Goal: Book appointment/travel/reservation

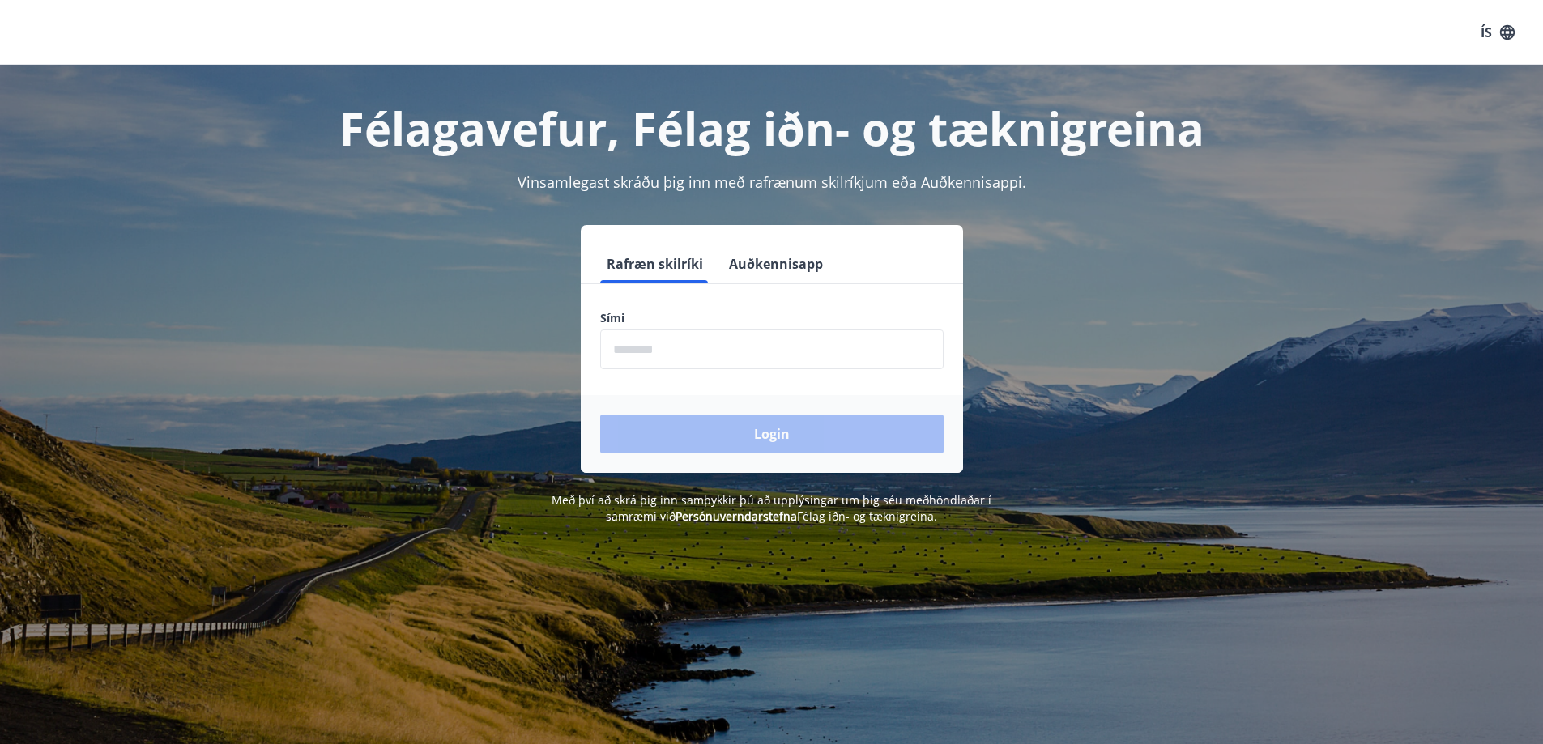
click at [794, 356] on input "phone" at bounding box center [771, 350] width 343 height 40
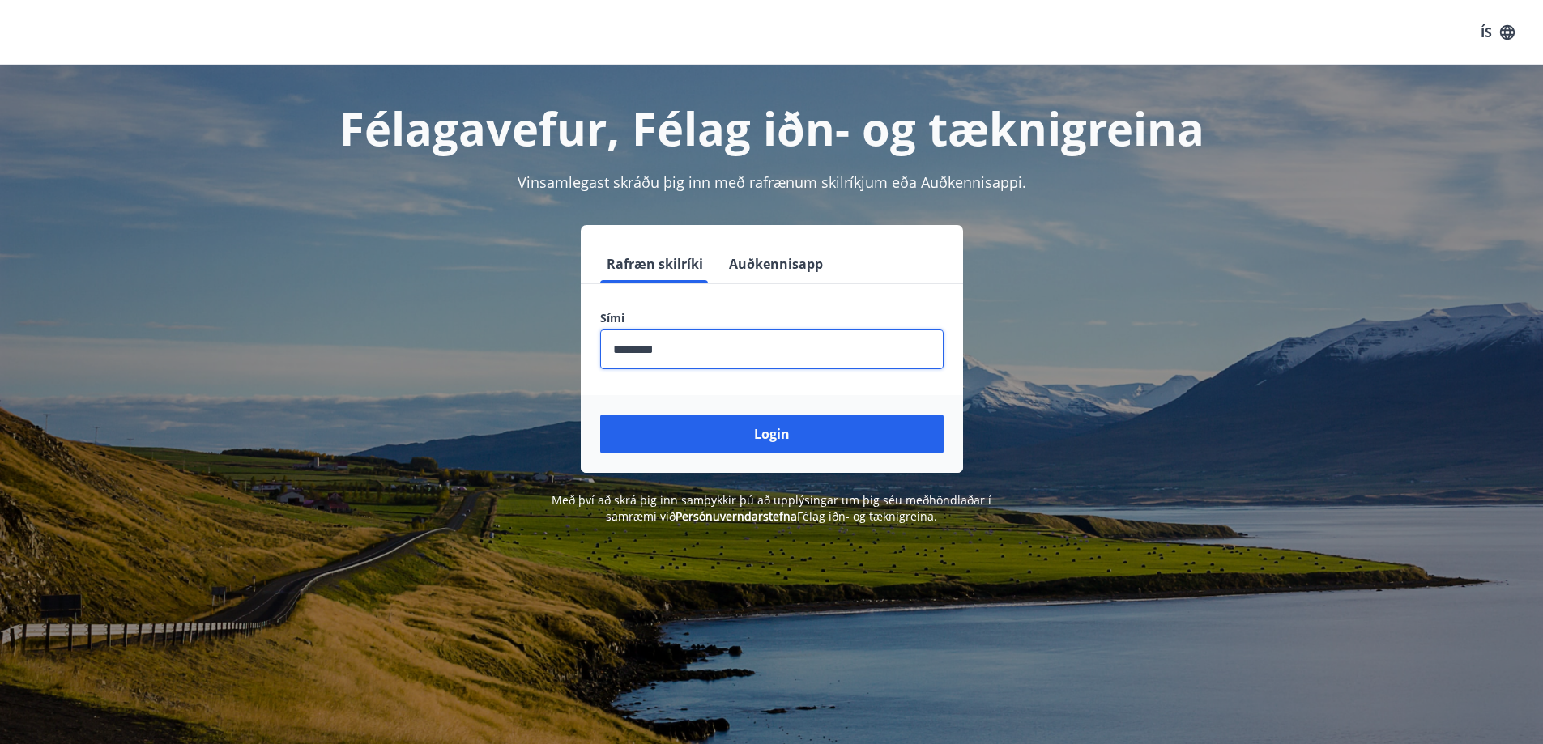
type input "********"
click at [600, 415] on button "Login" at bounding box center [771, 434] width 343 height 39
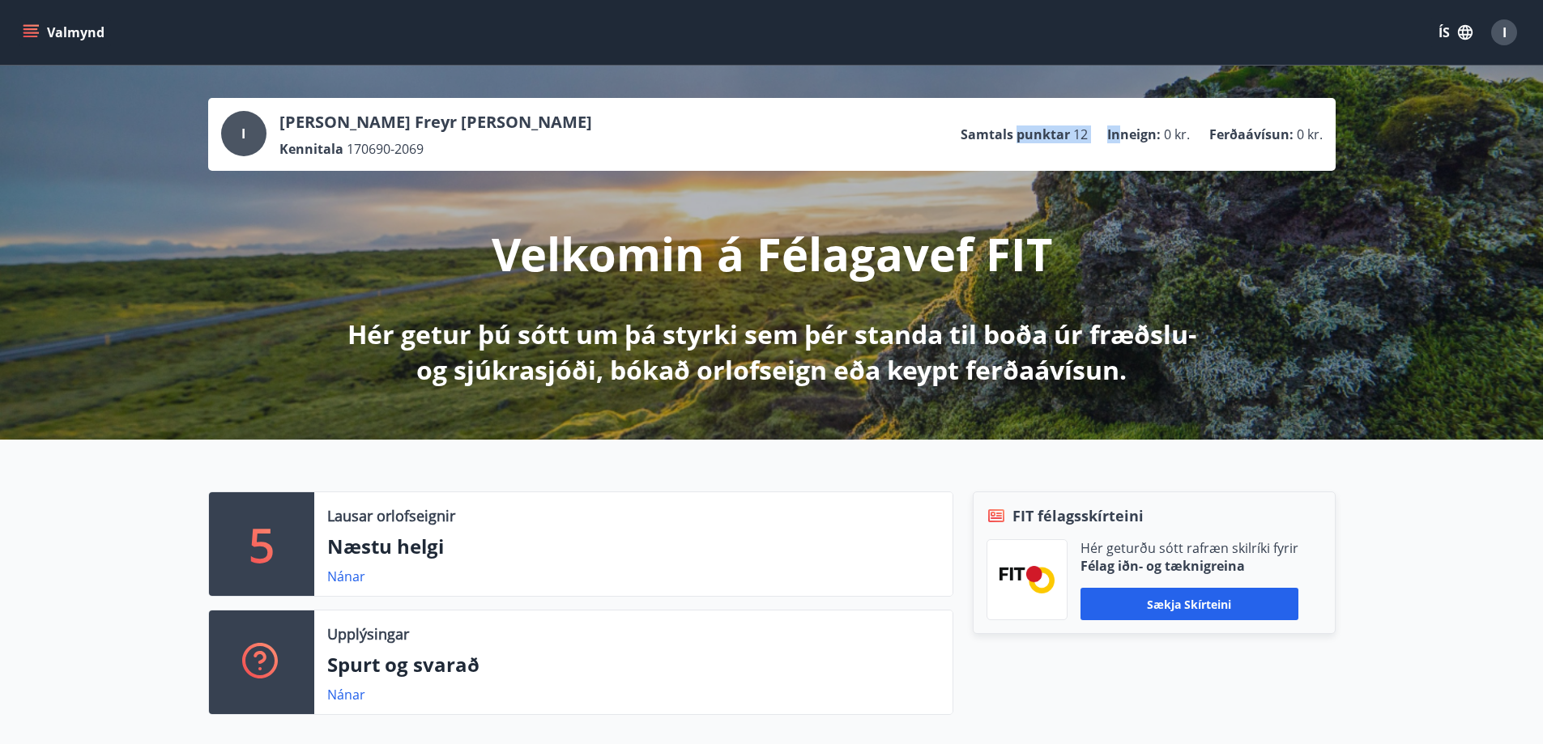
drag, startPoint x: 1067, startPoint y: 133, endPoint x: 1120, endPoint y: 134, distance: 52.6
click at [1120, 134] on ul "Samtals punktar 12 Inneign : 0 kr. Ferðaávísun : 0 kr." at bounding box center [1141, 134] width 362 height 31
click at [1178, 136] on span "0 kr." at bounding box center [1177, 135] width 26 height 18
drag, startPoint x: 992, startPoint y: 126, endPoint x: 1113, endPoint y: 130, distance: 120.7
click at [1104, 127] on div "I Ingvar Freyr Símonarson Kennitala 170690-2069 Samtals punktar 12 Inneign : 0 …" at bounding box center [771, 134] width 1101 height 47
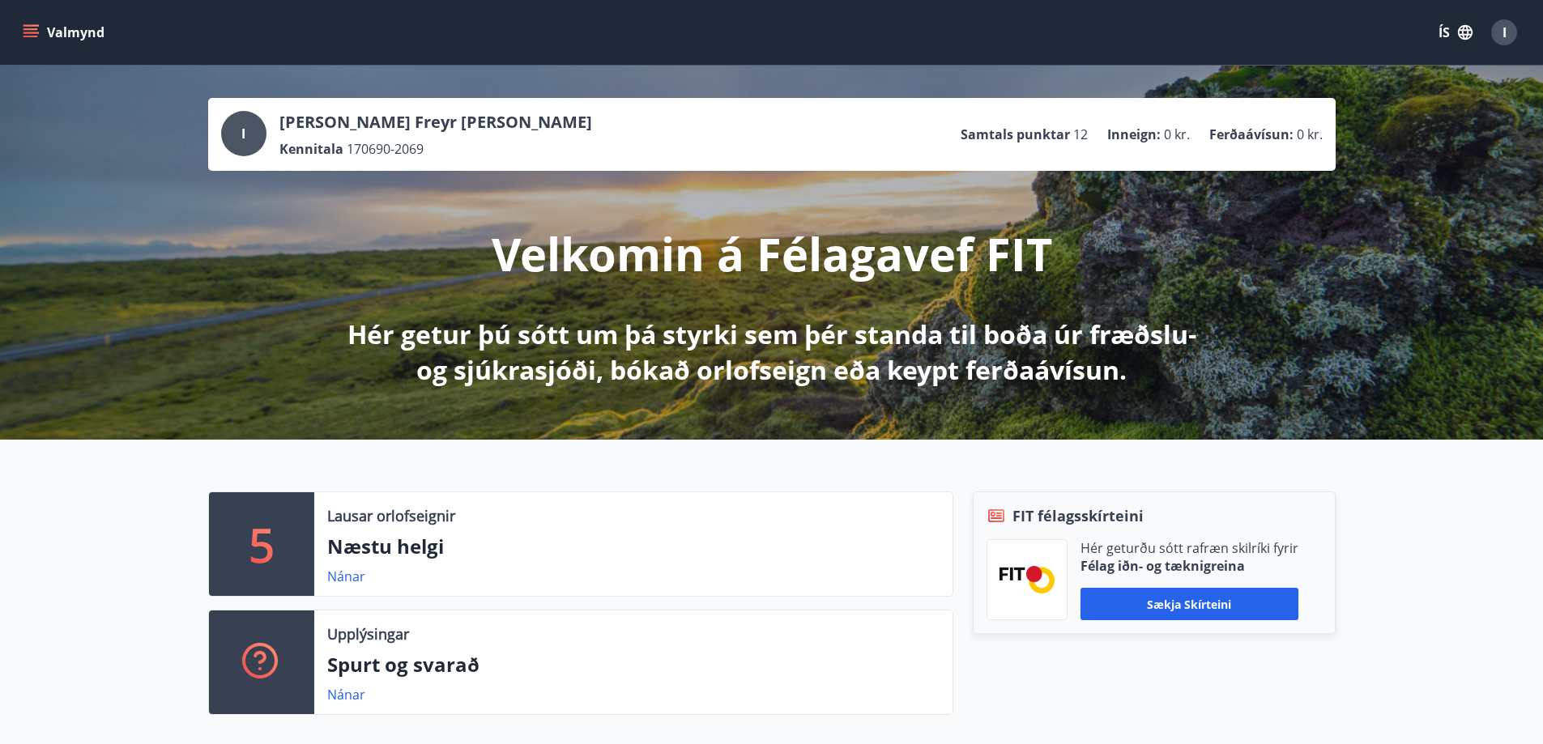
click at [1114, 137] on p "Inneign :" at bounding box center [1133, 135] width 53 height 18
click at [27, 32] on icon "menu" at bounding box center [31, 32] width 16 height 16
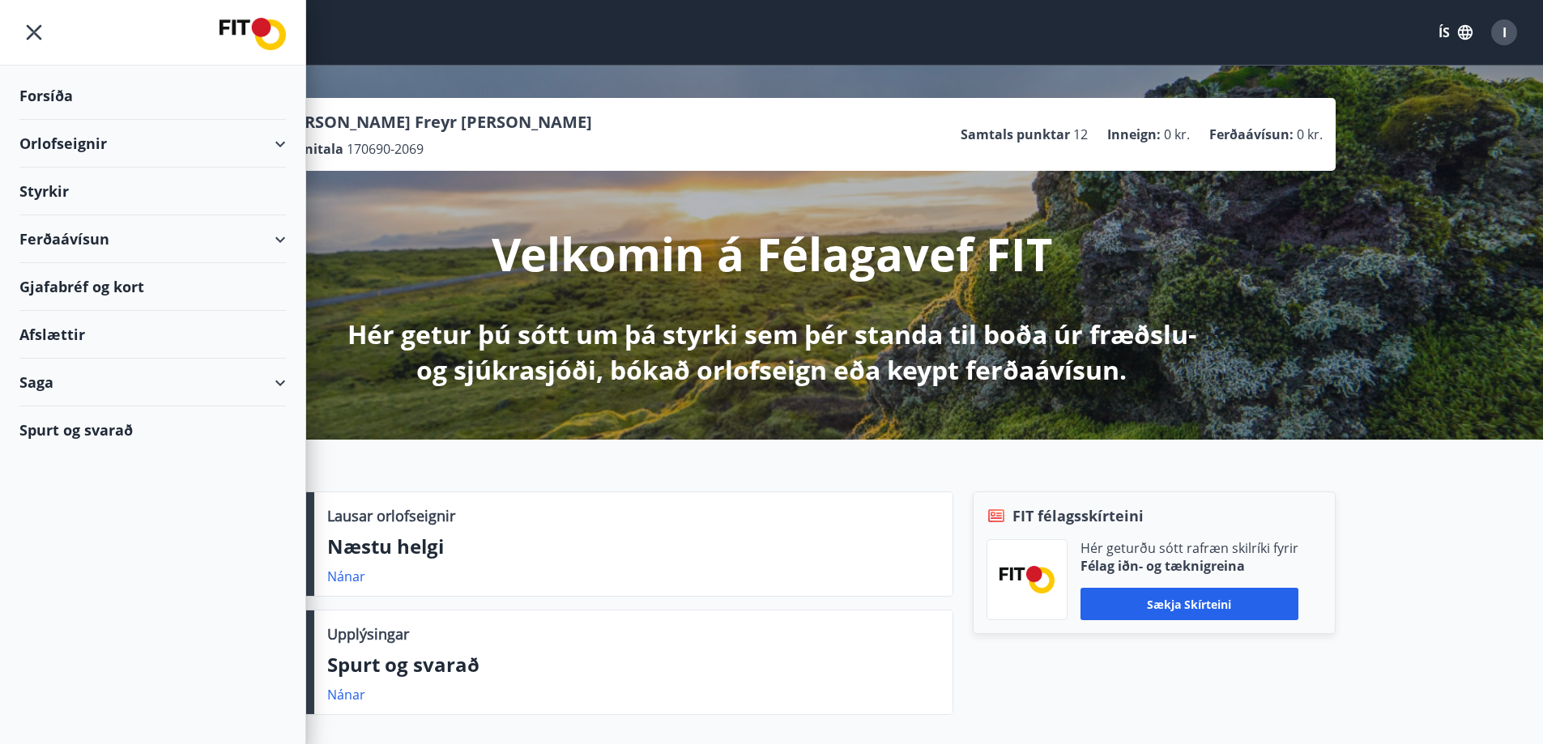
click at [283, 143] on div "Orlofseignir" at bounding box center [152, 144] width 266 height 48
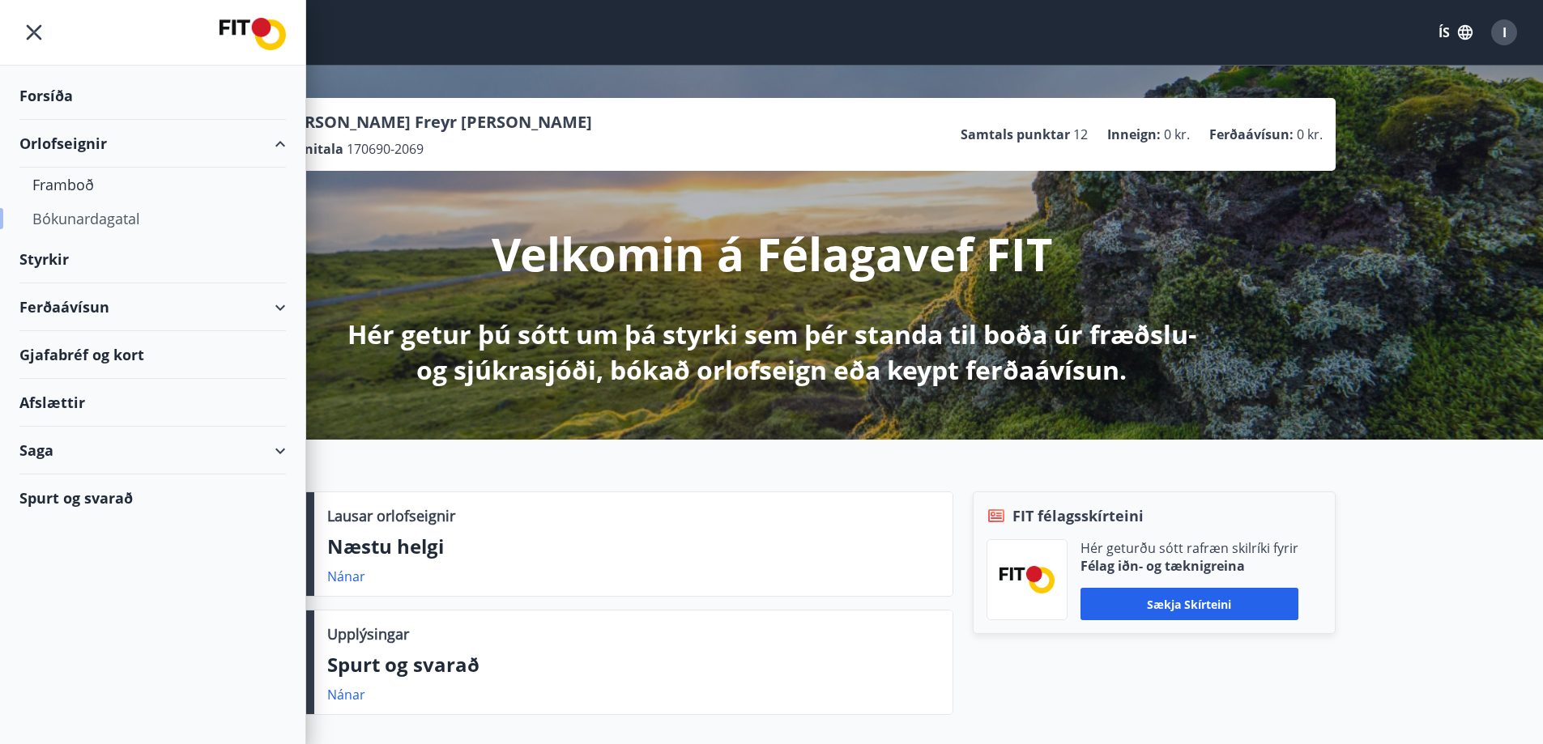
click at [92, 217] on div "Bókunardagatal" at bounding box center [152, 219] width 241 height 34
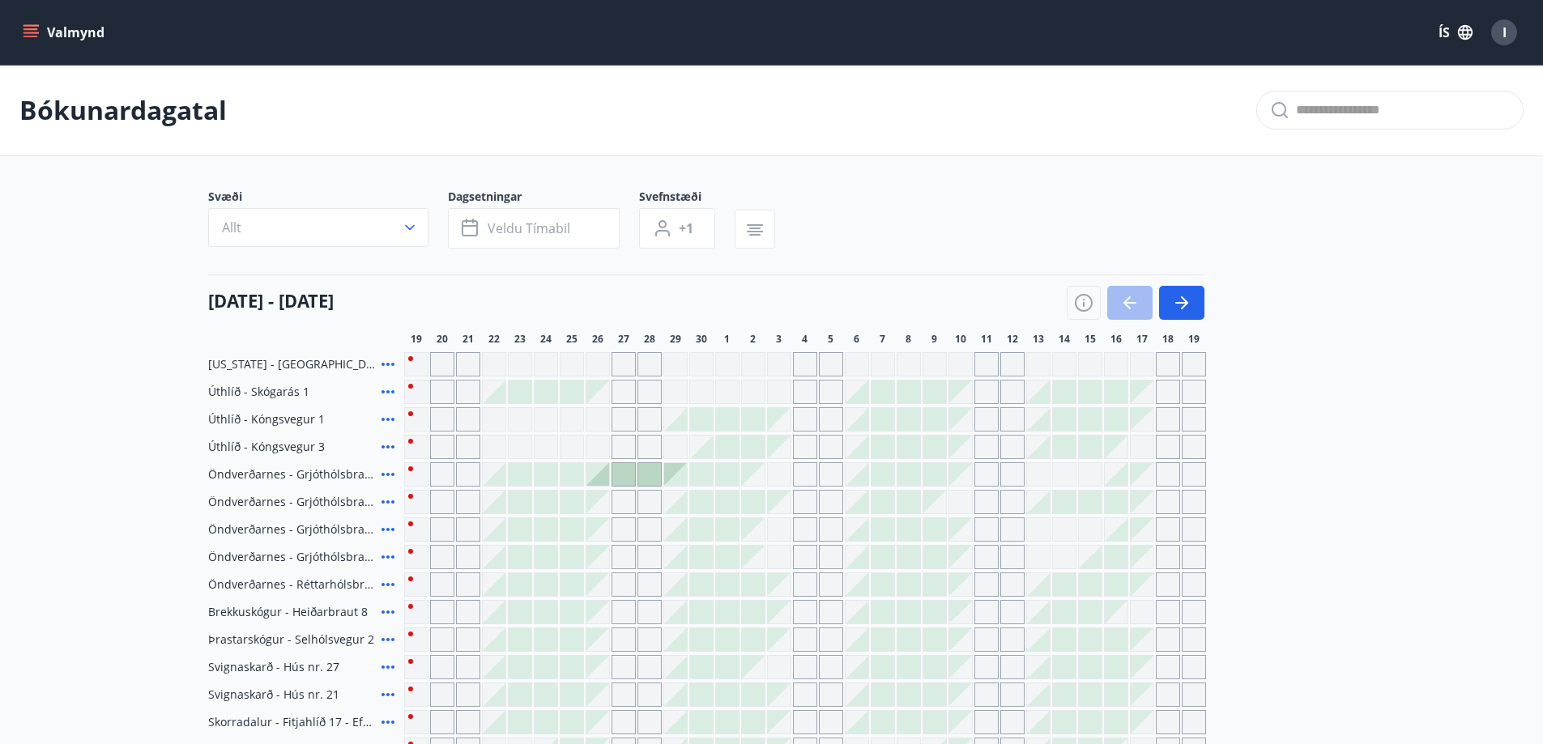
click at [1190, 300] on icon "button" at bounding box center [1181, 302] width 19 height 19
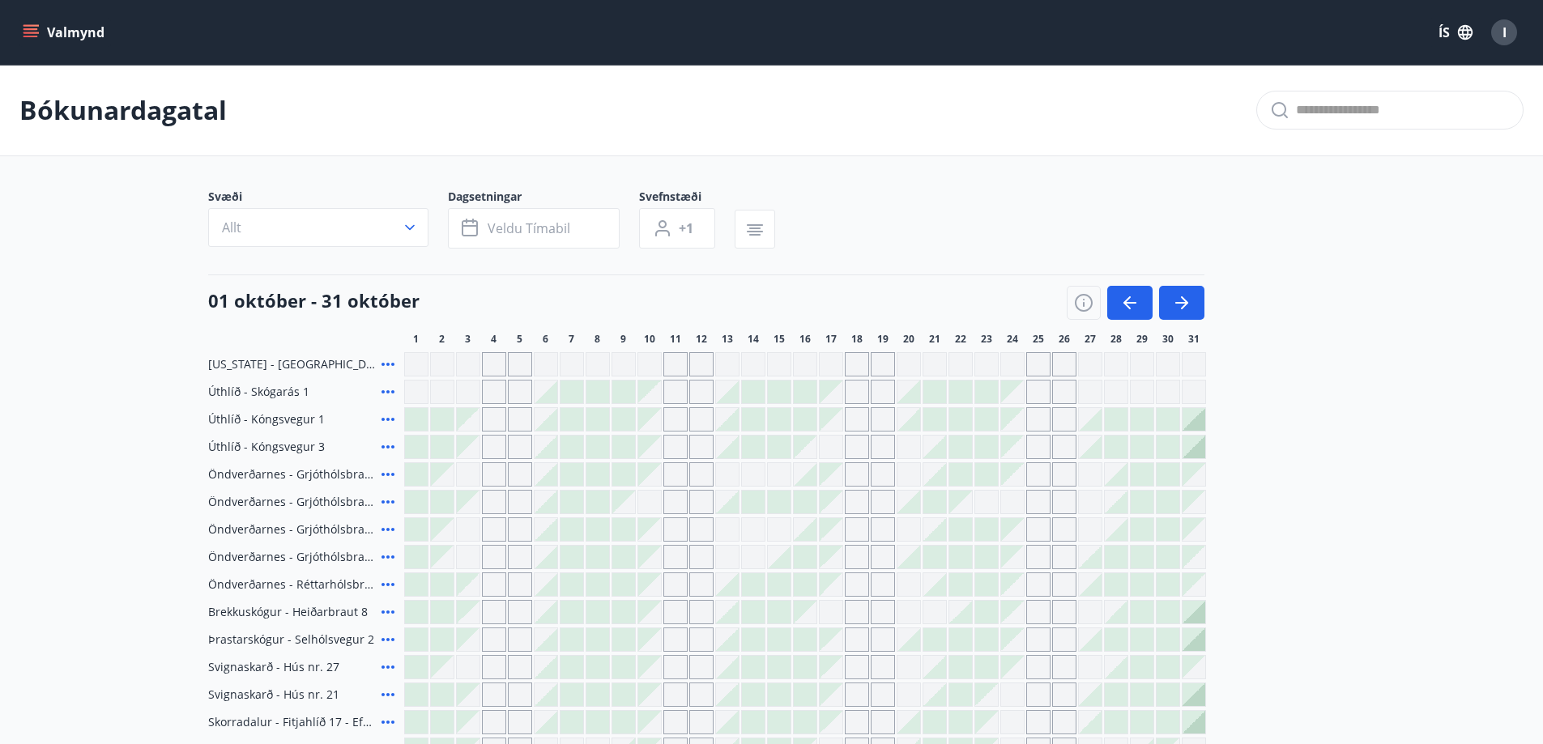
scroll to position [162, 0]
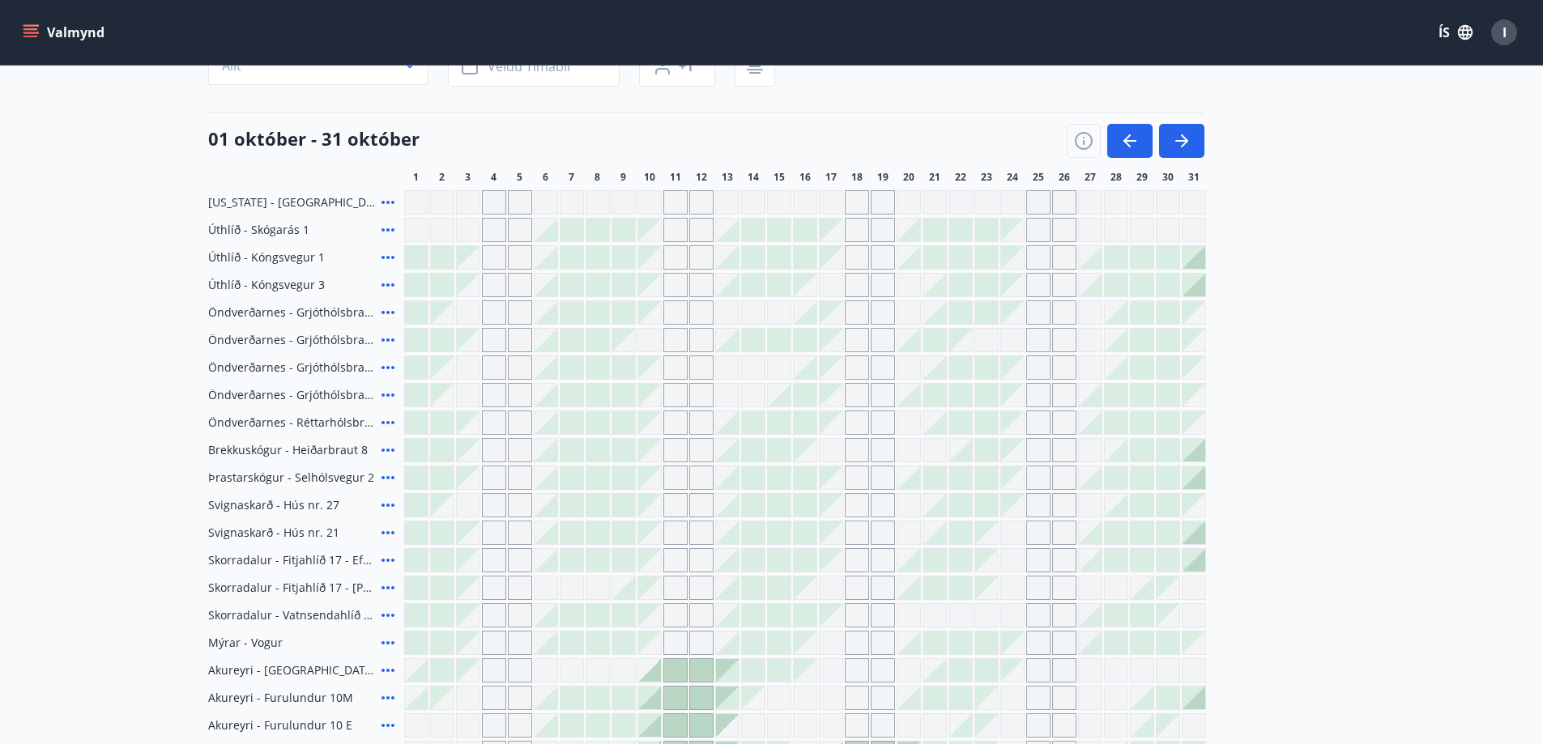
click at [867, 376] on div "Gráir dagar eru ekki bókanlegir" at bounding box center [857, 368] width 24 height 24
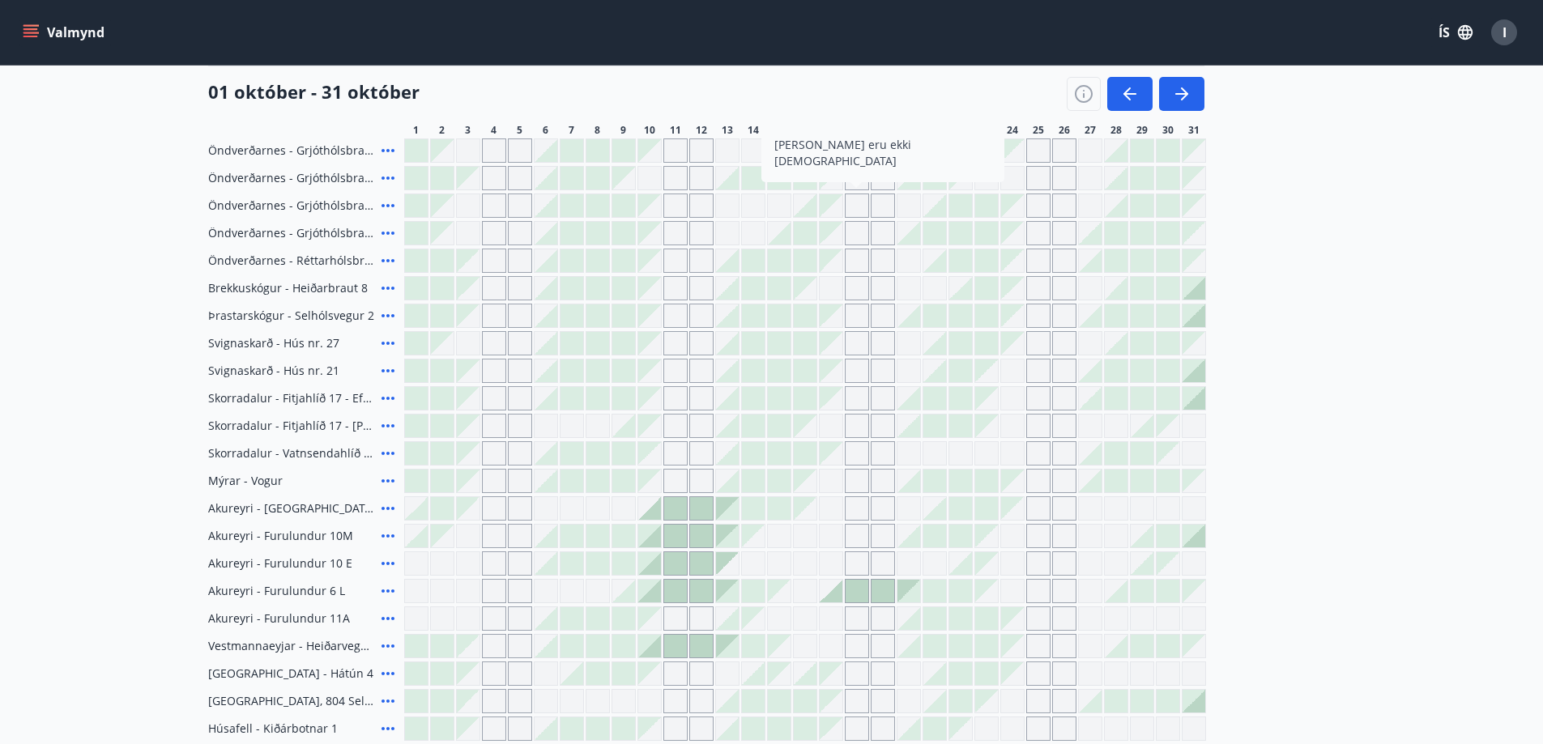
scroll to position [405, 0]
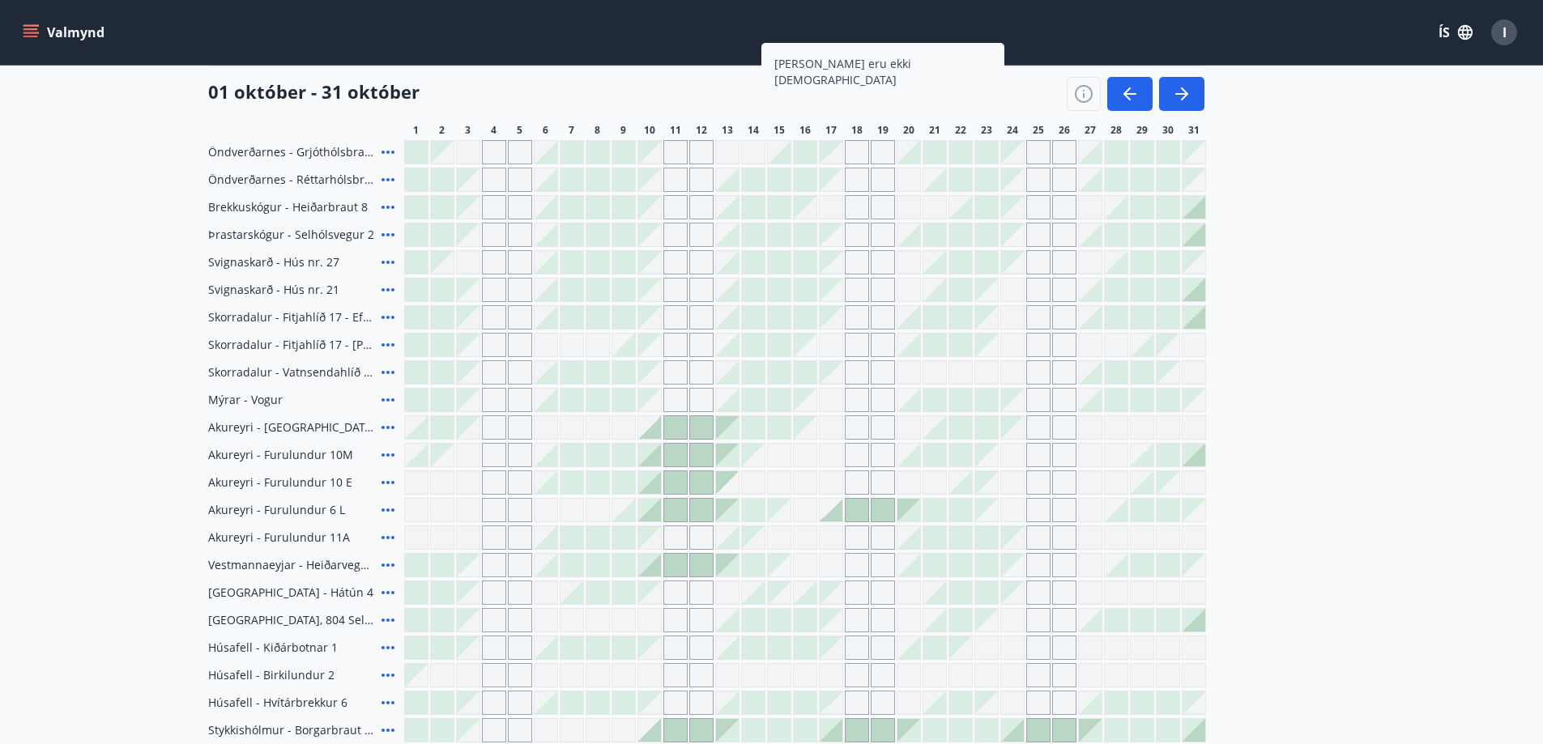
click at [390, 153] on icon at bounding box center [387, 152] width 19 height 19
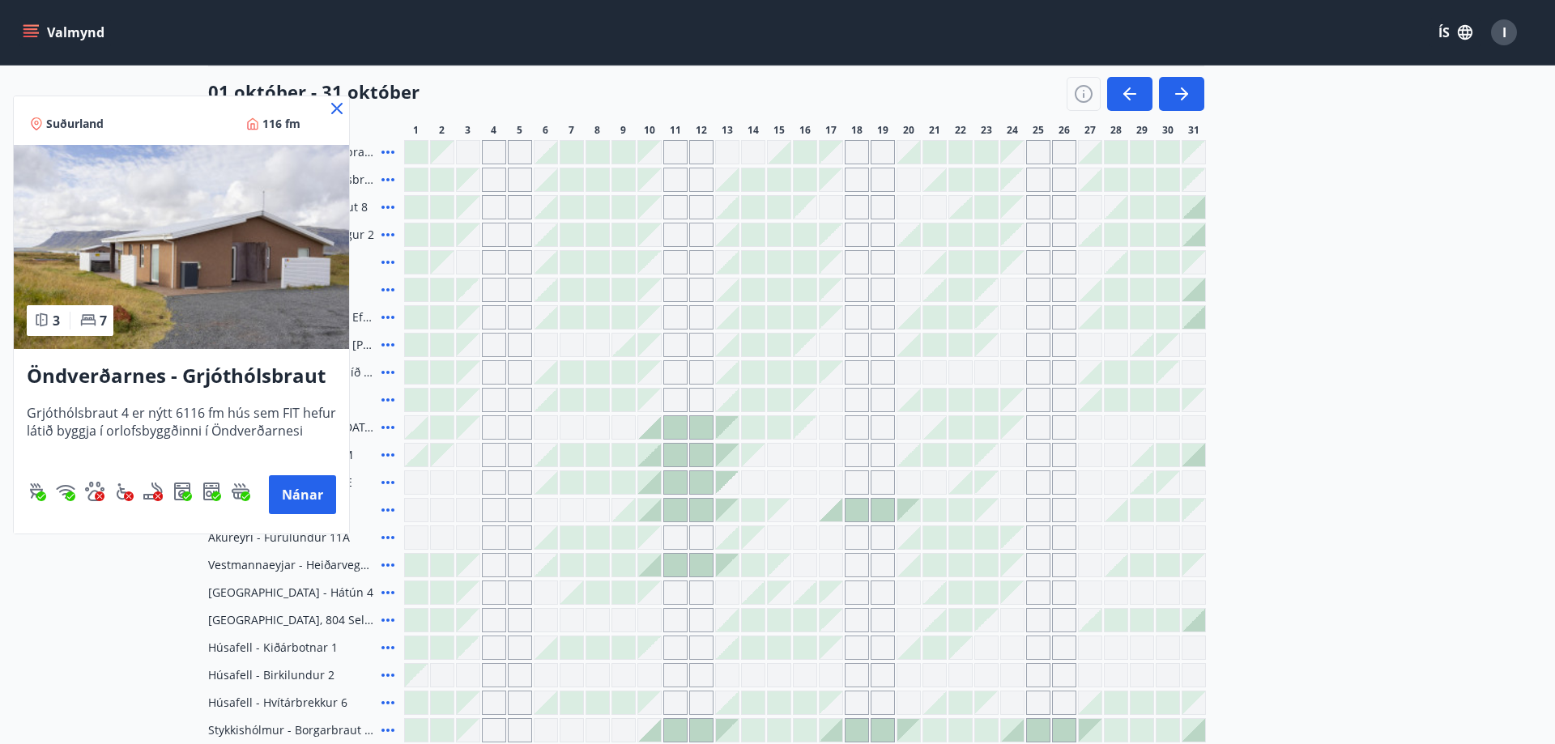
click at [336, 110] on icon at bounding box center [336, 108] width 11 height 11
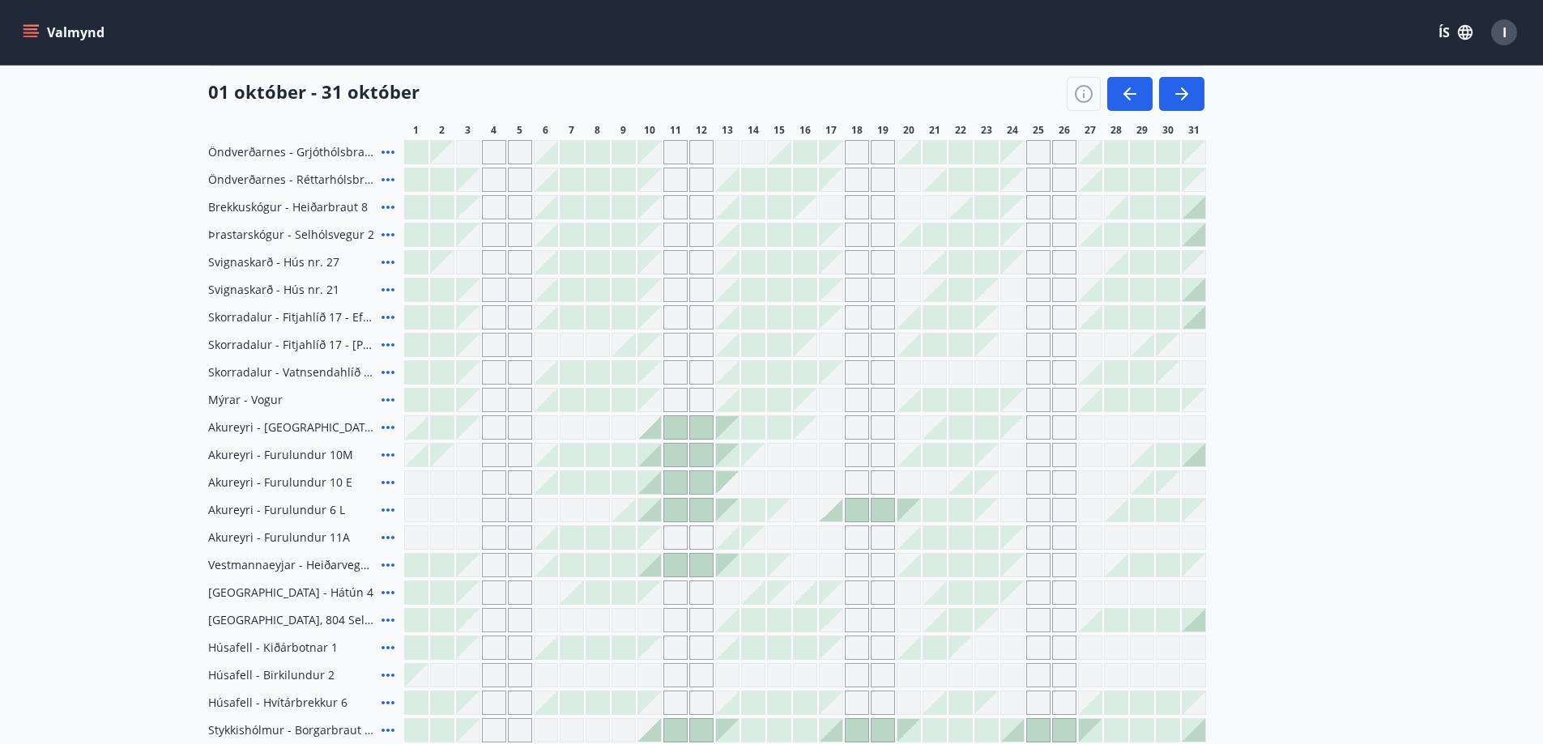
click at [389, 179] on icon at bounding box center [387, 179] width 13 height 3
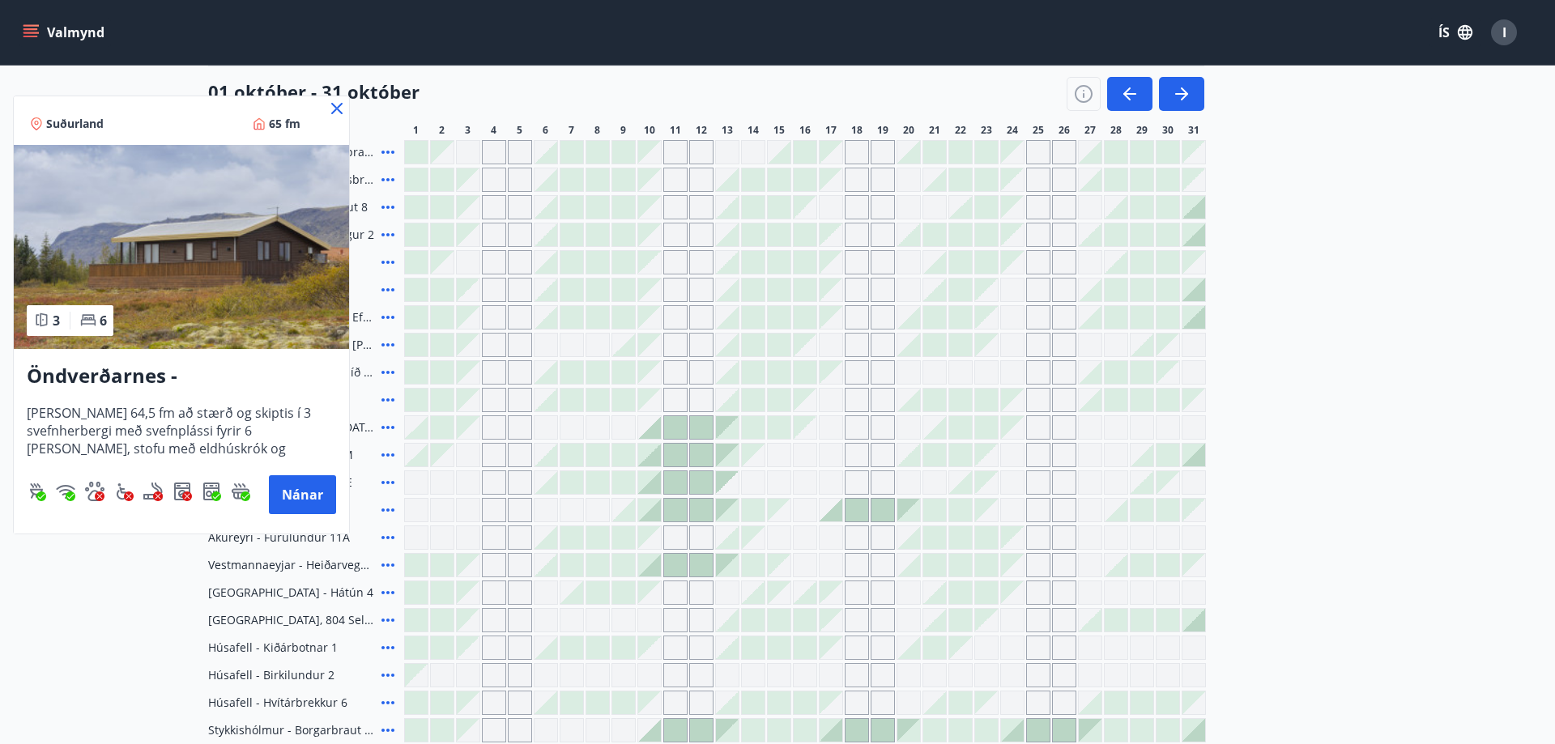
click at [337, 109] on icon at bounding box center [337, 109] width 2 height 2
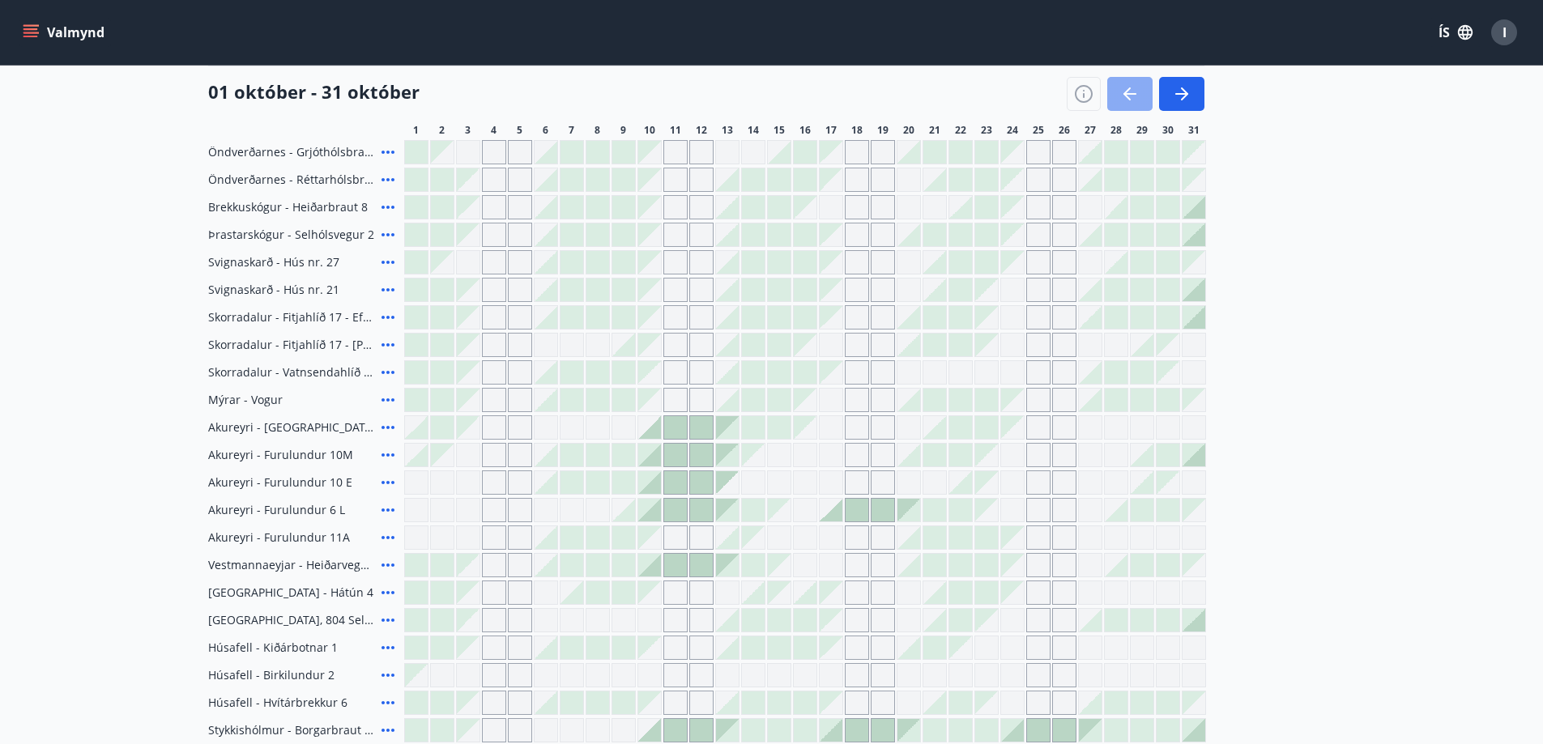
click at [1130, 93] on icon "button" at bounding box center [1129, 94] width 13 height 2
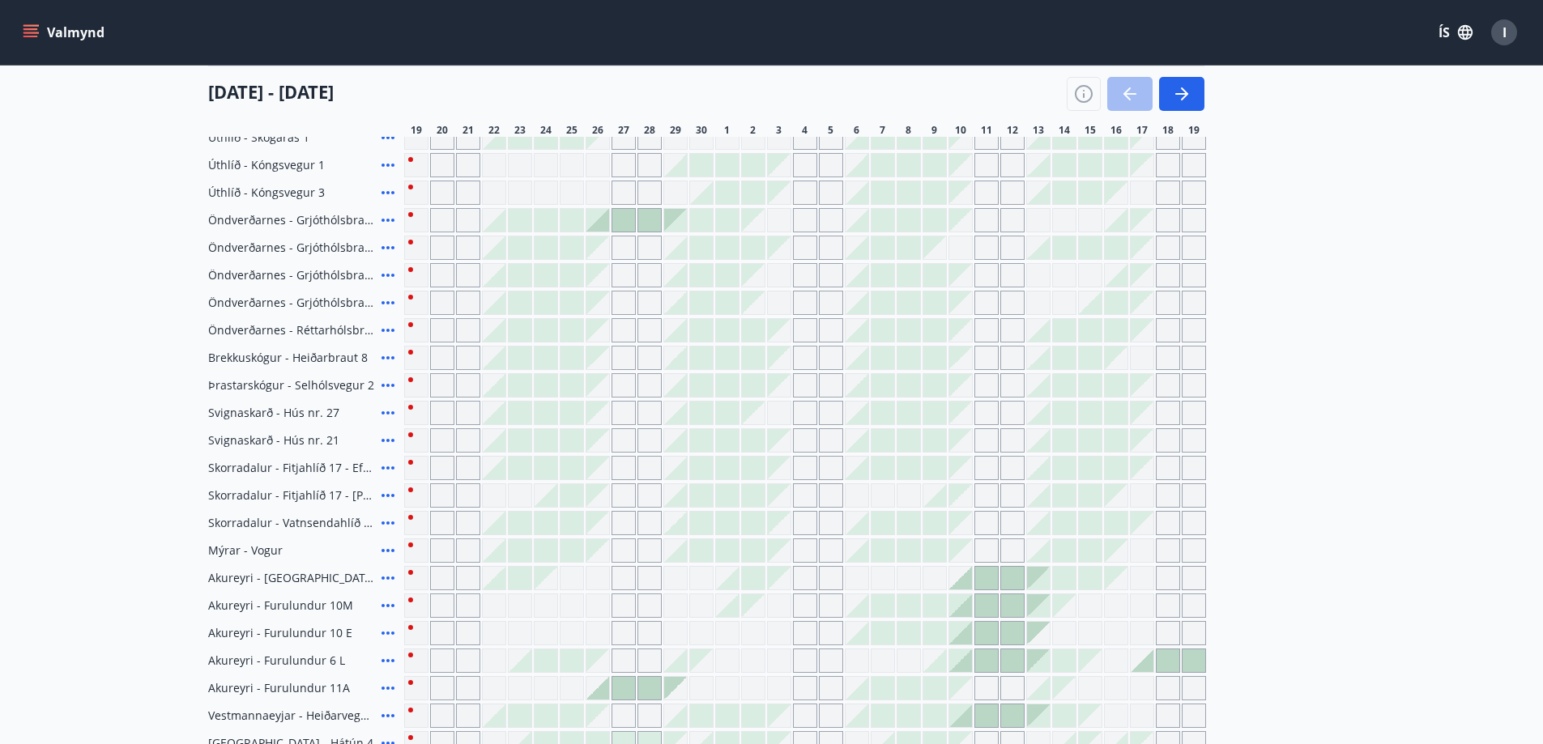
scroll to position [173, 0]
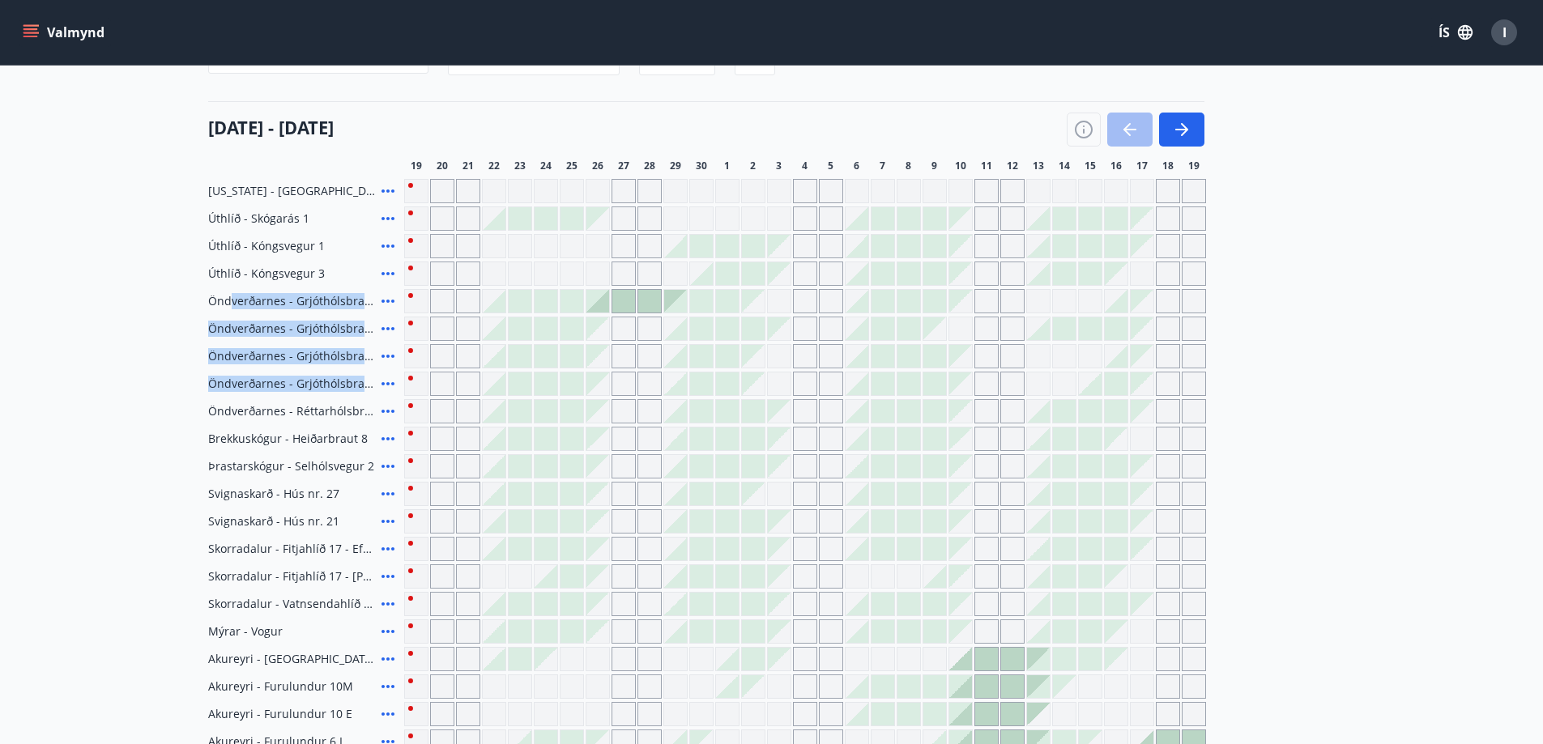
drag, startPoint x: 293, startPoint y: 304, endPoint x: 357, endPoint y: 374, distance: 95.2
click at [357, 374] on div "Florida - Orlando Úthlíð - Skógarás 1 Úthlíð - Kóngsvegur 1 Úthlíð - Kóngsvegur…" at bounding box center [771, 604] width 1127 height 850
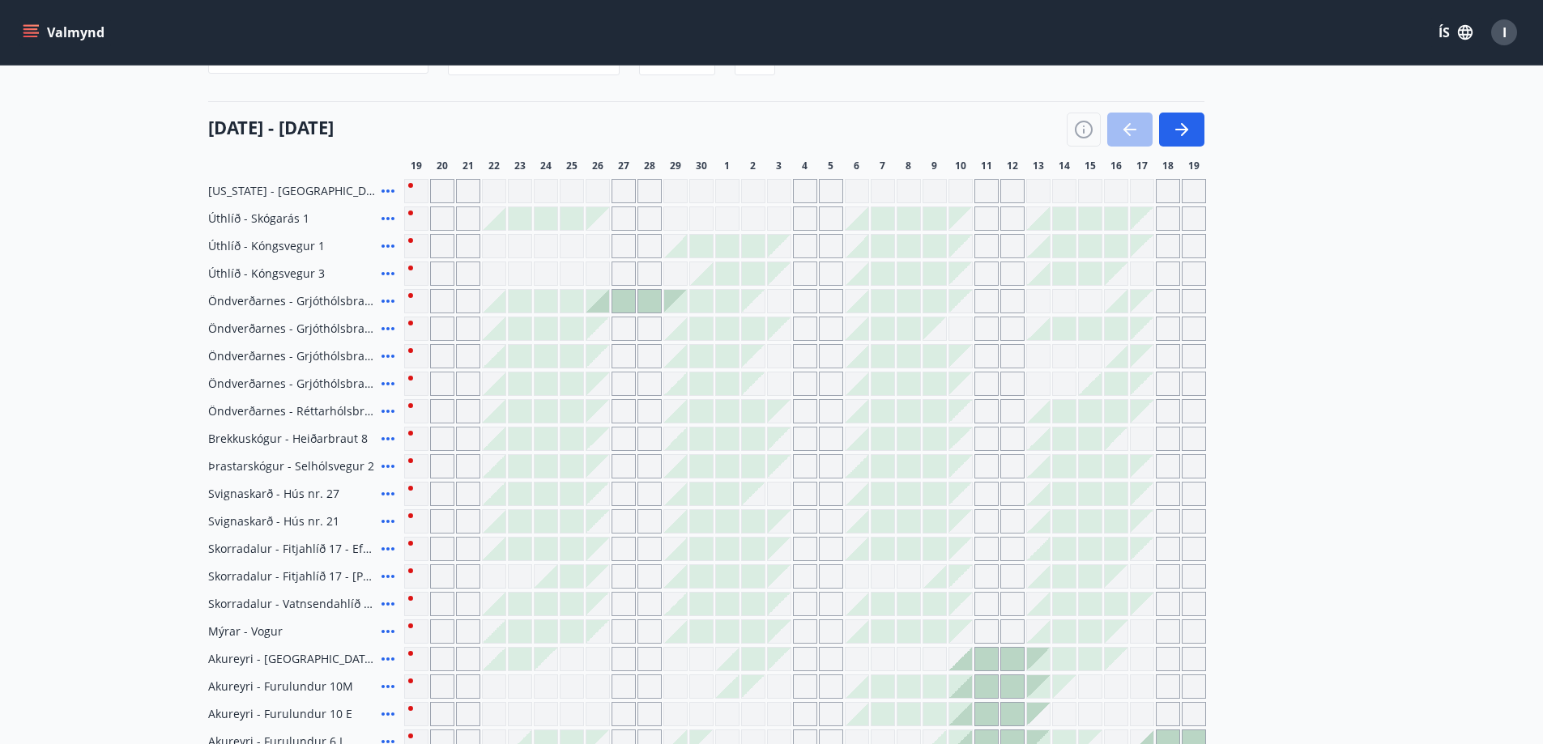
click at [554, 262] on div "Gráir dagar eru ekki bókanlegir" at bounding box center [546, 274] width 24 height 24
click at [1182, 130] on icon "button" at bounding box center [1181, 130] width 13 height 2
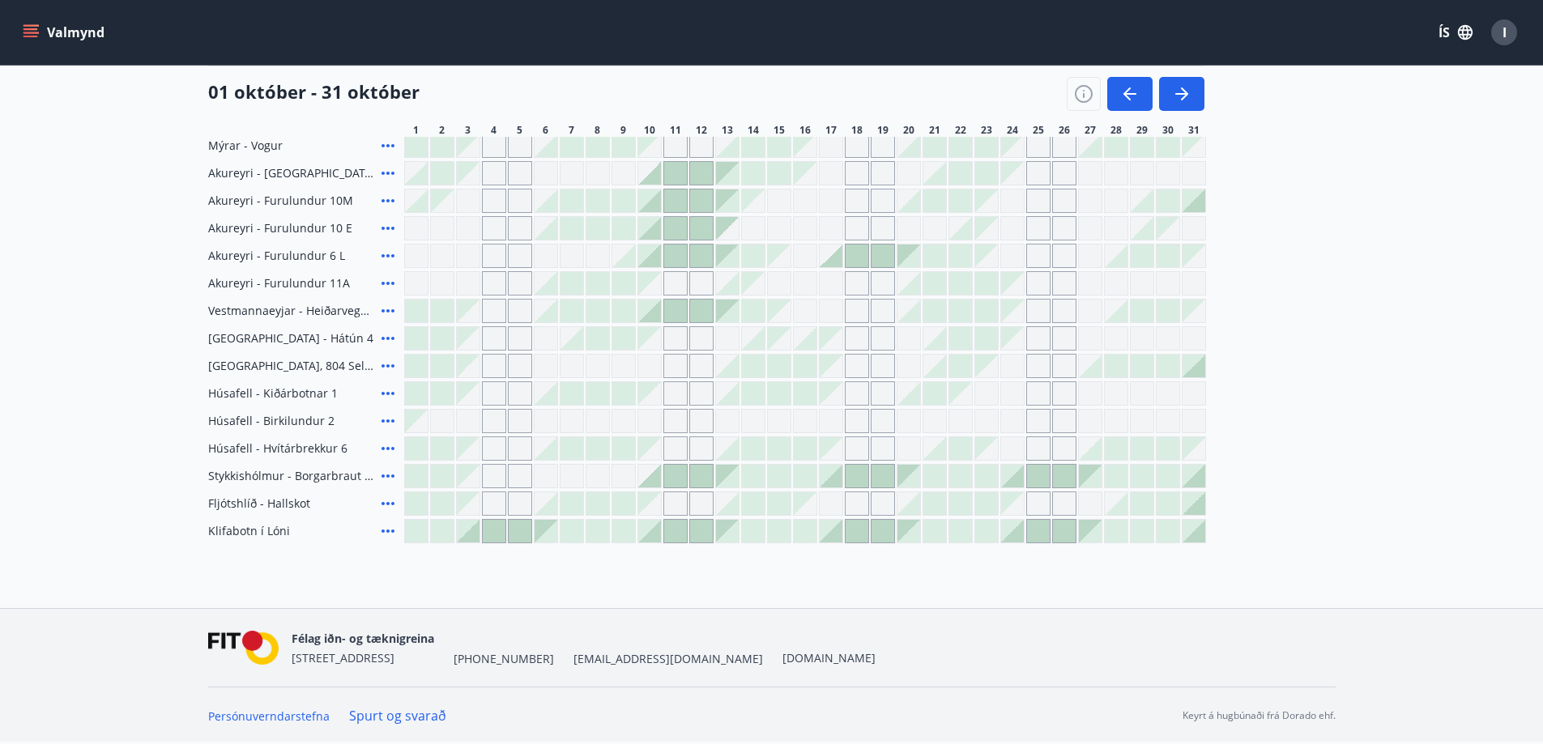
scroll to position [335, 0]
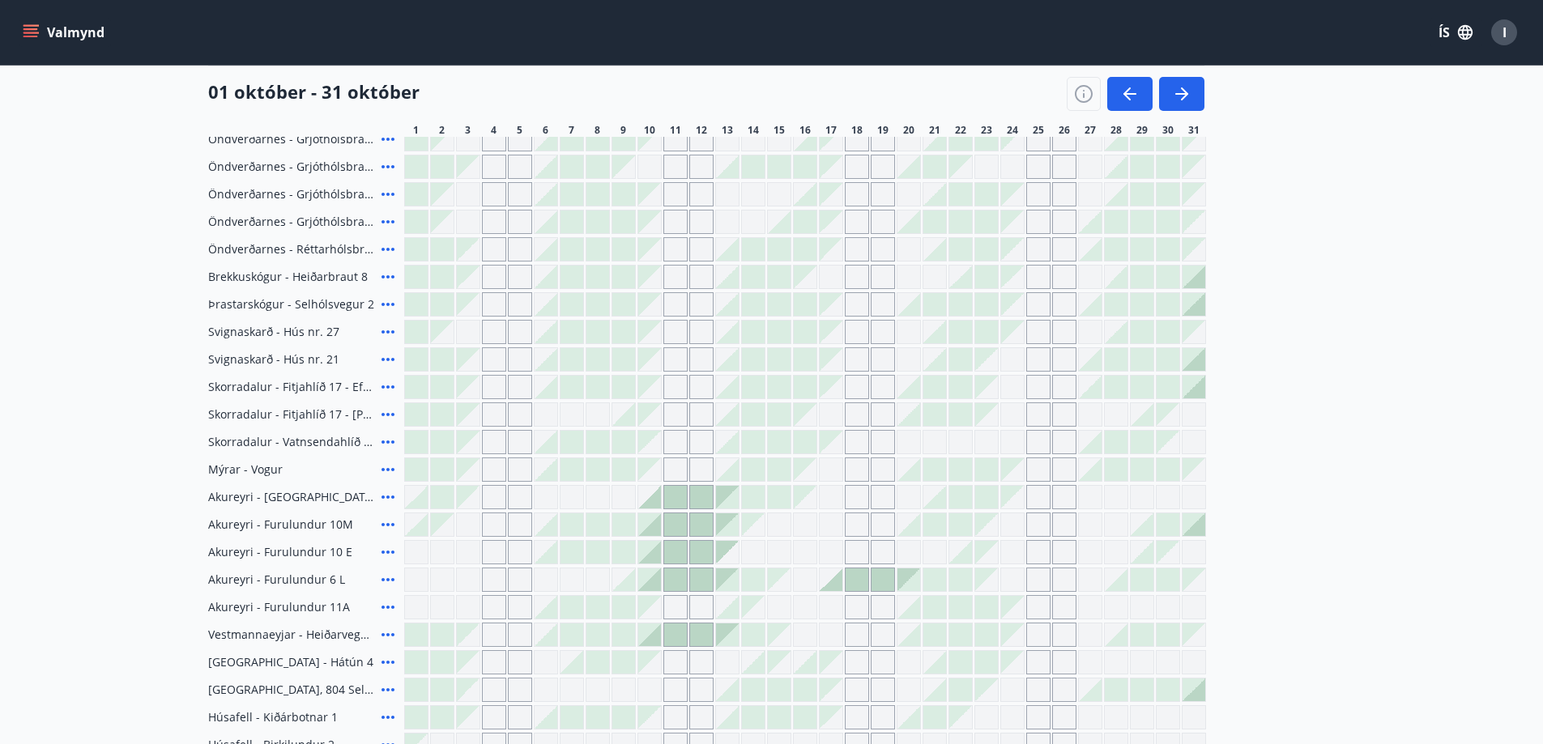
click at [603, 303] on div at bounding box center [597, 304] width 23 height 23
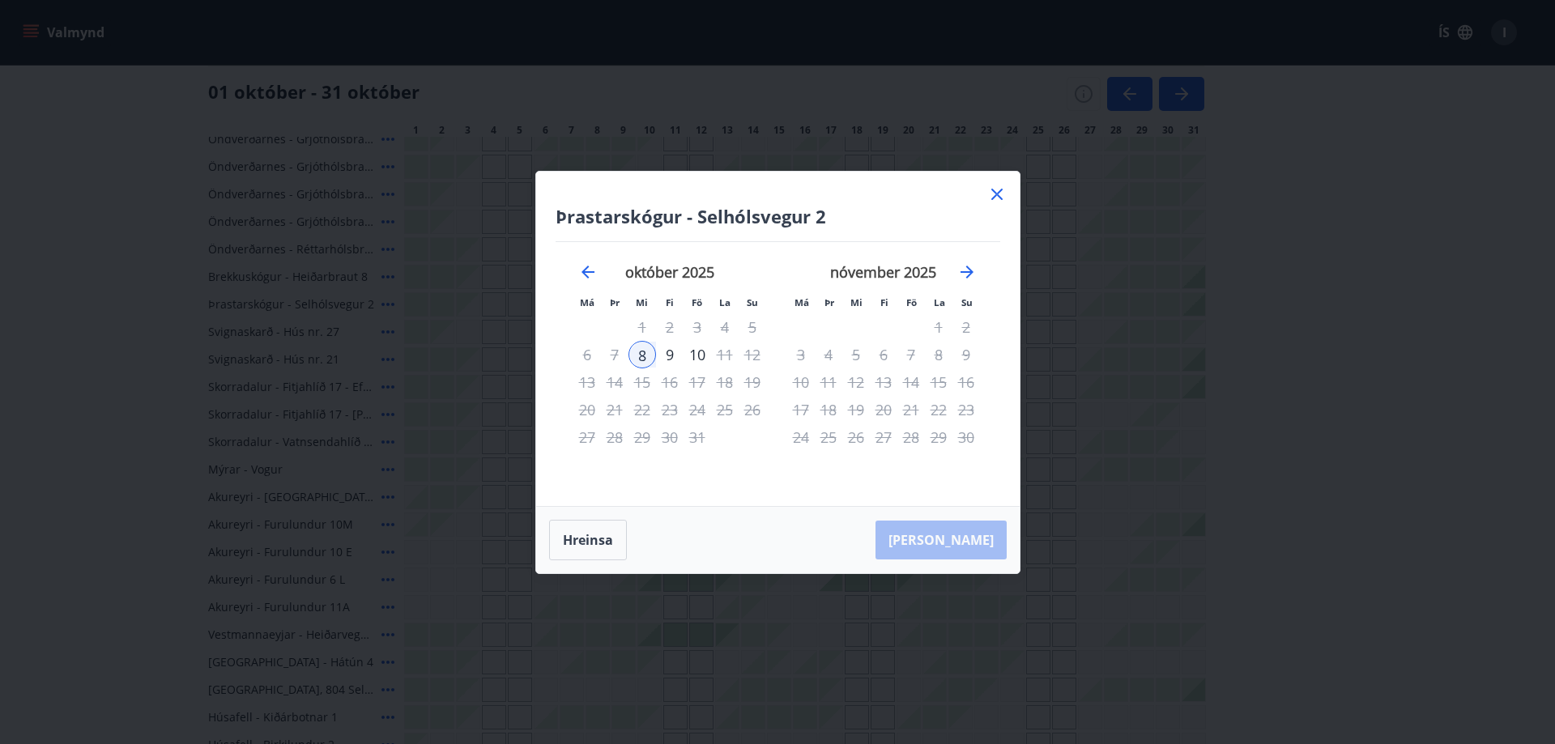
drag, startPoint x: 995, startPoint y: 190, endPoint x: 969, endPoint y: 208, distance: 31.4
click at [995, 190] on icon at bounding box center [996, 194] width 19 height 19
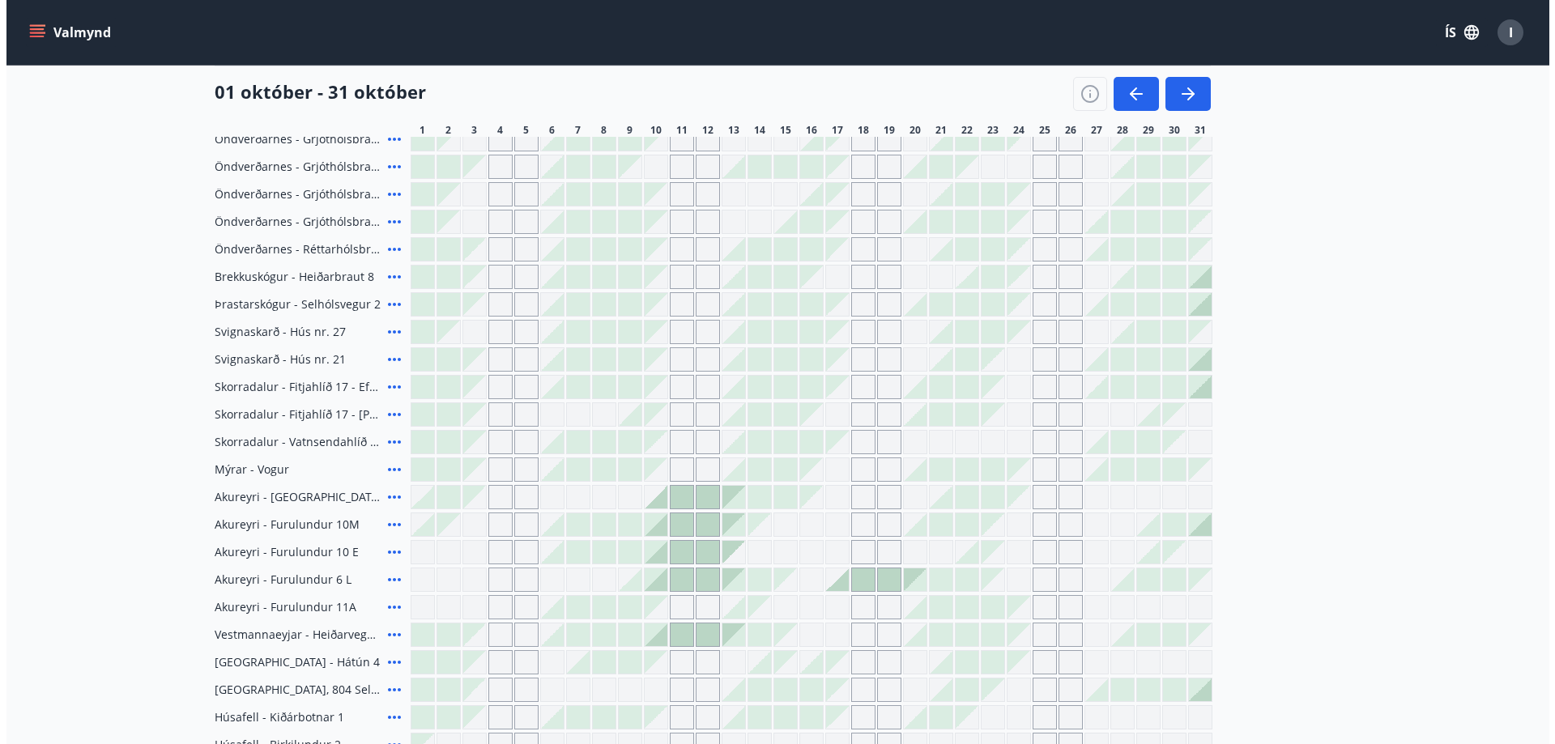
scroll to position [173, 0]
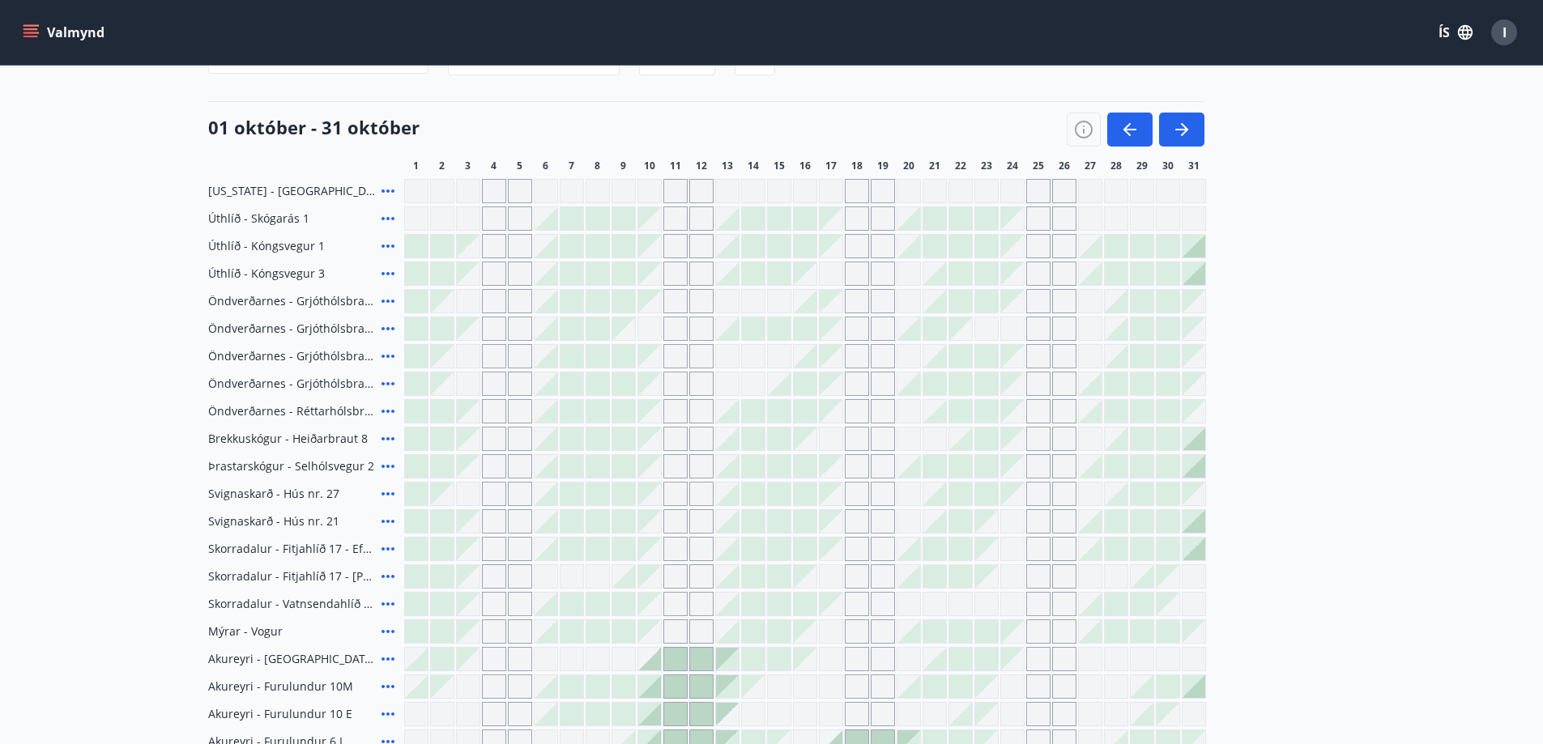
click at [1178, 135] on icon "button" at bounding box center [1181, 129] width 19 height 19
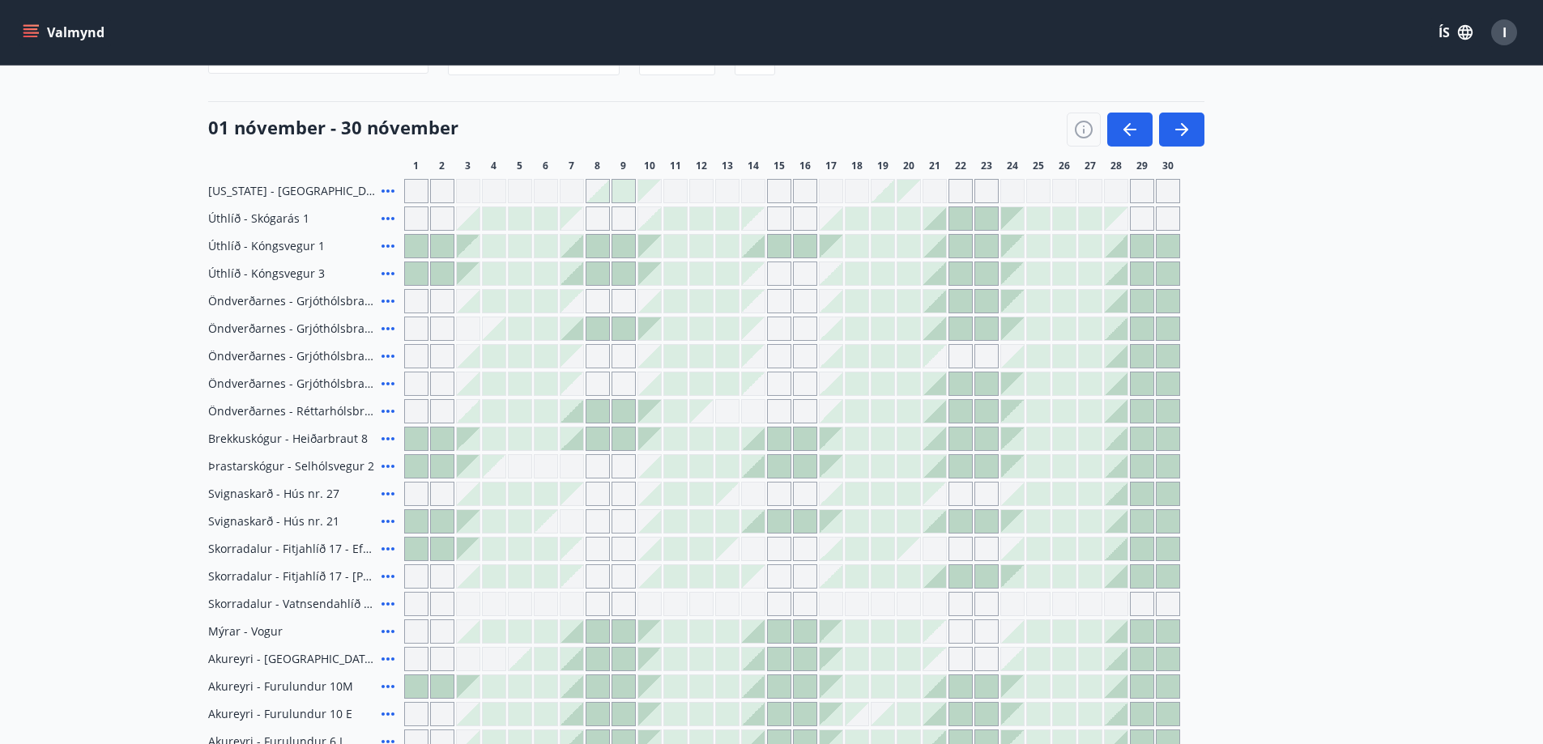
click at [393, 466] on icon at bounding box center [387, 466] width 13 height 3
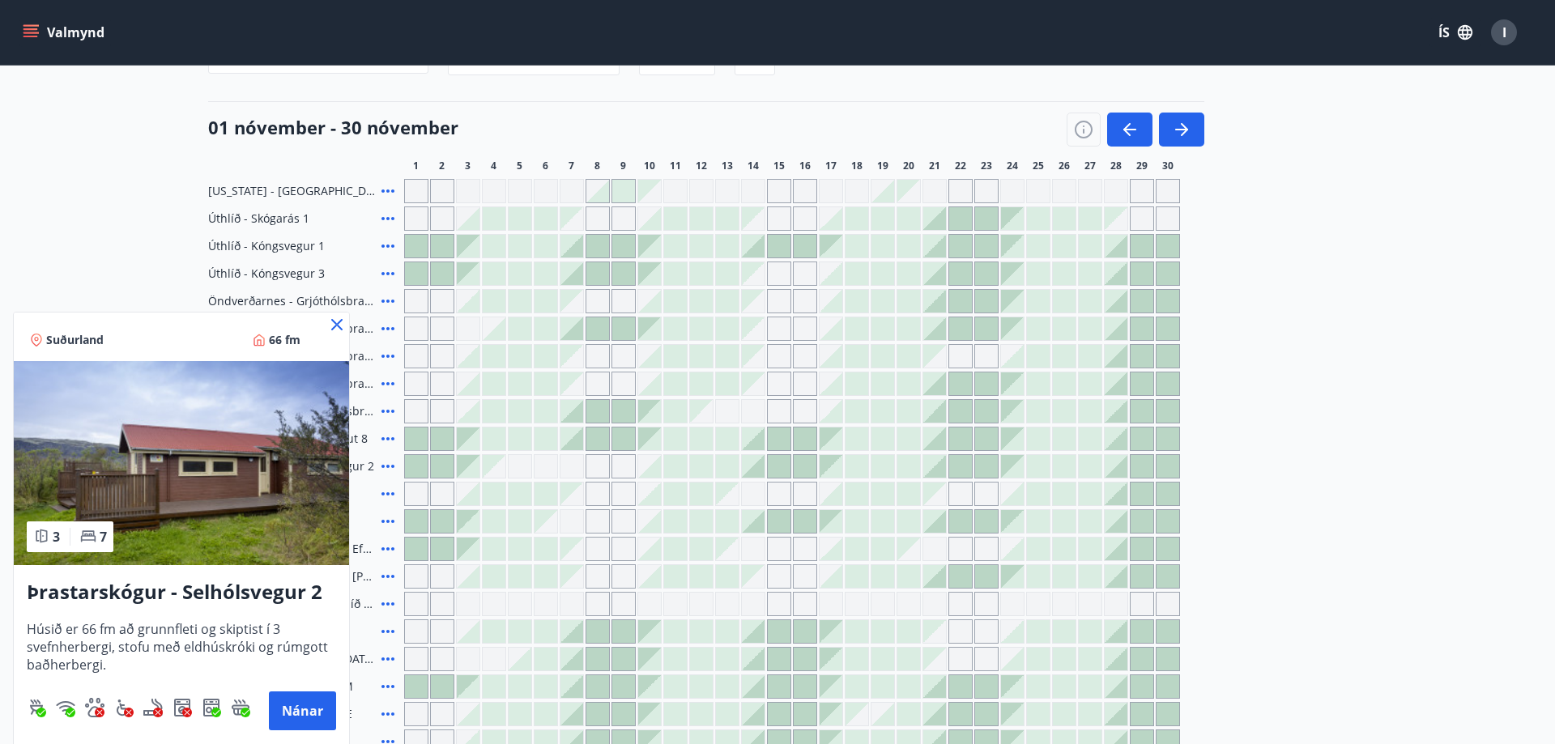
click at [1375, 410] on div at bounding box center [777, 372] width 1555 height 744
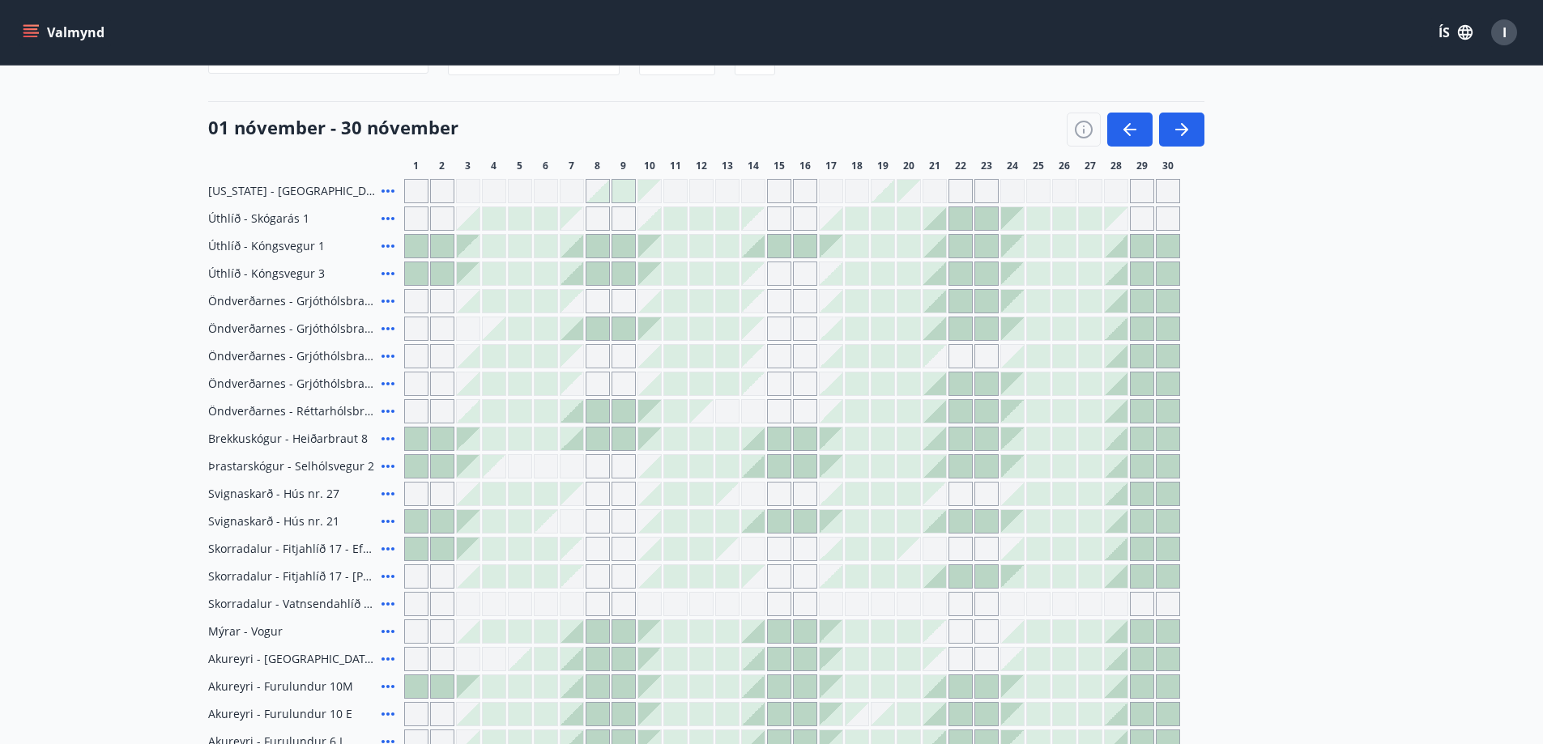
click at [334, 328] on span "Öndverðarnes - Grjóthólsbraut 2" at bounding box center [291, 329] width 167 height 16
click at [1131, 123] on icon "button" at bounding box center [1129, 129] width 19 height 19
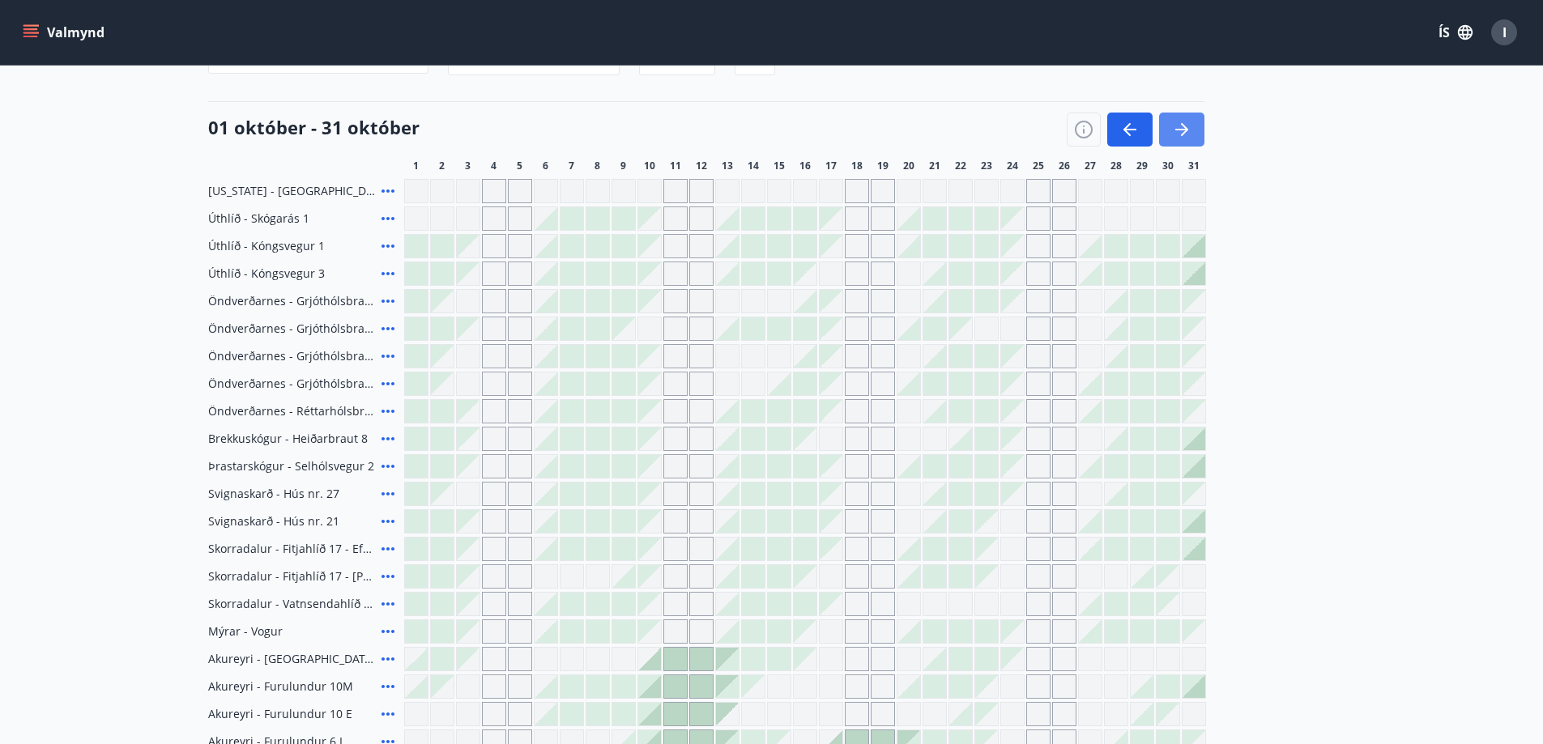
click at [1191, 134] on button "button" at bounding box center [1181, 130] width 45 height 34
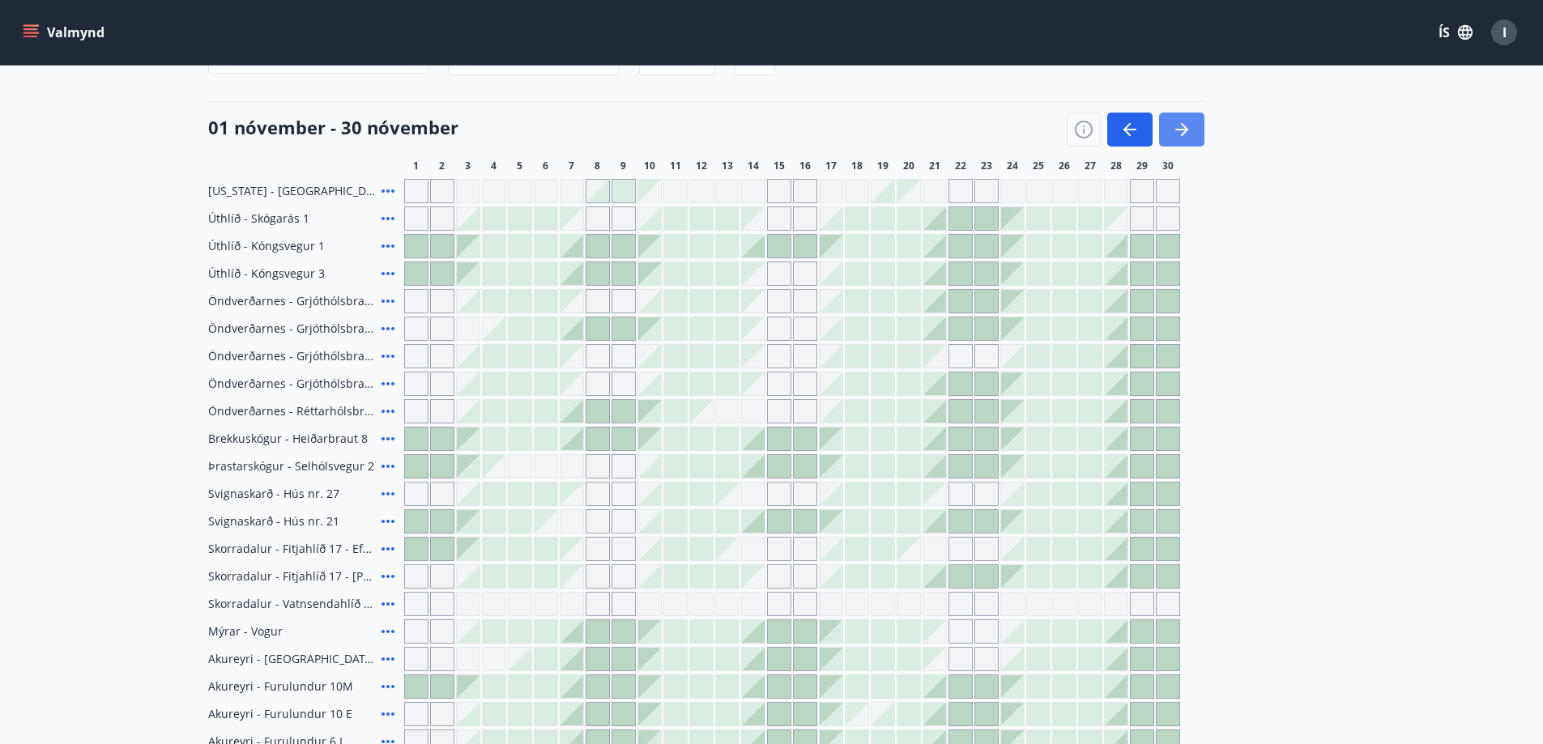
click at [1173, 127] on icon "button" at bounding box center [1181, 129] width 19 height 19
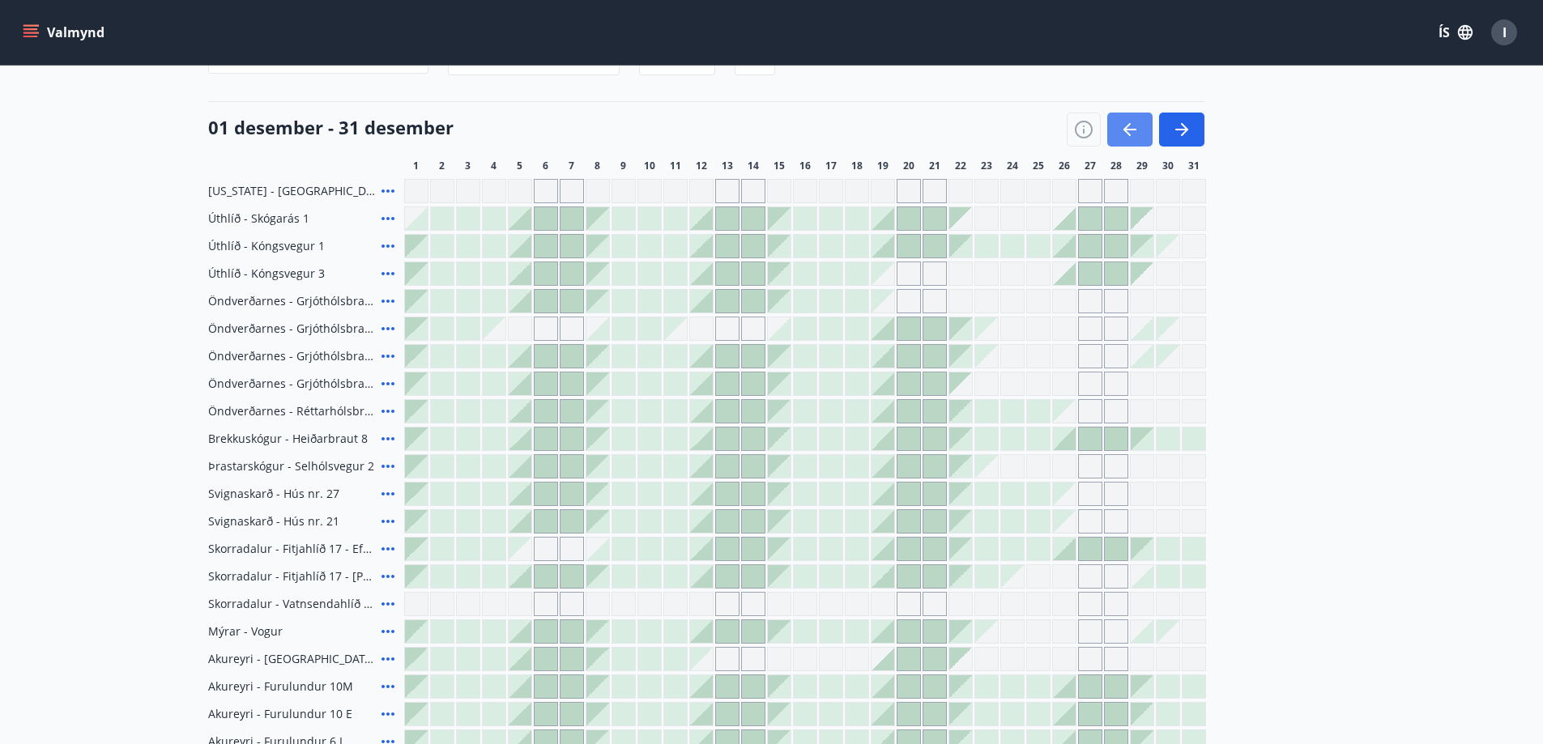
click at [1131, 125] on icon "button" at bounding box center [1129, 129] width 19 height 19
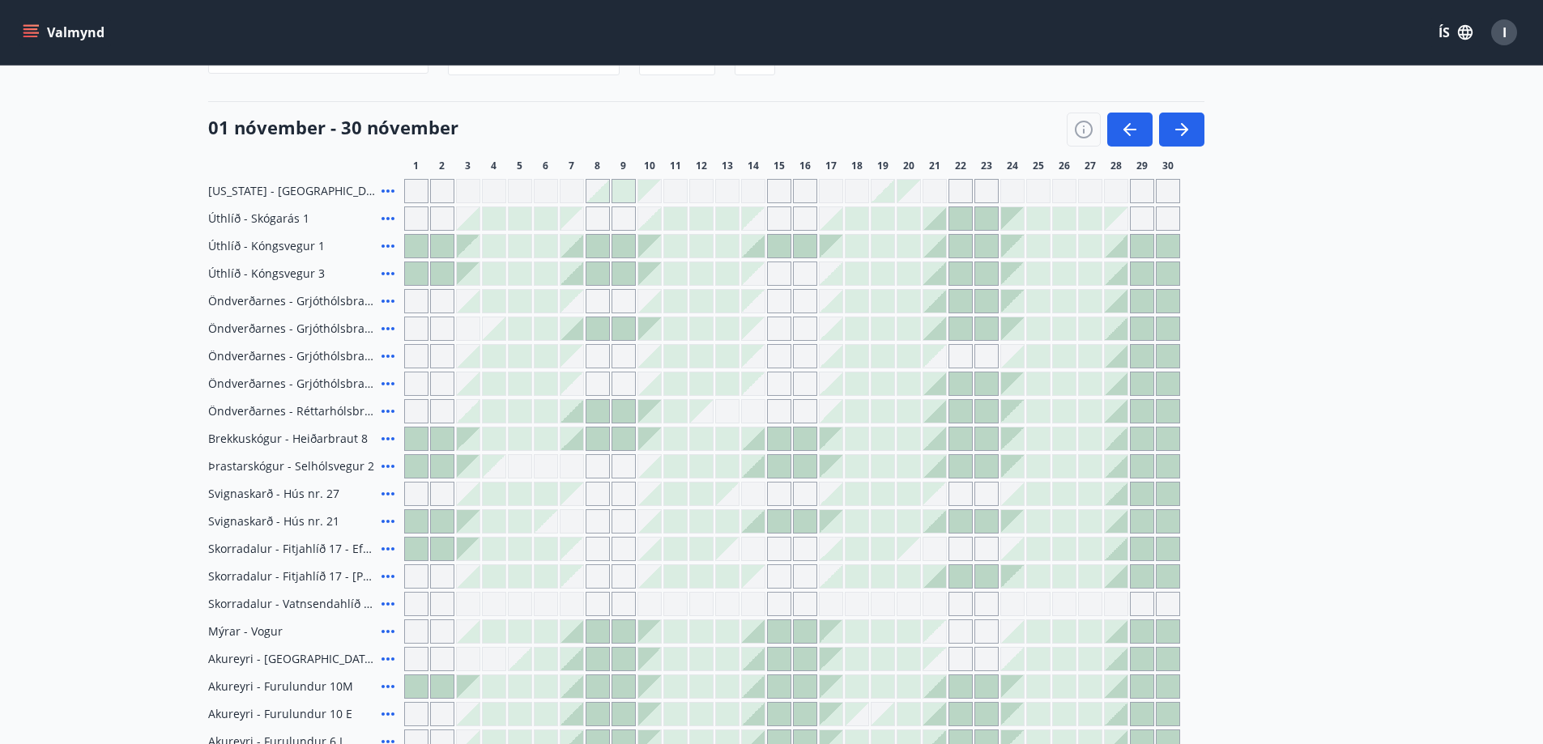
click at [582, 334] on div at bounding box center [571, 328] width 23 height 23
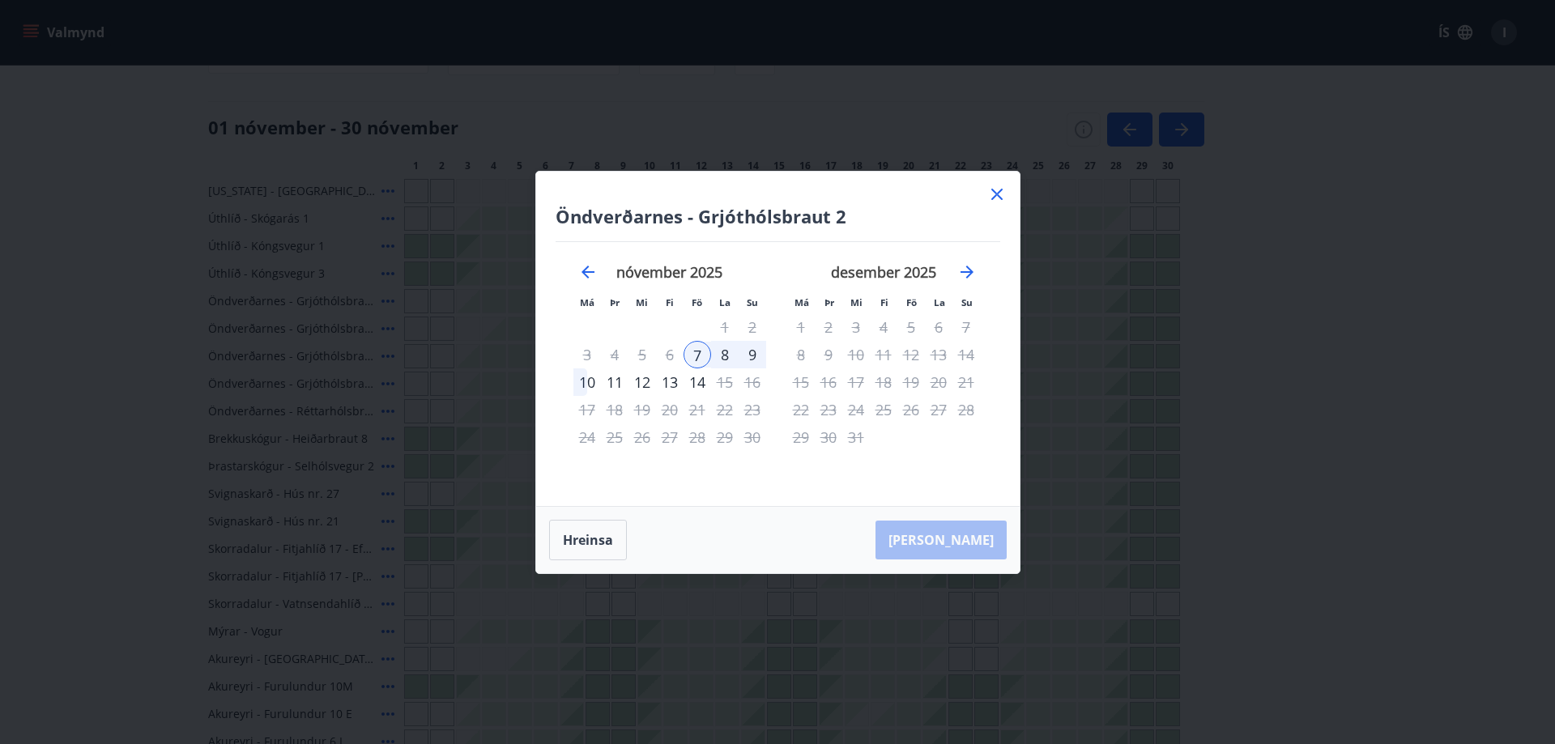
click at [590, 388] on div "10" at bounding box center [587, 382] width 28 height 28
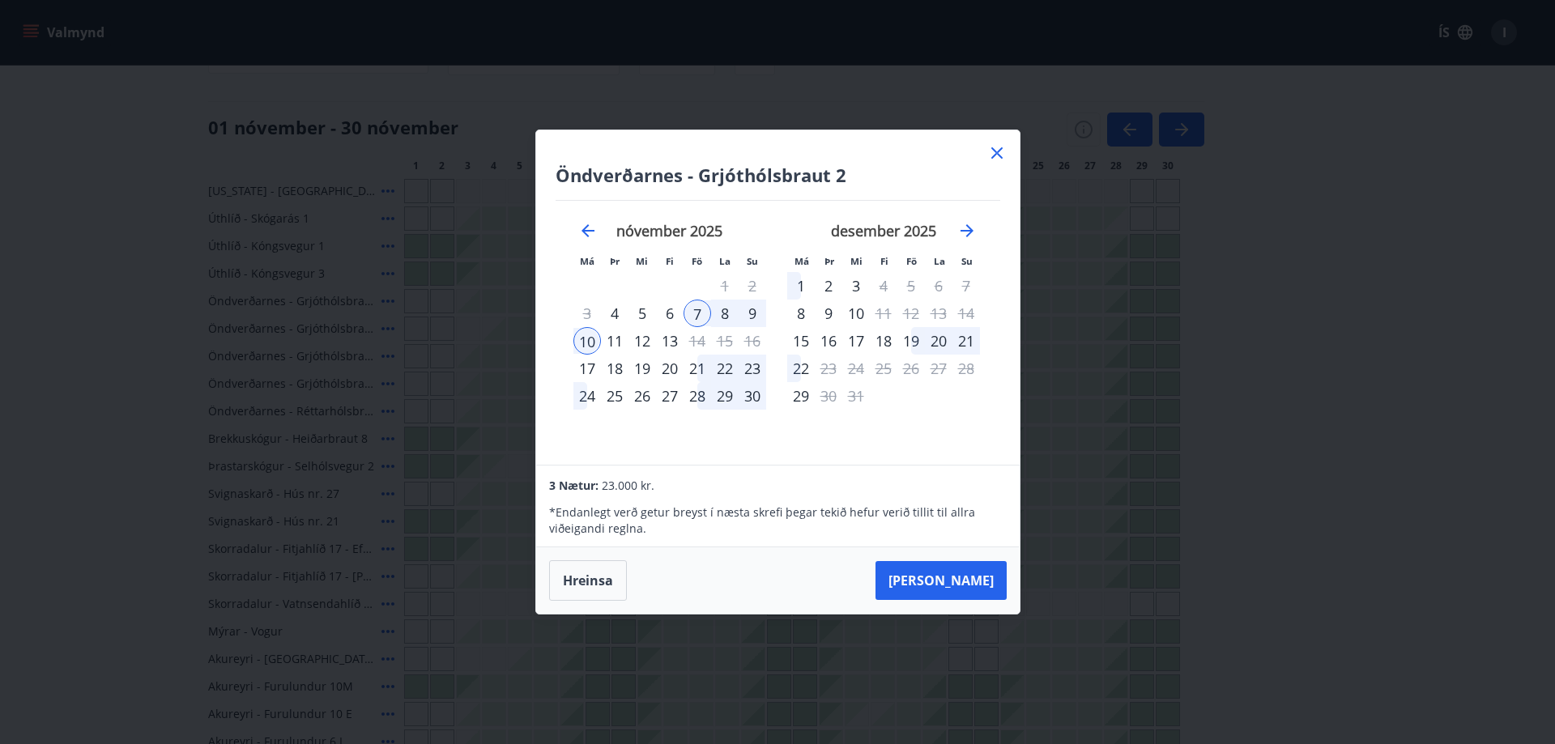
click at [757, 309] on div "9" at bounding box center [753, 314] width 28 height 28
drag, startPoint x: 586, startPoint y: 586, endPoint x: 631, endPoint y: 553, distance: 55.1
click at [587, 586] on button "Hreinsa" at bounding box center [588, 580] width 78 height 40
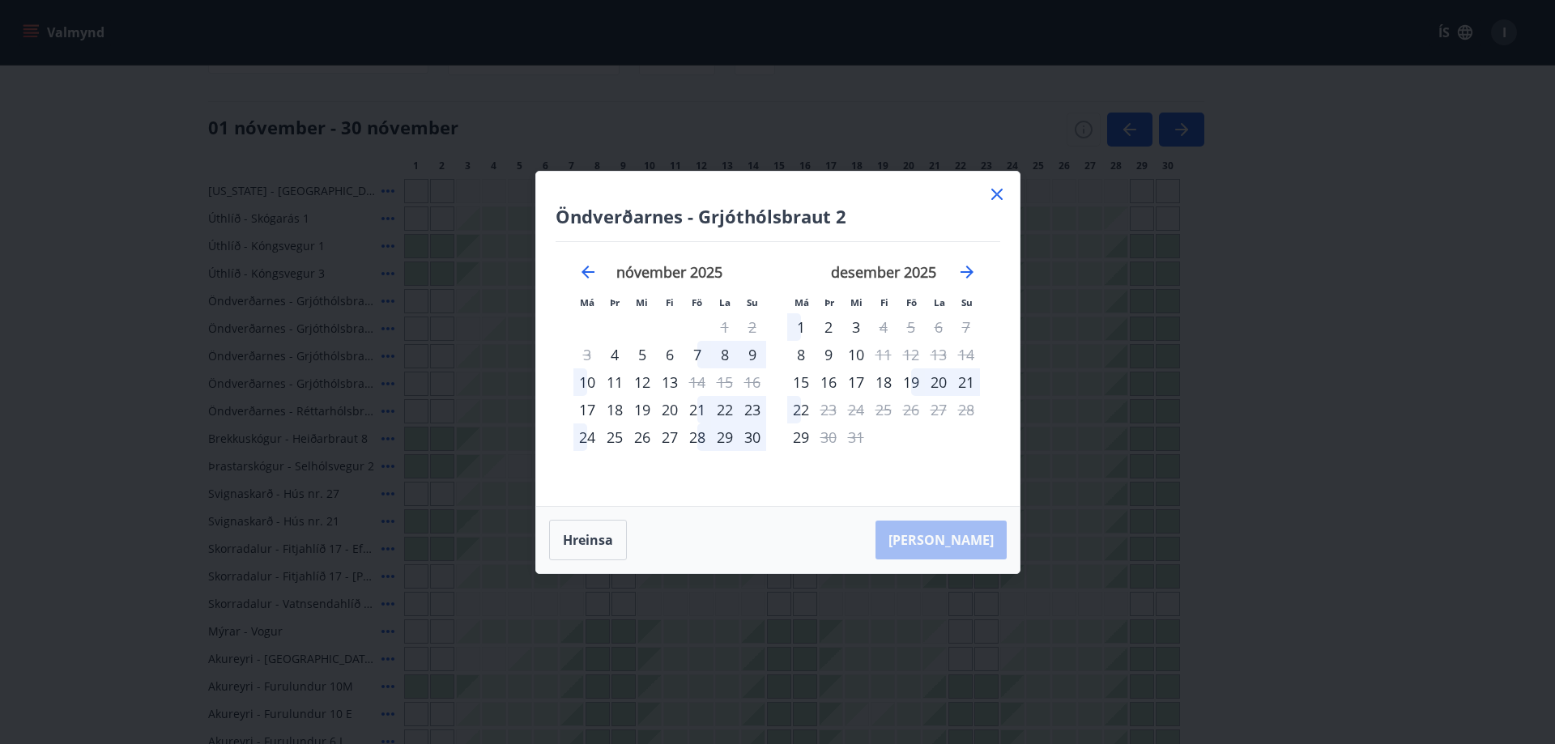
click at [693, 351] on div "7" at bounding box center [698, 355] width 28 height 28
click at [751, 360] on div "9" at bounding box center [753, 355] width 28 height 28
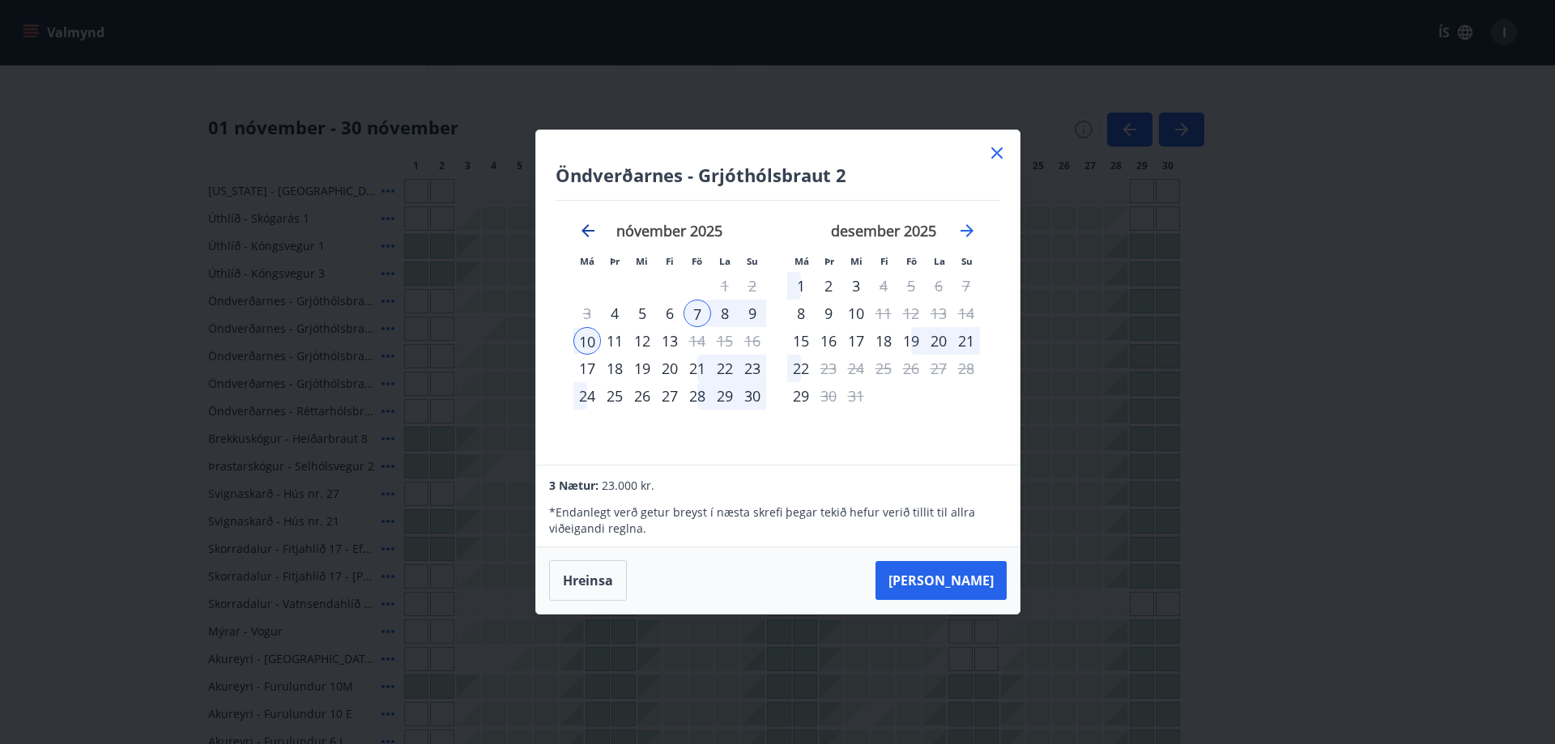
click at [585, 228] on icon "Move backward to switch to the previous month." at bounding box center [587, 230] width 13 height 13
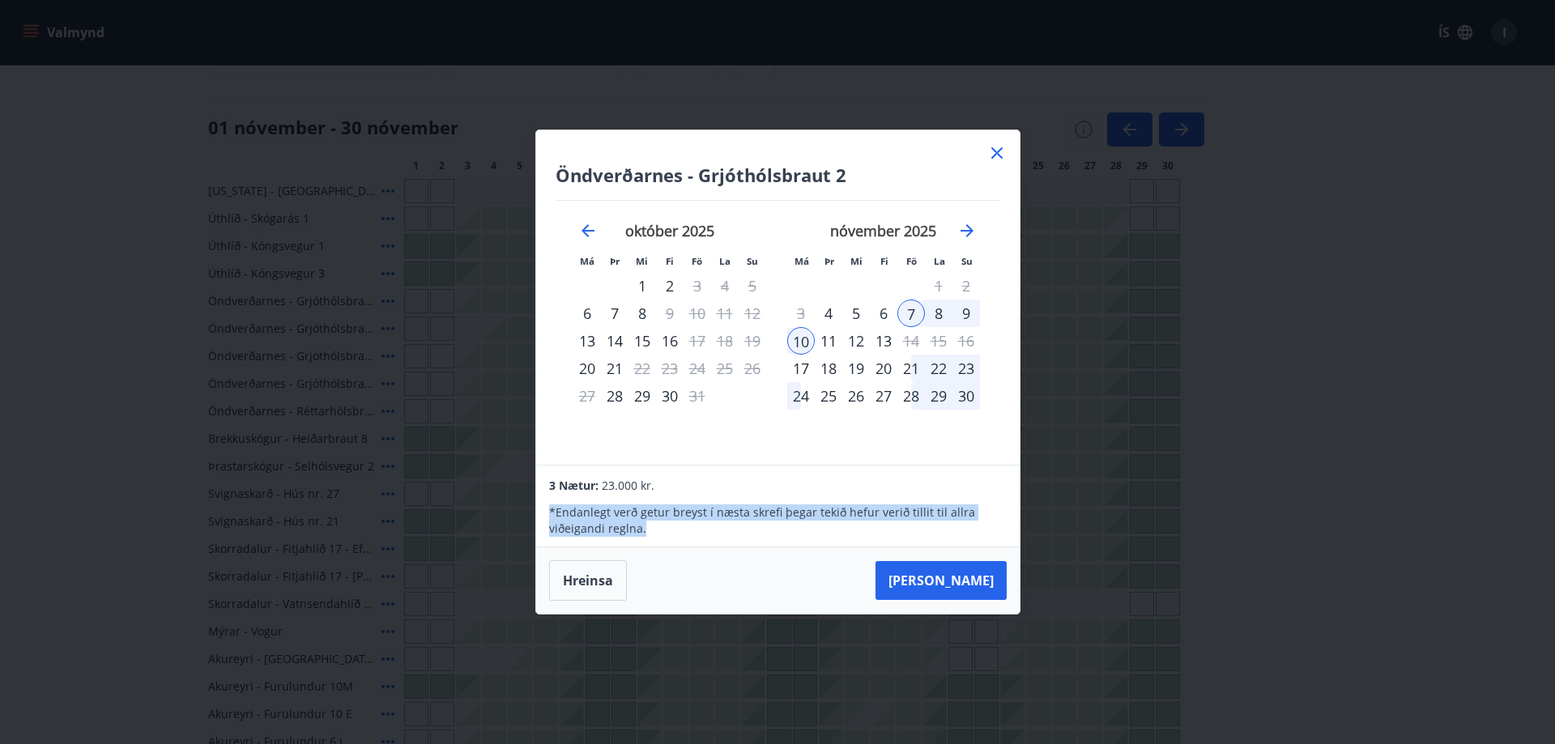
drag, startPoint x: 607, startPoint y: 525, endPoint x: 552, endPoint y: 517, distance: 56.5
click at [552, 517] on p "* Endanlegt verð getur breyst í næsta skrefi þegar tekið hefur verið tillit til…" at bounding box center [777, 521] width 457 height 32
click at [682, 530] on p "* Endanlegt verð getur breyst í næsta skrefi þegar tekið hefur verið tillit til…" at bounding box center [777, 521] width 457 height 32
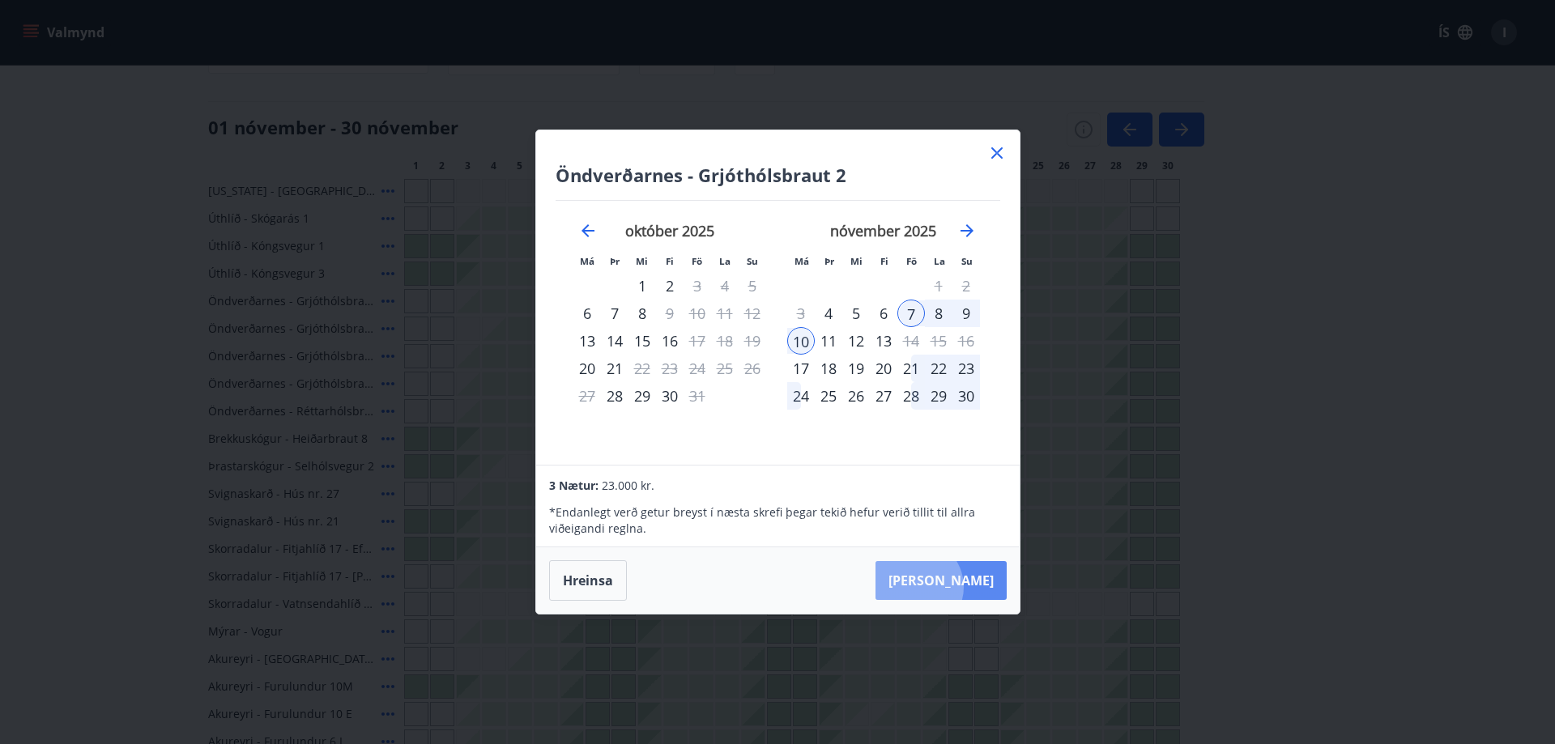
click at [965, 587] on button "Taka Frá" at bounding box center [940, 580] width 131 height 39
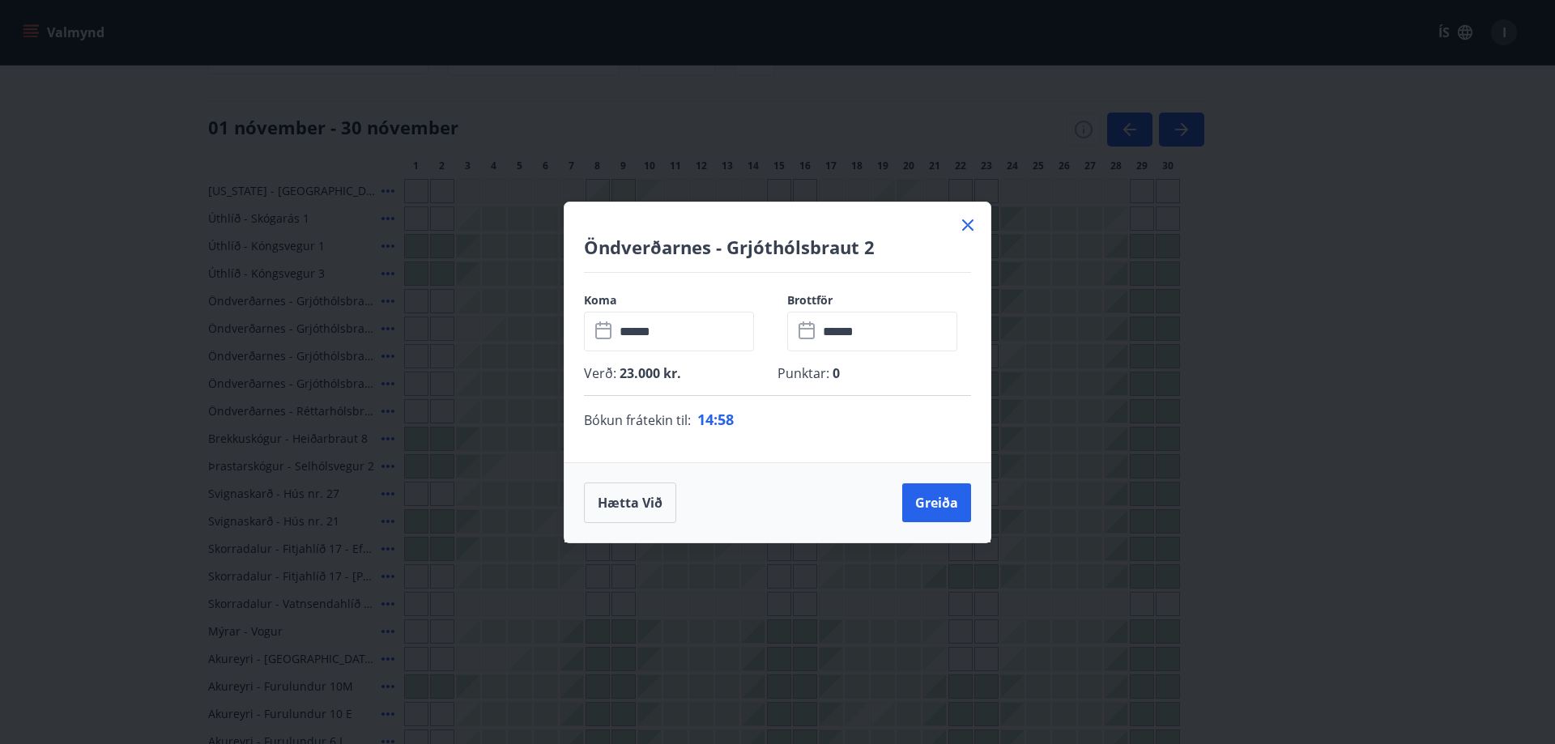
click at [696, 422] on div "Bókun frátekin til : 14 : 58" at bounding box center [777, 419] width 387 height 47
click at [770, 424] on p "Bókun frátekin til : 14 : 55" at bounding box center [777, 419] width 387 height 21
click at [937, 503] on button "Greiða" at bounding box center [936, 502] width 69 height 39
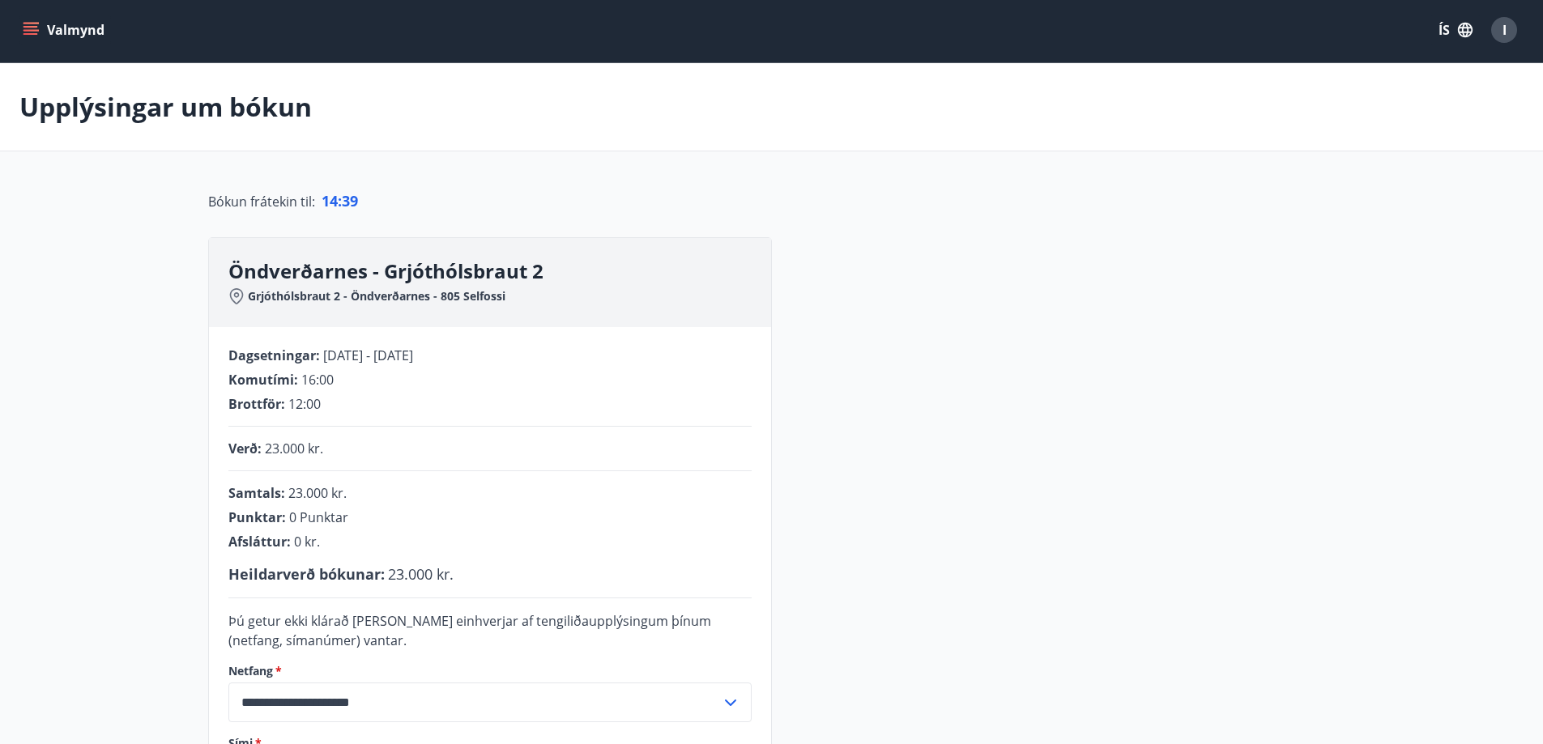
scroll to position [164, 0]
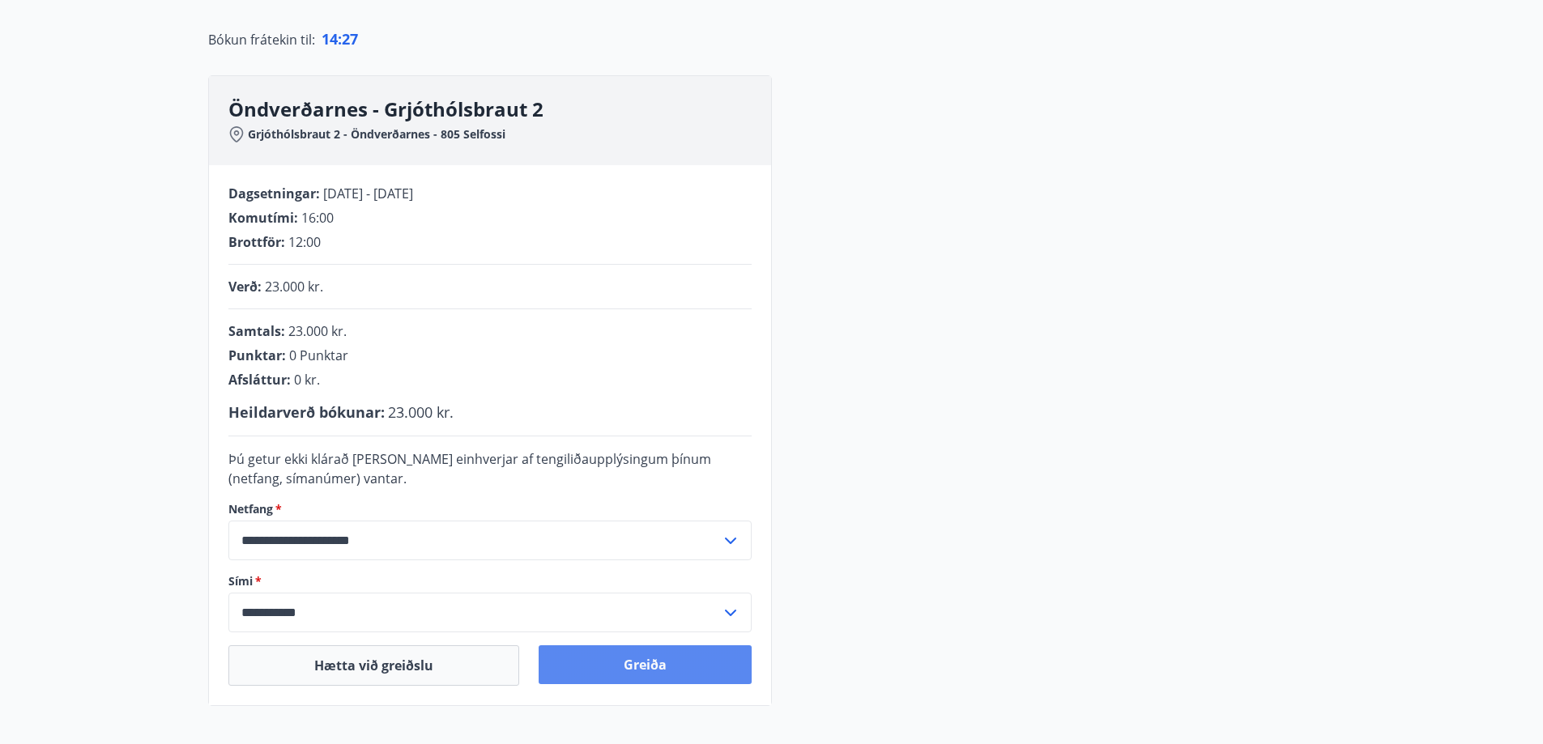
click at [630, 666] on button "Greiða" at bounding box center [645, 664] width 213 height 39
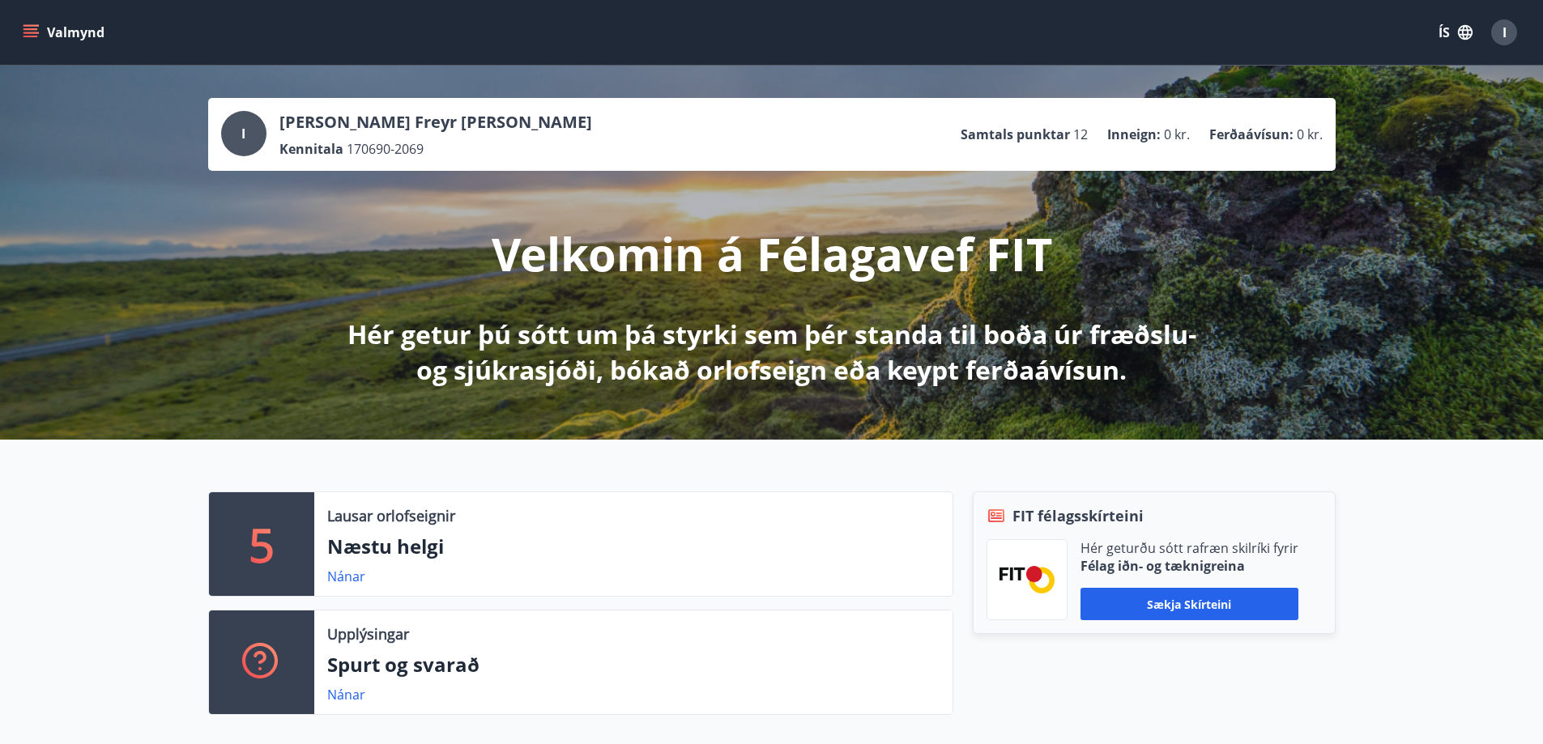
click at [28, 29] on icon "menu" at bounding box center [30, 29] width 15 height 2
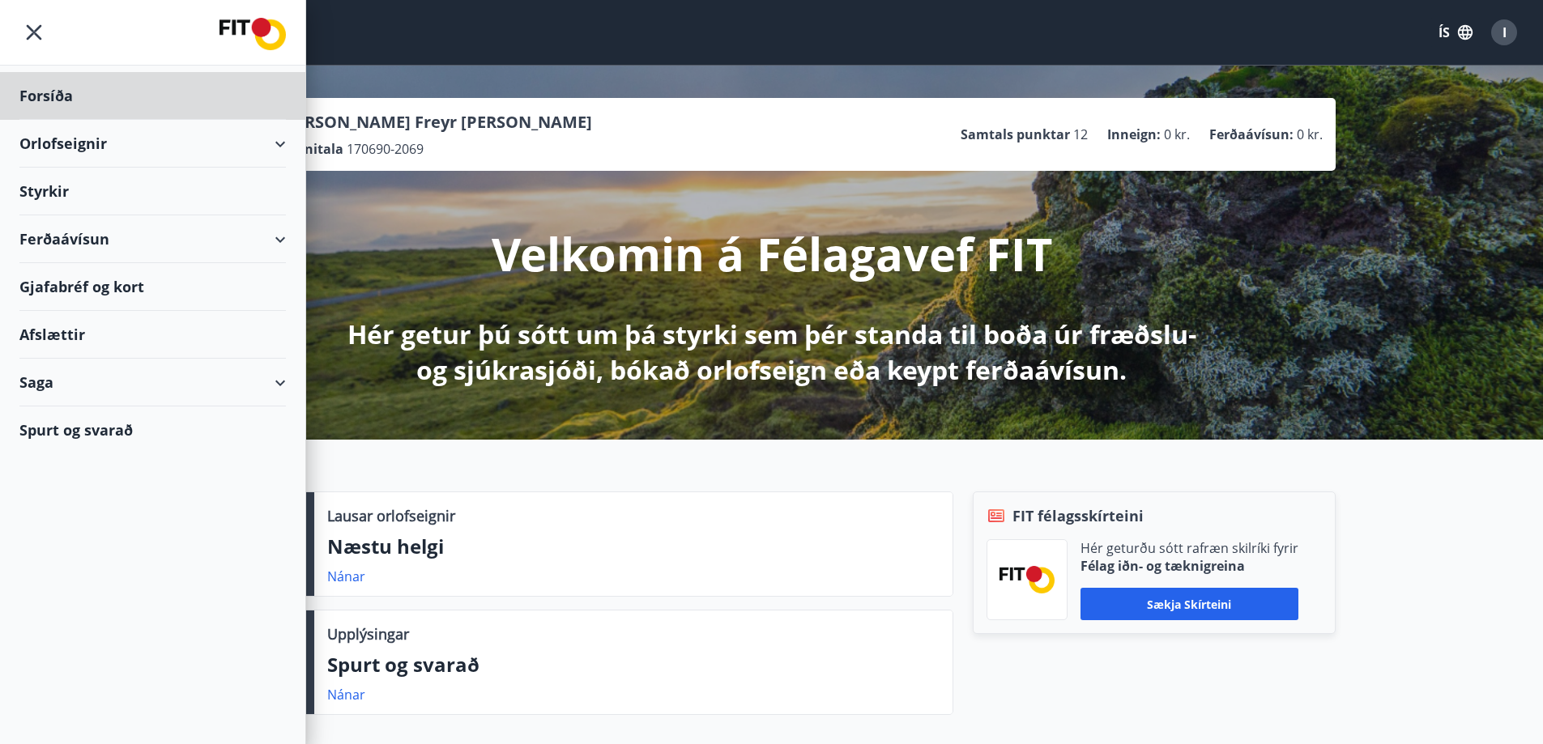
click at [53, 195] on div "Styrkir" at bounding box center [152, 192] width 266 height 48
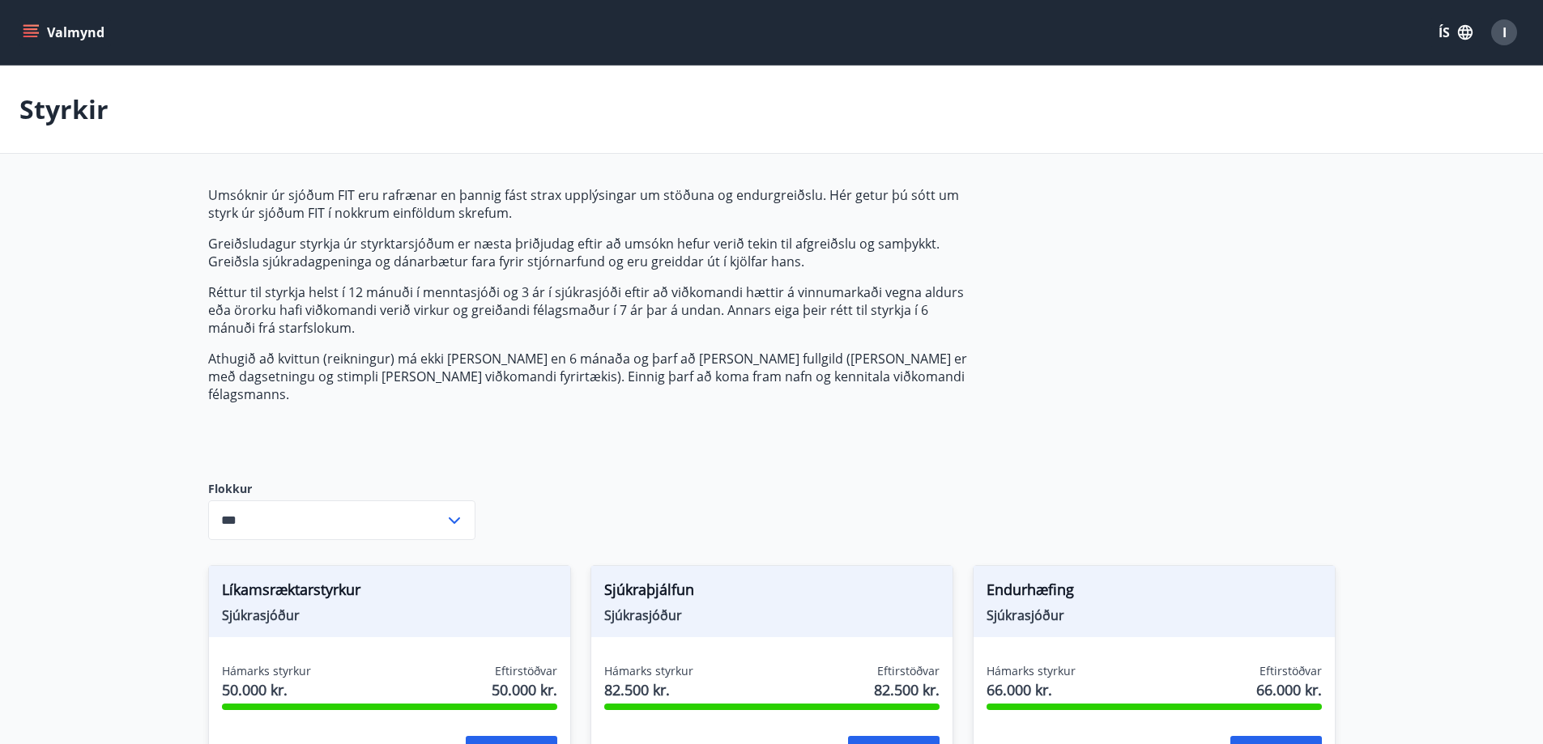
type input "***"
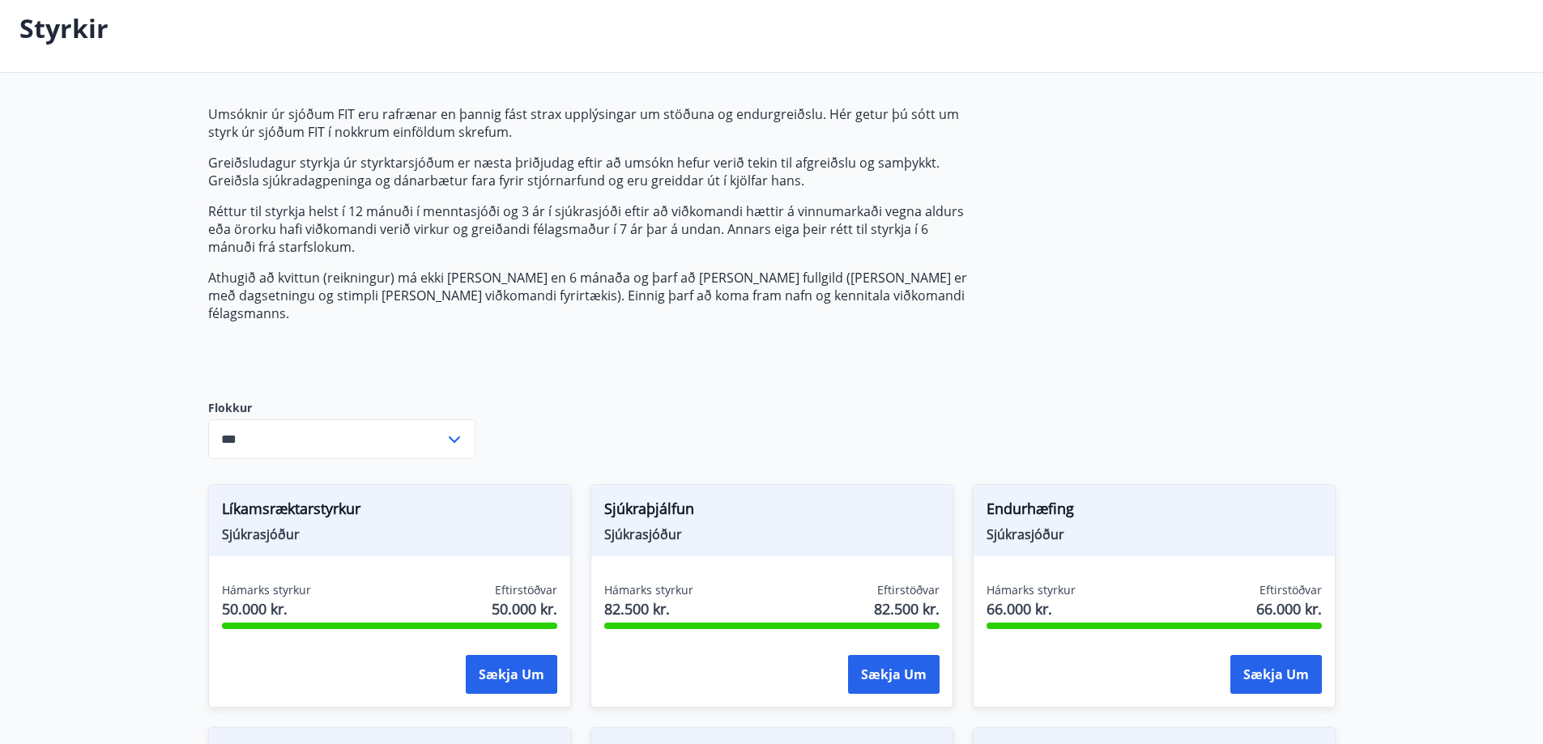
scroll to position [243, 0]
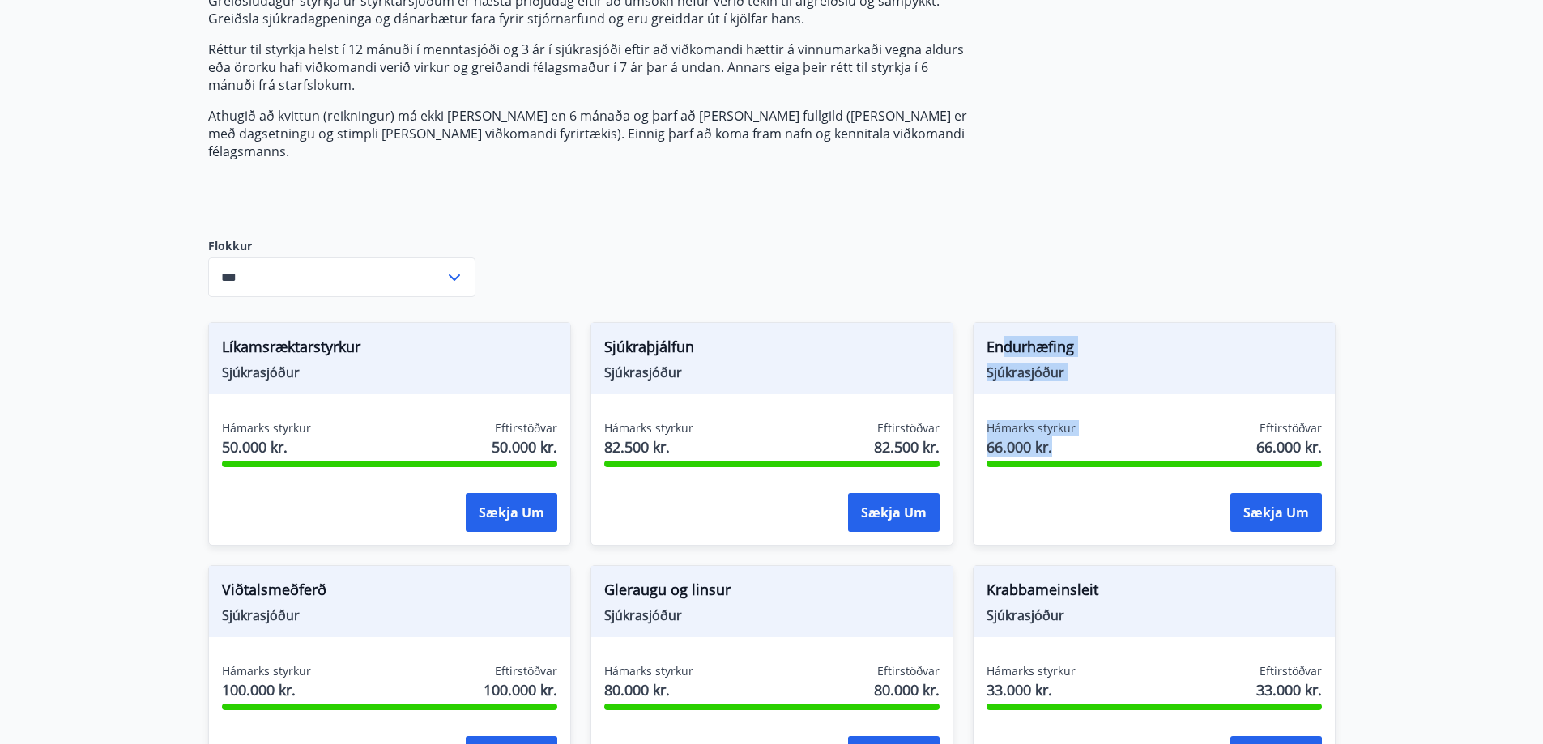
drag, startPoint x: 1100, startPoint y: 428, endPoint x: 1003, endPoint y: 303, distance: 158.8
click at [1003, 303] on div "Endurhæfing Sjúkrasjóður Hámarks styrkur 66.000 kr. Eftirstöðvar 66.000 kr. Sæk…" at bounding box center [1144, 424] width 382 height 243
click at [918, 375] on div "Sjúkraþjálfun Sjúkrasjóður" at bounding box center [771, 358] width 361 height 71
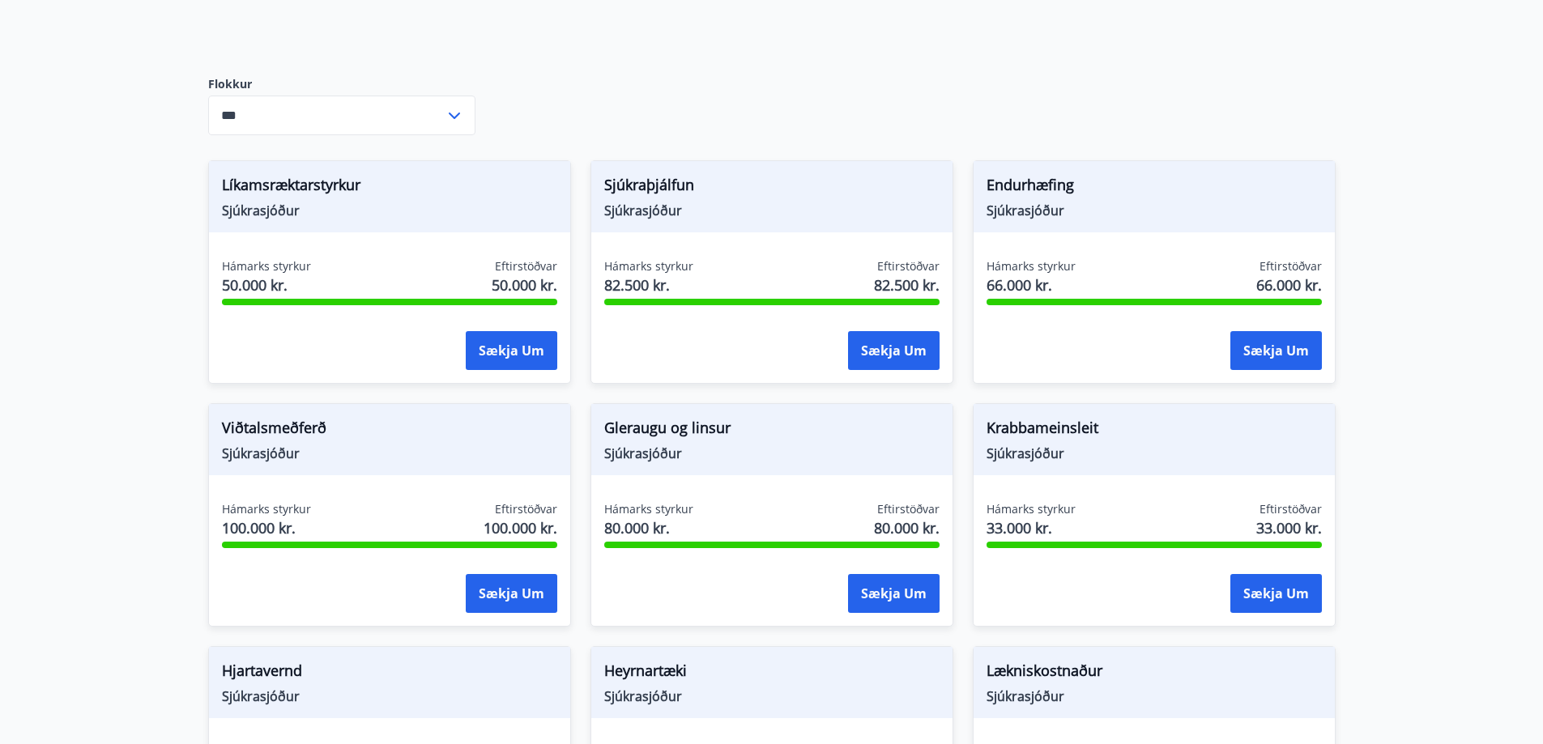
scroll to position [648, 0]
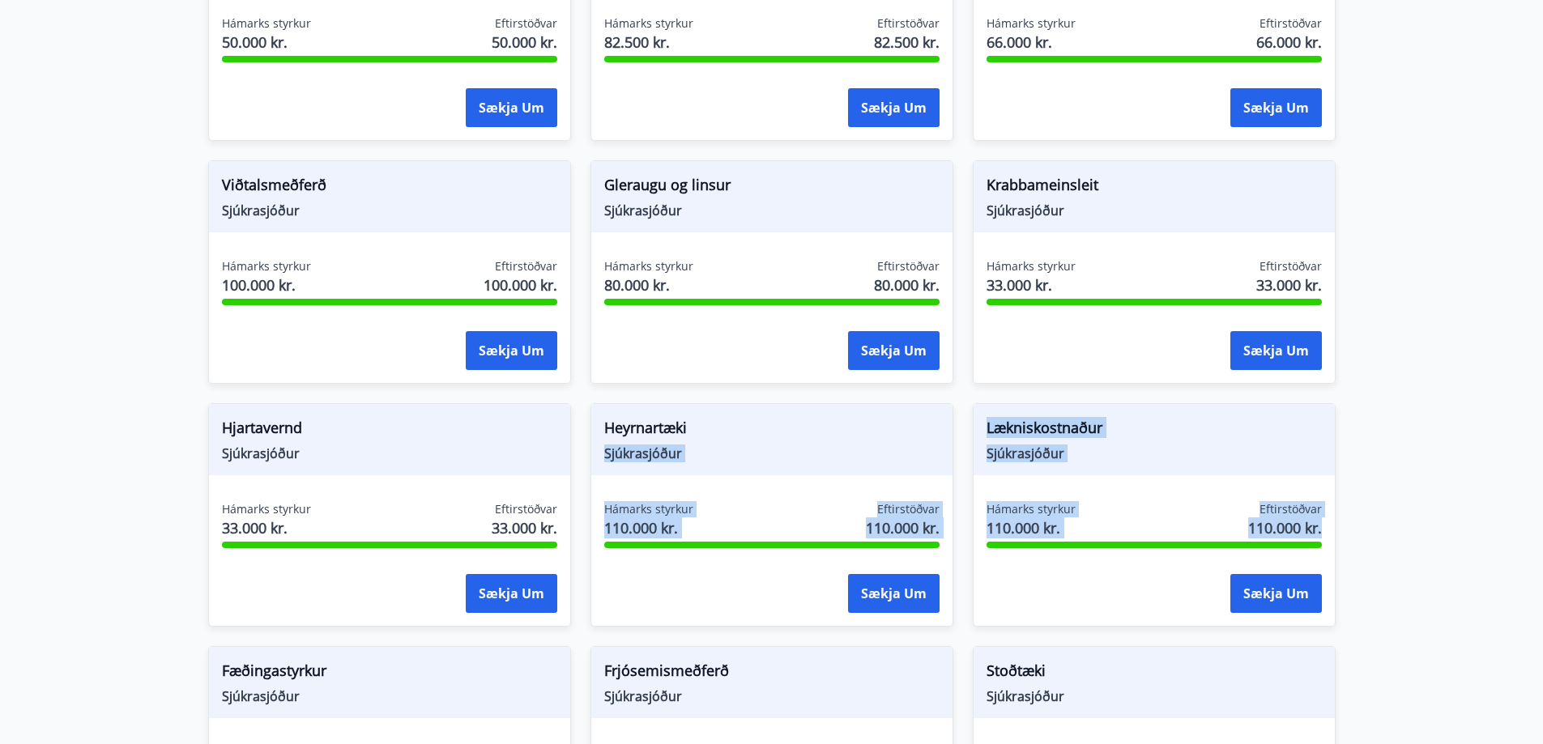
drag, startPoint x: 1318, startPoint y: 510, endPoint x: 952, endPoint y: 414, distance: 379.3
click at [952, 414] on div "Líkamsræktarstyrkur Sjúkrasjóður Hámarks styrkur 50.000 kr. Eftirstöðvar 50.000…" at bounding box center [762, 505] width 1147 height 1215
click at [1057, 466] on div "Lækniskostnaður Sjúkrasjóður Hámarks styrkur 110.000 kr. Eftirstöðvar 110.000 k…" at bounding box center [1154, 515] width 363 height 224
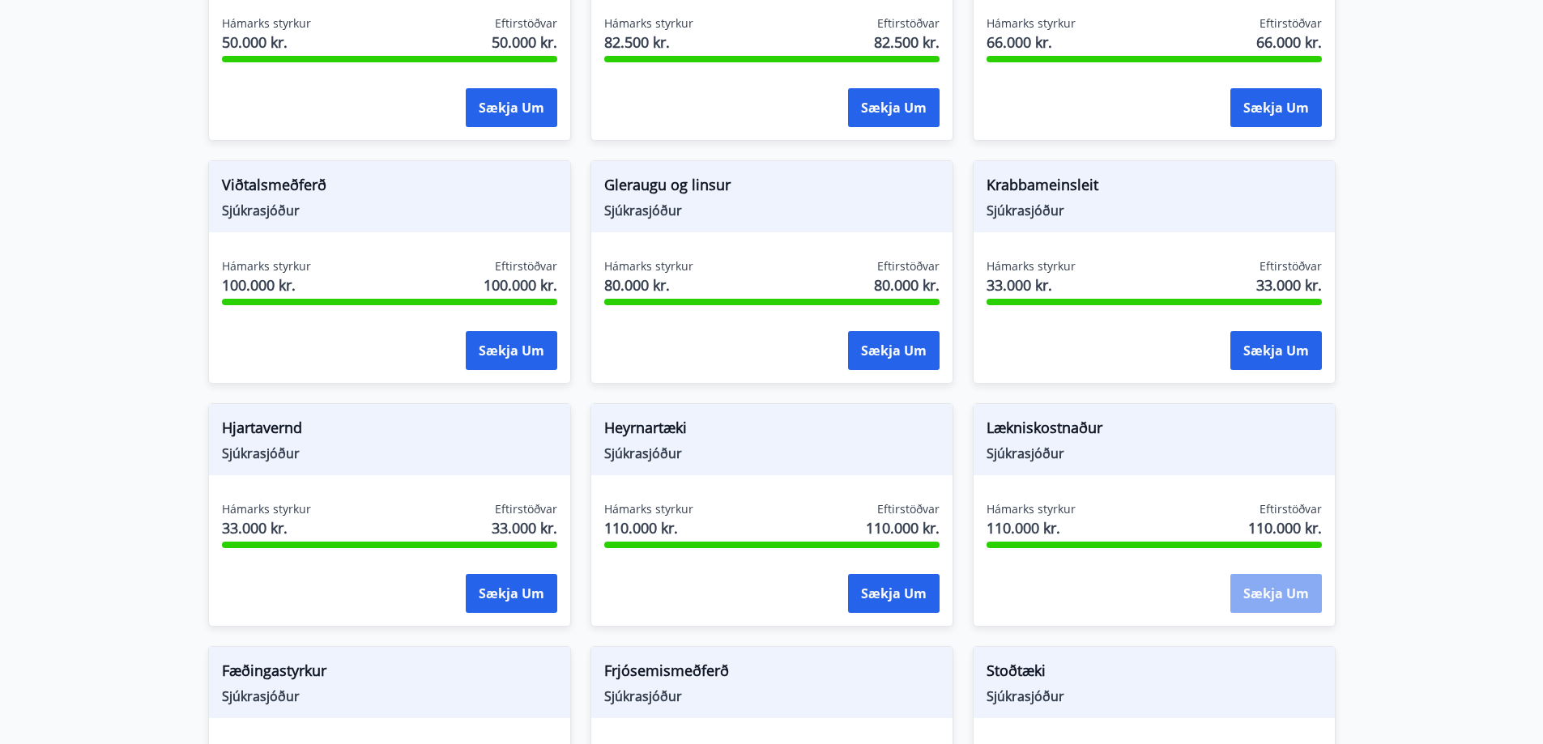
click at [1296, 593] on button "Sækja um" at bounding box center [1276, 593] width 92 height 39
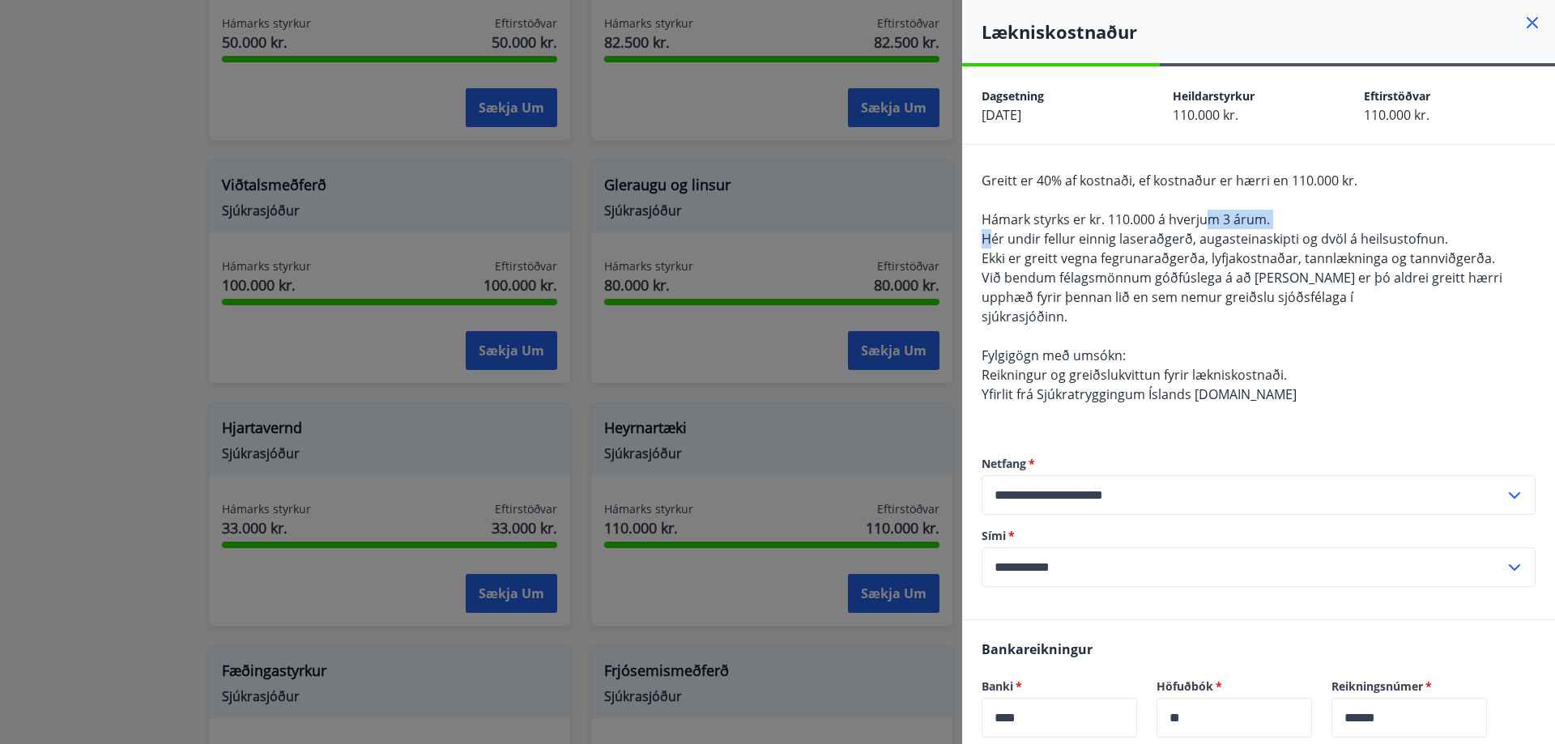
drag, startPoint x: 1055, startPoint y: 222, endPoint x: 1234, endPoint y: 224, distance: 179.0
click at [1222, 220] on span "Greitt er 40% af kostnaði, ef kostnaður er hærri en 110.000 kr. Hámark styrks e…" at bounding box center [1242, 288] width 521 height 232
click at [1242, 293] on span "Við bendum félagsmönnum góðfúslega á að það er þó aldrei greitt hærri upphæð fy…" at bounding box center [1242, 287] width 521 height 37
drag, startPoint x: 1232, startPoint y: 176, endPoint x: 1353, endPoint y: 202, distance: 124.2
click at [1356, 184] on div "Greitt er 40% af kostnaði, ef kostnaður er hærri en 110.000 kr. Hámark styrks e…" at bounding box center [1259, 297] width 554 height 253
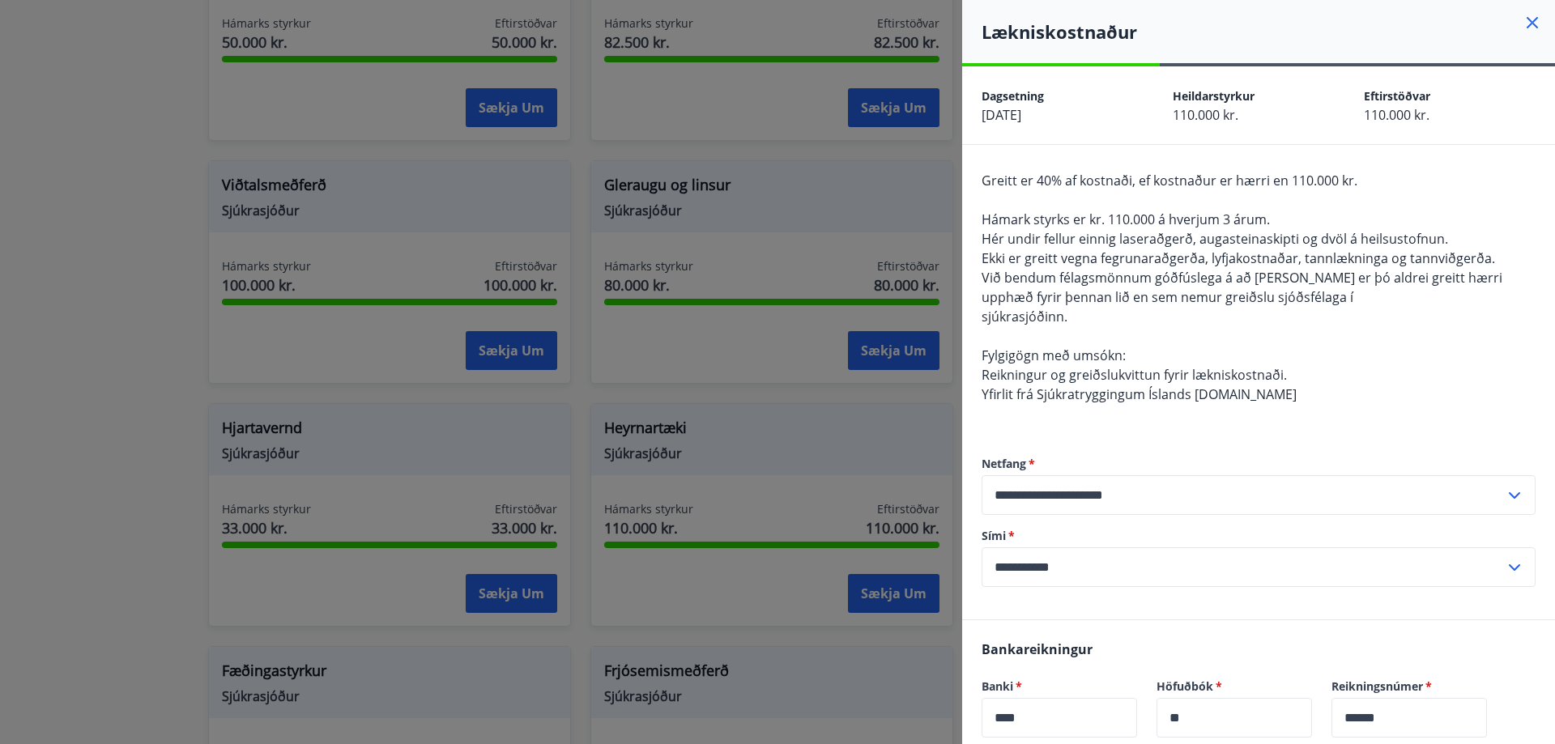
drag, startPoint x: 1348, startPoint y: 213, endPoint x: 1162, endPoint y: 233, distance: 186.6
click at [1347, 213] on div "Greitt er 40% af kostnaði, ef kostnaður er hærri en 110.000 kr. Hámark styrks e…" at bounding box center [1259, 297] width 554 height 253
drag, startPoint x: 1018, startPoint y: 221, endPoint x: 1181, endPoint y: 218, distance: 162.8
click at [1179, 215] on span "Hámark styrks er kr. 110.000 á hverjum 3 árum." at bounding box center [1126, 220] width 288 height 18
drag, startPoint x: 1220, startPoint y: 271, endPoint x: 1212, endPoint y: 270, distance: 8.9
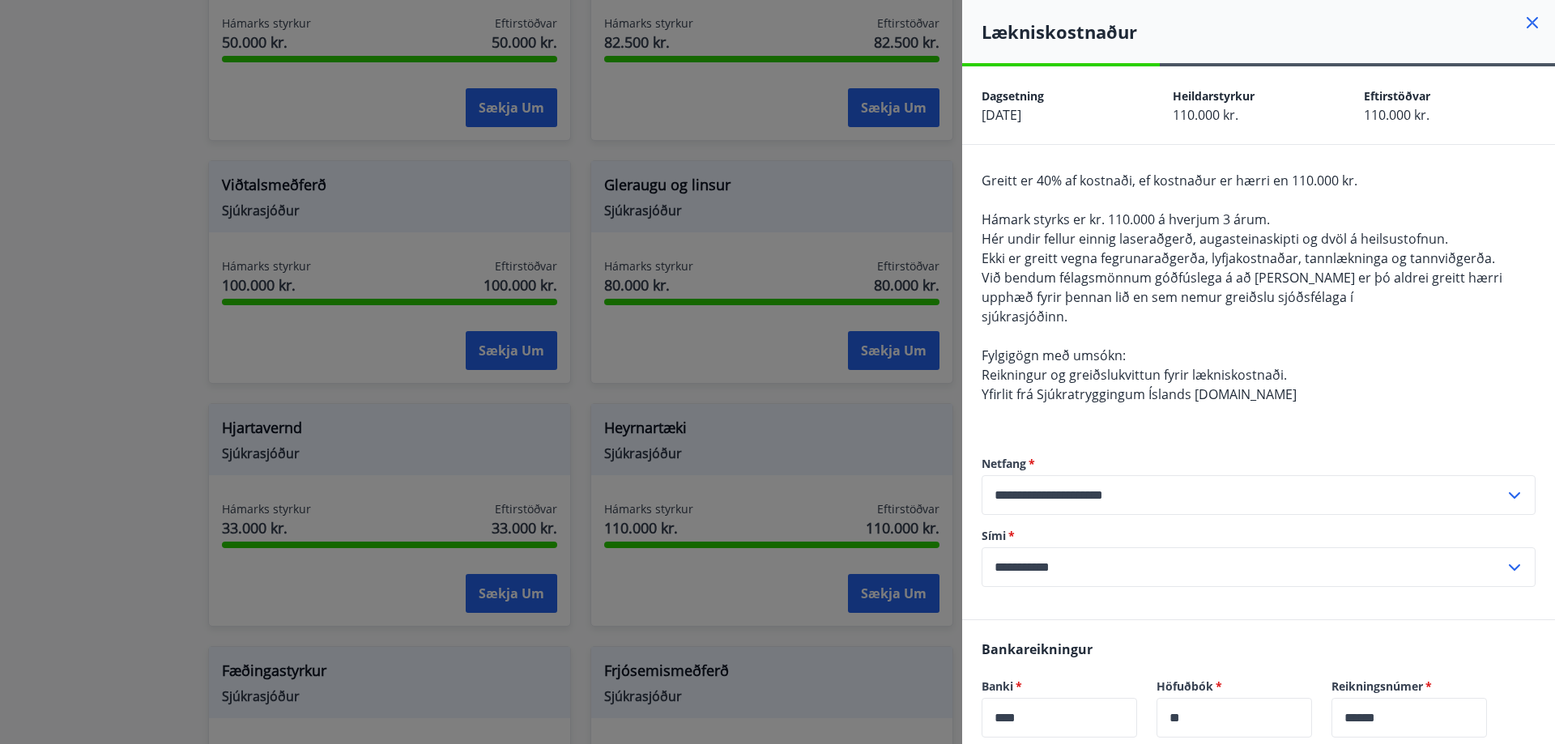
click at [1220, 271] on span "Við bendum félagsmönnum góðfúslega á að það er þó aldrei greitt hærri upphæð fy…" at bounding box center [1242, 287] width 521 height 37
click at [1029, 212] on span "Hámark styrks er kr. 110.000 á hverjum 3 árum." at bounding box center [1126, 220] width 288 height 18
drag, startPoint x: 1123, startPoint y: 215, endPoint x: 1249, endPoint y: 209, distance: 125.7
click at [1204, 212] on span "Hámark styrks er kr. 110.000 á hverjum 3 árum." at bounding box center [1126, 220] width 288 height 18
drag, startPoint x: 1272, startPoint y: 258, endPoint x: 1230, endPoint y: 260, distance: 42.1
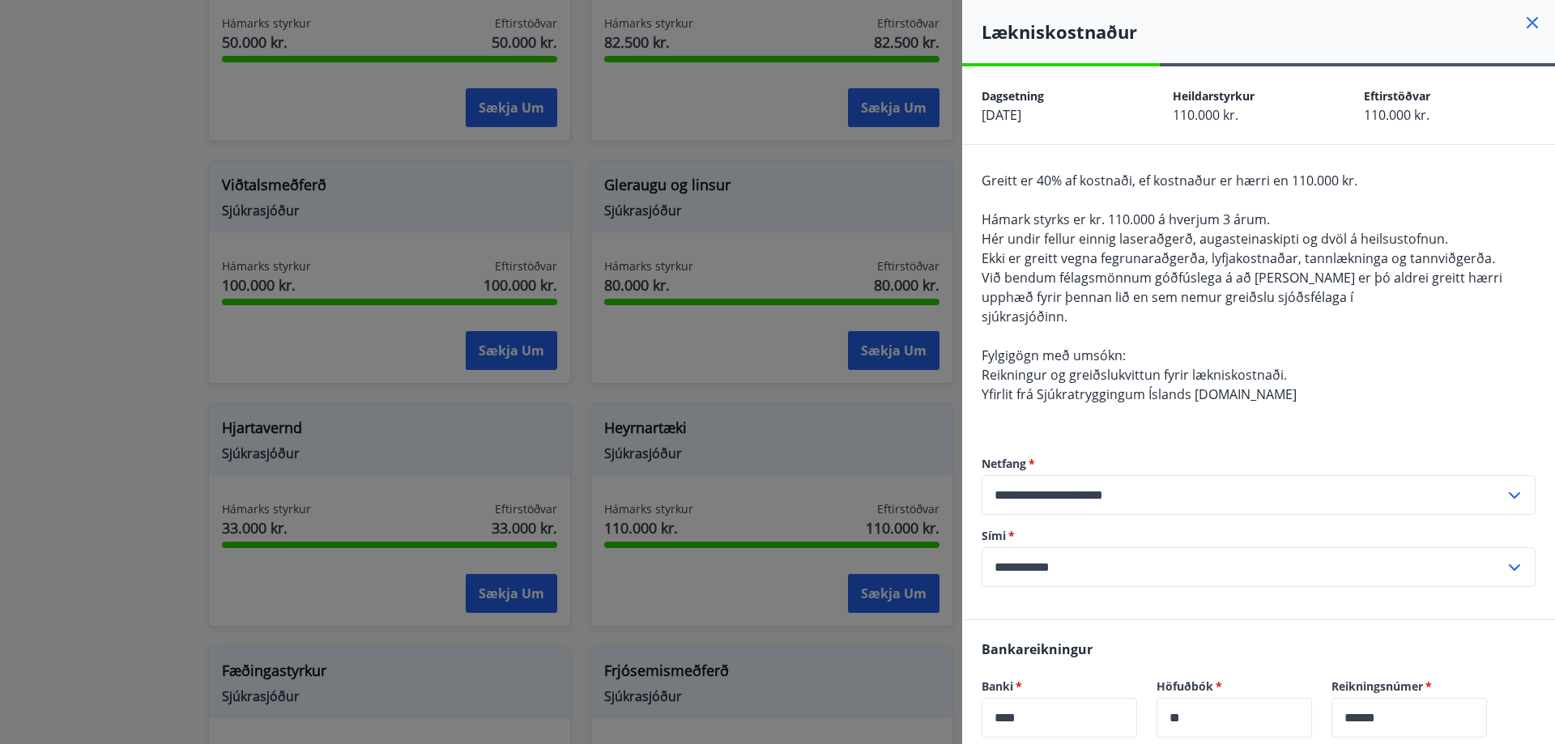
click at [1272, 259] on span "Ekki er greitt vegna fegrunaraðgerða, lyfjakostnaðar, tannlækninga og tannviðge…" at bounding box center [1238, 258] width 513 height 18
drag, startPoint x: 1180, startPoint y: 220, endPoint x: 1336, endPoint y: 215, distance: 156.4
click at [1336, 215] on div "Greitt er 40% af kostnaði, ef kostnaður er hærri en 110.000 kr. Hámark styrks e…" at bounding box center [1259, 297] width 554 height 253
drag, startPoint x: 1285, startPoint y: 281, endPoint x: 1208, endPoint y: 286, distance: 77.1
click at [1281, 285] on span "Við bendum félagsmönnum góðfúslega á að það er þó aldrei greitt hærri upphæð fy…" at bounding box center [1242, 287] width 521 height 37
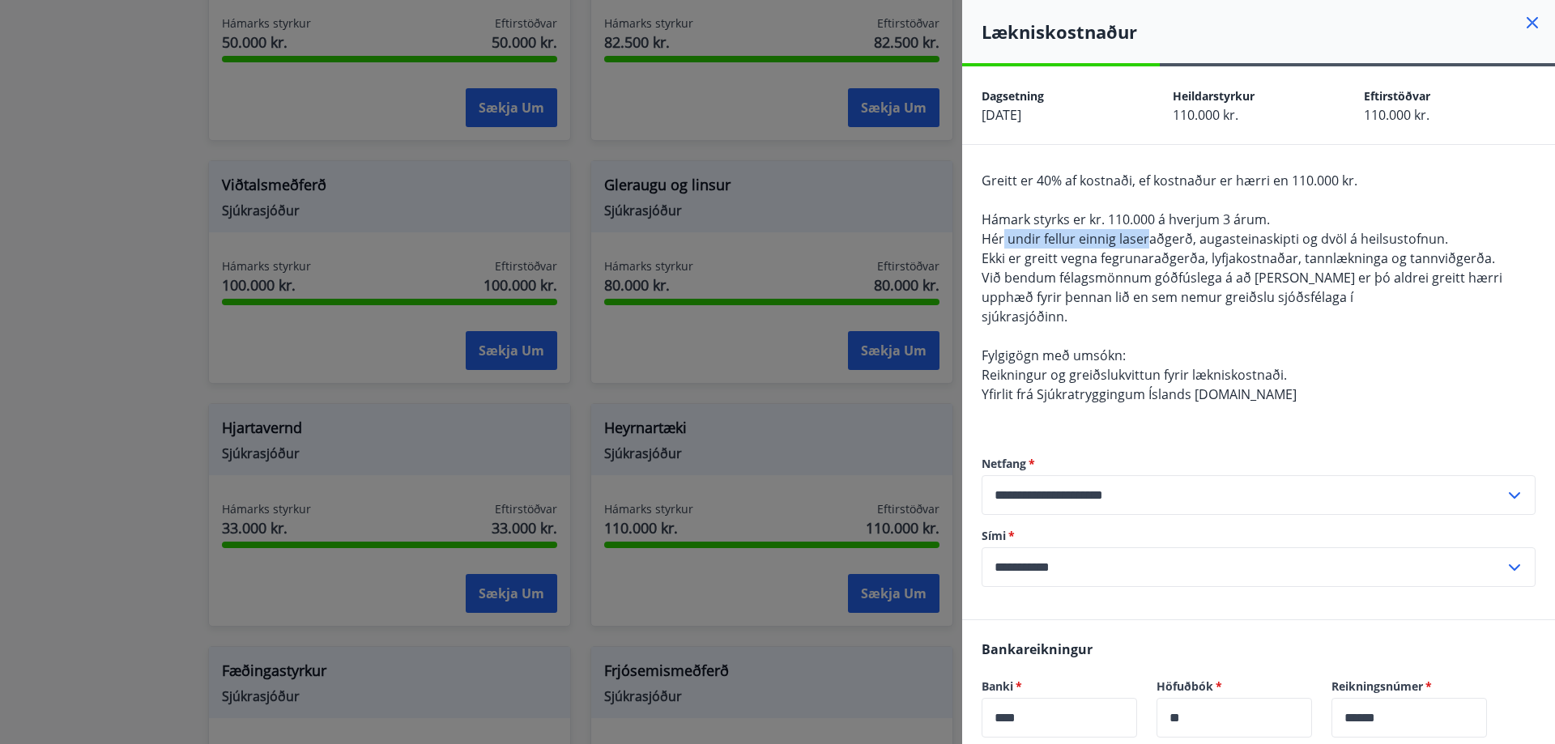
drag, startPoint x: 1005, startPoint y: 236, endPoint x: 1165, endPoint y: 236, distance: 160.4
click at [1157, 232] on span "Hér undir fellur einnig laseraðgerð, augasteinaskipti og dvöl á heilsustofnun." at bounding box center [1215, 239] width 466 height 18
drag, startPoint x: 1118, startPoint y: 280, endPoint x: 1206, endPoint y: 276, distance: 87.6
click at [1201, 276] on span "Við bendum félagsmönnum góðfúslega á að það er þó aldrei greitt hærri upphæð fy…" at bounding box center [1242, 287] width 521 height 37
click at [1274, 280] on span "Við bendum félagsmönnum góðfúslega á að það er þó aldrei greitt hærri upphæð fy…" at bounding box center [1242, 287] width 521 height 37
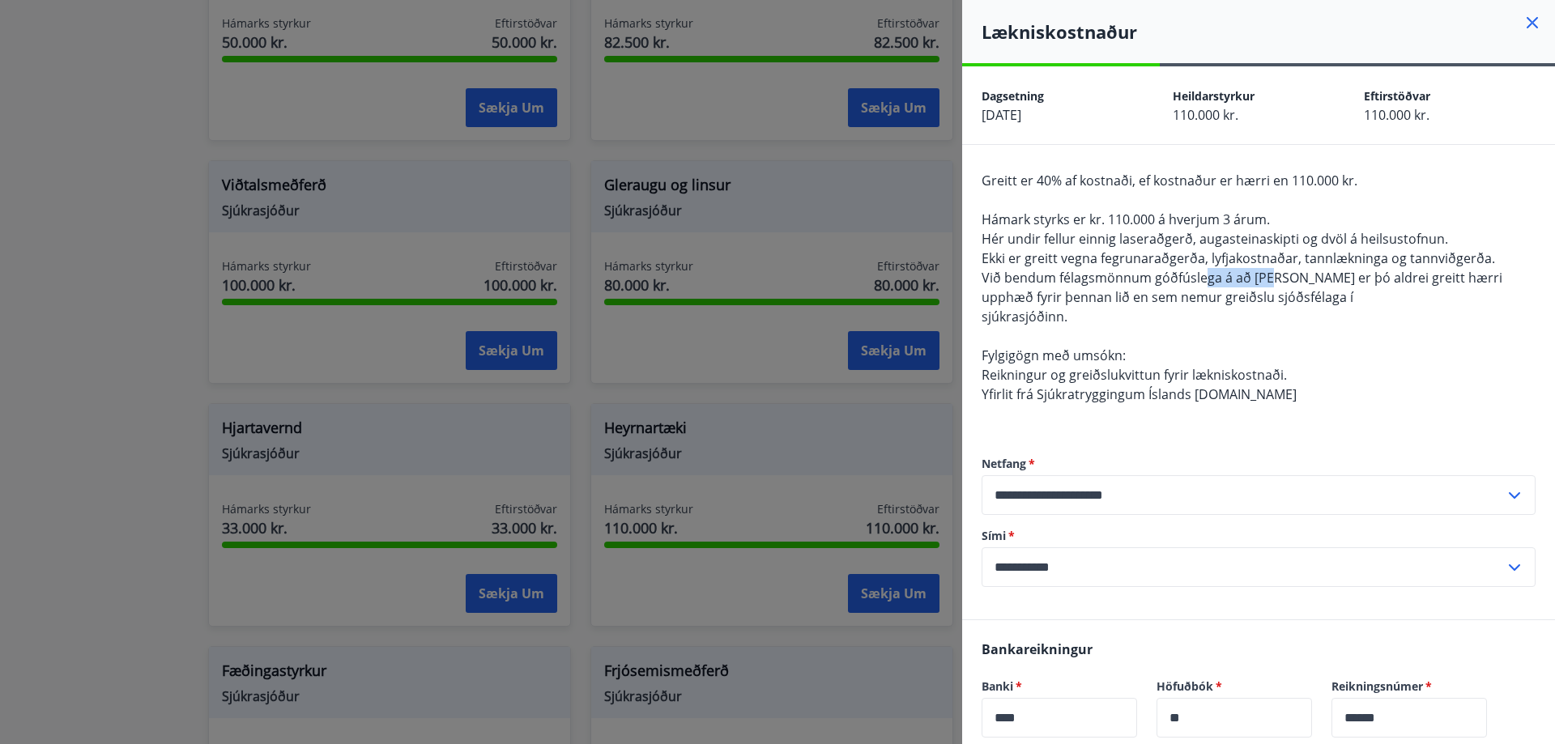
drag, startPoint x: 1259, startPoint y: 276, endPoint x: 1299, endPoint y: 280, distance: 40.7
click at [1275, 278] on span "Við bendum félagsmönnum góðfúslega á að það er þó aldrei greitt hærri upphæð fy…" at bounding box center [1242, 287] width 521 height 37
click at [1312, 297] on div "Greitt er 40% af kostnaði, ef kostnaður er hærri en 110.000 kr. Hámark styrks e…" at bounding box center [1259, 297] width 554 height 253
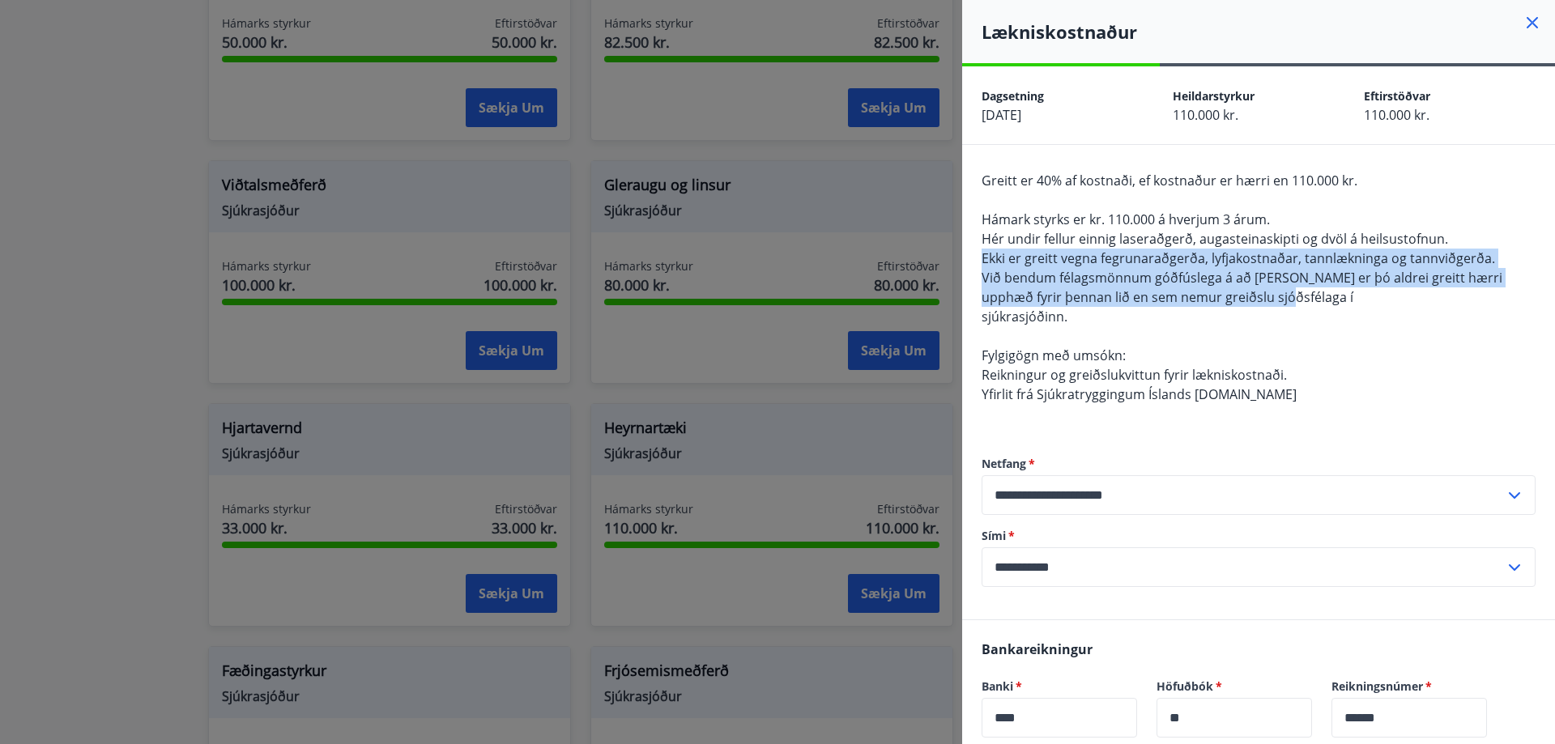
drag, startPoint x: 1278, startPoint y: 293, endPoint x: 977, endPoint y: 262, distance: 302.0
click at [977, 262] on div "**********" at bounding box center [1258, 382] width 593 height 475
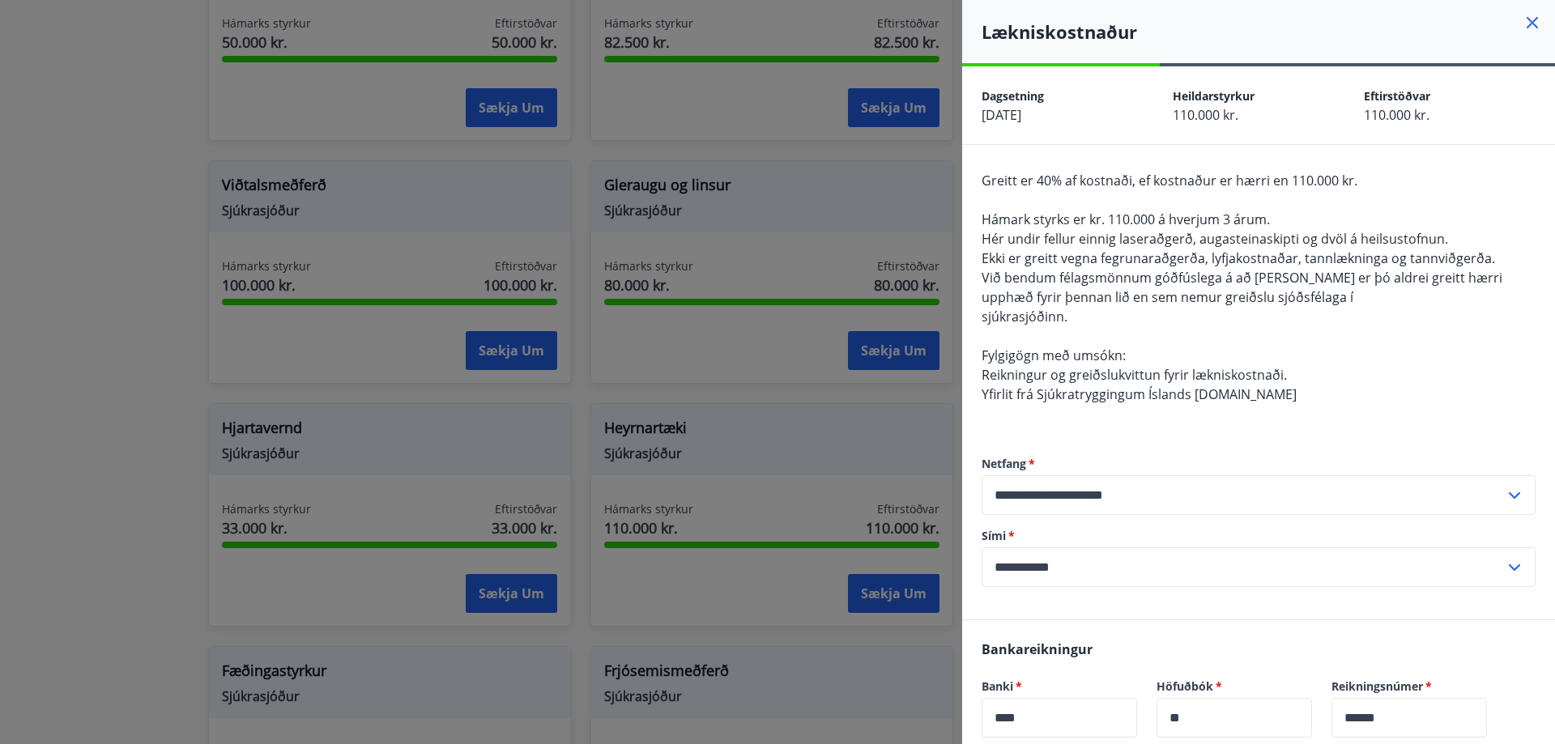
click at [1335, 308] on div "Greitt er 40% af kostnaði, ef kostnaður er hærri en 110.000 kr. Hámark styrks e…" at bounding box center [1259, 297] width 554 height 253
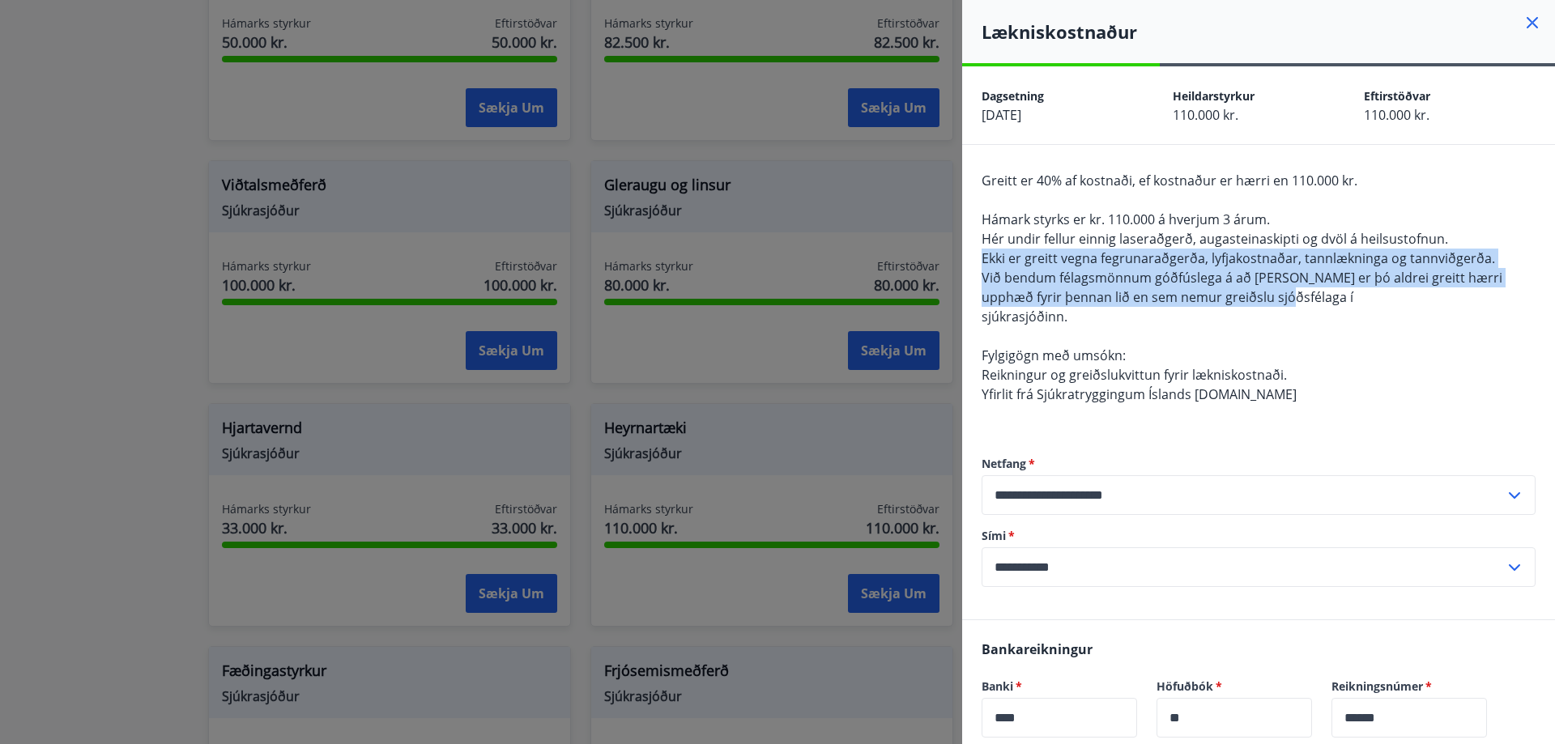
drag, startPoint x: 1296, startPoint y: 300, endPoint x: 973, endPoint y: 261, distance: 325.5
click at [973, 261] on div "**********" at bounding box center [1258, 382] width 593 height 475
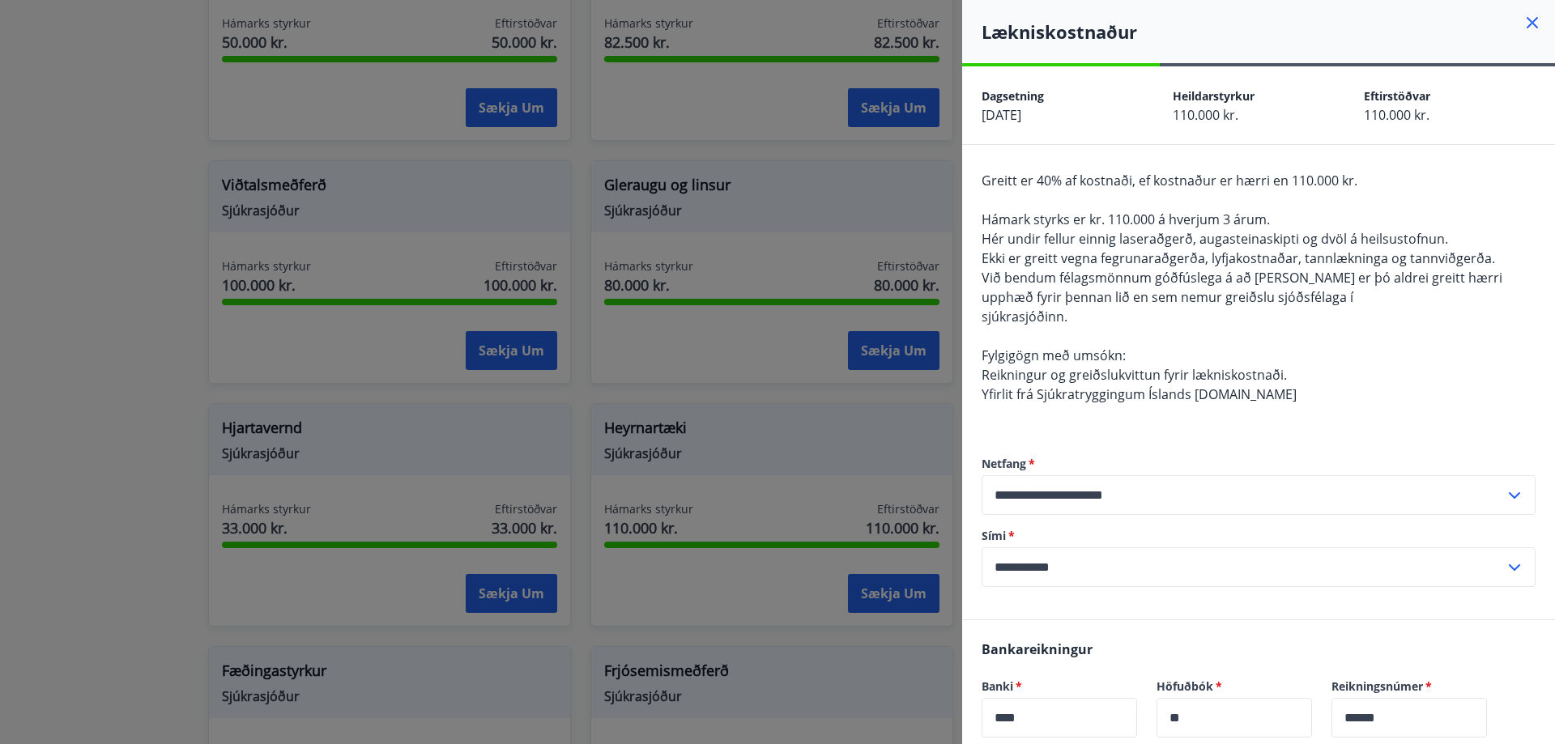
click at [1092, 330] on div "Greitt er 40% af kostnaði, ef kostnaður er hærri en 110.000 kr. Hámark styrks e…" at bounding box center [1259, 297] width 554 height 253
click at [897, 409] on div at bounding box center [777, 372] width 1555 height 744
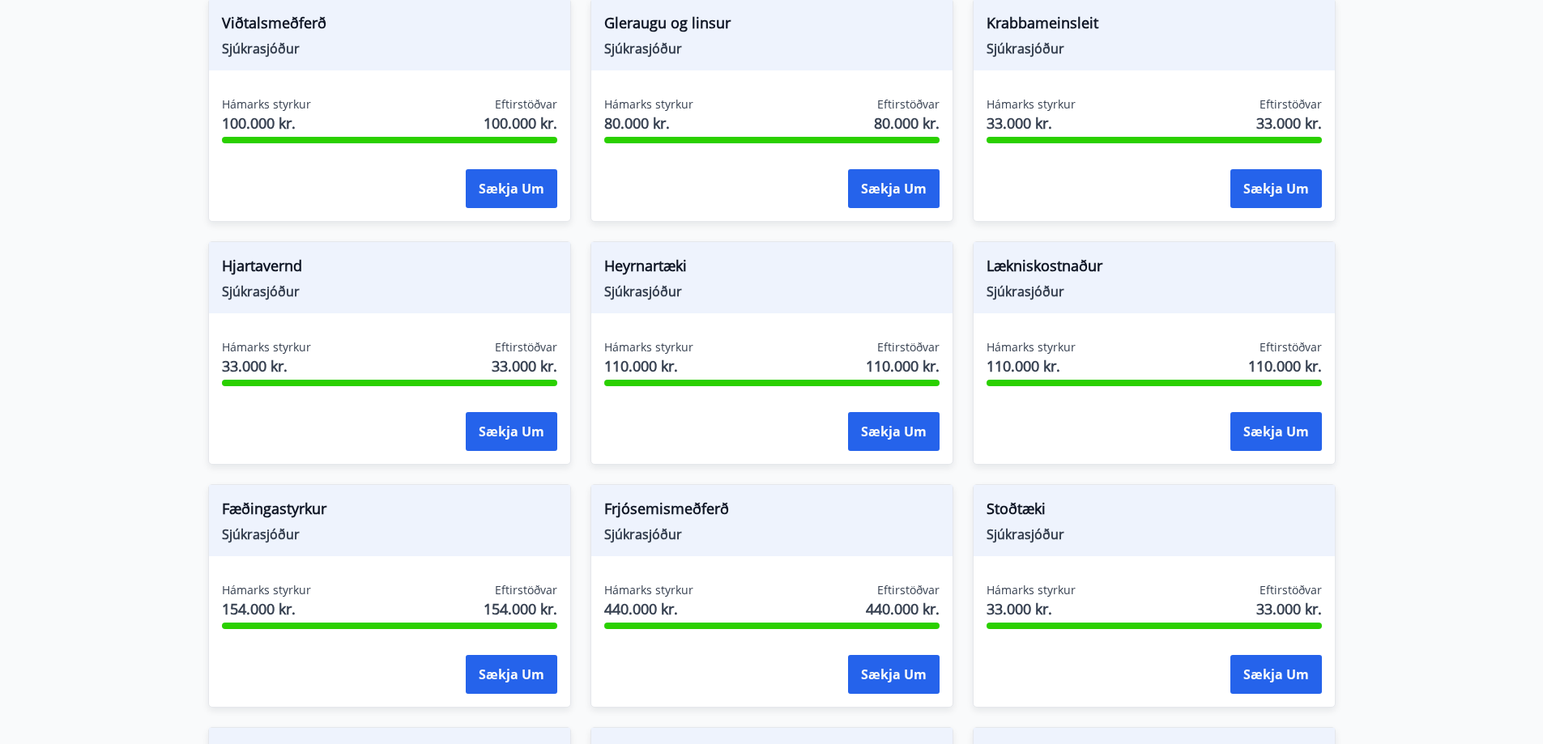
scroll to position [891, 0]
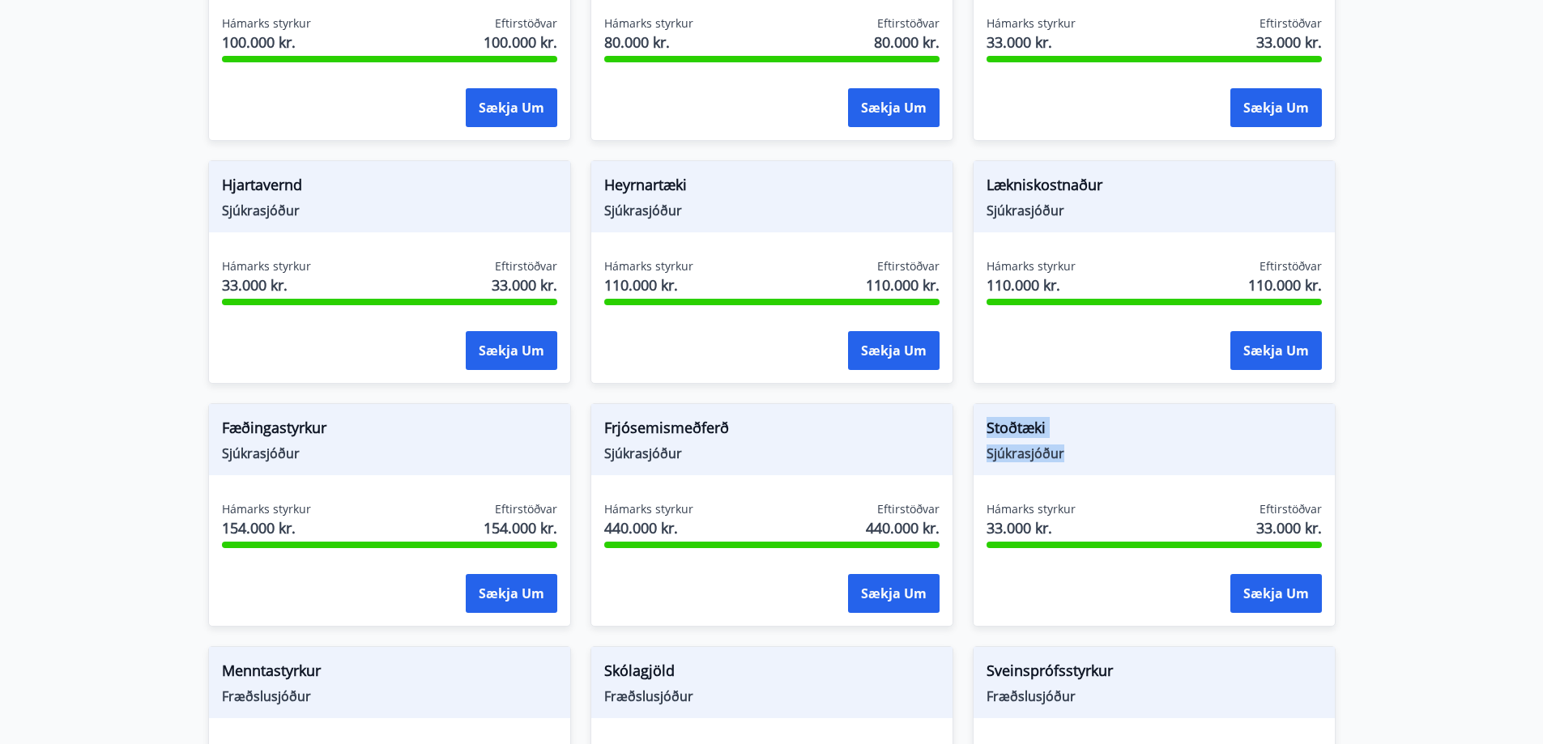
drag, startPoint x: 1105, startPoint y: 437, endPoint x: 956, endPoint y: 411, distance: 152.0
click at [956, 411] on div "Stoðtæki Sjúkrasjóður Hámarks styrkur 33.000 kr. Eftirstöðvar 33.000 kr. Sækja …" at bounding box center [1144, 505] width 382 height 243
click at [921, 417] on span "Frjósemismeðferð" at bounding box center [771, 431] width 335 height 28
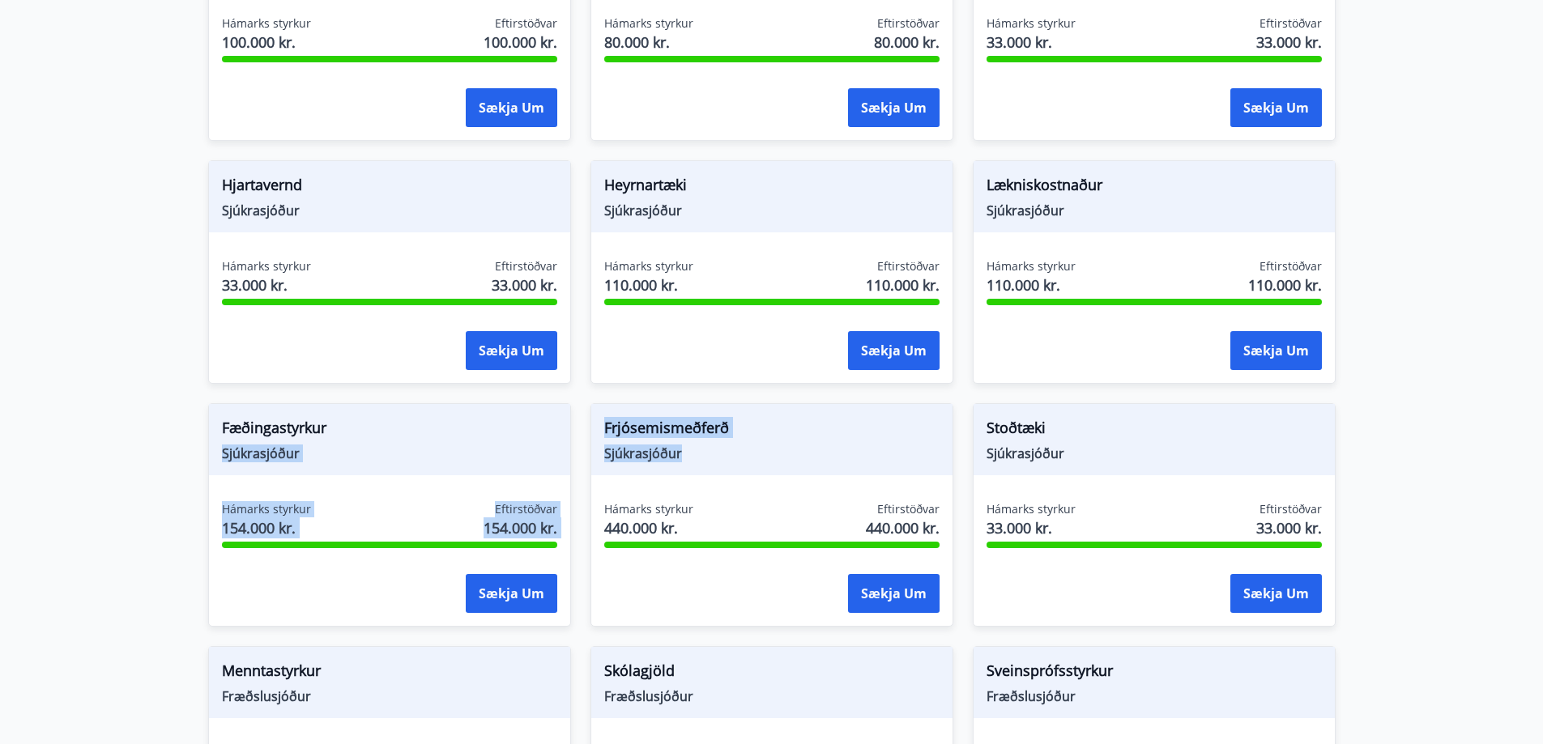
drag, startPoint x: 699, startPoint y: 449, endPoint x: 560, endPoint y: 410, distance: 144.6
click at [560, 410] on div "Líkamsræktarstyrkur Sjúkrasjóður Hámarks styrkur 50.000 kr. Eftirstöðvar 50.000…" at bounding box center [762, 262] width 1147 height 1215
click at [739, 445] on span "Sjúkrasjóður" at bounding box center [771, 454] width 335 height 18
click at [707, 448] on div "Frjósemismeðferð Sjúkrasjóður" at bounding box center [771, 439] width 361 height 71
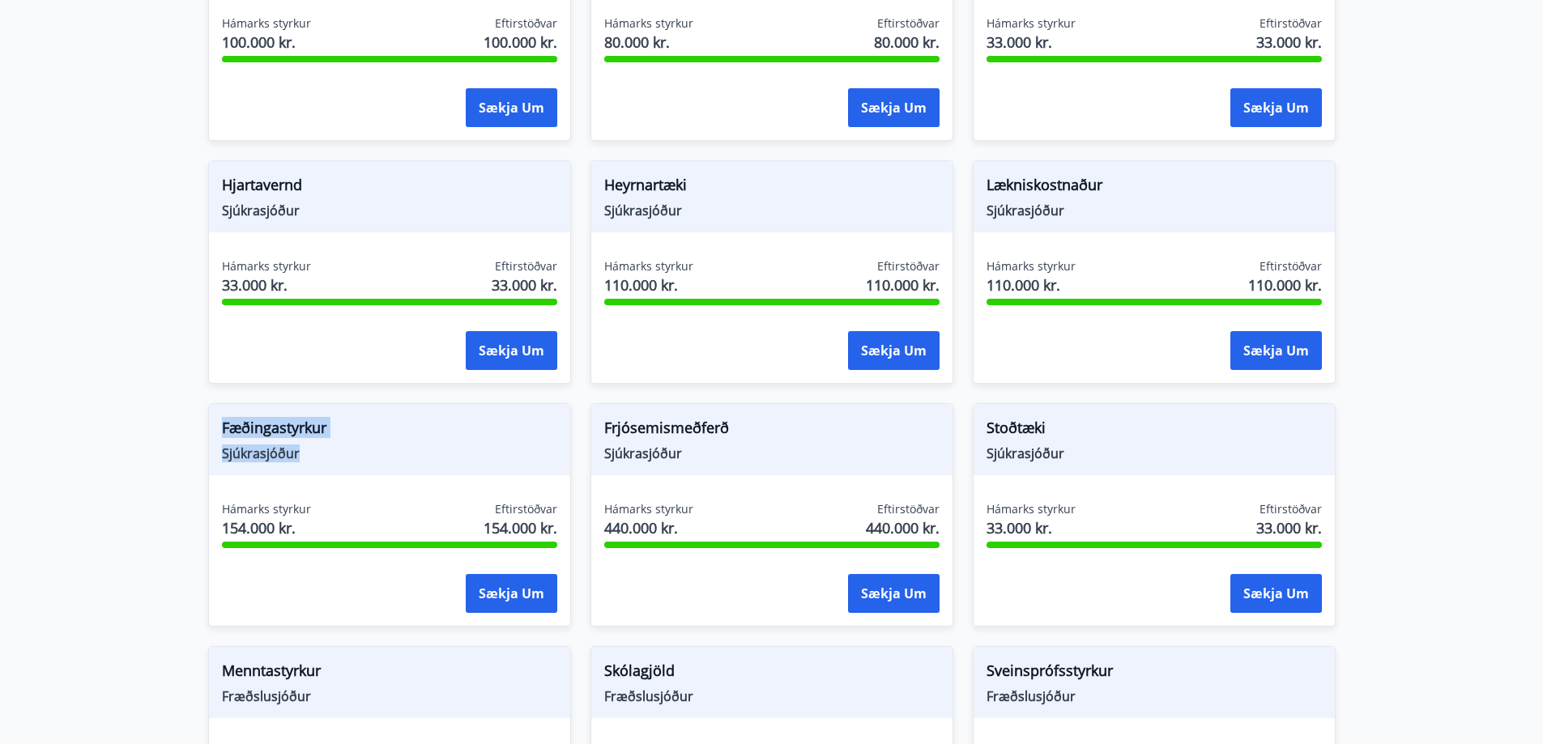
drag, startPoint x: 305, startPoint y: 440, endPoint x: 193, endPoint y: 407, distance: 117.4
click at [193, 407] on div "Fæðingastyrkur Sjúkrasjóður Hámarks styrkur 154.000 kr. Eftirstöðvar 154.000 kr…" at bounding box center [380, 505] width 382 height 243
click at [326, 445] on span "Sjúkrasjóður" at bounding box center [389, 454] width 335 height 18
click at [356, 448] on div "Fæðingastyrkur Sjúkrasjóður" at bounding box center [389, 439] width 361 height 71
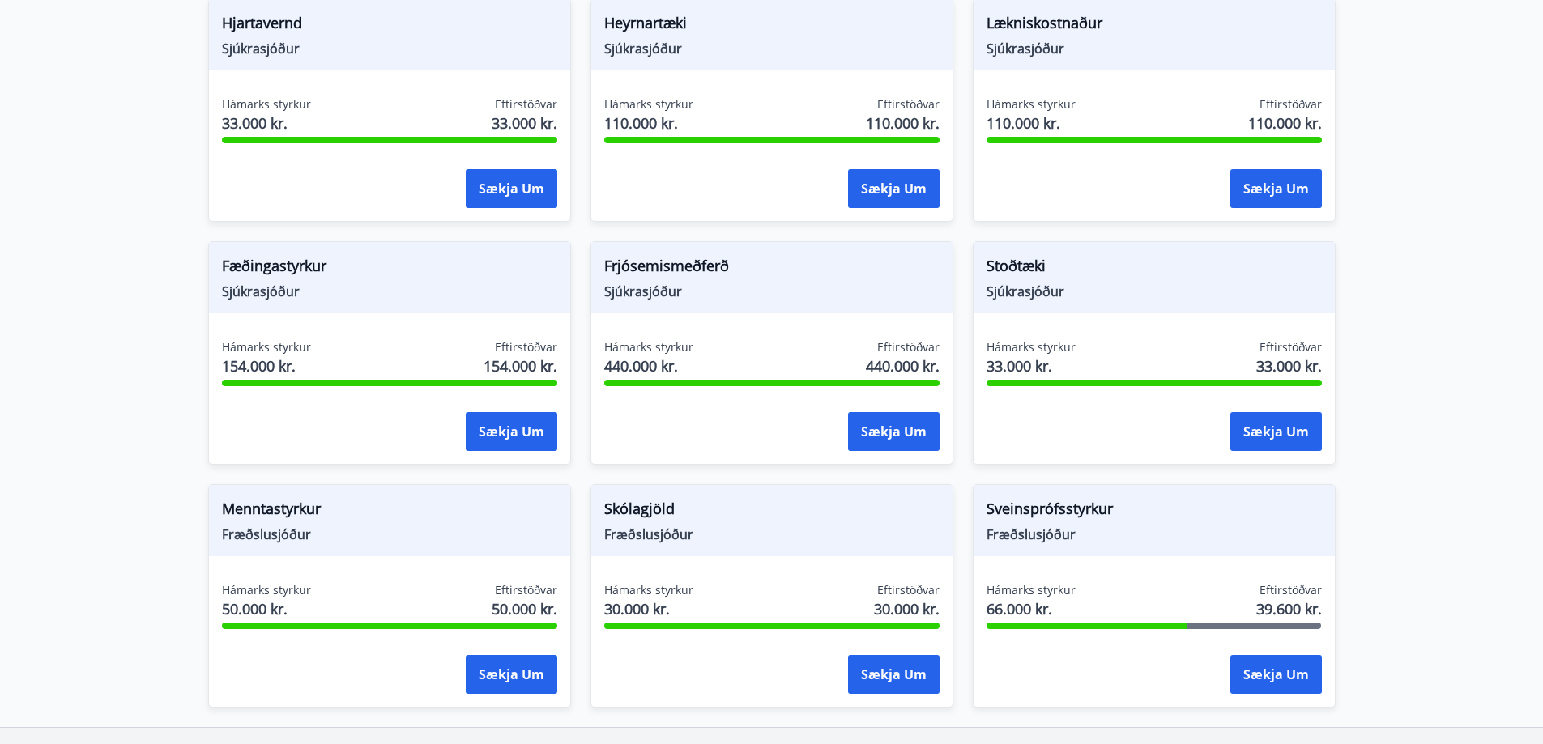
scroll to position [1134, 0]
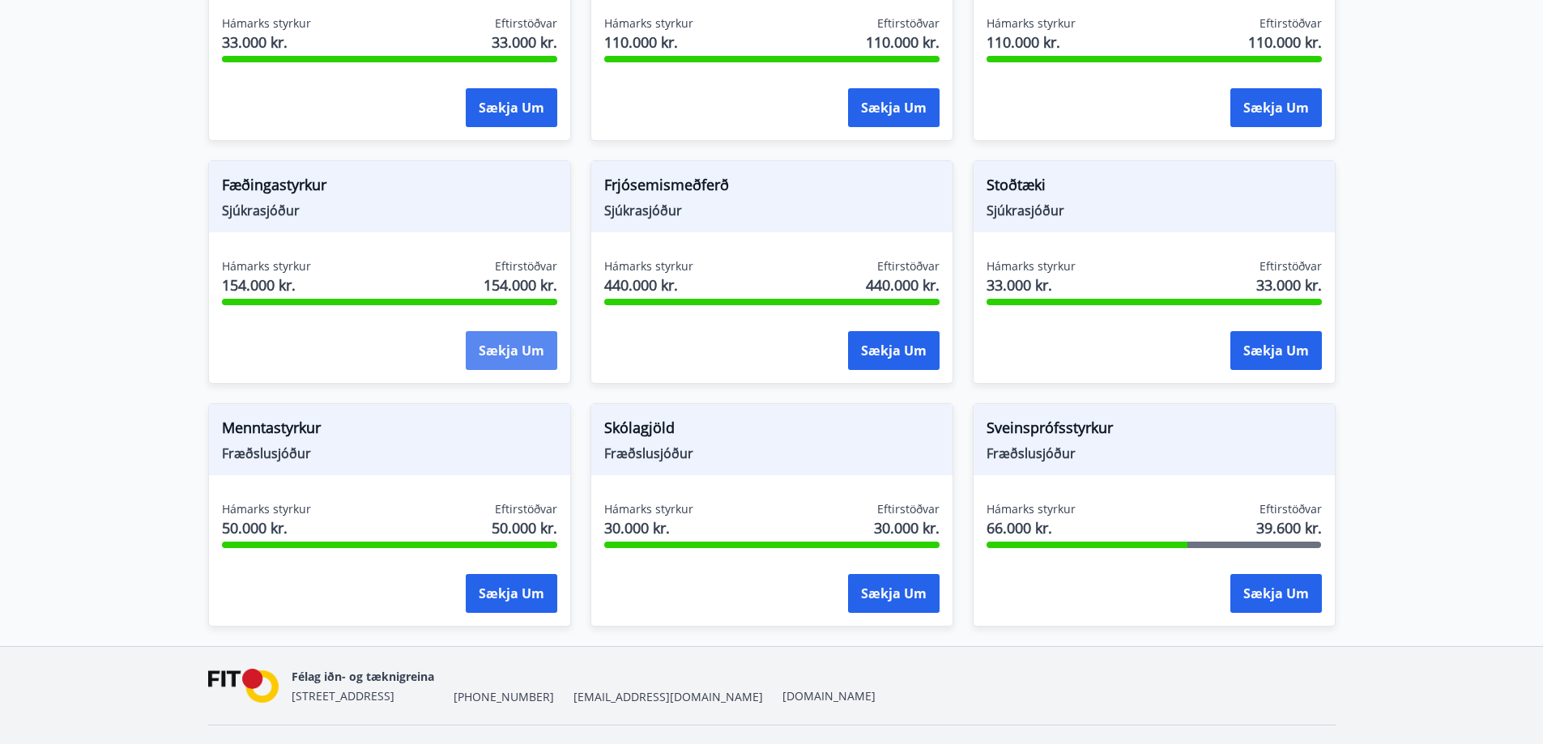
click at [490, 343] on button "Sækja um" at bounding box center [512, 350] width 92 height 39
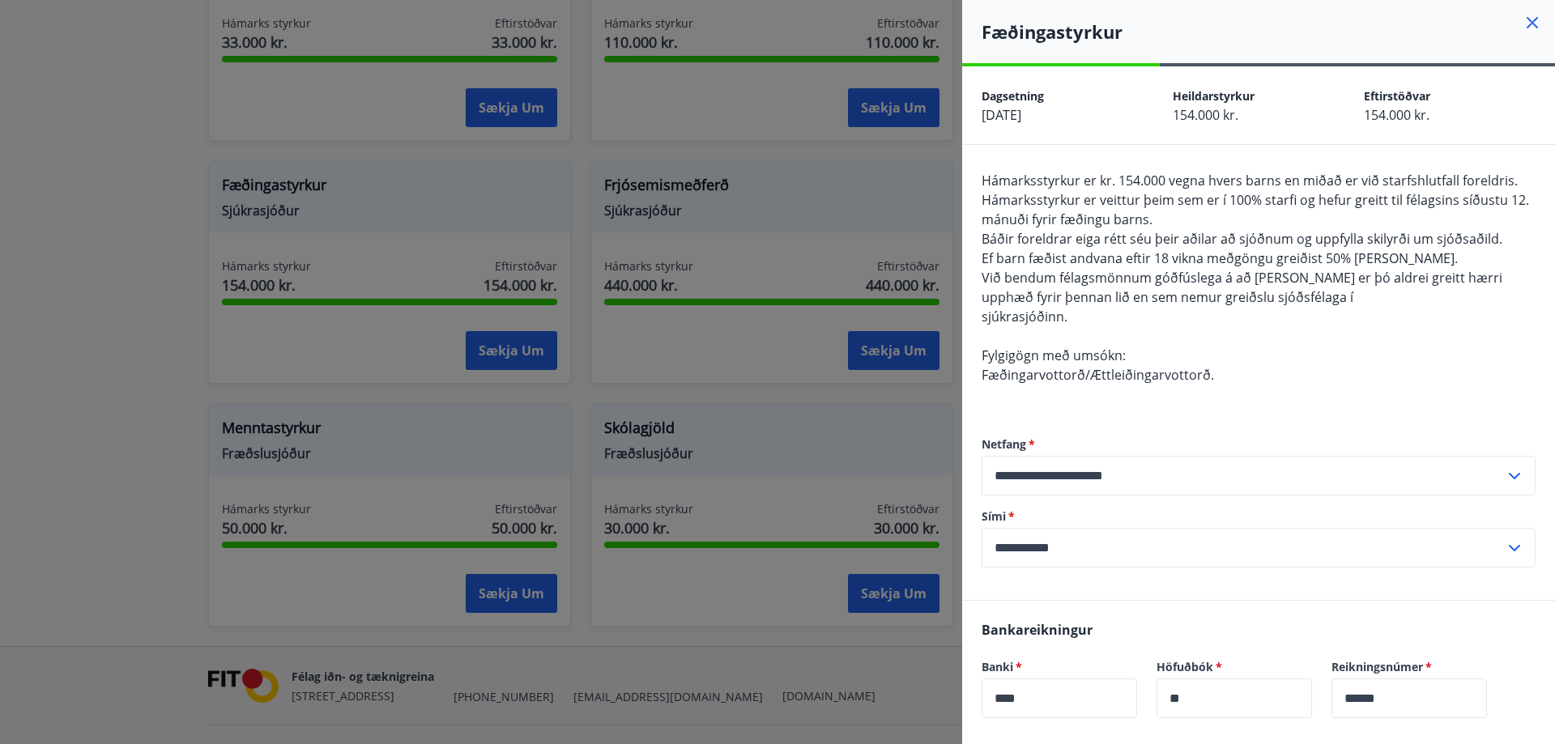
click at [712, 379] on div at bounding box center [777, 372] width 1555 height 744
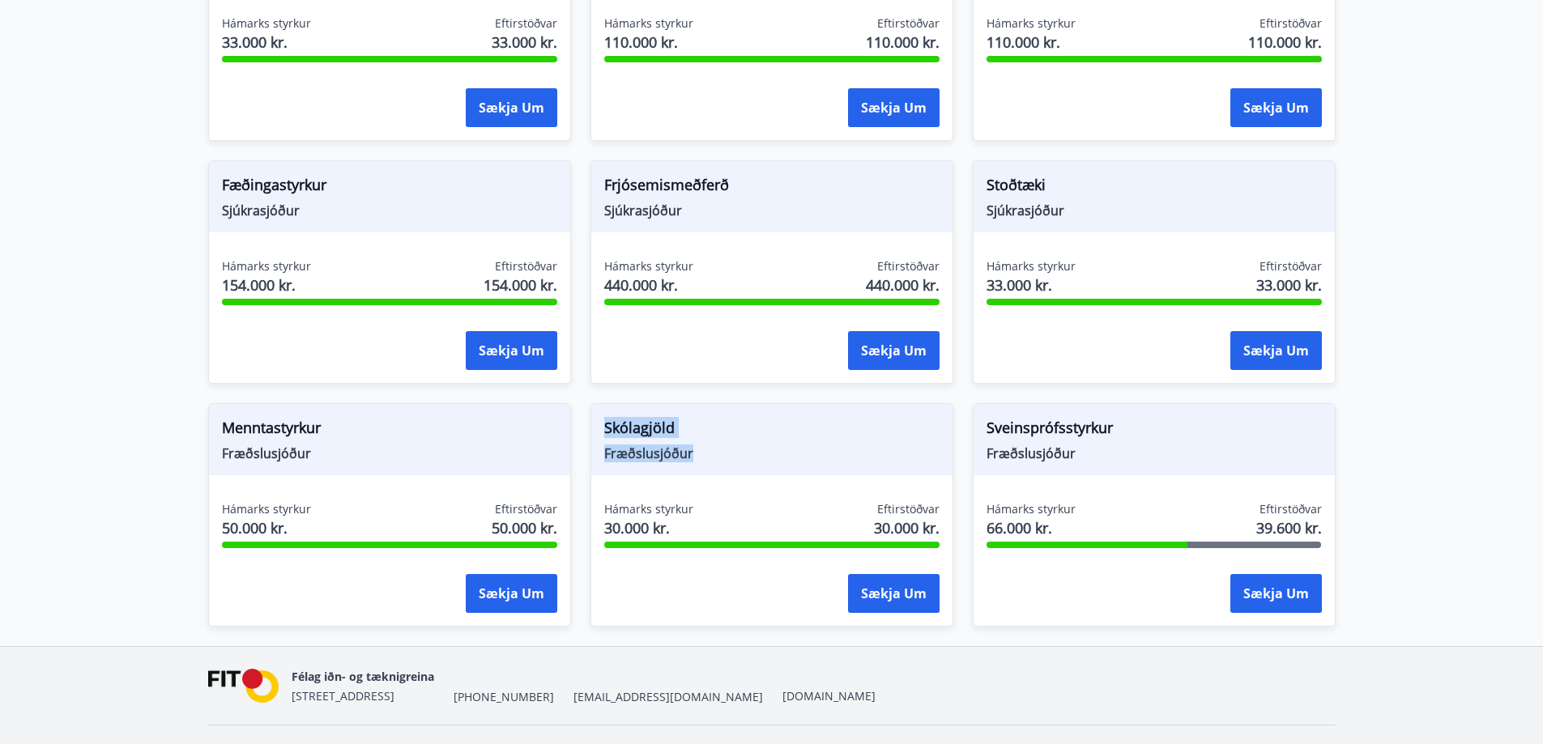
drag, startPoint x: 647, startPoint y: 435, endPoint x: 566, endPoint y: 407, distance: 85.5
click at [566, 407] on div "Líkamsræktarstyrkur Sjúkrasjóður Hámarks styrkur 50.000 kr. Eftirstöðvar 50.000…" at bounding box center [762, 19] width 1147 height 1215
click at [710, 448] on div "Skólagjöld Fræðslusjóður" at bounding box center [771, 439] width 361 height 71
drag, startPoint x: 325, startPoint y: 432, endPoint x: 143, endPoint y: 385, distance: 188.2
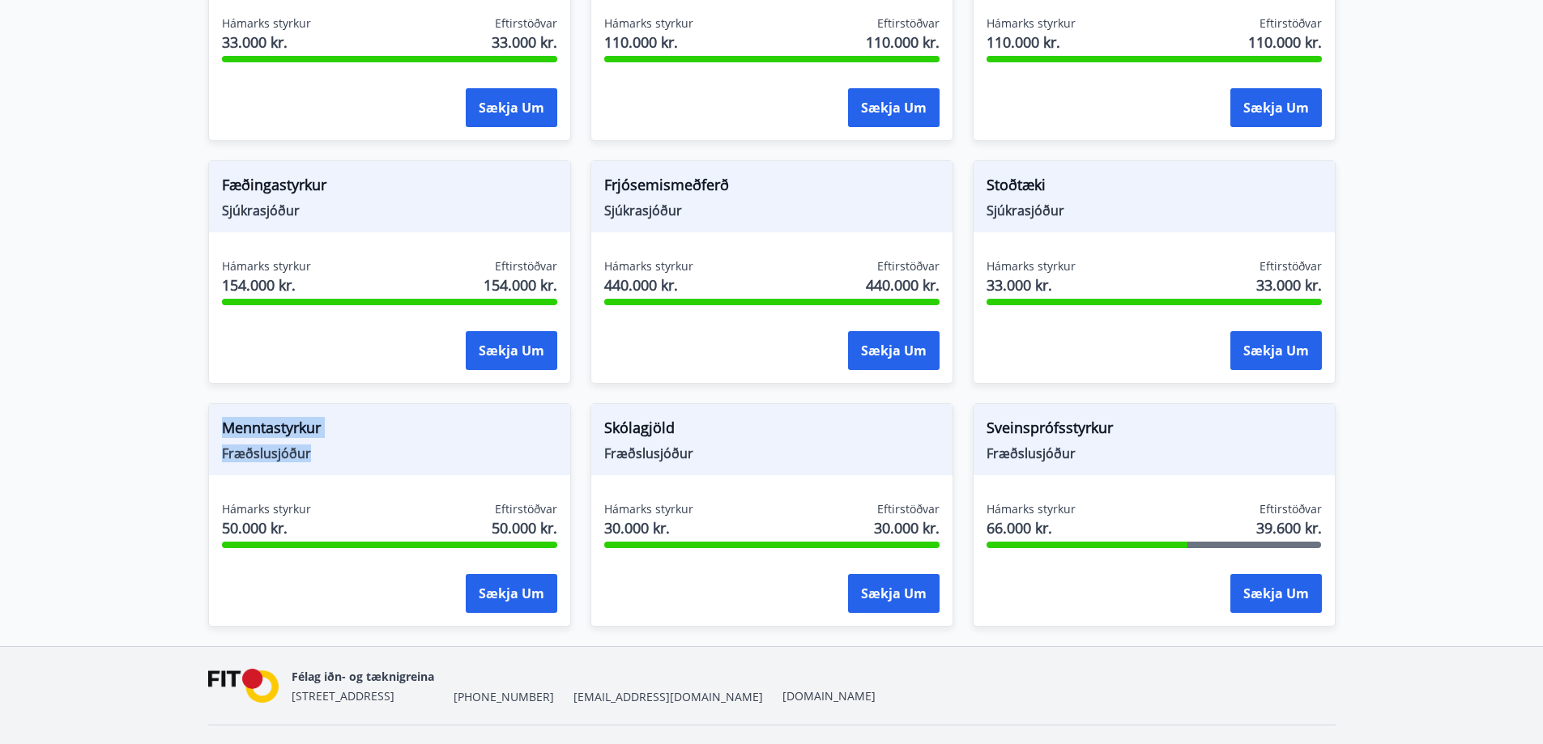
drag, startPoint x: 261, startPoint y: 432, endPoint x: 146, endPoint y: 416, distance: 116.0
click at [247, 445] on span "Fræðslusjóður" at bounding box center [389, 454] width 335 height 18
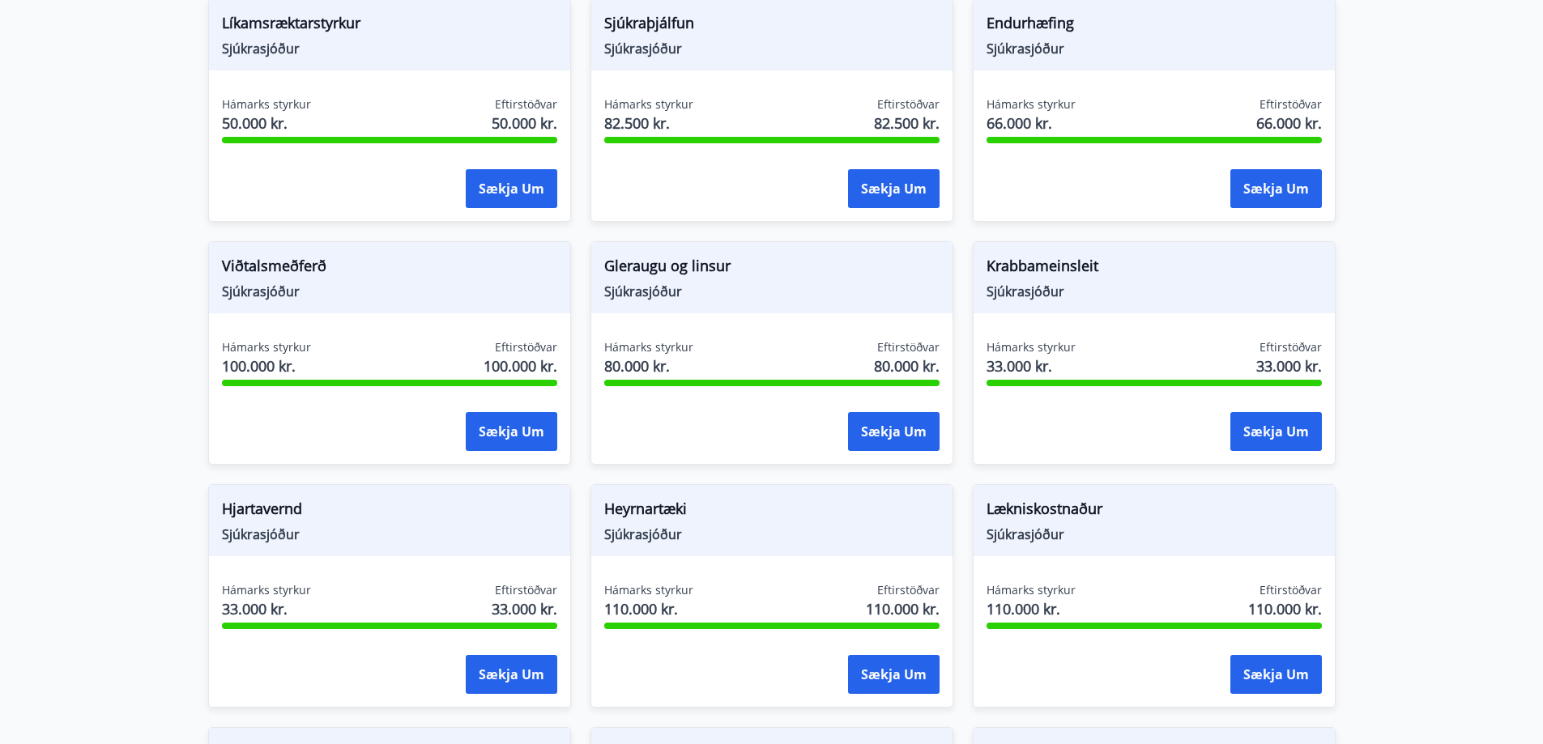
scroll to position [324, 0]
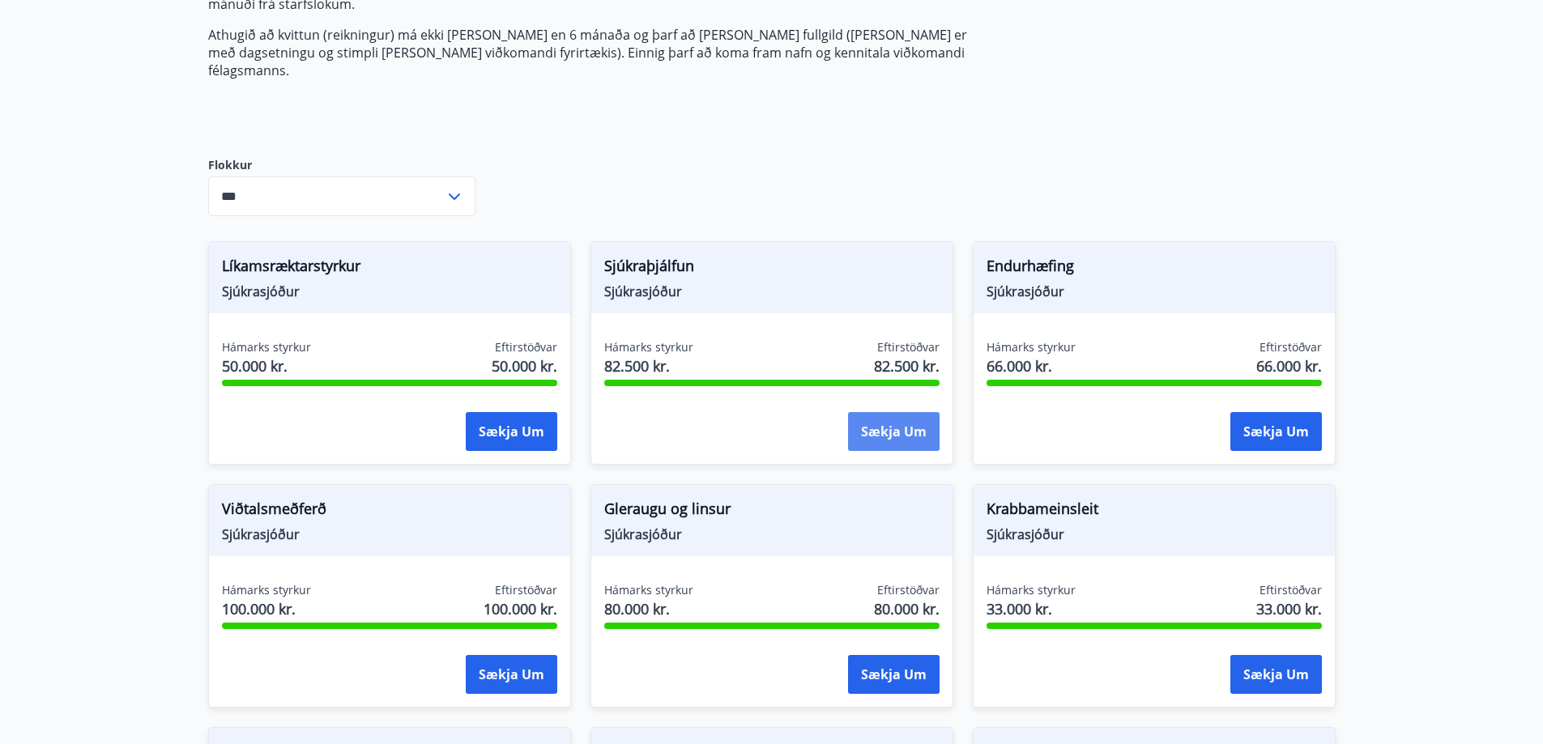
click at [886, 413] on button "Sækja um" at bounding box center [894, 431] width 92 height 39
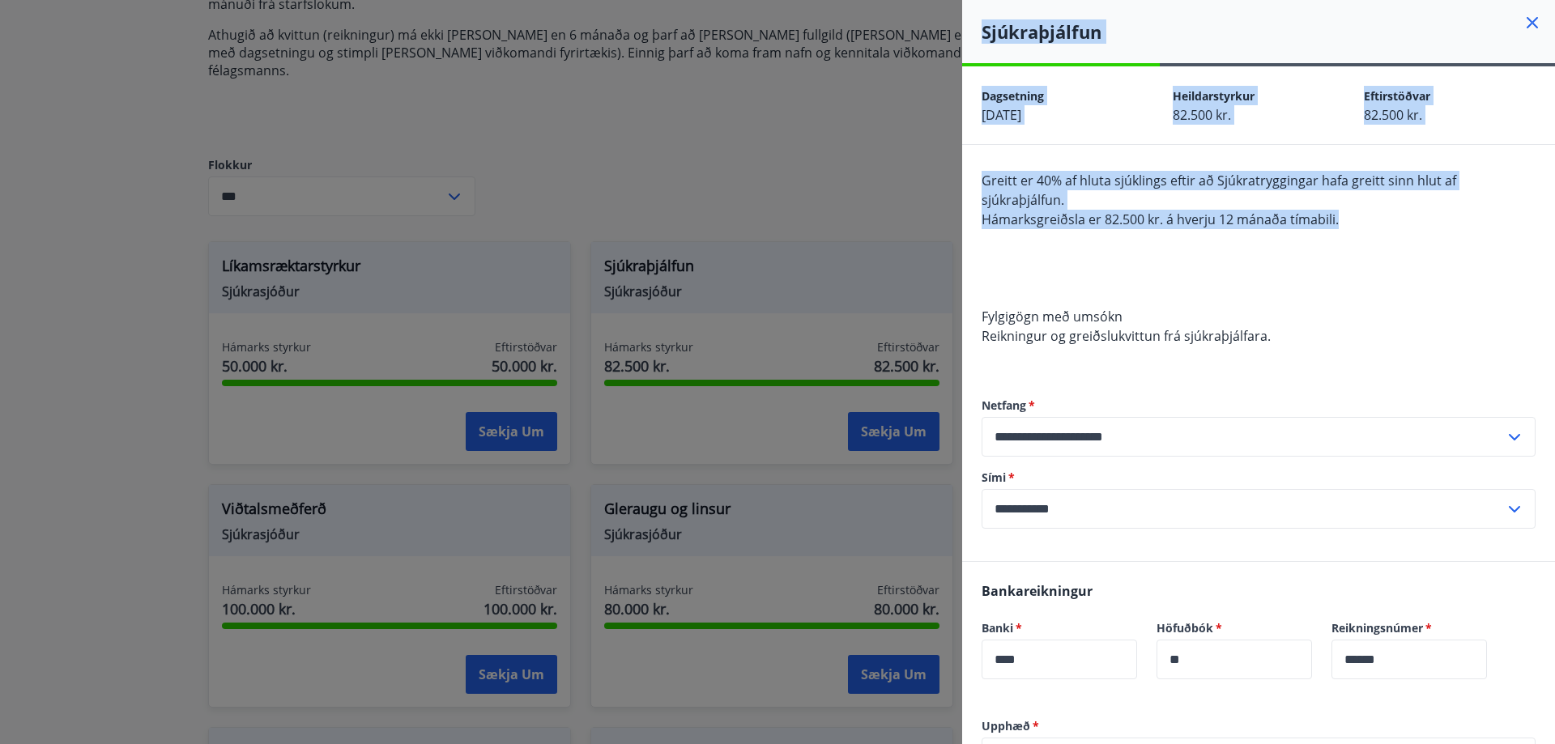
drag, startPoint x: 1385, startPoint y: 224, endPoint x: 942, endPoint y: 190, distance: 444.3
click at [943, 190] on div "**********" at bounding box center [777, 372] width 1555 height 744
click at [1025, 209] on div "Greitt er 40% af hluta sjúklings eftir að Sjúkratryggingar hafa greitt sinn hlu…" at bounding box center [1259, 268] width 554 height 194
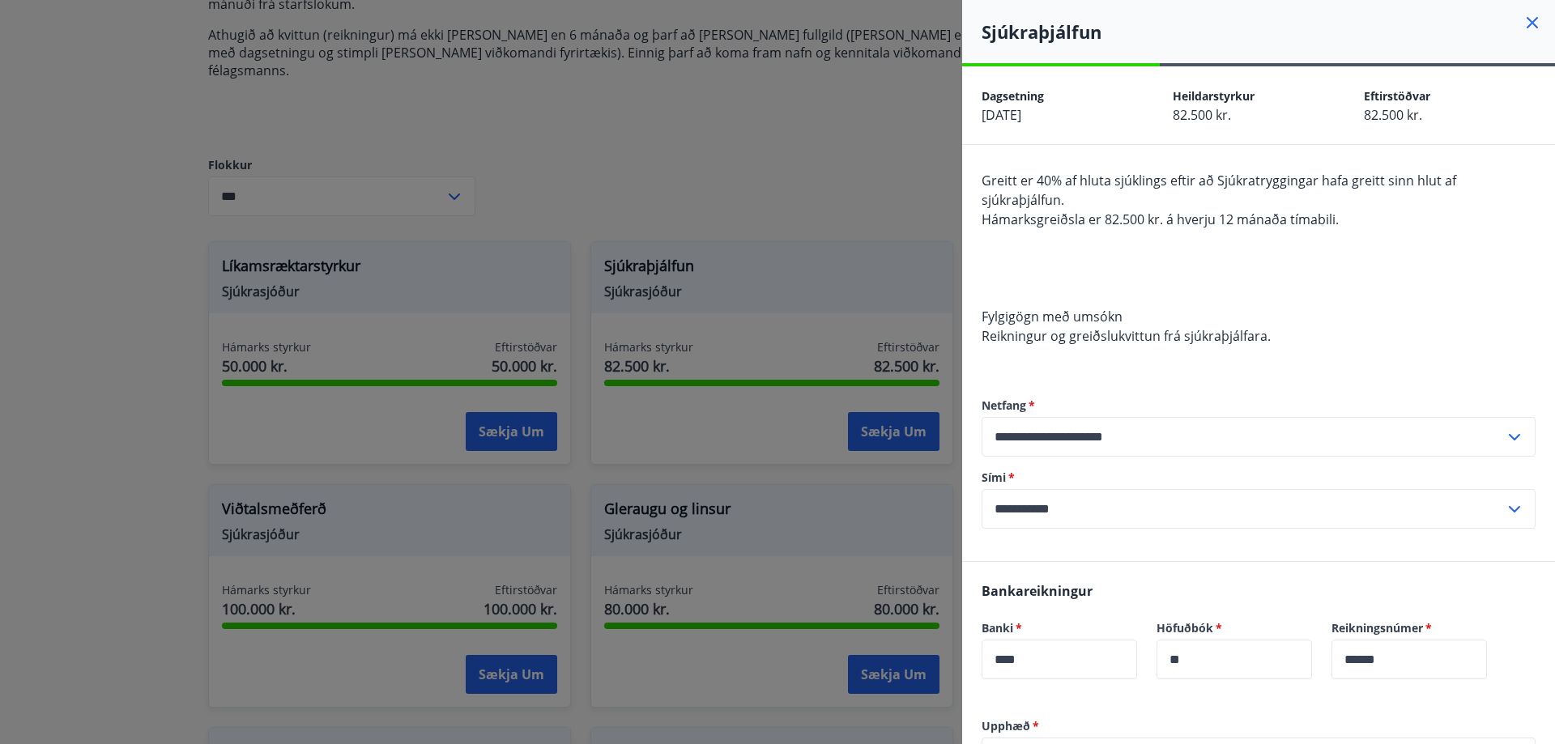
click at [1258, 261] on div "Greitt er 40% af hluta sjúklings eftir að Sjúkratryggingar hafa greitt sinn hlu…" at bounding box center [1259, 268] width 554 height 194
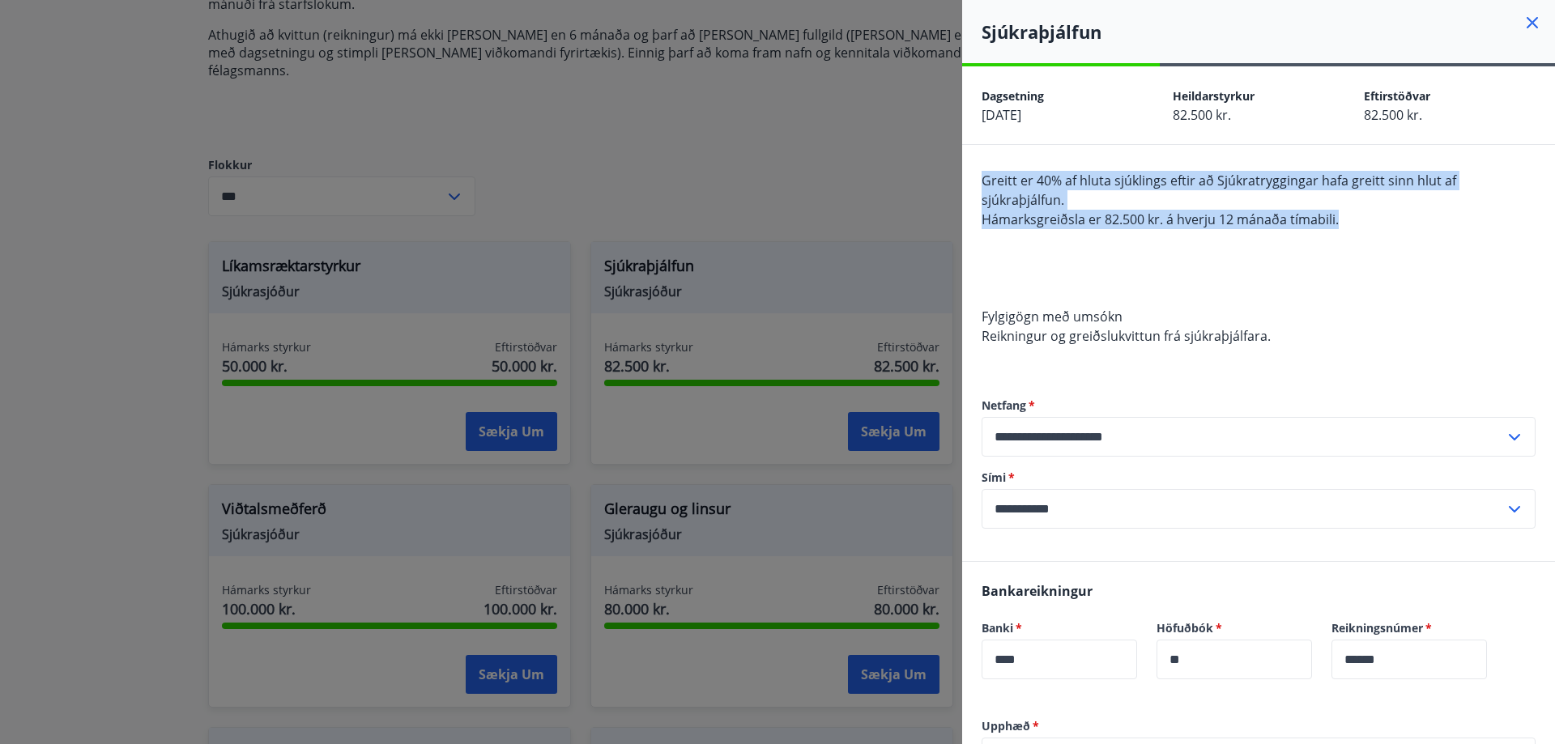
drag, startPoint x: 1429, startPoint y: 228, endPoint x: 998, endPoint y: 179, distance: 434.4
click at [982, 178] on div "Greitt er 40% af hluta sjúklings eftir að Sjúkratryggingar hafa greitt sinn hlu…" at bounding box center [1259, 268] width 554 height 194
drag, startPoint x: 1114, startPoint y: 222, endPoint x: 1110, endPoint y: 258, distance: 36.8
click at [1114, 223] on span "Hámarksgreiðsla er 82.500 kr. á hverju 12 mánaða tímabili." at bounding box center [1160, 220] width 357 height 18
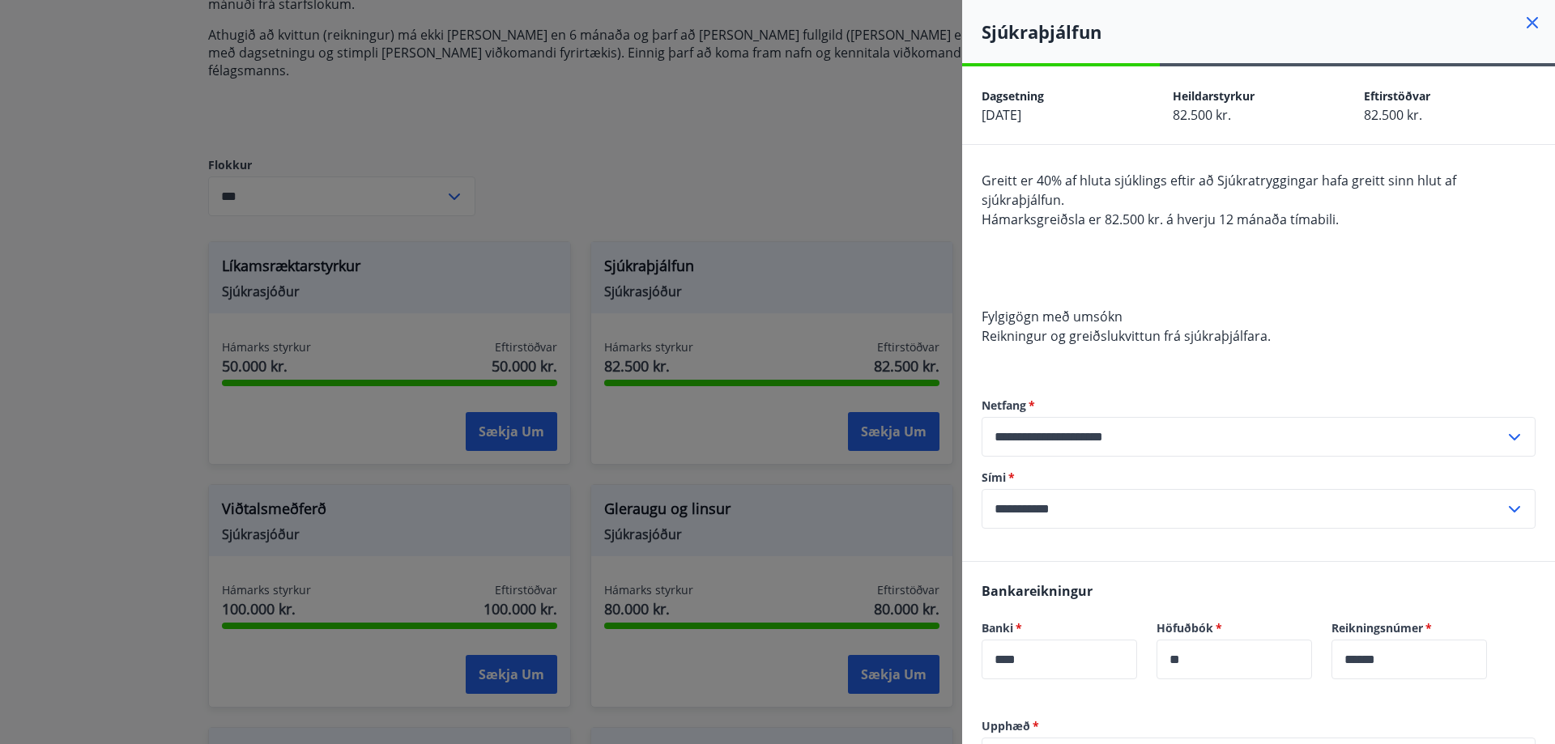
click at [867, 211] on div at bounding box center [777, 372] width 1555 height 744
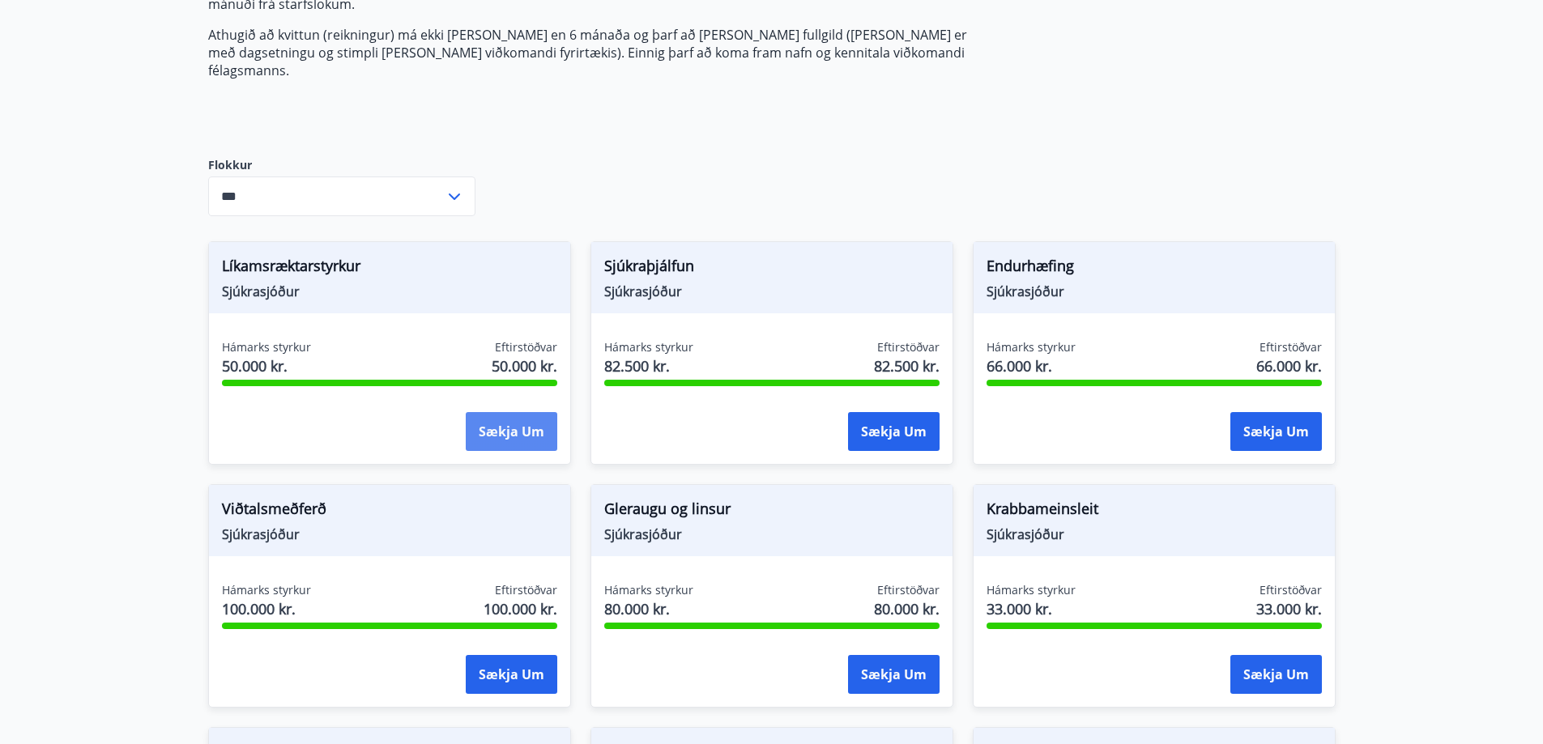
click at [526, 412] on button "Sækja um" at bounding box center [512, 431] width 92 height 39
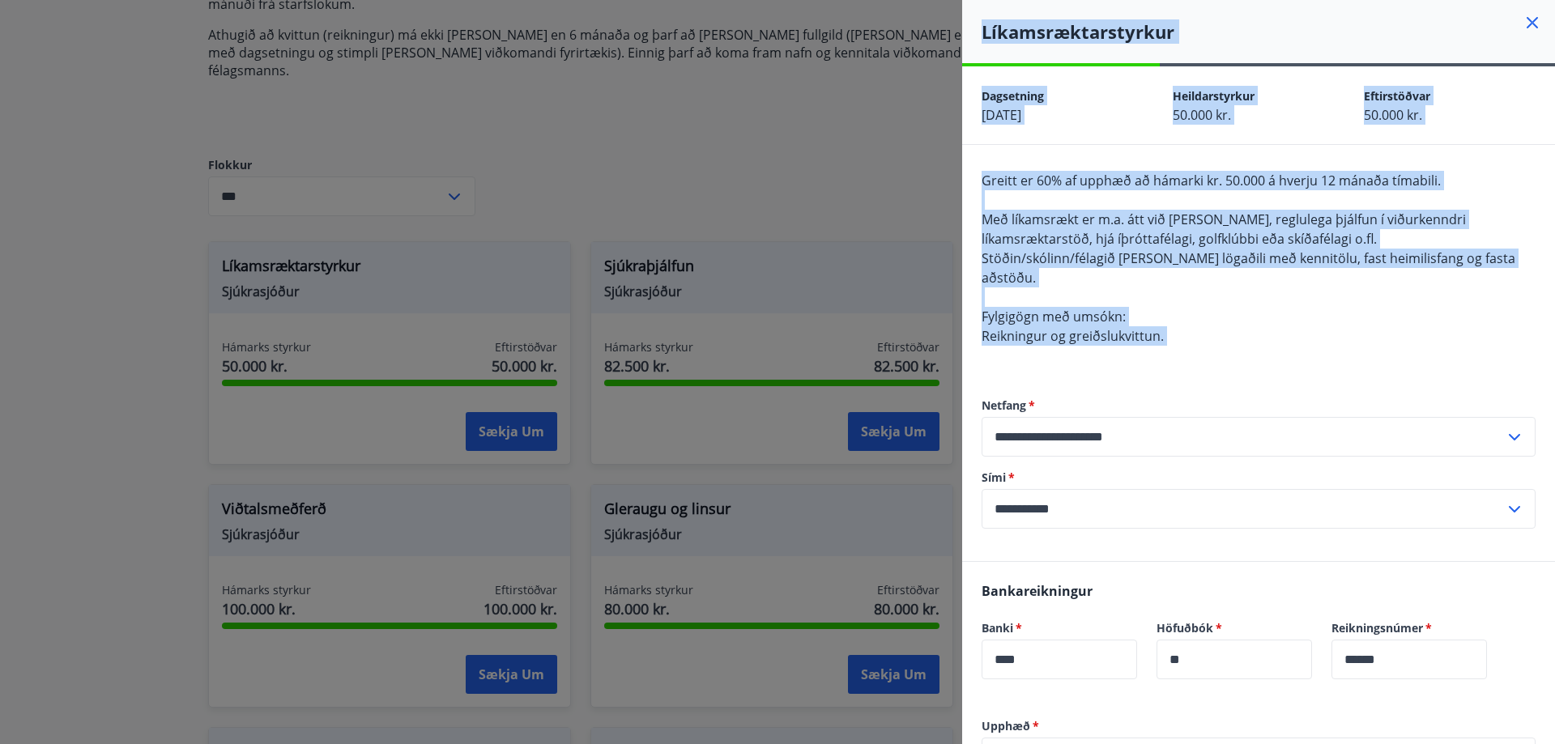
drag, startPoint x: 1111, startPoint y: 313, endPoint x: 949, endPoint y: 177, distance: 211.0
click at [949, 177] on div "**********" at bounding box center [777, 372] width 1555 height 744
click at [1088, 219] on span "Með líkamsrækt er m.a. átt við sund, reglulega þjálfun í viðurkenndri líkamsræk…" at bounding box center [1224, 229] width 484 height 37
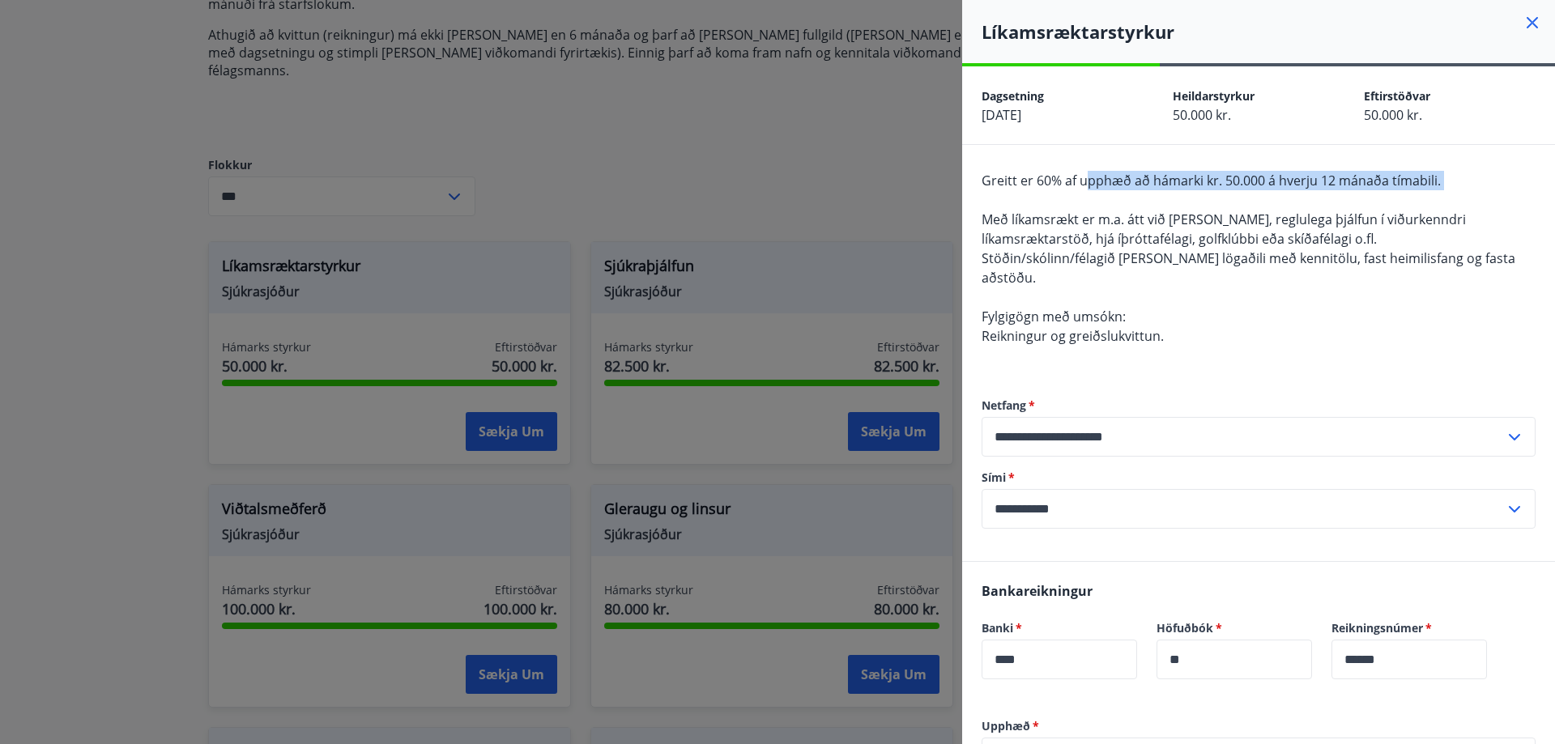
drag, startPoint x: 1090, startPoint y: 177, endPoint x: 1382, endPoint y: 201, distance: 293.3
click at [1338, 194] on div "Greitt er 60% af upphæð að hámarki kr. 50.000 á hverju 12 mánaða tímabili. Með …" at bounding box center [1259, 268] width 554 height 194
click at [1383, 228] on div "Greitt er 60% af upphæð að hámarki kr. 50.000 á hverju 12 mánaða tímabili. Með …" at bounding box center [1259, 268] width 554 height 194
click at [564, 181] on div at bounding box center [777, 372] width 1555 height 744
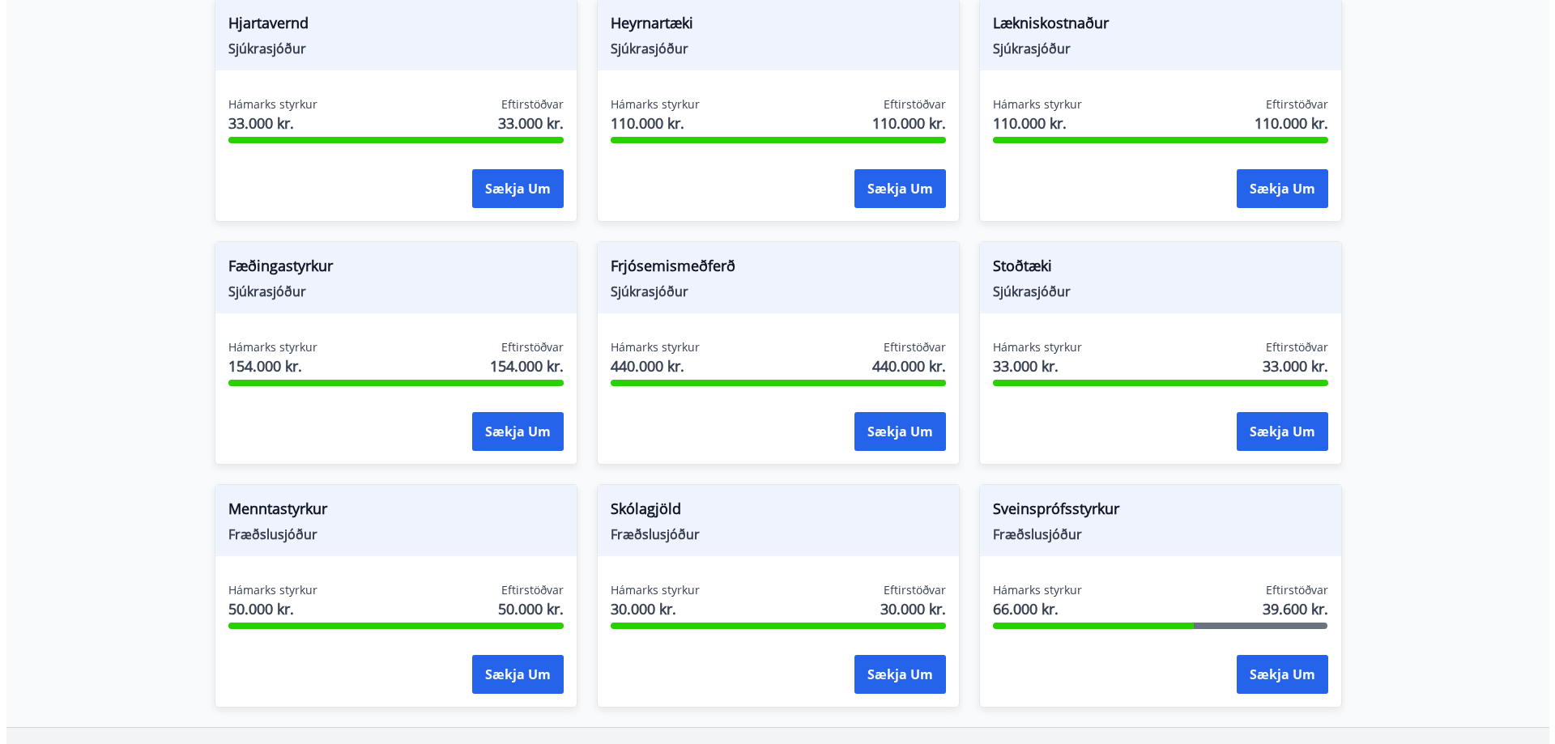
scroll to position [1134, 0]
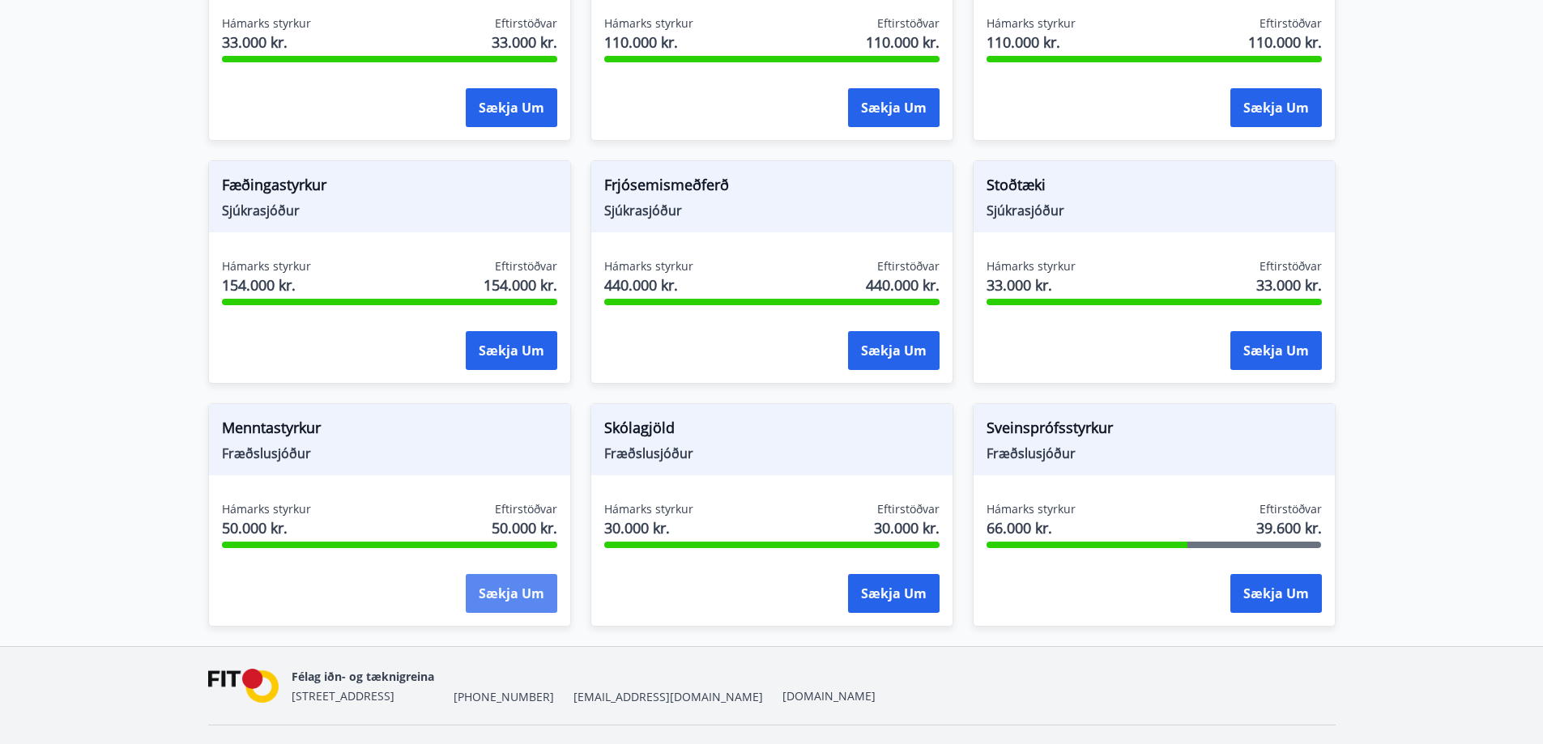
click at [531, 574] on button "Sækja um" at bounding box center [512, 593] width 92 height 39
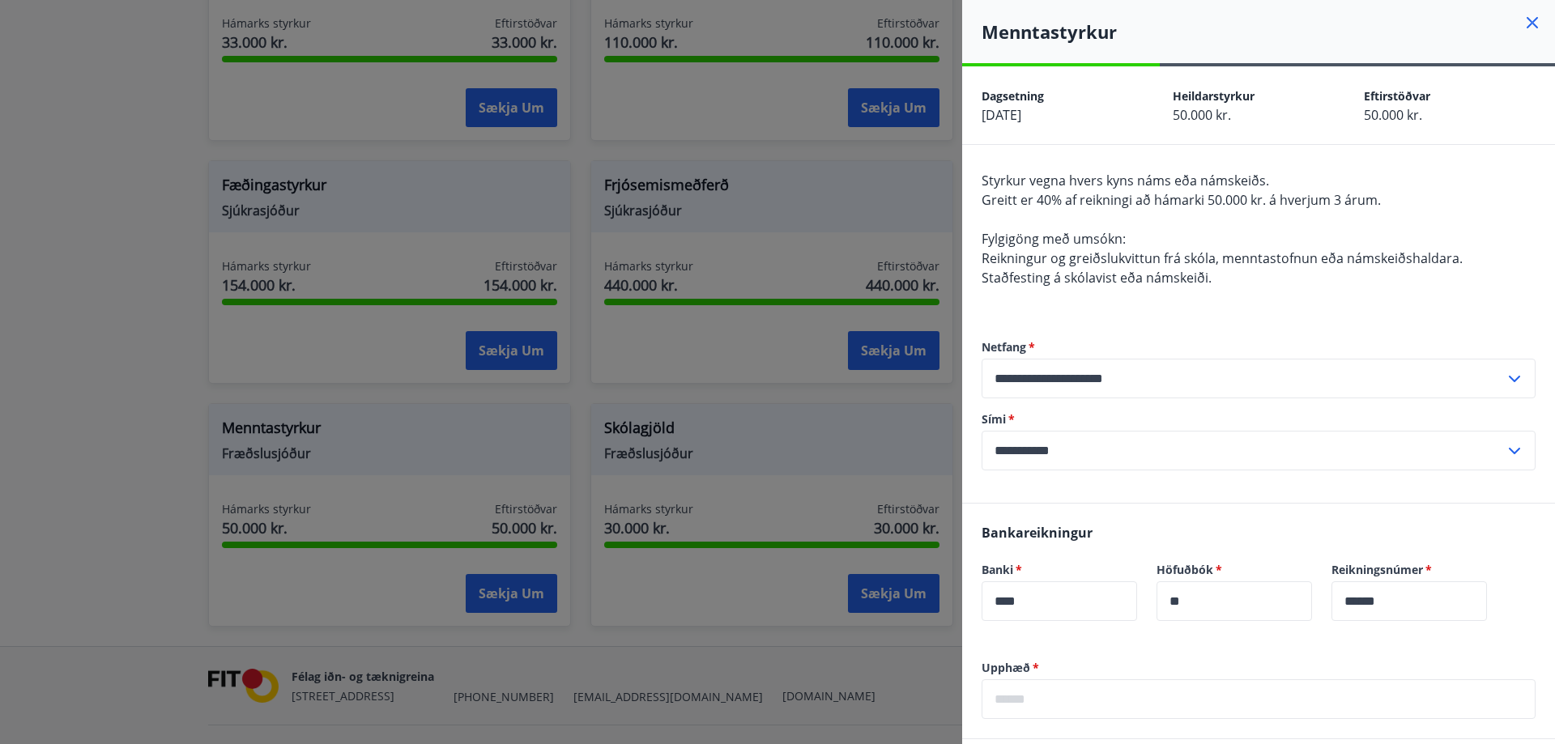
click at [671, 413] on div at bounding box center [777, 372] width 1555 height 744
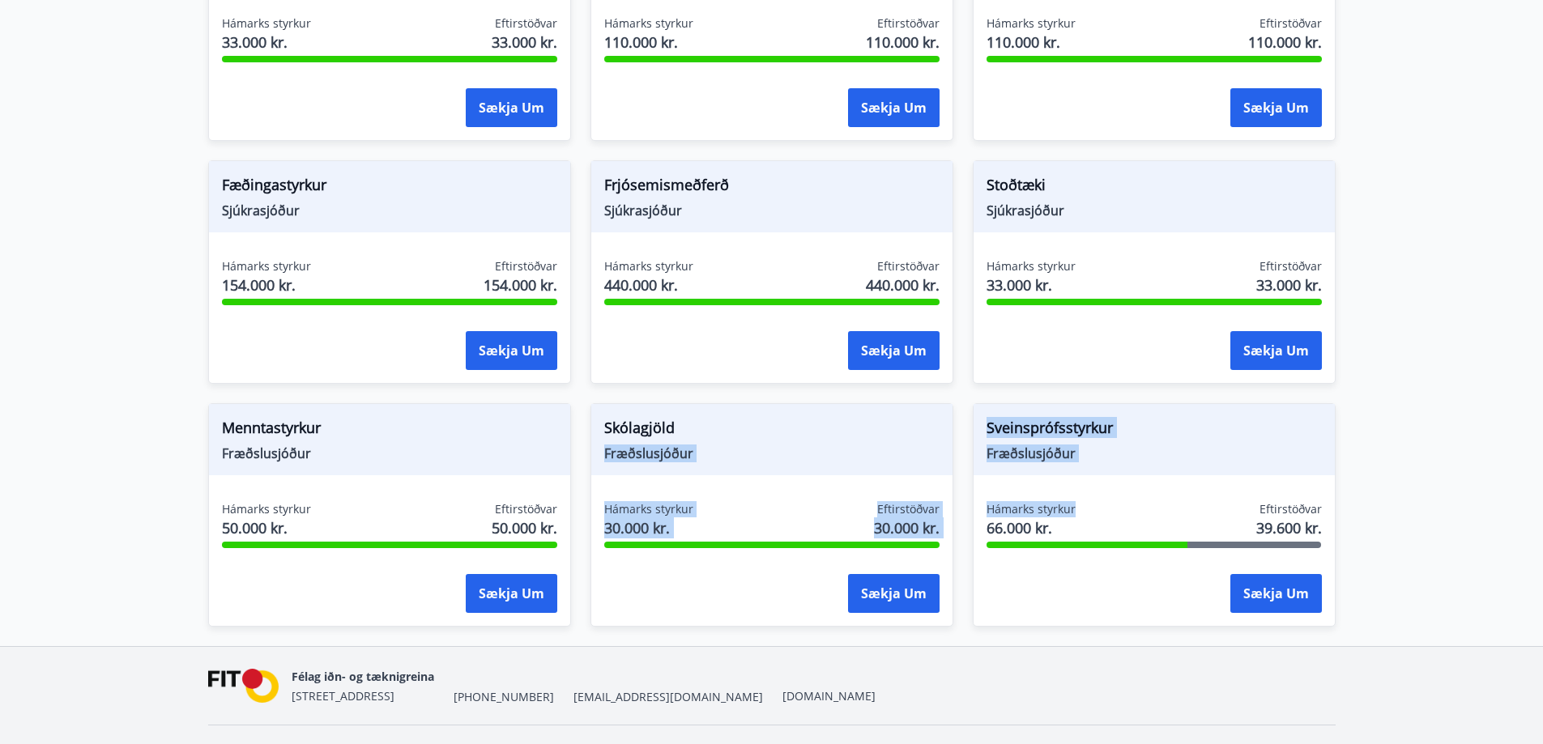
drag, startPoint x: 1080, startPoint y: 448, endPoint x: 946, endPoint y: 424, distance: 136.5
click at [946, 424] on div "Líkamsræktarstyrkur Sjúkrasjóður Hámarks styrkur 50.000 kr. Eftirstöðvar 50.000…" at bounding box center [762, 19] width 1147 height 1215
click at [804, 445] on span "Fræðslusjóður" at bounding box center [771, 454] width 335 height 18
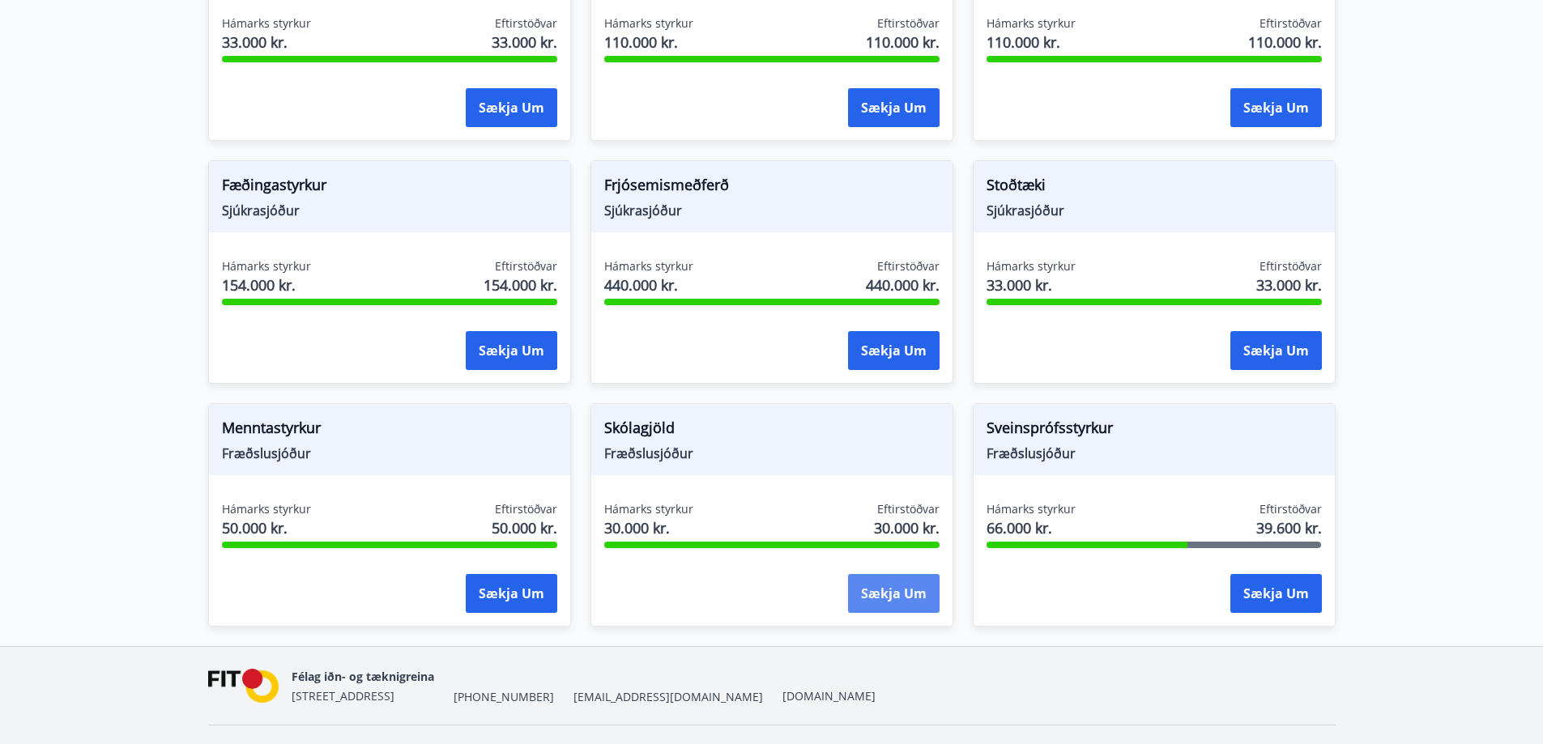
click at [887, 575] on button "Sækja um" at bounding box center [894, 593] width 92 height 39
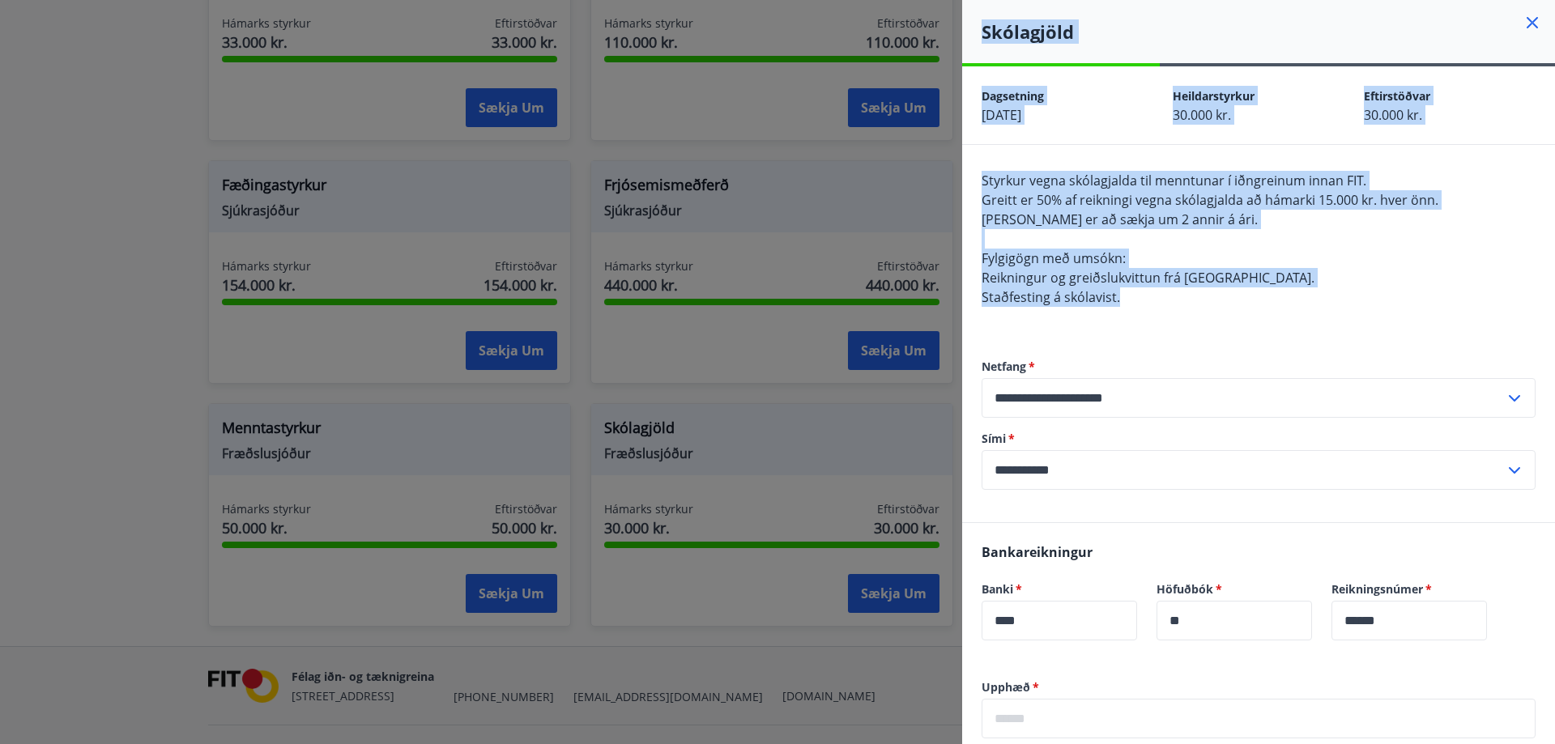
drag, startPoint x: 1224, startPoint y: 296, endPoint x: 953, endPoint y: 183, distance: 293.0
click at [955, 184] on div "**********" at bounding box center [777, 372] width 1555 height 744
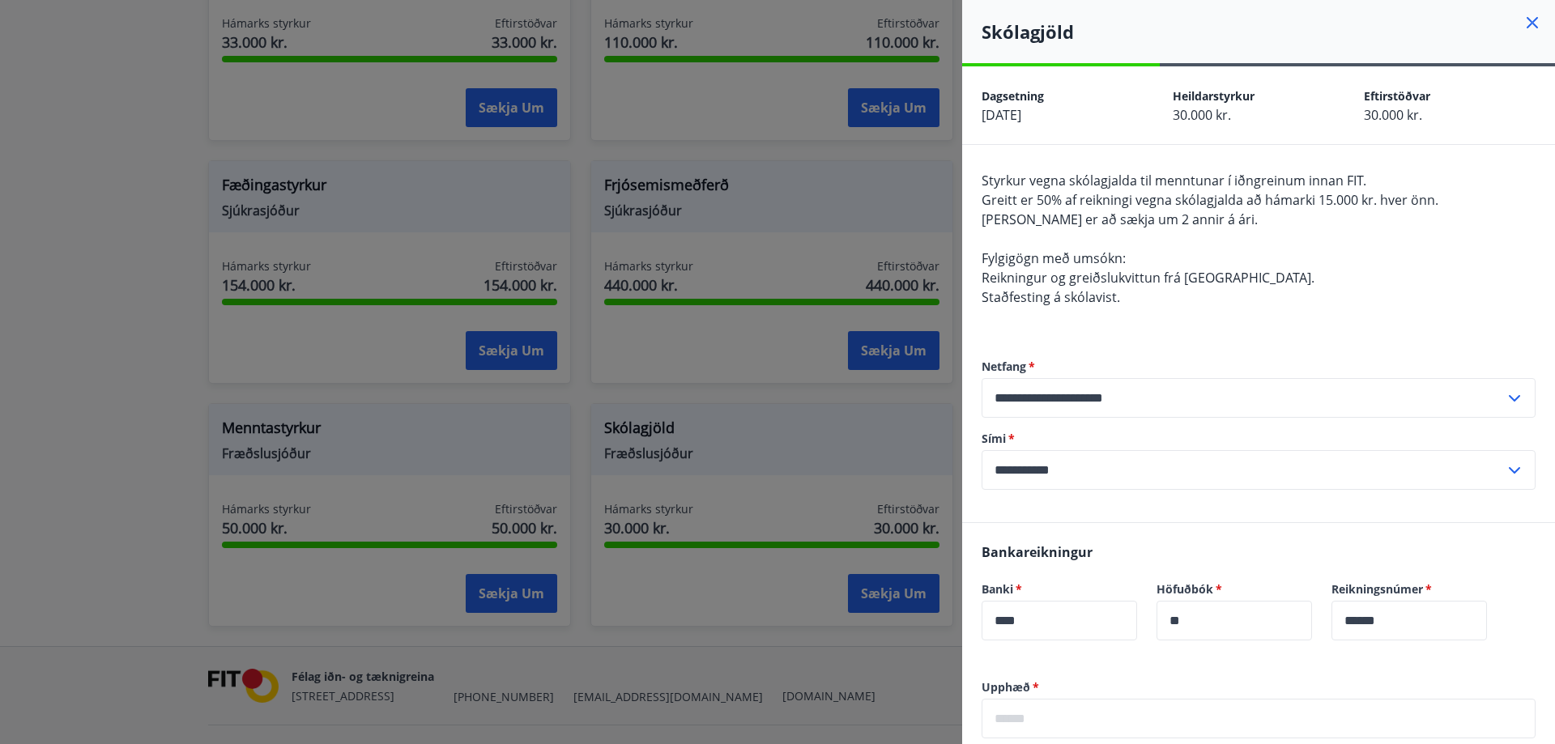
click at [1186, 311] on div "Styrkur vegna skólagjalda til menntunar í iðngreinum innan FIT. Greitt er 50% a…" at bounding box center [1259, 248] width 554 height 155
click at [728, 427] on div at bounding box center [777, 372] width 1555 height 744
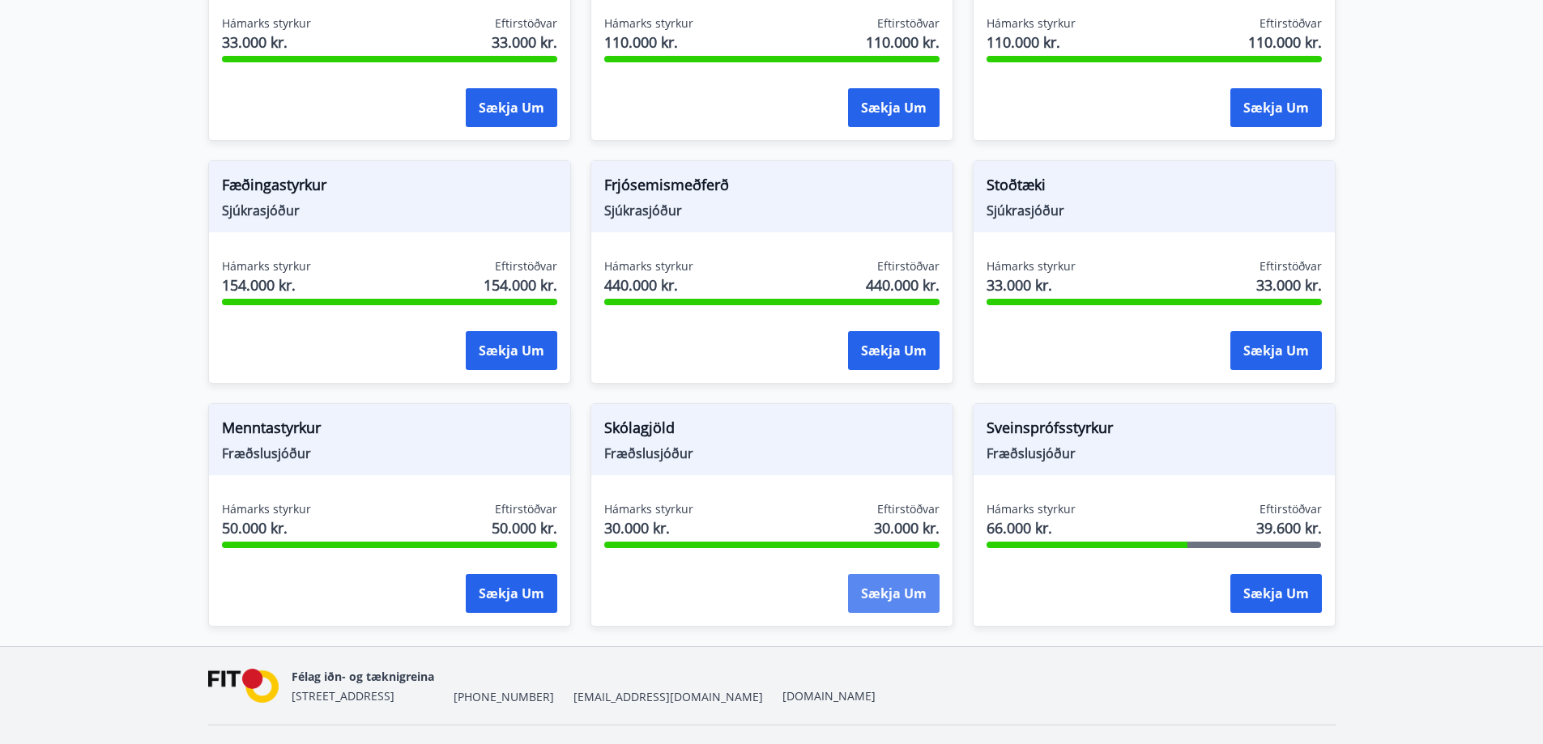
click at [884, 574] on button "Sækja um" at bounding box center [894, 593] width 92 height 39
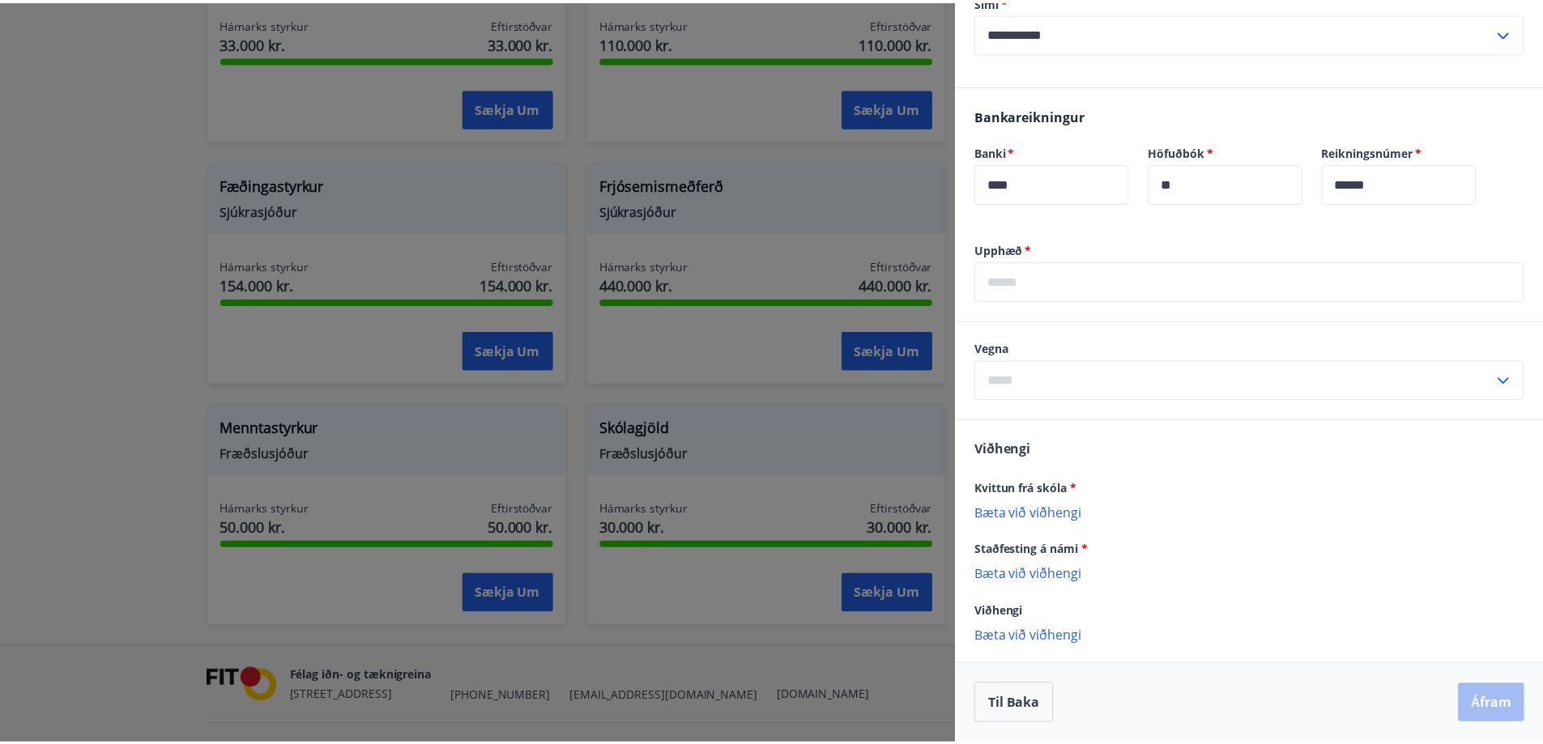
scroll to position [0, 0]
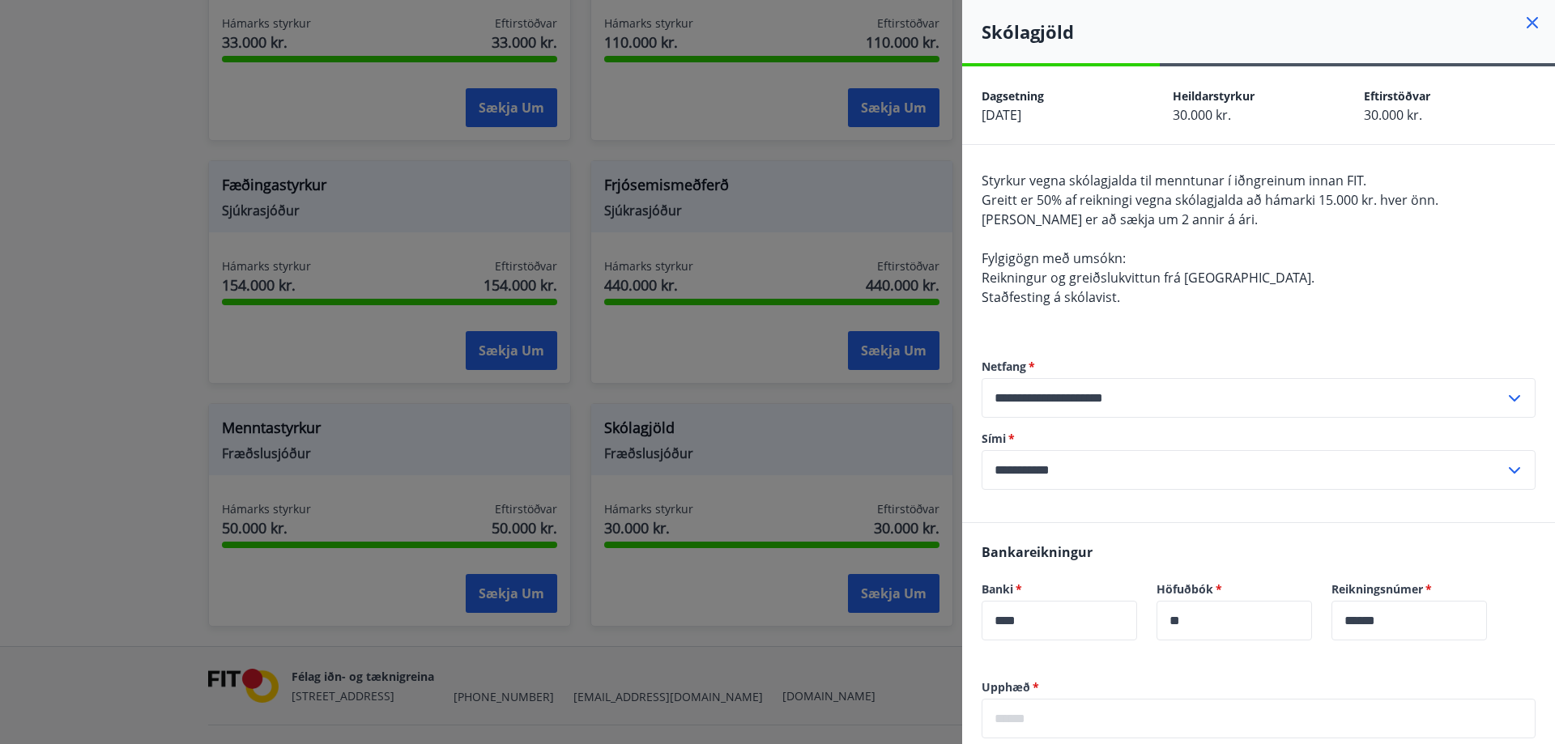
click at [708, 413] on div at bounding box center [777, 372] width 1555 height 744
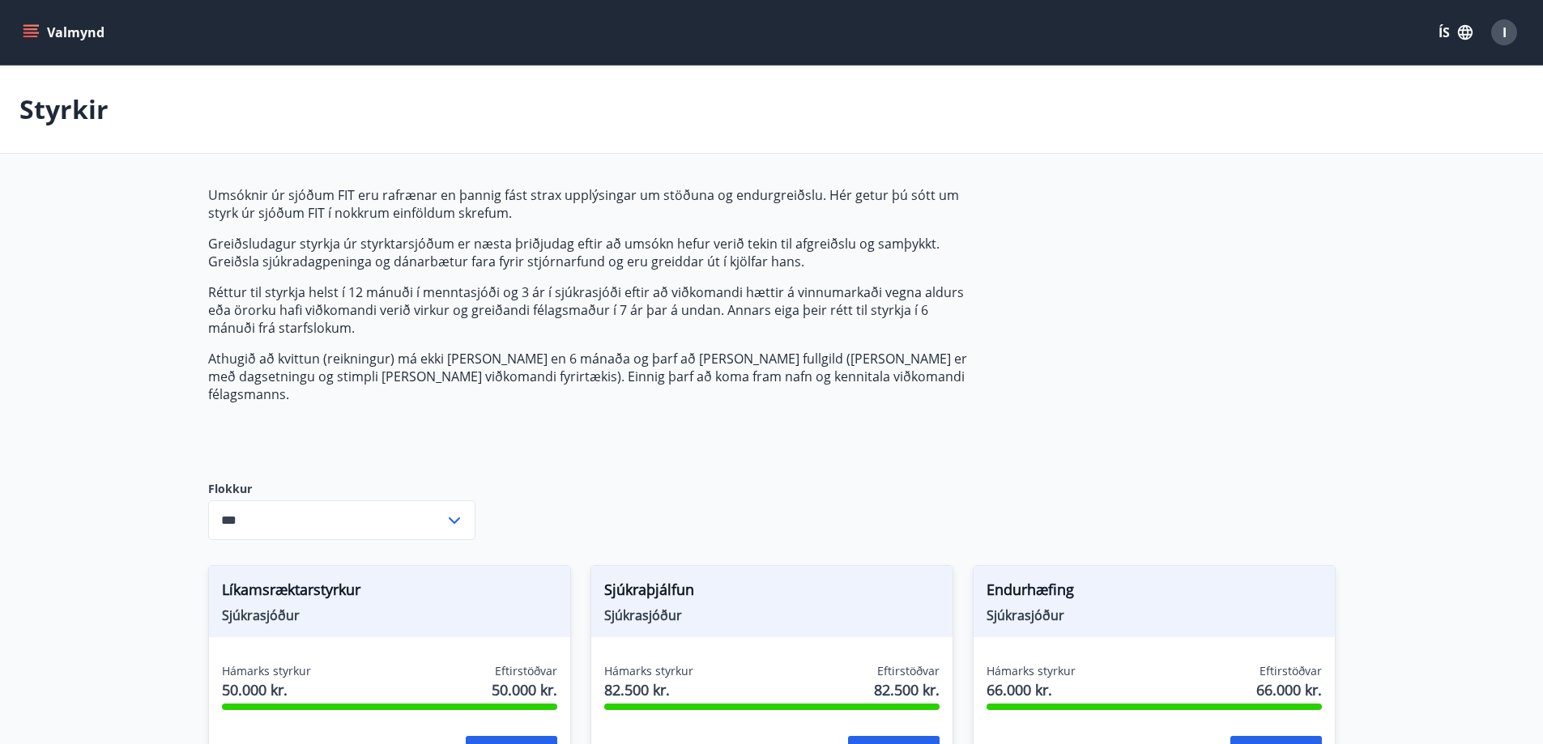
click at [53, 32] on button "Valmynd" at bounding box center [65, 32] width 92 height 29
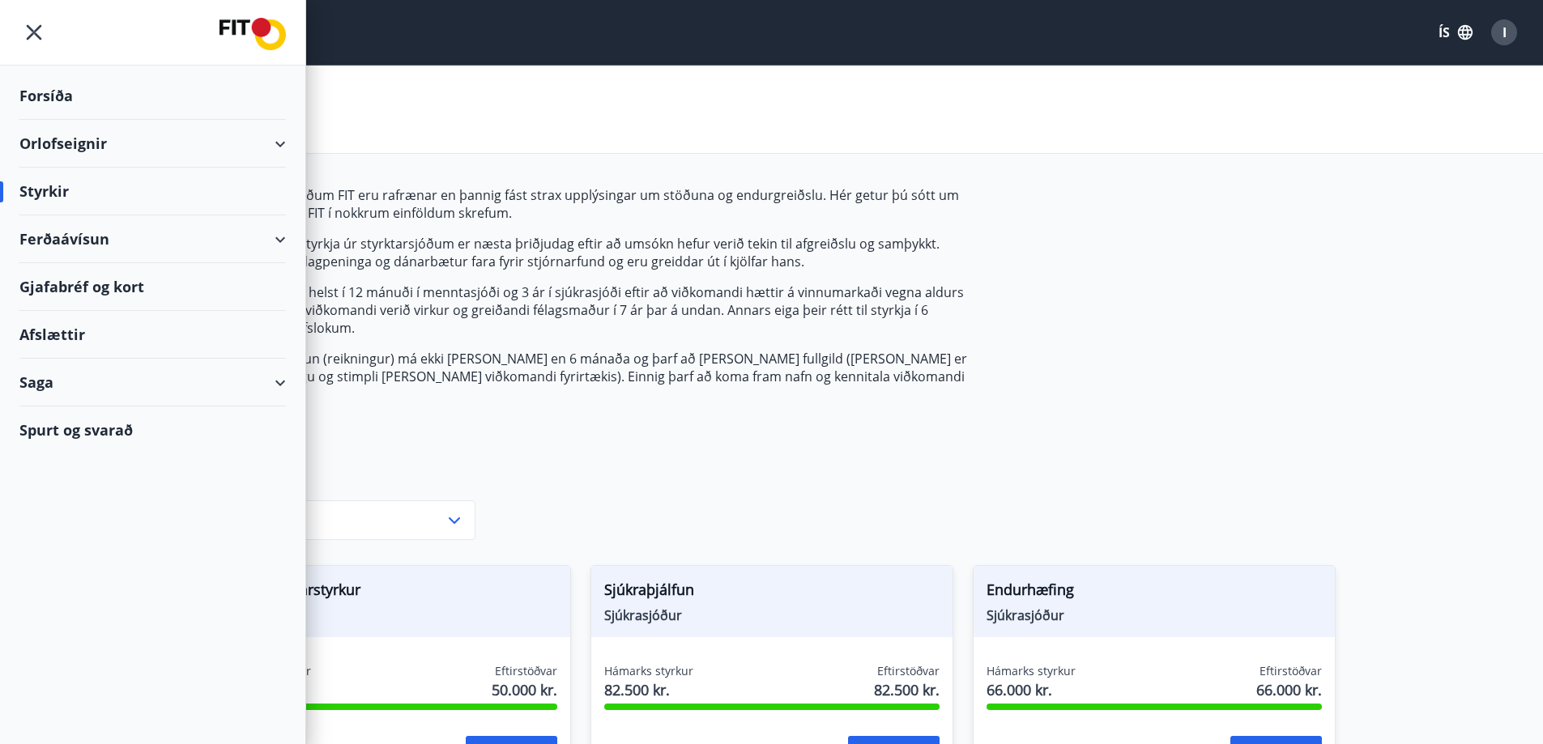
click at [37, 96] on div "Forsíða" at bounding box center [152, 96] width 266 height 48
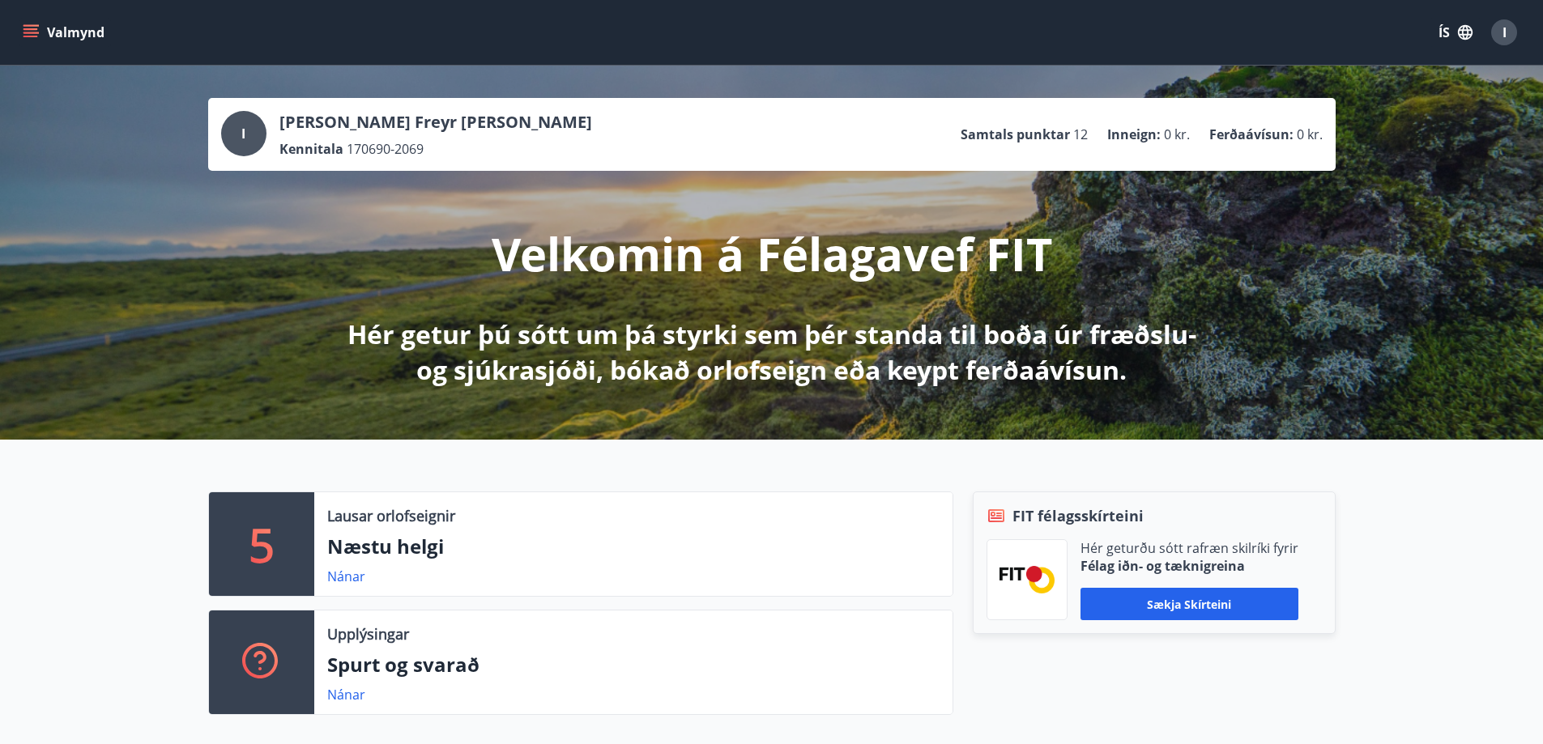
click at [29, 32] on icon "menu" at bounding box center [32, 33] width 18 height 2
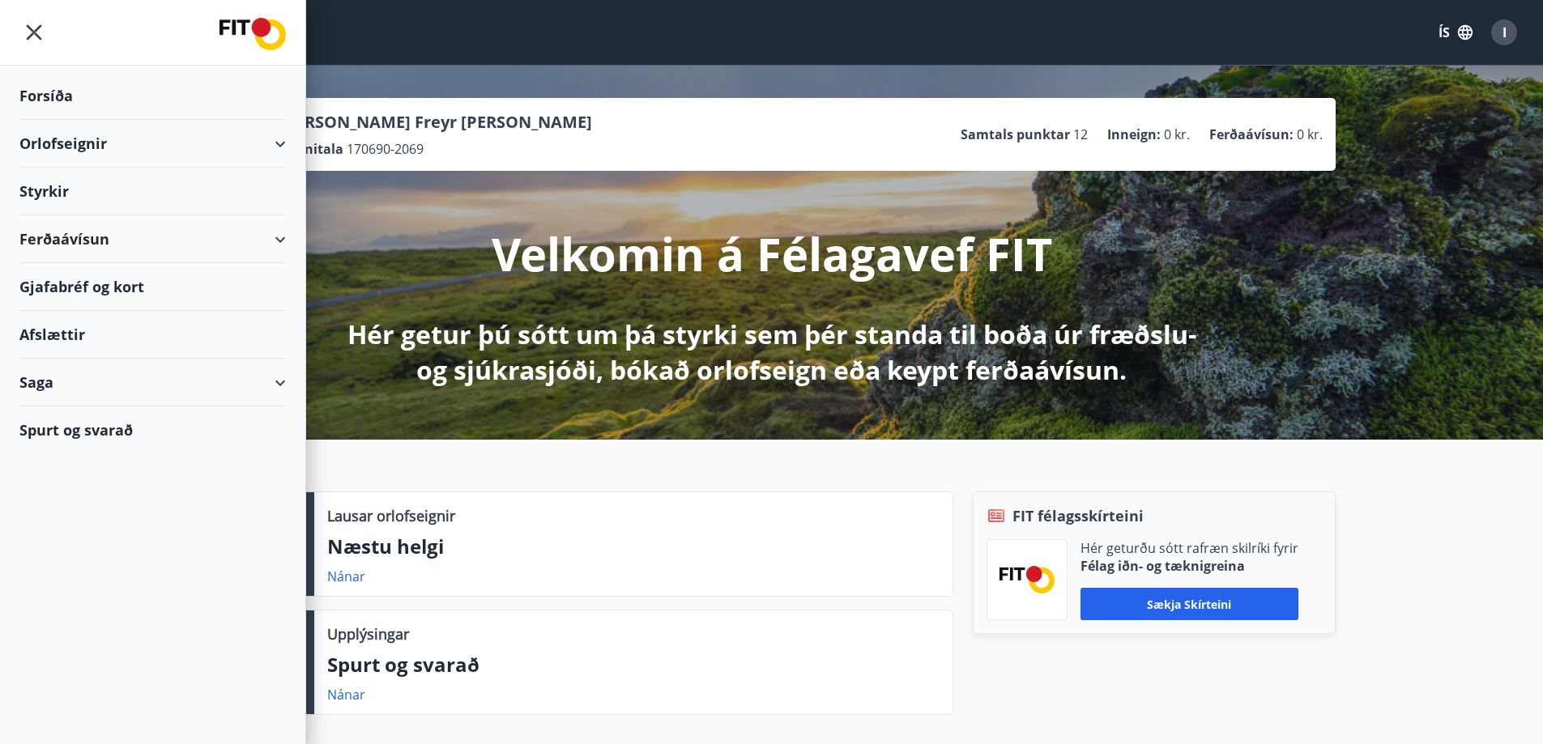
click at [64, 190] on div "Styrkir" at bounding box center [152, 192] width 266 height 48
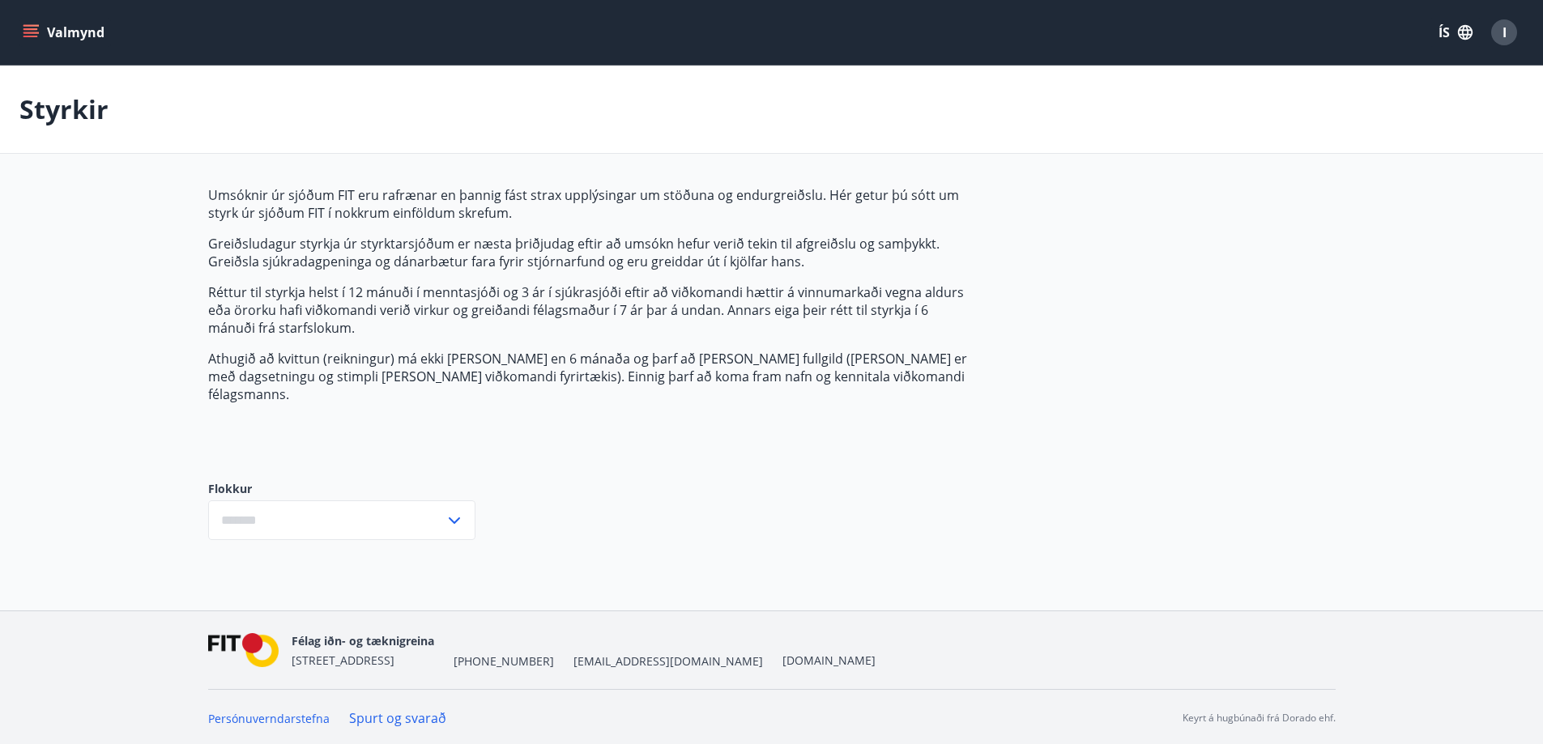
type input "***"
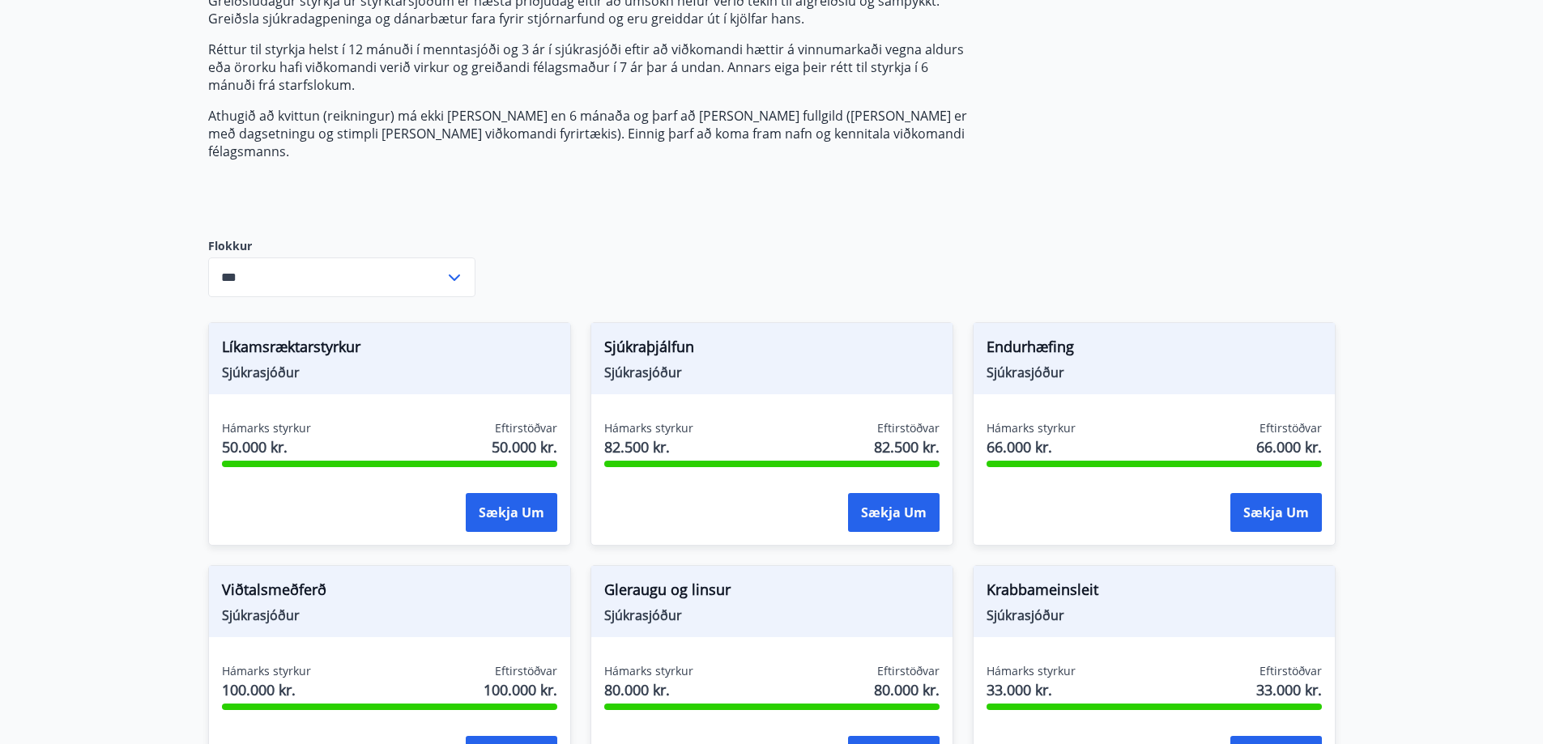
scroll to position [405, 0]
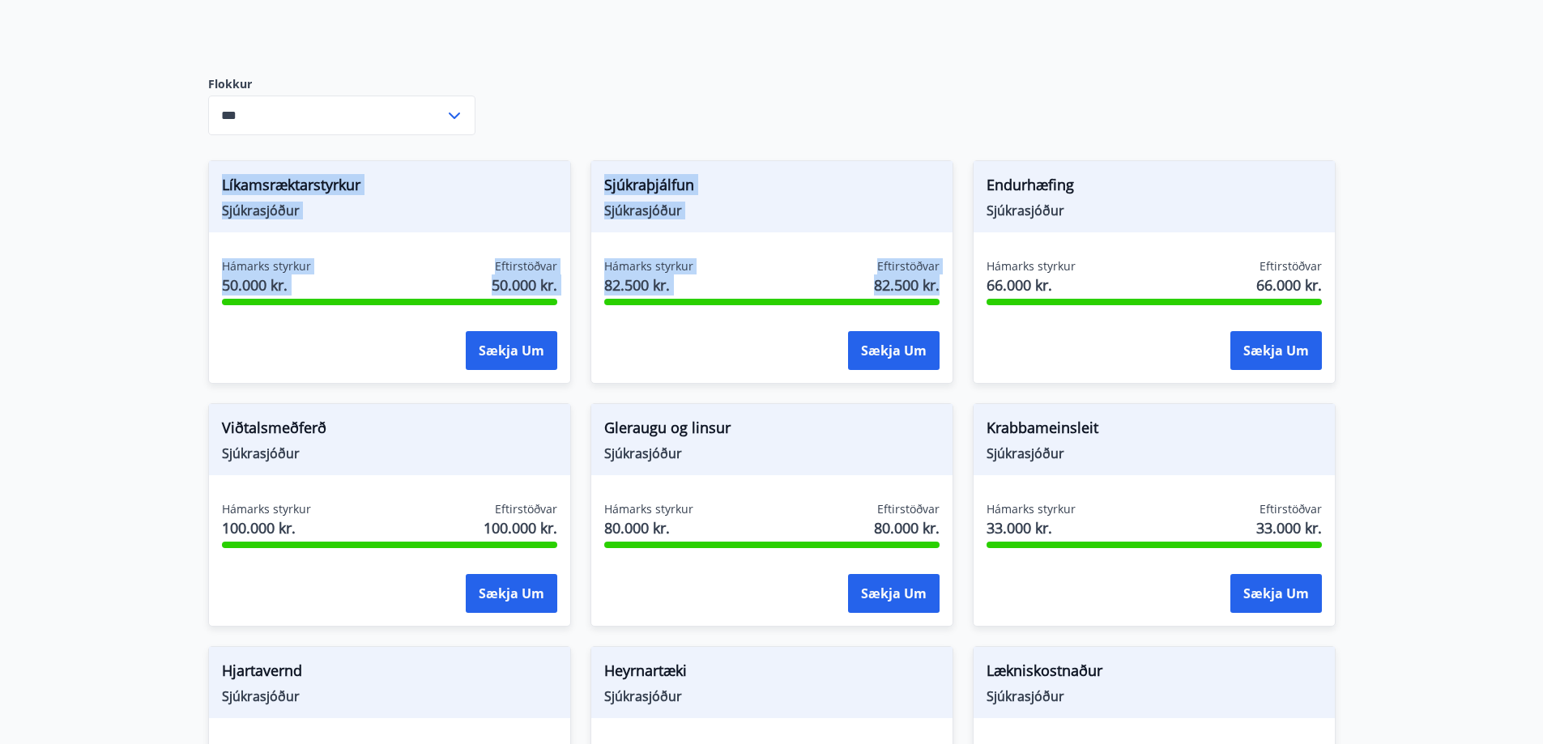
drag, startPoint x: 231, startPoint y: 170, endPoint x: 701, endPoint y: 366, distance: 509.0
click at [696, 360] on div "Líkamsræktarstyrkur Sjúkrasjóður Hámarks styrkur 50.000 kr. Eftirstöðvar 50.000…" at bounding box center [762, 748] width 1147 height 1215
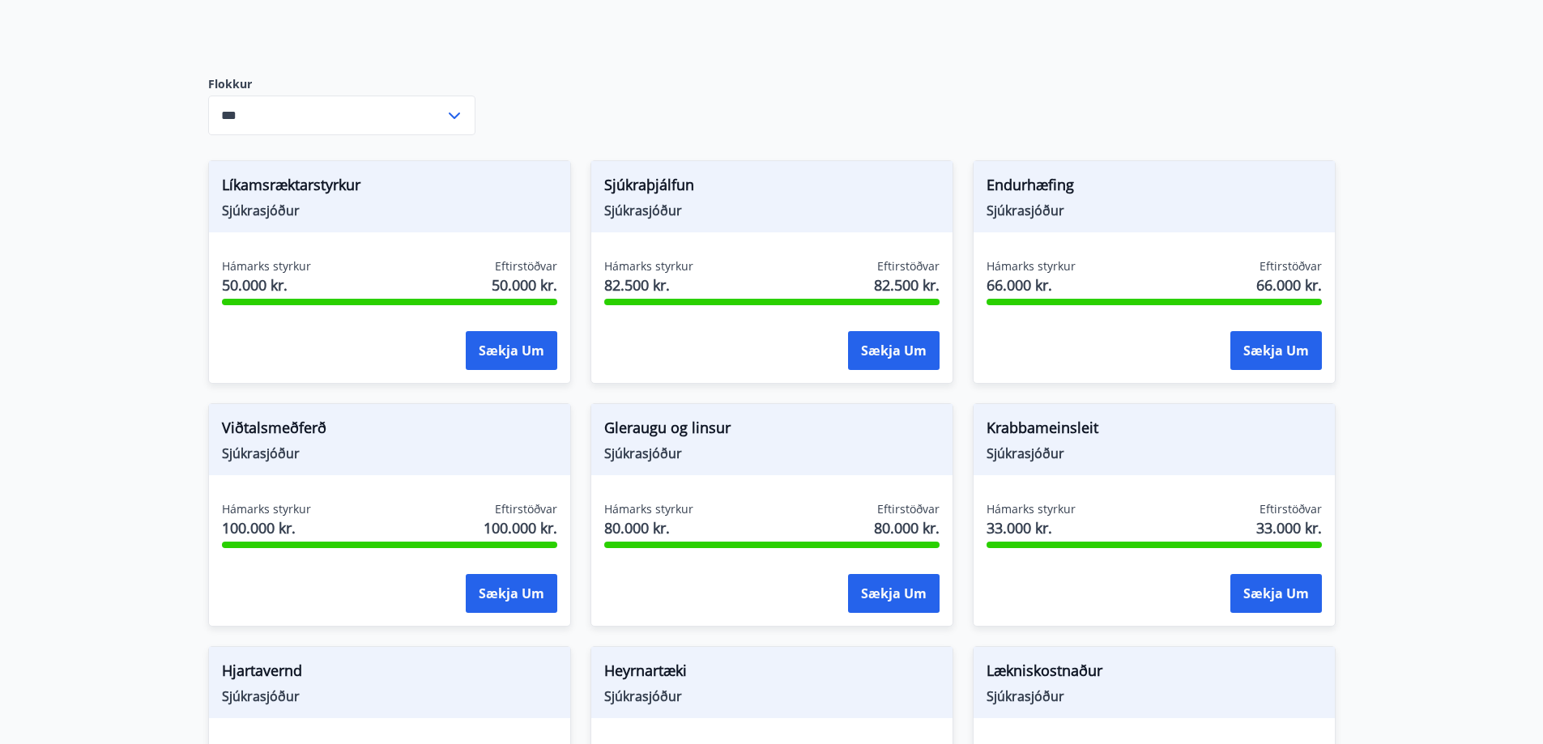
click at [1125, 308] on div "Hámarks styrkur 66.000 kr. Eftirstöðvar 66.000 kr. Sækja um" at bounding box center [1153, 317] width 361 height 118
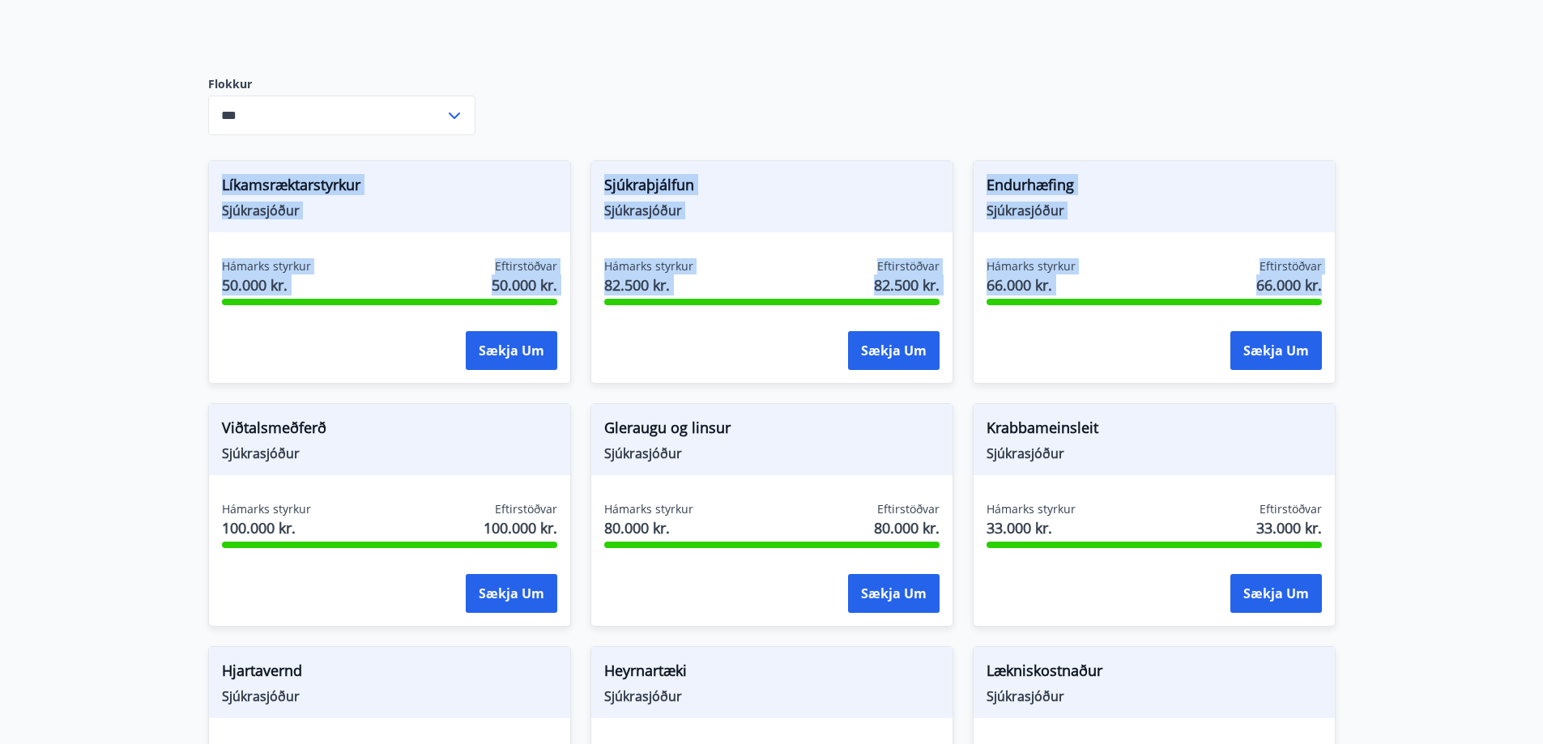
drag, startPoint x: 1335, startPoint y: 279, endPoint x: 212, endPoint y: 143, distance: 1130.8
click at [214, 143] on div "Umsóknir úr sjóðum FIT eru rafrænar en þannig fást strax upplýsingar um stöðuna…" at bounding box center [772, 578] width 1166 height 1594
click at [226, 227] on div "Líkamsræktarstyrkur Sjúkrasjóður Hámarks styrkur 50.000 kr. Eftirstöðvar 50.000…" at bounding box center [389, 272] width 363 height 224
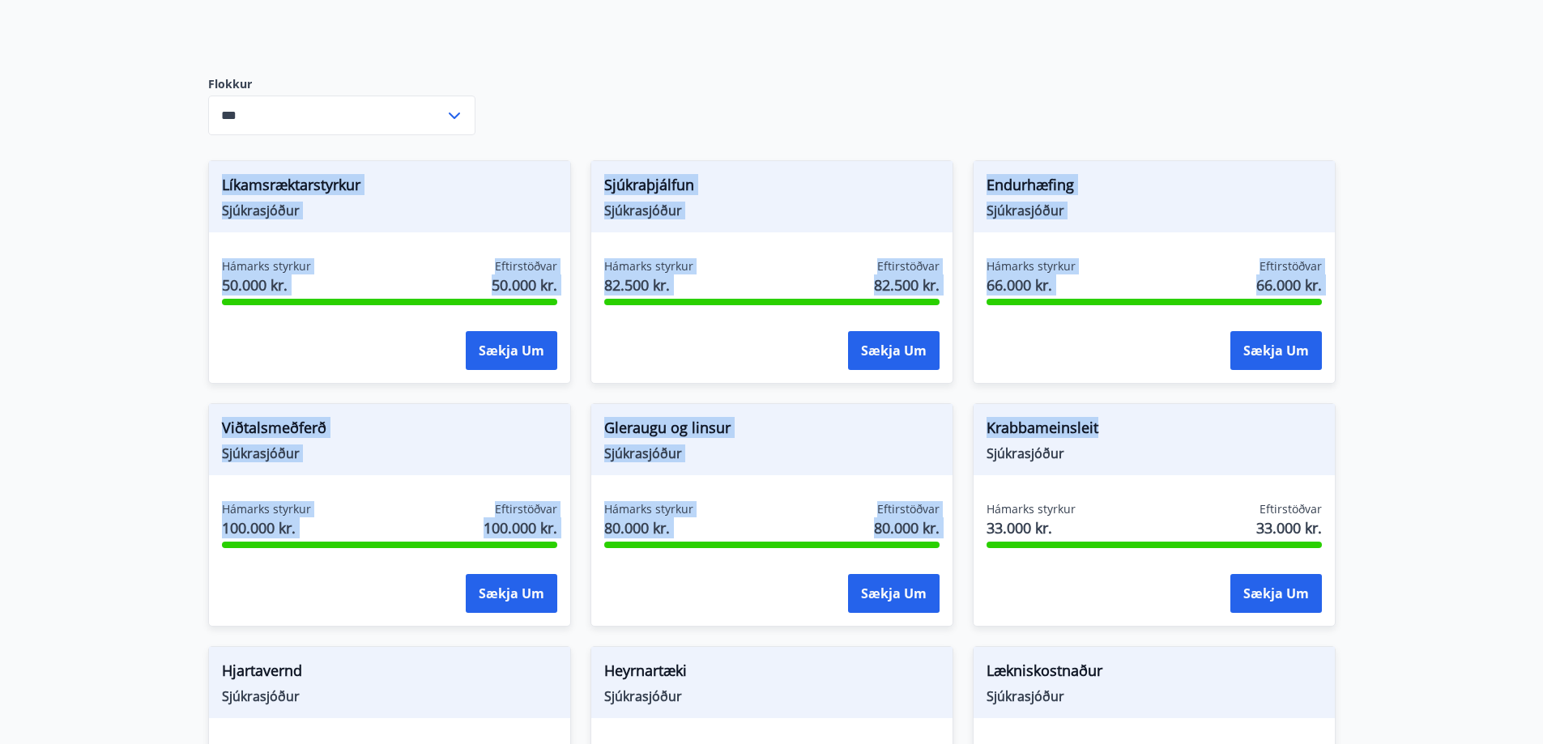
drag, startPoint x: 400, startPoint y: 161, endPoint x: 1254, endPoint y: 427, distance: 894.7
click at [1258, 427] on div "Líkamsræktarstyrkur Sjúkrasjóður Hámarks styrkur 50.000 kr. Eftirstöðvar 50.000…" at bounding box center [762, 748] width 1147 height 1215
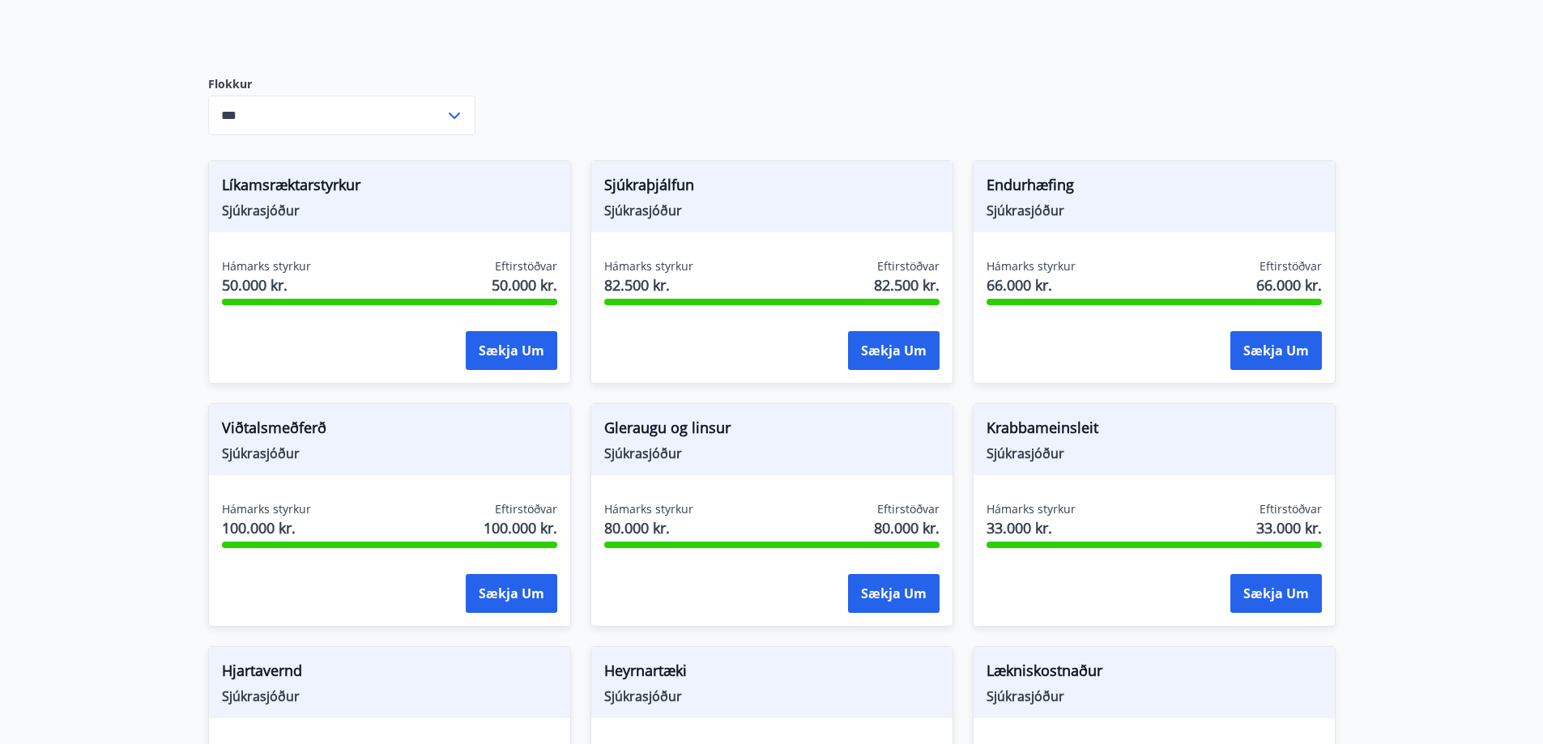
click at [1186, 473] on div "Krabbameinsleit Sjúkrasjóður Hámarks styrkur 33.000 kr. Eftirstöðvar 33.000 kr.…" at bounding box center [1154, 515] width 363 height 224
drag, startPoint x: 209, startPoint y: 169, endPoint x: 364, endPoint y: 206, distance: 159.7
click at [364, 206] on div "Líkamsræktarstyrkur Sjúkrasjóður" at bounding box center [389, 196] width 361 height 71
drag, startPoint x: 575, startPoint y: 164, endPoint x: 732, endPoint y: 202, distance: 161.7
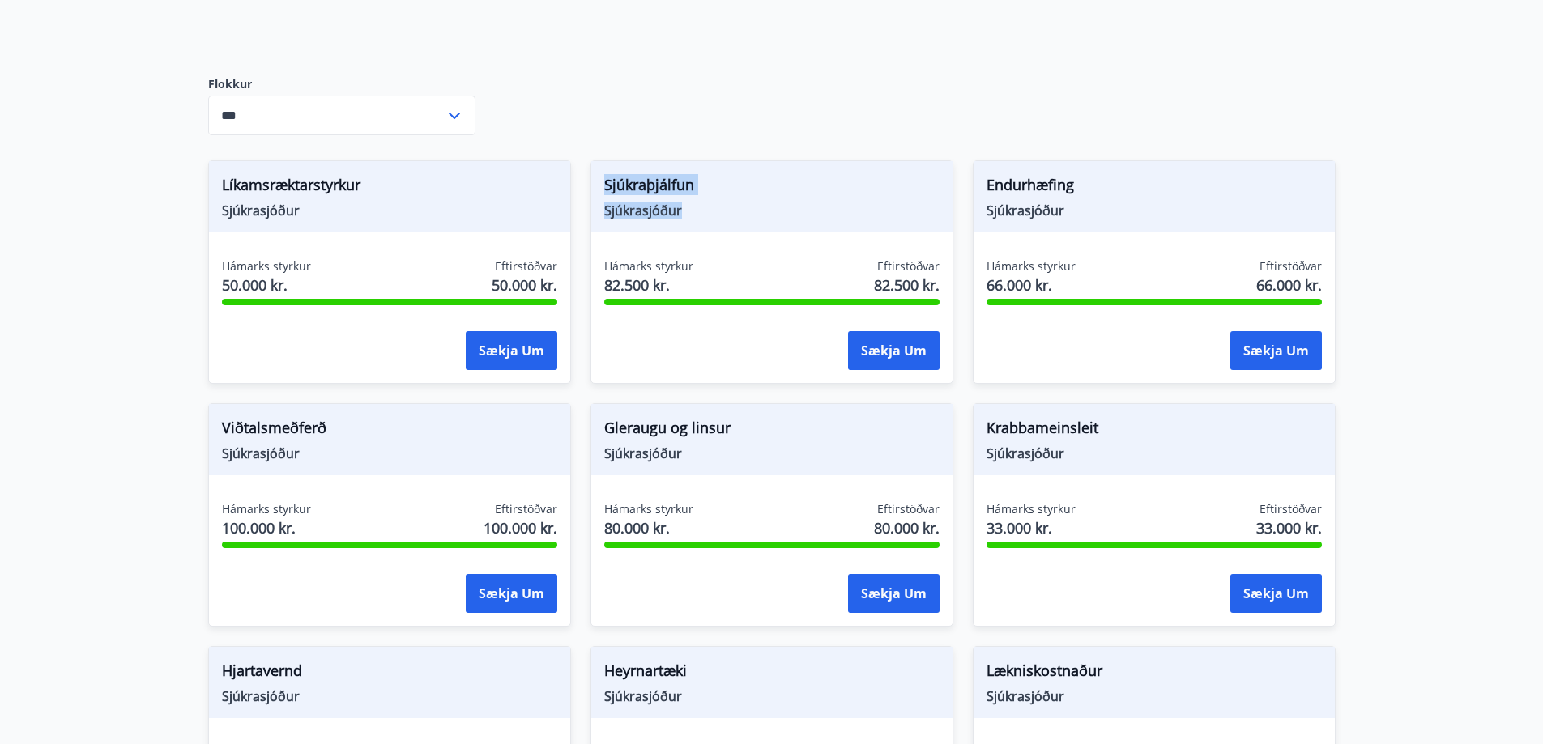
click at [722, 201] on div "Sjúkraþjálfun Sjúkrasjóður Hámarks styrkur 82.500 kr. Eftirstöðvar 82.500 kr. S…" at bounding box center [762, 262] width 382 height 243
click at [732, 202] on div "Sjúkraþjálfun Sjúkrasjóður" at bounding box center [771, 196] width 361 height 71
drag, startPoint x: 731, startPoint y: 202, endPoint x: 579, endPoint y: 168, distance: 156.2
click at [579, 168] on div "Sjúkraþjálfun Sjúkrasjóður Hámarks styrkur 82.500 kr. Eftirstöðvar 82.500 kr. S…" at bounding box center [762, 262] width 382 height 243
click at [803, 214] on div "Sjúkraþjálfun Sjúkrasjóður" at bounding box center [771, 196] width 361 height 71
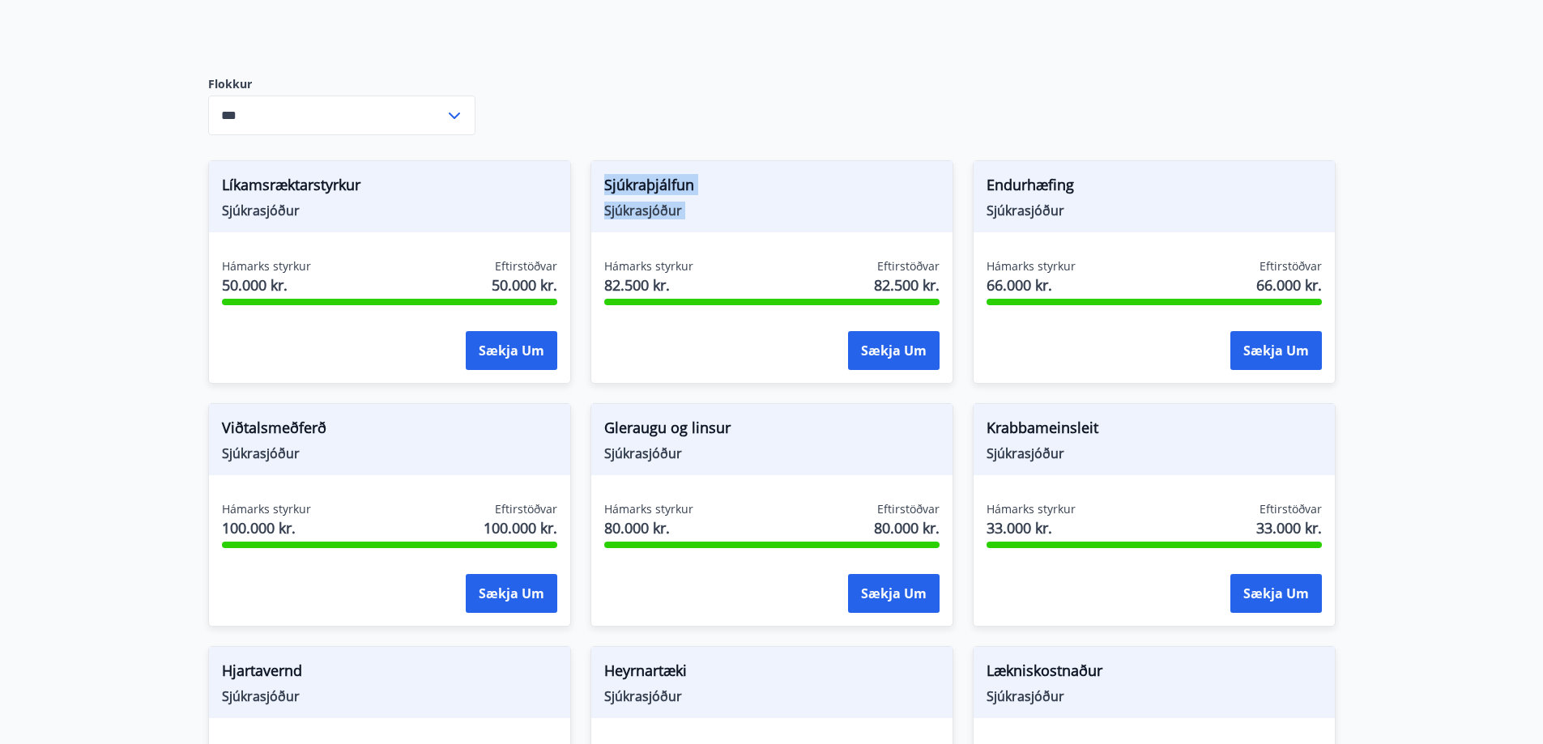
click at [750, 207] on div "Sjúkraþjálfun Sjúkrasjóður" at bounding box center [771, 196] width 361 height 71
drag, startPoint x: 712, startPoint y: 194, endPoint x: 584, endPoint y: 168, distance: 130.6
click at [584, 168] on div "Sjúkraþjálfun Sjúkrasjóður Hámarks styrkur 82.500 kr. Eftirstöðvar 82.500 kr. S…" at bounding box center [762, 262] width 382 height 243
click at [777, 202] on span "Sjúkrasjóður" at bounding box center [771, 211] width 335 height 18
drag, startPoint x: 723, startPoint y: 195, endPoint x: 543, endPoint y: 168, distance: 181.8
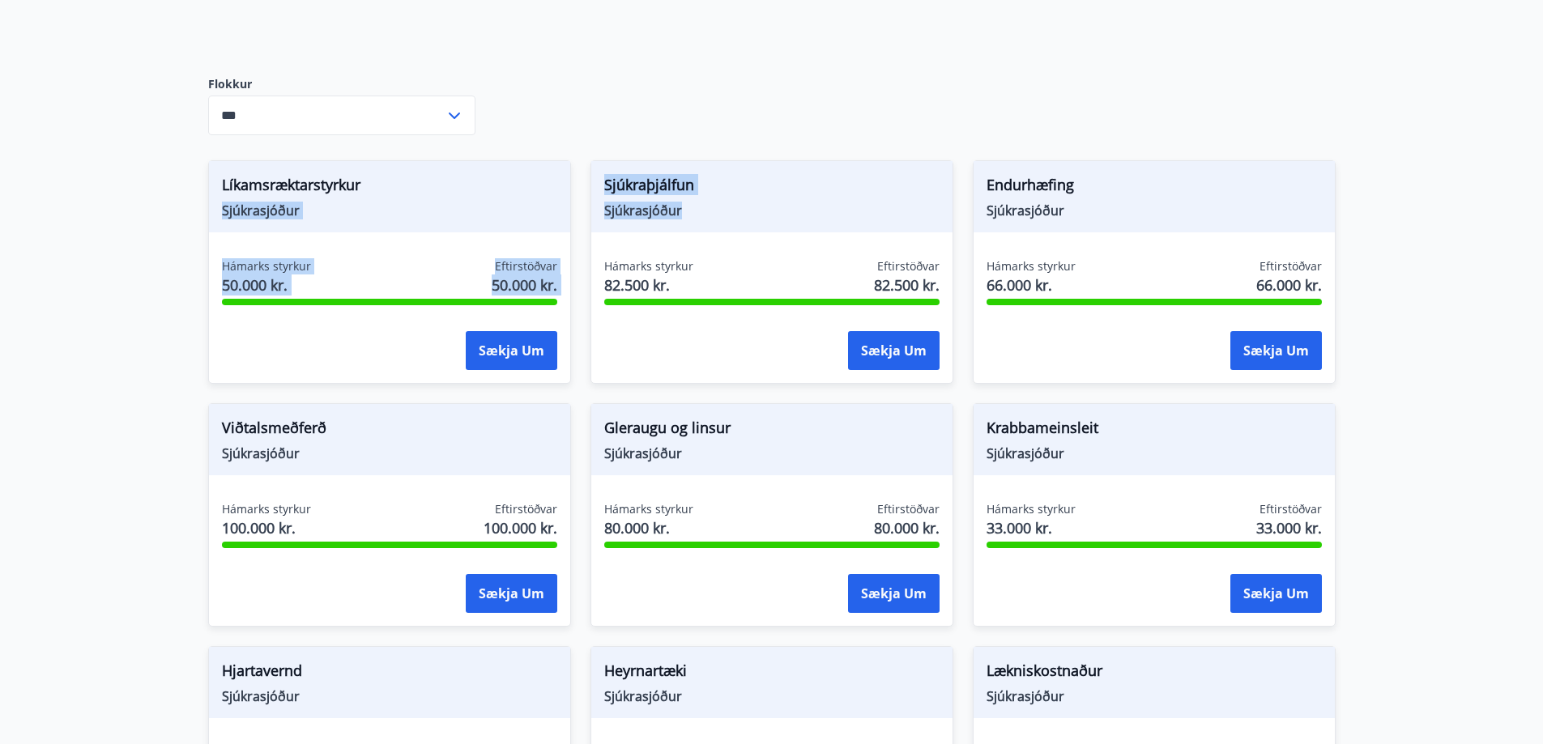
click at [543, 168] on div "Líkamsræktarstyrkur Sjúkrasjóður Hámarks styrkur 50.000 kr. Eftirstöðvar 50.000…" at bounding box center [762, 748] width 1147 height 1215
click at [692, 207] on div "Sjúkraþjálfun Sjúkrasjóður" at bounding box center [771, 196] width 361 height 71
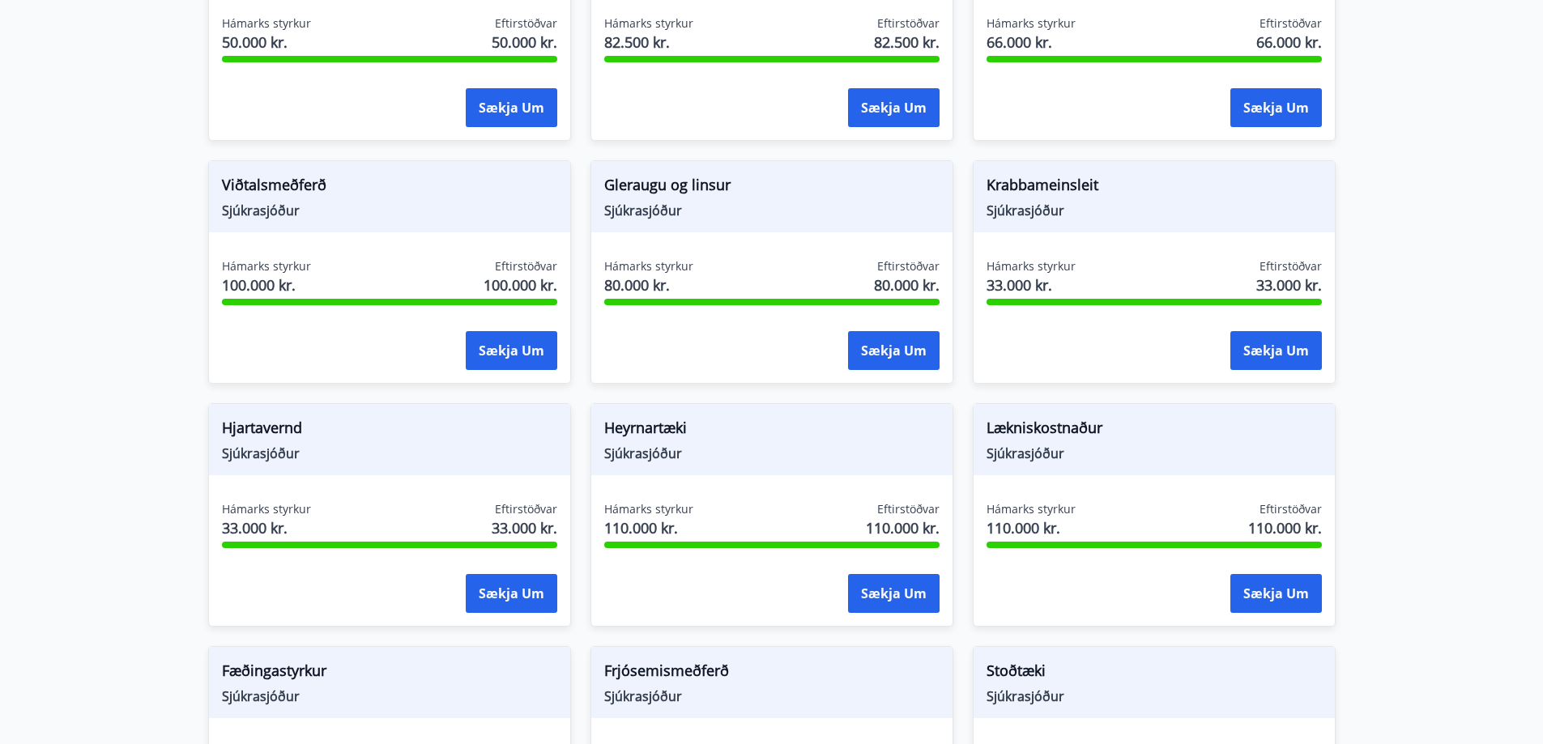
scroll to position [324, 0]
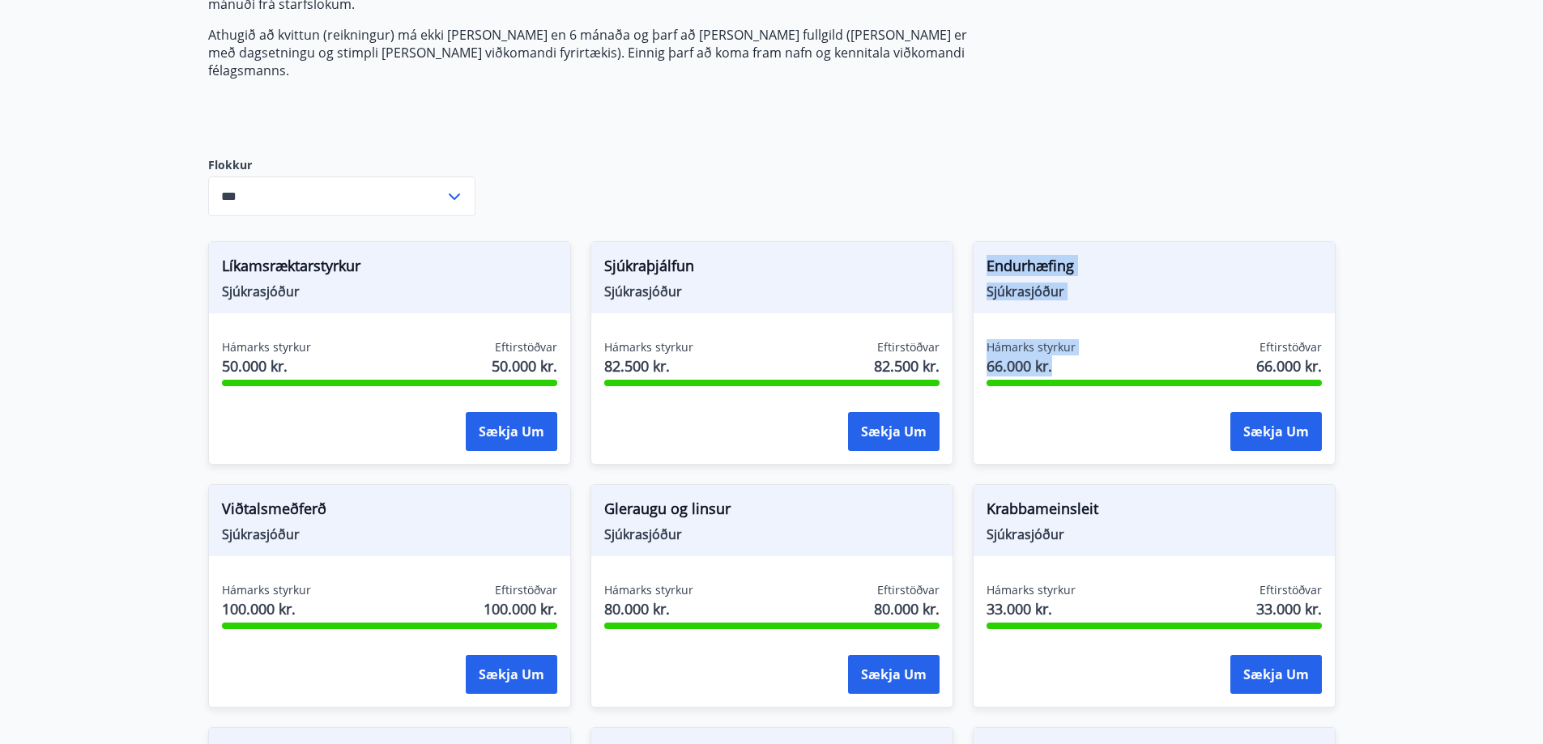
drag, startPoint x: 1071, startPoint y: 336, endPoint x: 954, endPoint y: 239, distance: 152.4
click at [966, 237] on div "Endurhæfing Sjúkrasjóður Hámarks styrkur 66.000 kr. Eftirstöðvar 66.000 kr. Sæk…" at bounding box center [1144, 343] width 382 height 243
click at [920, 356] on span "82.500 kr." at bounding box center [907, 366] width 66 height 21
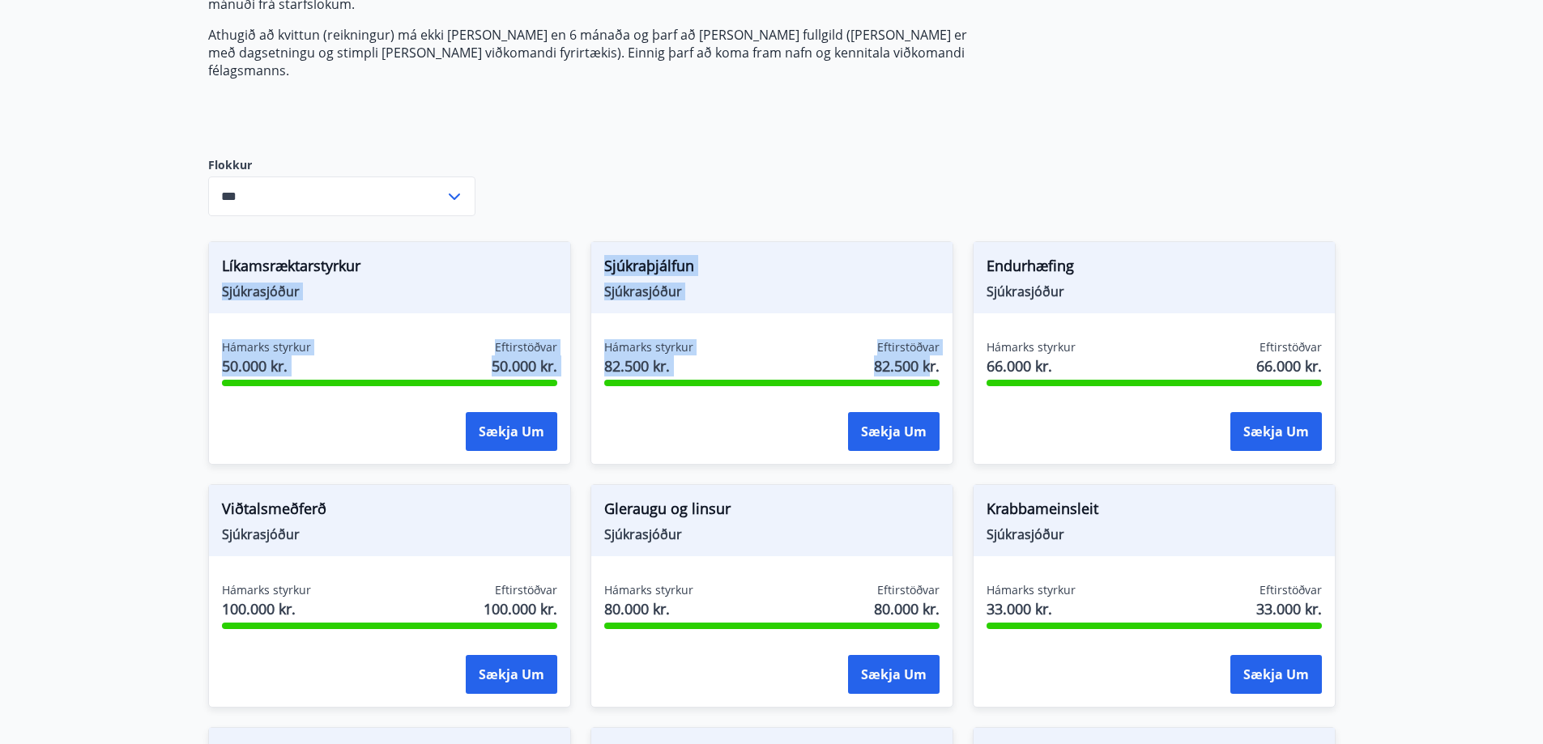
drag, startPoint x: 901, startPoint y: 343, endPoint x: 564, endPoint y: 233, distance: 354.4
click at [573, 274] on div "Sjúkraþjálfun Sjúkrasjóður Hámarks styrkur 82.500 kr. Eftirstöðvar 82.500 kr. S…" at bounding box center [762, 343] width 382 height 243
click at [410, 318] on div "Líkamsræktarstyrkur Sjúkrasjóður Hámarks styrkur 50.000 kr. Eftirstöðvar 50.000…" at bounding box center [389, 353] width 363 height 224
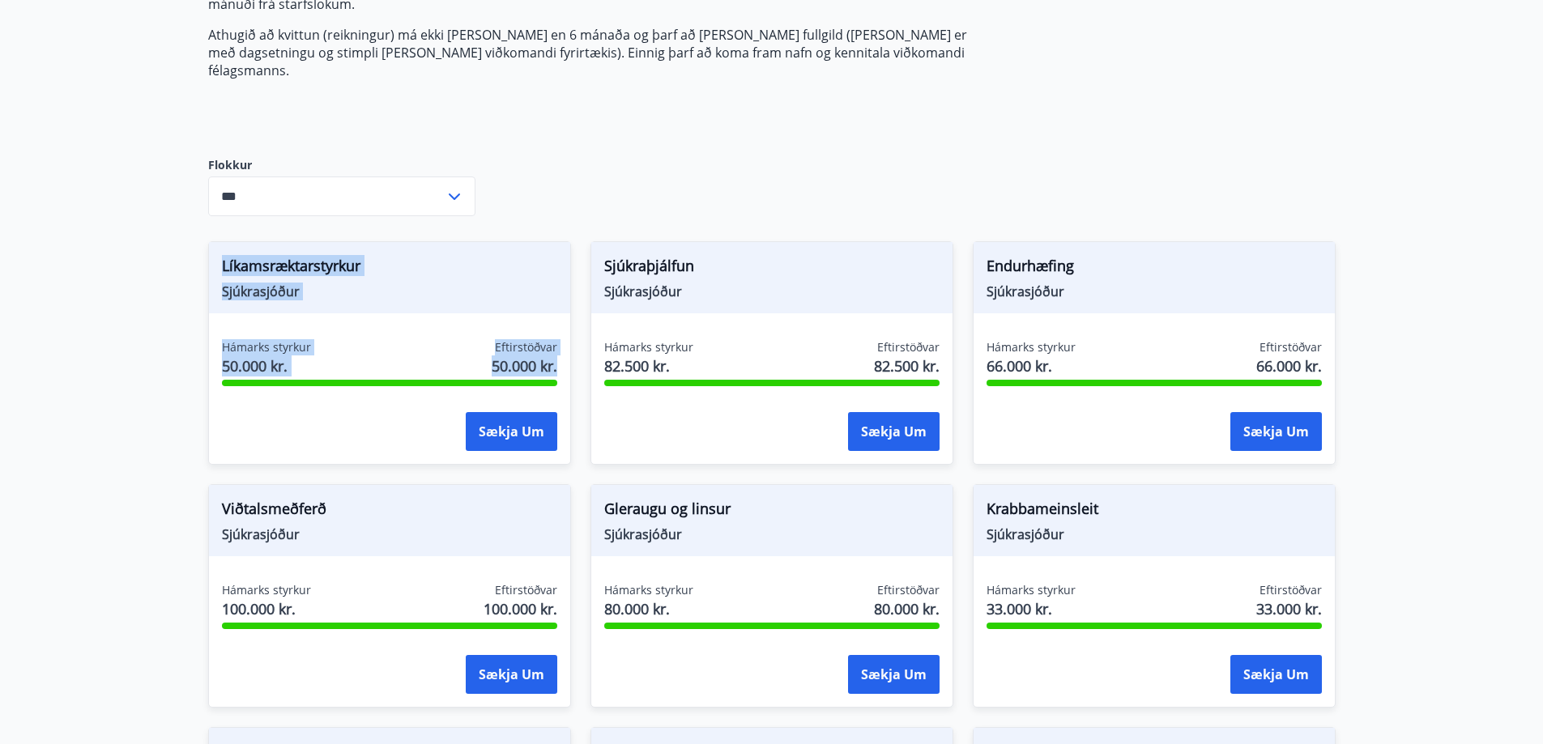
drag, startPoint x: 234, startPoint y: 245, endPoint x: 562, endPoint y: 357, distance: 346.8
click at [563, 358] on div "Líkamsræktarstyrkur Sjúkrasjóður Hámarks styrkur 50.000 kr. Eftirstöðvar 50.000…" at bounding box center [389, 353] width 363 height 224
click at [562, 356] on div "Hámarks styrkur 50.000 kr. Eftirstöðvar 50.000 kr. Sækja um" at bounding box center [389, 398] width 361 height 118
drag, startPoint x: 558, startPoint y: 346, endPoint x: 211, endPoint y: 255, distance: 359.1
click at [211, 255] on div "Líkamsræktarstyrkur Sjúkrasjóður Hámarks styrkur 50.000 kr. Eftirstöðvar 50.000…" at bounding box center [389, 353] width 363 height 224
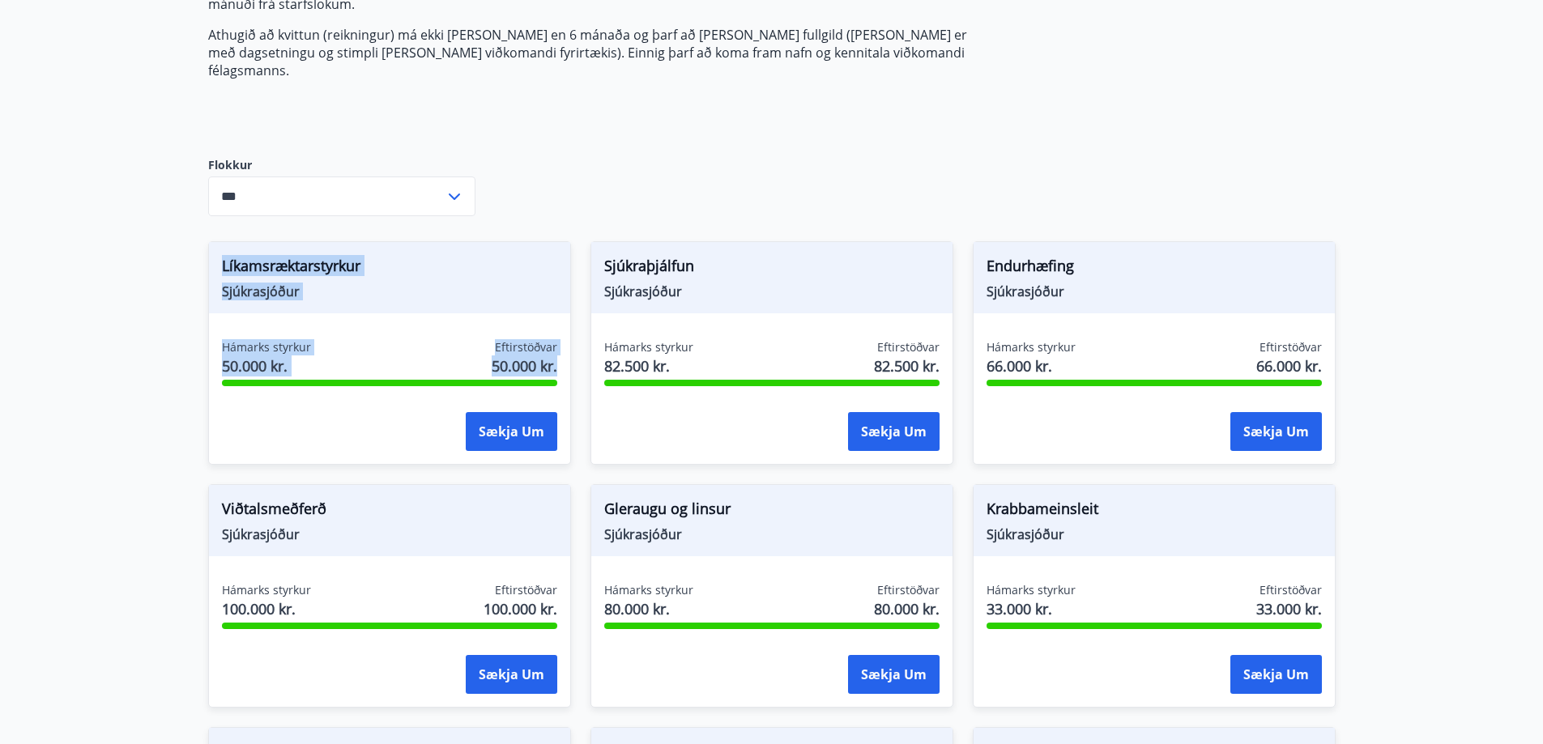
click at [211, 255] on div "Líkamsræktarstyrkur Sjúkrasjóður" at bounding box center [389, 277] width 361 height 71
drag, startPoint x: 215, startPoint y: 244, endPoint x: 574, endPoint y: 366, distance: 379.0
click at [569, 352] on div "Hámarks styrkur 50.000 kr. Eftirstöðvar 50.000 kr. Sækja um" at bounding box center [389, 398] width 361 height 118
drag, startPoint x: 518, startPoint y: 341, endPoint x: 208, endPoint y: 252, distance: 322.7
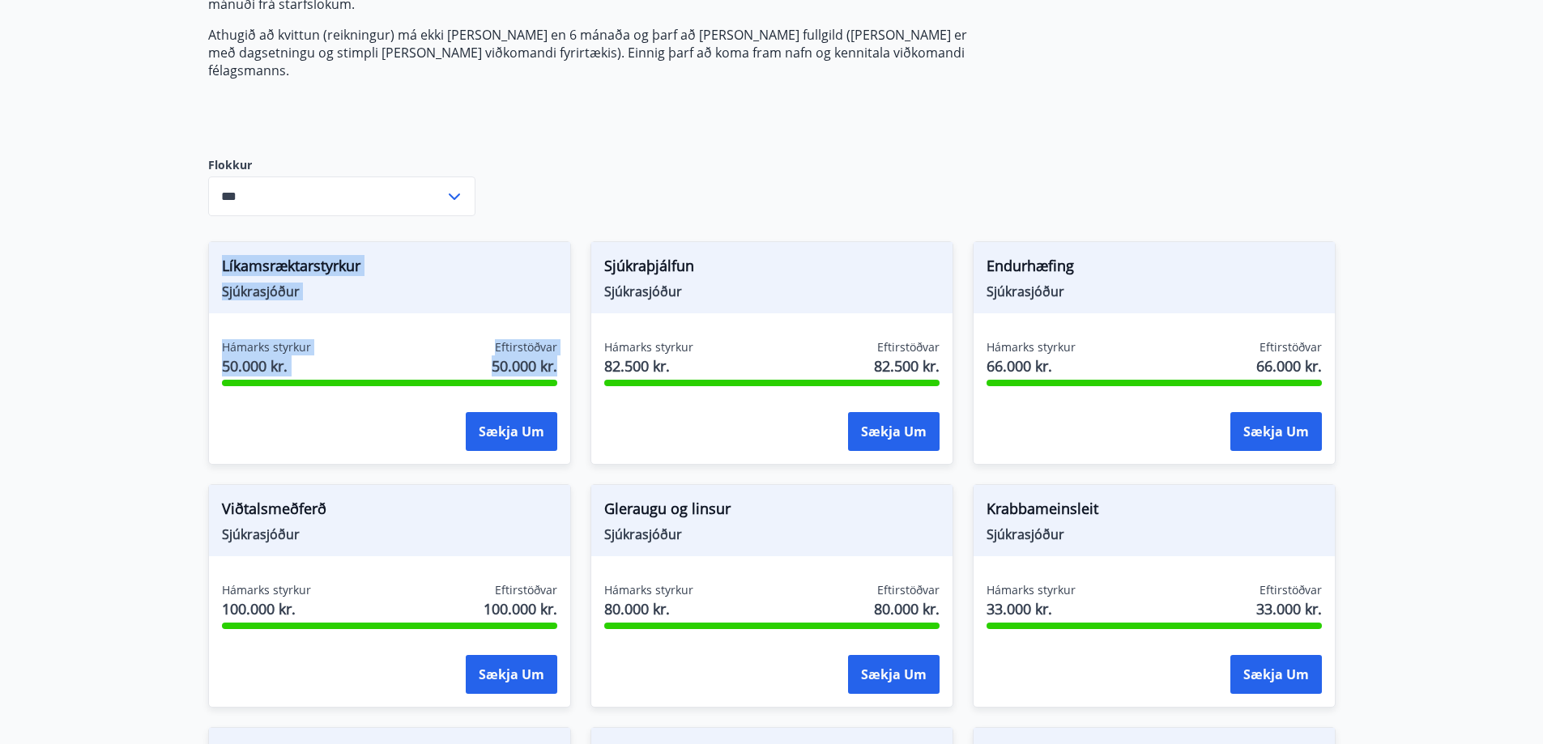
click at [208, 252] on div "Líkamsræktarstyrkur Sjúkrasjóður Hámarks styrkur 50.000 kr. Eftirstöðvar 50.000…" at bounding box center [389, 353] width 363 height 224
click at [350, 380] on div at bounding box center [389, 383] width 335 height 6
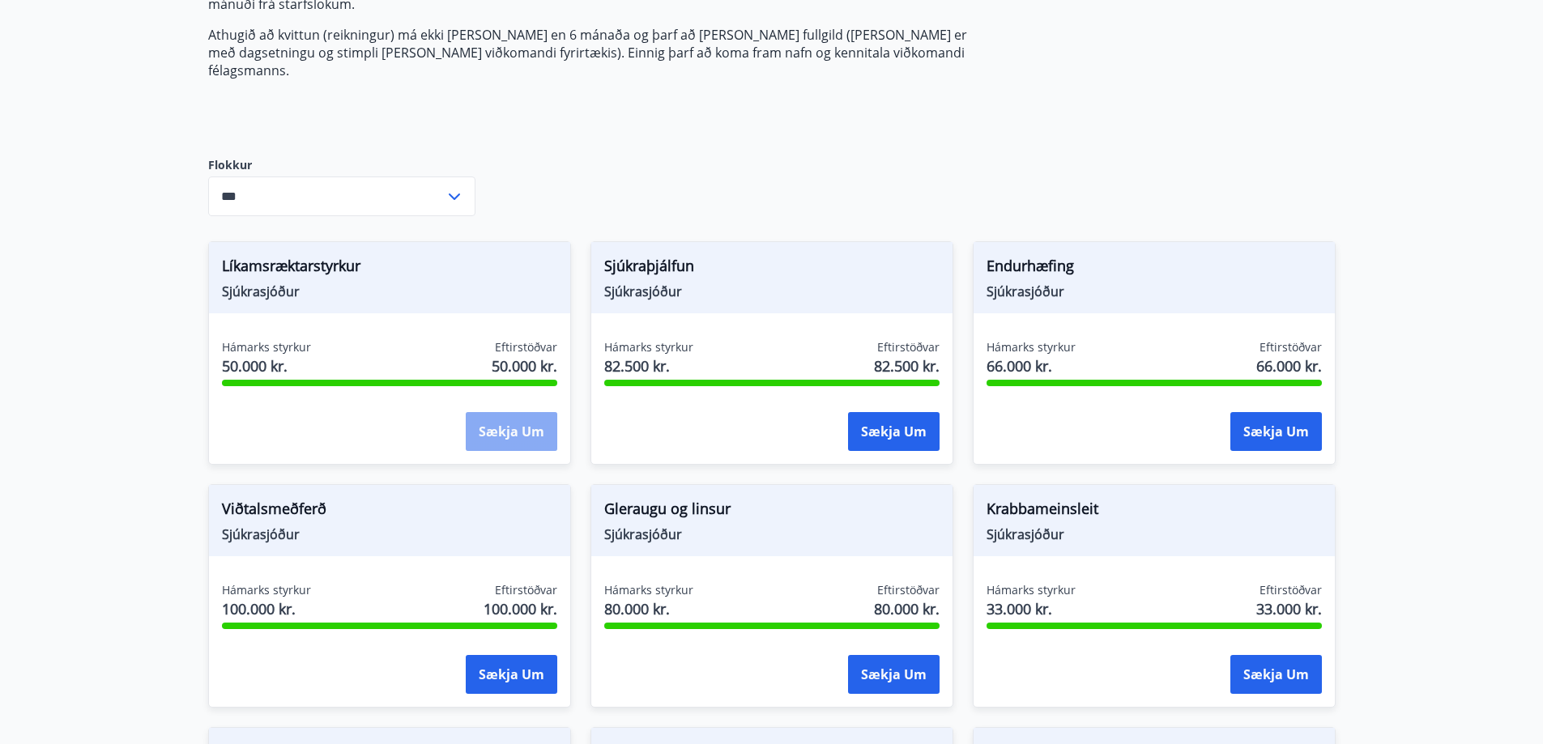
click at [503, 412] on button "Sækja um" at bounding box center [512, 431] width 92 height 39
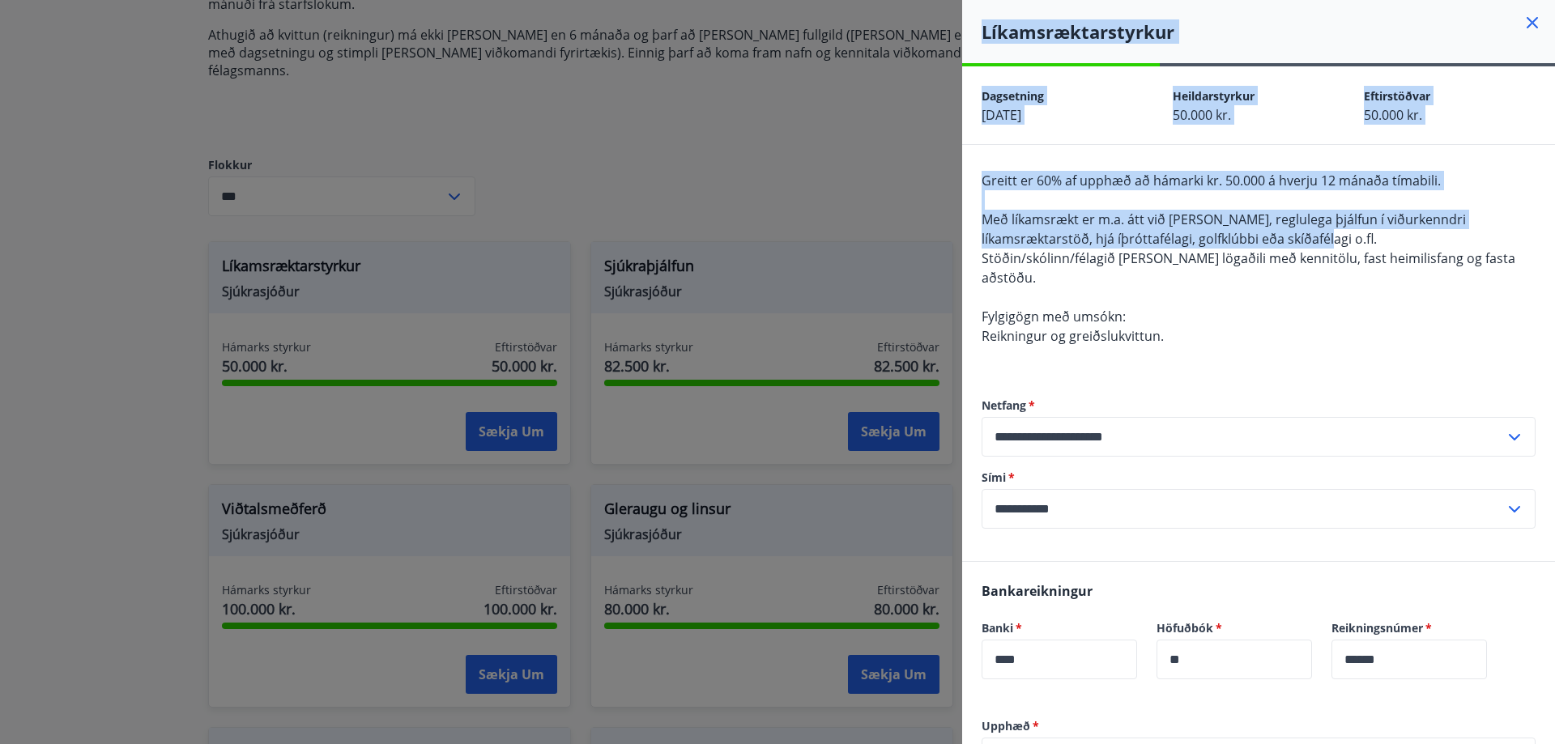
drag, startPoint x: 1271, startPoint y: 238, endPoint x: 935, endPoint y: 212, distance: 336.3
click at [935, 212] on div "**********" at bounding box center [777, 372] width 1555 height 744
click at [1234, 248] on div "Greitt er 60% af upphæð að hámarki kr. 50.000 á hverju 12 mánaða tímabili. Með …" at bounding box center [1259, 268] width 554 height 194
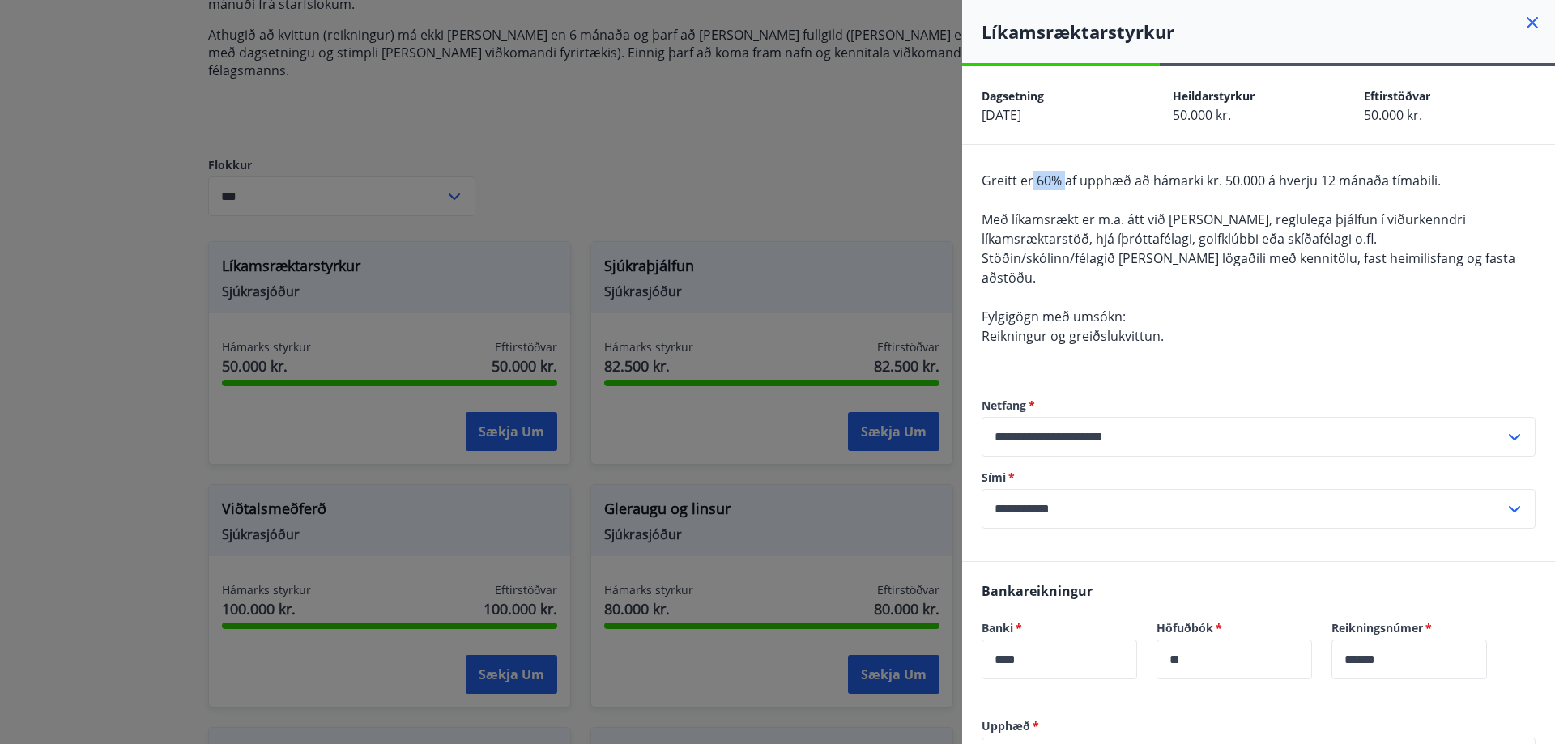
drag, startPoint x: 1063, startPoint y: 181, endPoint x: 1029, endPoint y: 174, distance: 34.0
click at [1029, 174] on span "Greitt er 60% af upphæð að hámarki kr. 50.000 á hverju 12 mánaða tímabili." at bounding box center [1211, 181] width 459 height 18
drag, startPoint x: 1231, startPoint y: 174, endPoint x: 1269, endPoint y: 177, distance: 38.2
click at [1269, 177] on span "Greitt er 60% af upphæð að hámarki kr. 50.000 á hverju 12 mánaða tímabili." at bounding box center [1211, 181] width 459 height 18
click at [1267, 191] on div "Greitt er 60% af upphæð að hámarki kr. 50.000 á hverju 12 mánaða tímabili. Með …" at bounding box center [1259, 268] width 554 height 194
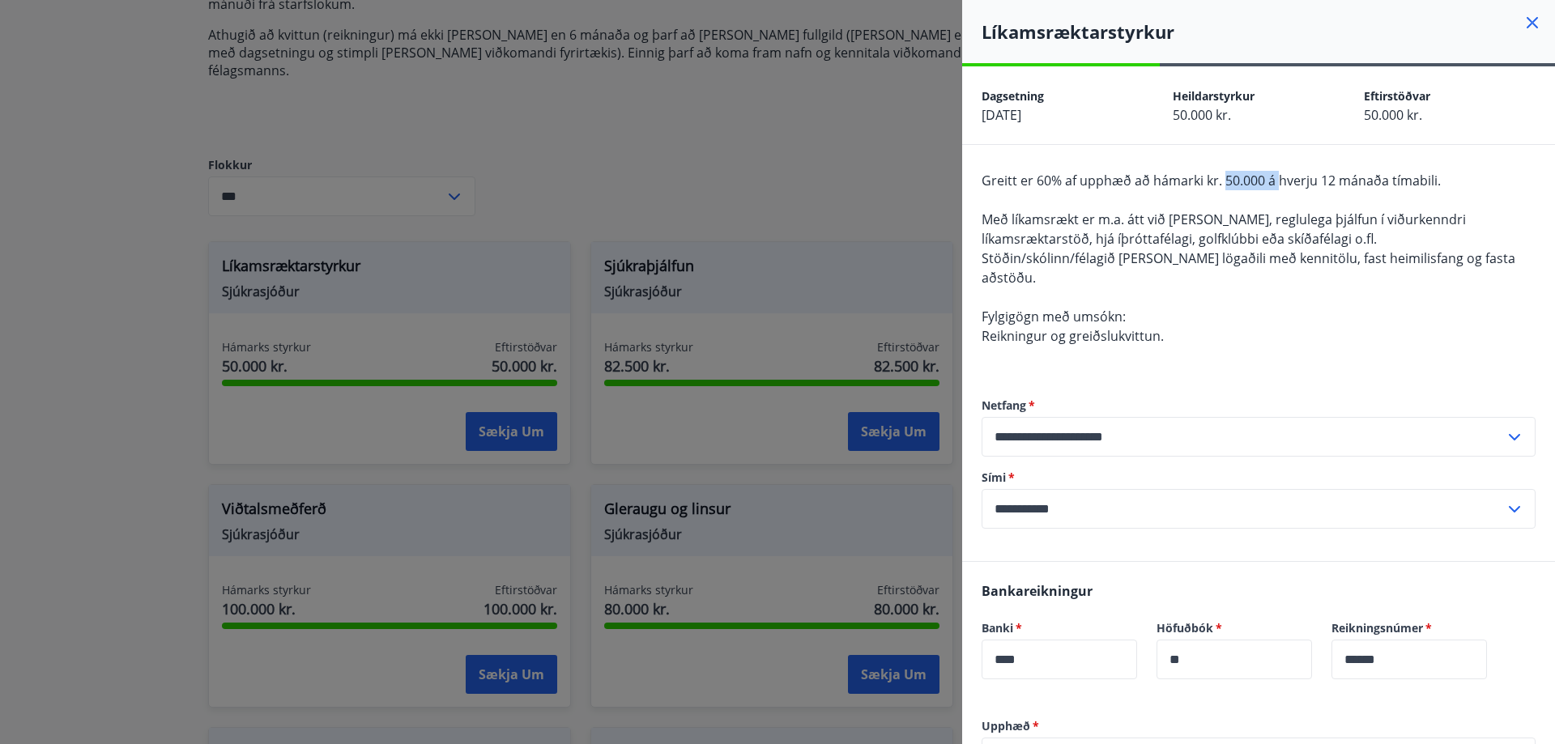
drag, startPoint x: 1225, startPoint y: 179, endPoint x: 1277, endPoint y: 189, distance: 53.5
click at [1277, 189] on span "Greitt er 60% af upphæð að hámarki kr. 50.000 á hverju 12 mánaða tímabili." at bounding box center [1211, 181] width 459 height 18
click at [1294, 215] on span "Með líkamsrækt er m.a. átt við sund, reglulega þjálfun í viðurkenndri líkamsræk…" at bounding box center [1224, 229] width 484 height 37
drag, startPoint x: 1221, startPoint y: 177, endPoint x: 1280, endPoint y: 190, distance: 60.7
click at [1280, 190] on div "Greitt er 60% af upphæð að hámarki kr. 50.000 á hverju 12 mánaða tímabili. Með …" at bounding box center [1259, 268] width 554 height 194
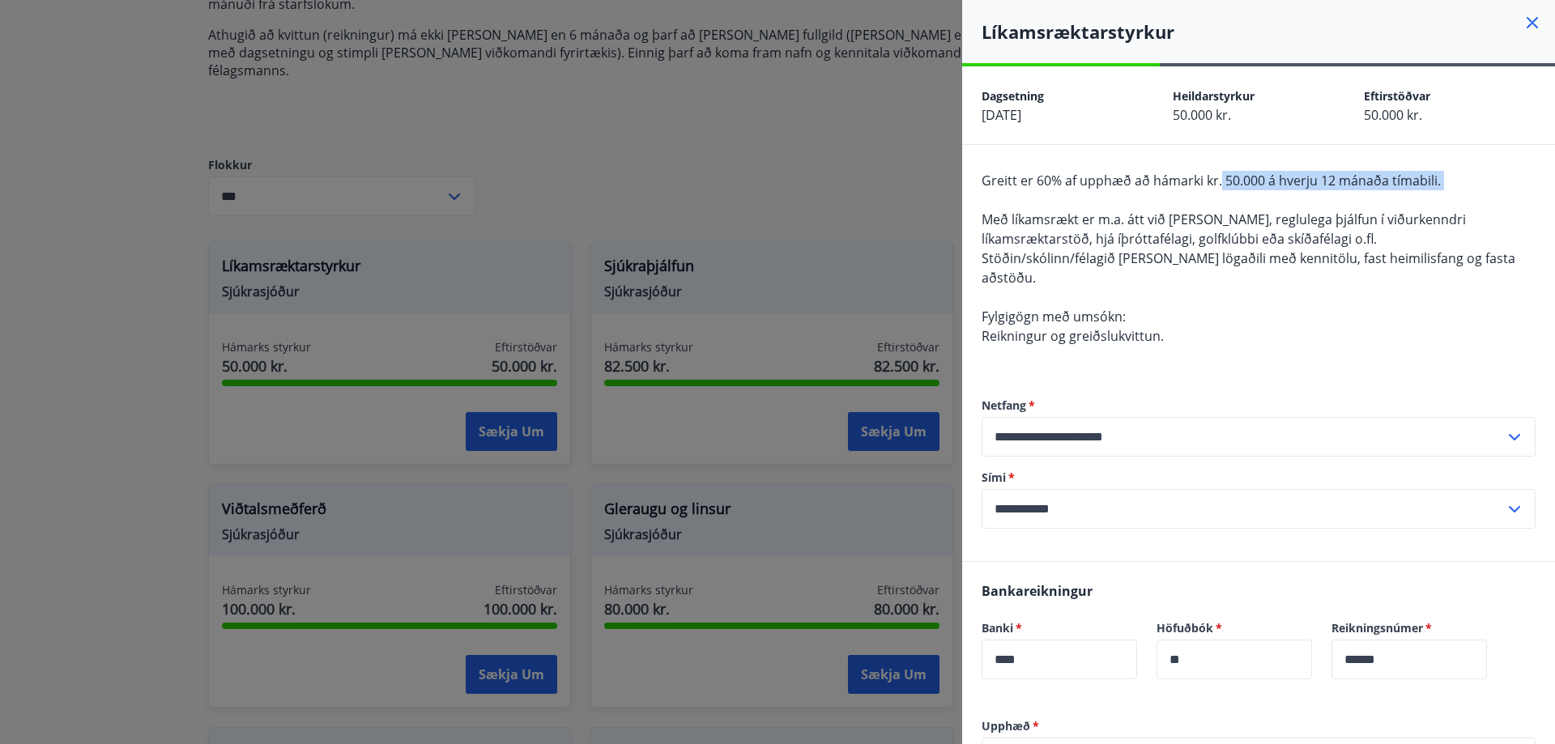
click at [1281, 194] on div "Greitt er 60% af upphæð að hámarki kr. 50.000 á hverju 12 mánaða tímabili. Með …" at bounding box center [1259, 268] width 554 height 194
drag, startPoint x: 1262, startPoint y: 181, endPoint x: 1220, endPoint y: 181, distance: 42.1
click at [1220, 181] on span "Greitt er 60% af upphæð að hámarki kr. 50.000 á hverju 12 mánaða tímabili." at bounding box center [1211, 181] width 459 height 18
click at [1259, 243] on span "Með líkamsrækt er m.a. átt við sund, reglulega þjálfun í viðurkenndri líkamsræk…" at bounding box center [1224, 229] width 484 height 37
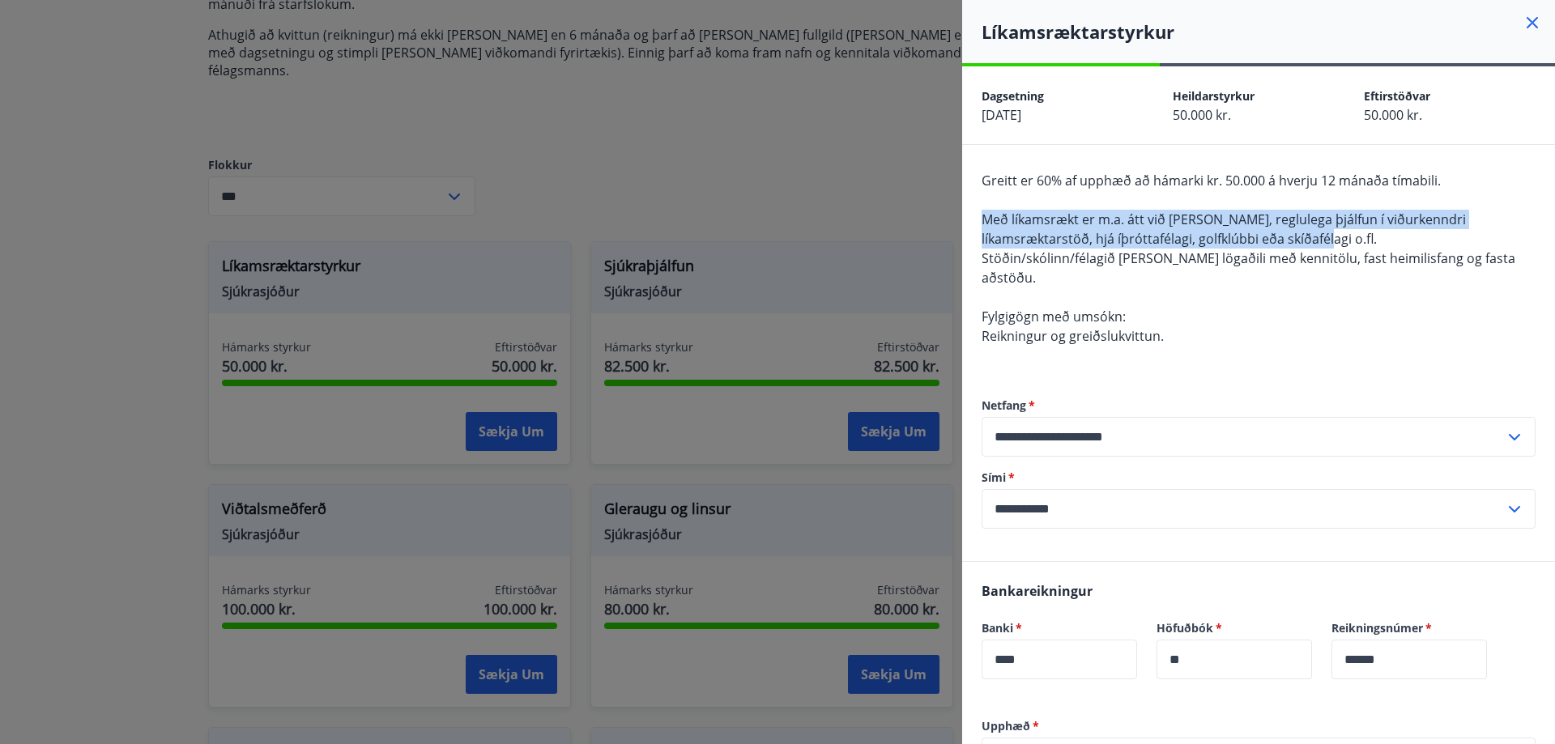
drag, startPoint x: 1275, startPoint y: 241, endPoint x: 974, endPoint y: 213, distance: 301.7
click at [974, 213] on div "**********" at bounding box center [1258, 353] width 593 height 416
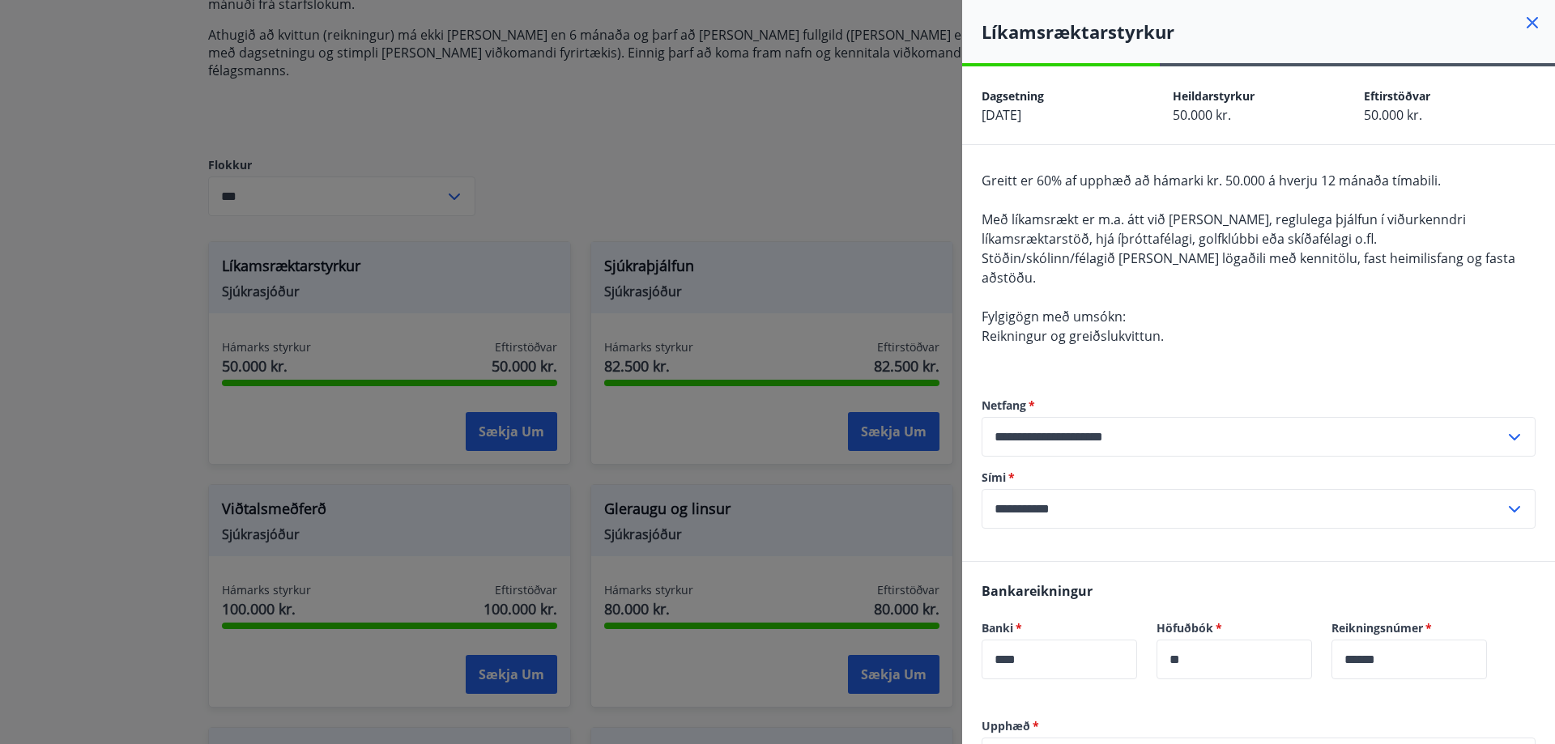
click at [1305, 290] on div "Greitt er 60% af upphæð að hámarki kr. 50.000 á hverju 12 mánaða tímabili. Með …" at bounding box center [1259, 268] width 554 height 194
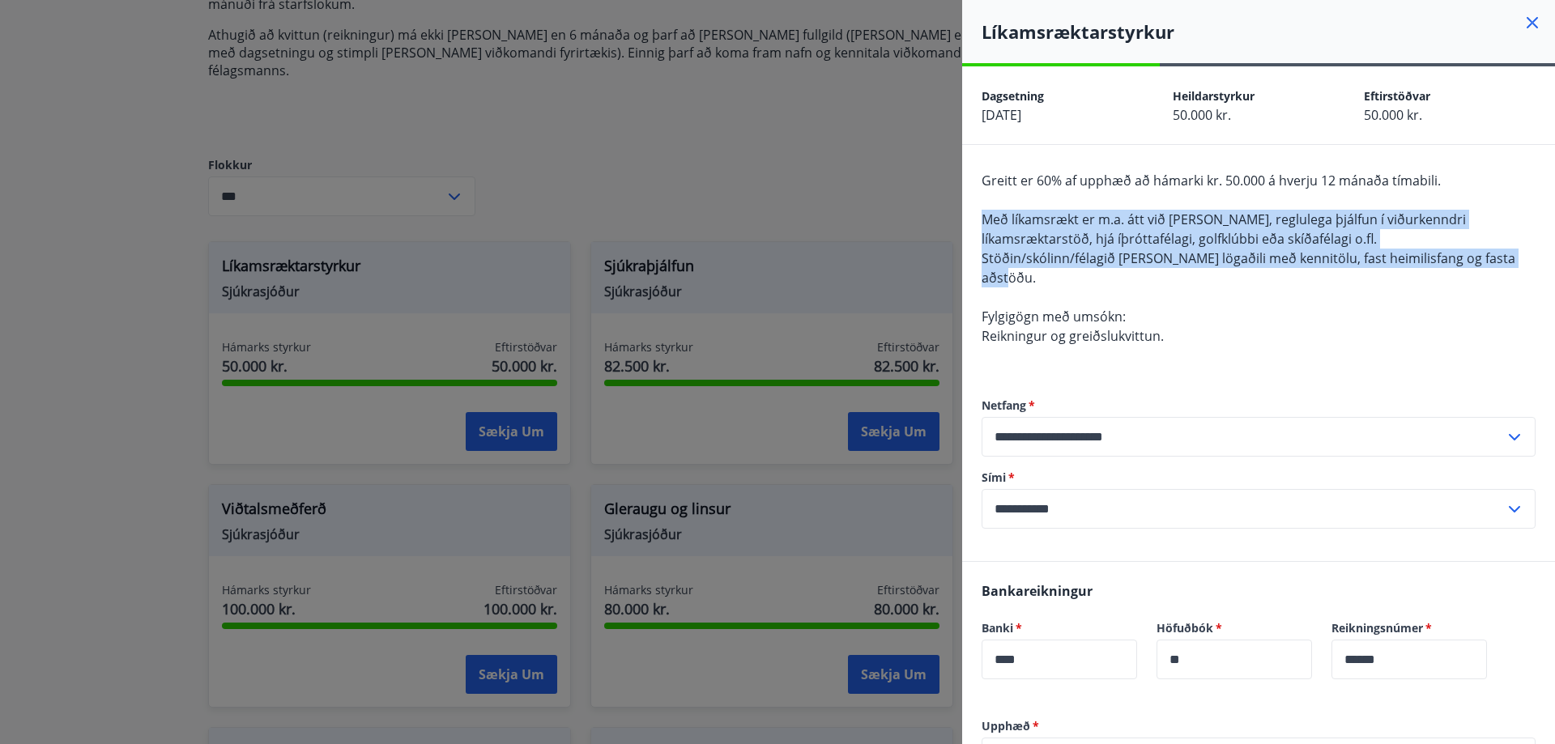
drag, startPoint x: 1517, startPoint y: 258, endPoint x: 982, endPoint y: 217, distance: 536.0
click at [982, 217] on span "Greitt er 60% af upphæð að hámarki kr. 50.000 á hverju 12 mánaða tímabili. Með …" at bounding box center [1249, 258] width 534 height 173
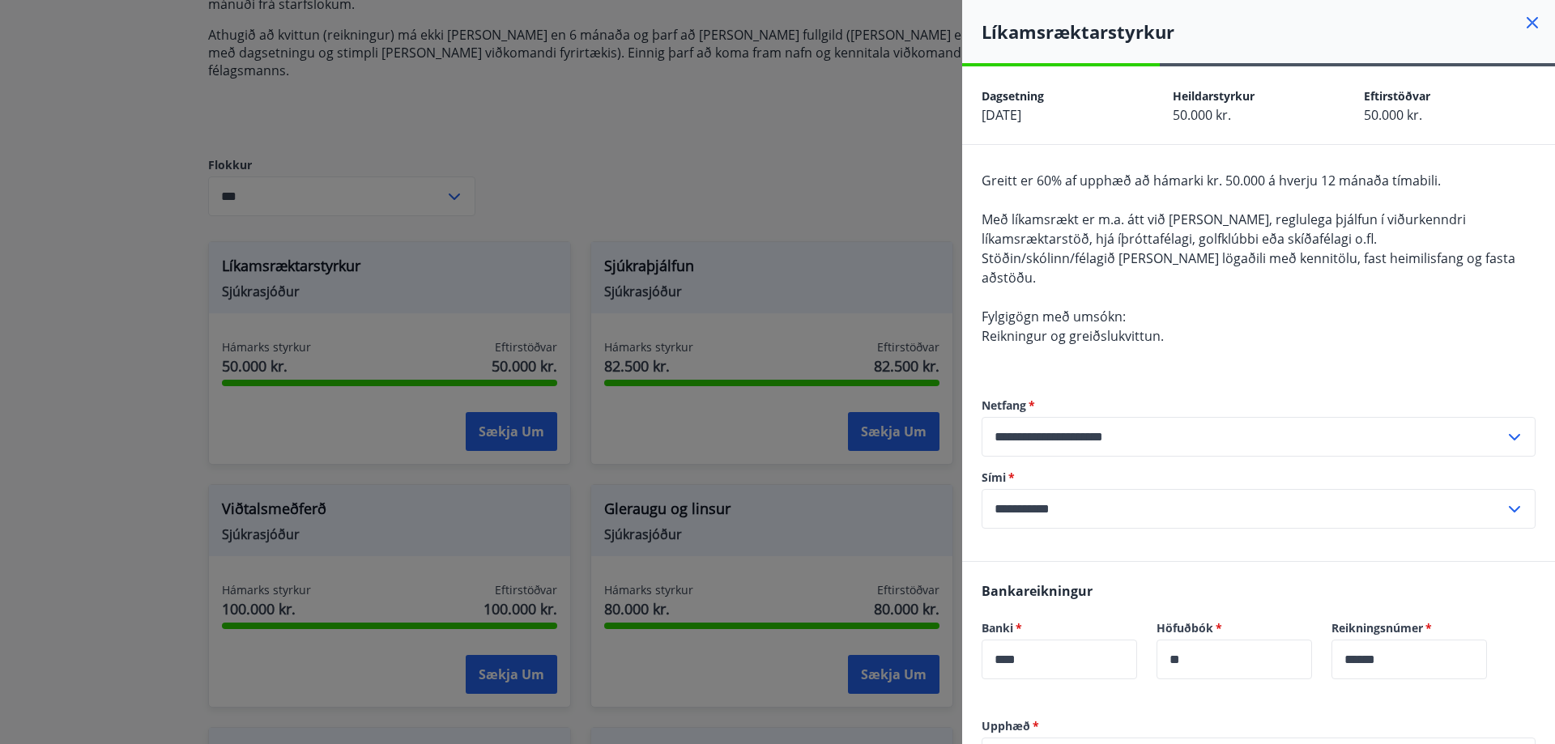
click at [833, 174] on div at bounding box center [777, 372] width 1555 height 744
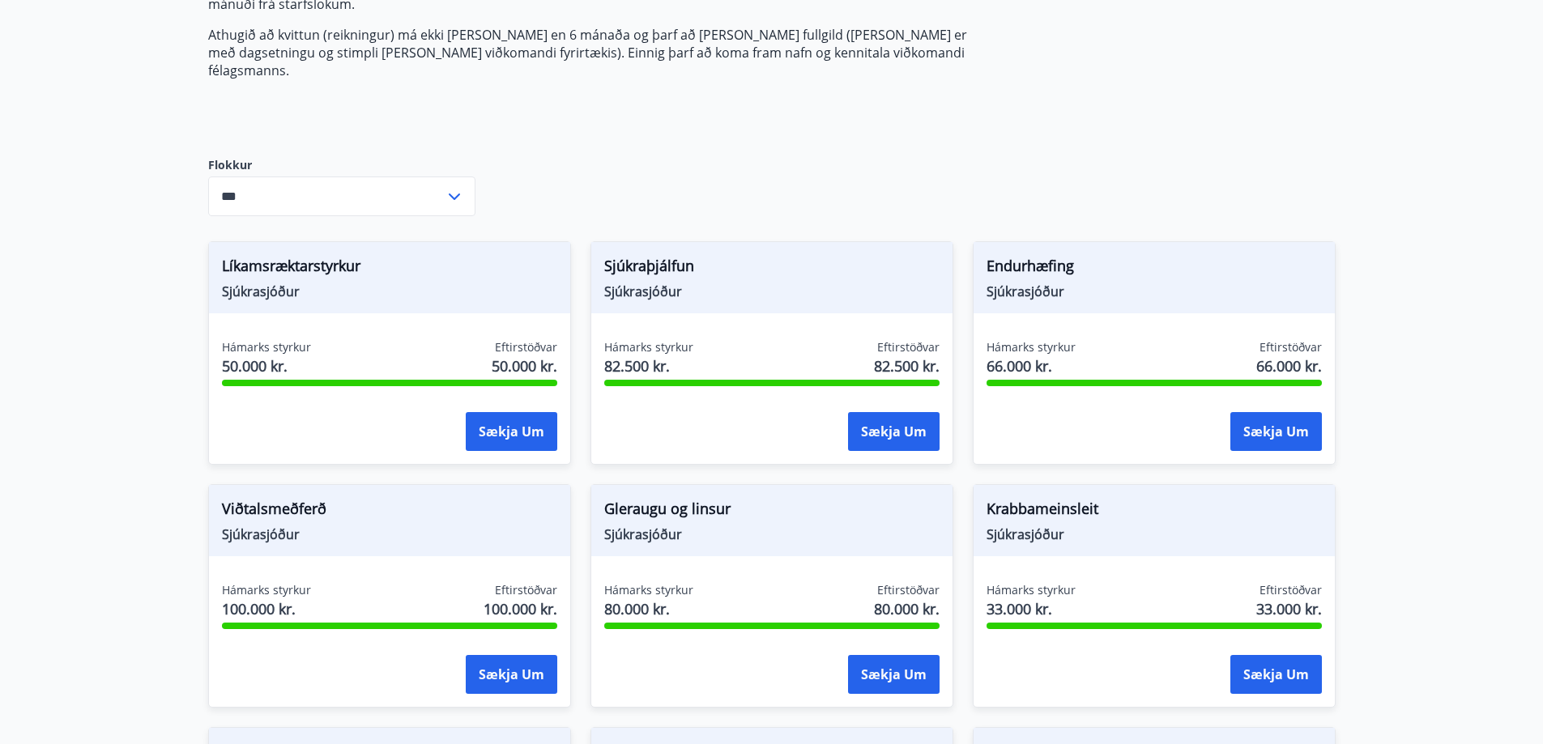
click at [656, 255] on span "Sjúkraþjálfun" at bounding box center [771, 269] width 335 height 28
click at [882, 423] on button "Sækja um" at bounding box center [894, 431] width 92 height 39
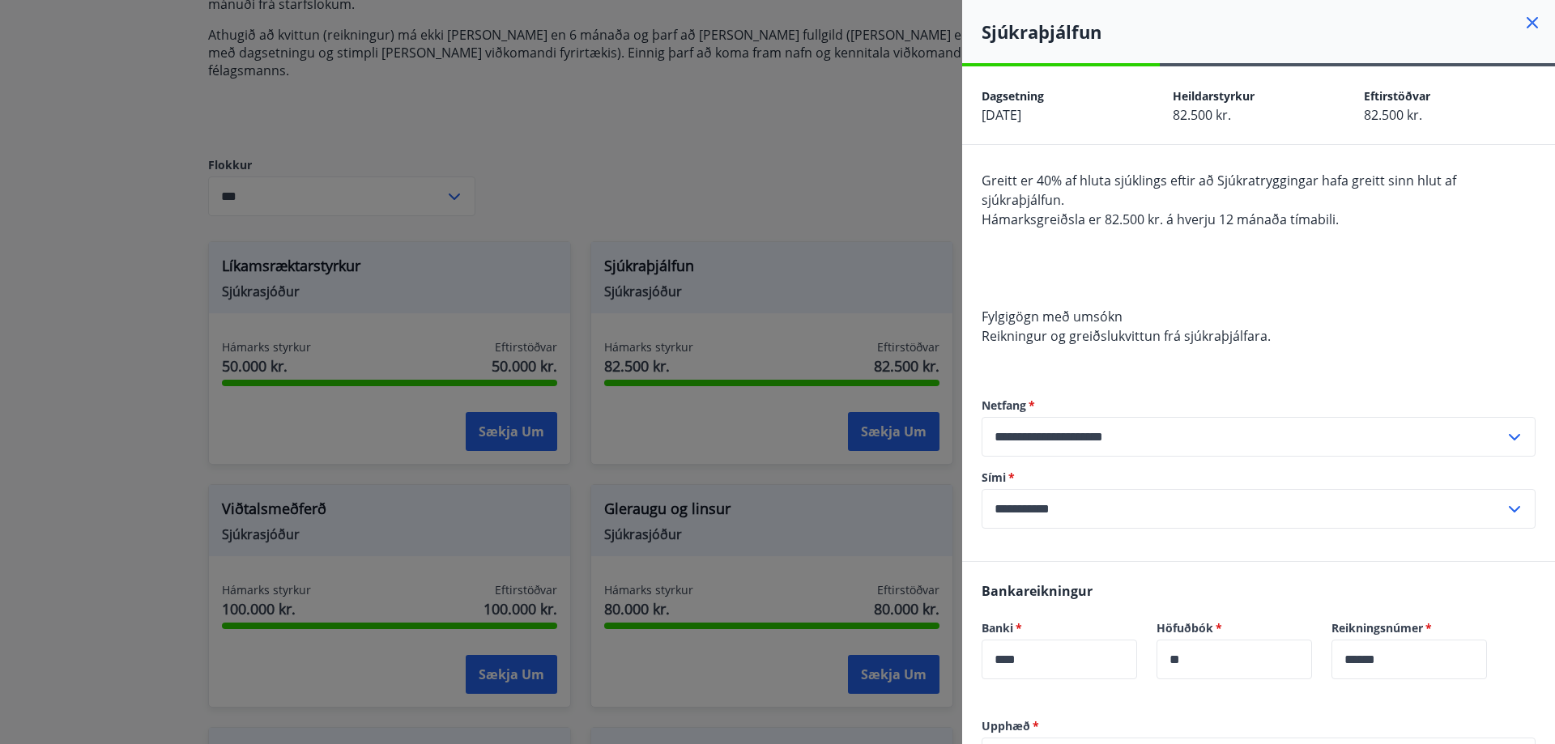
click at [843, 213] on div at bounding box center [777, 372] width 1555 height 744
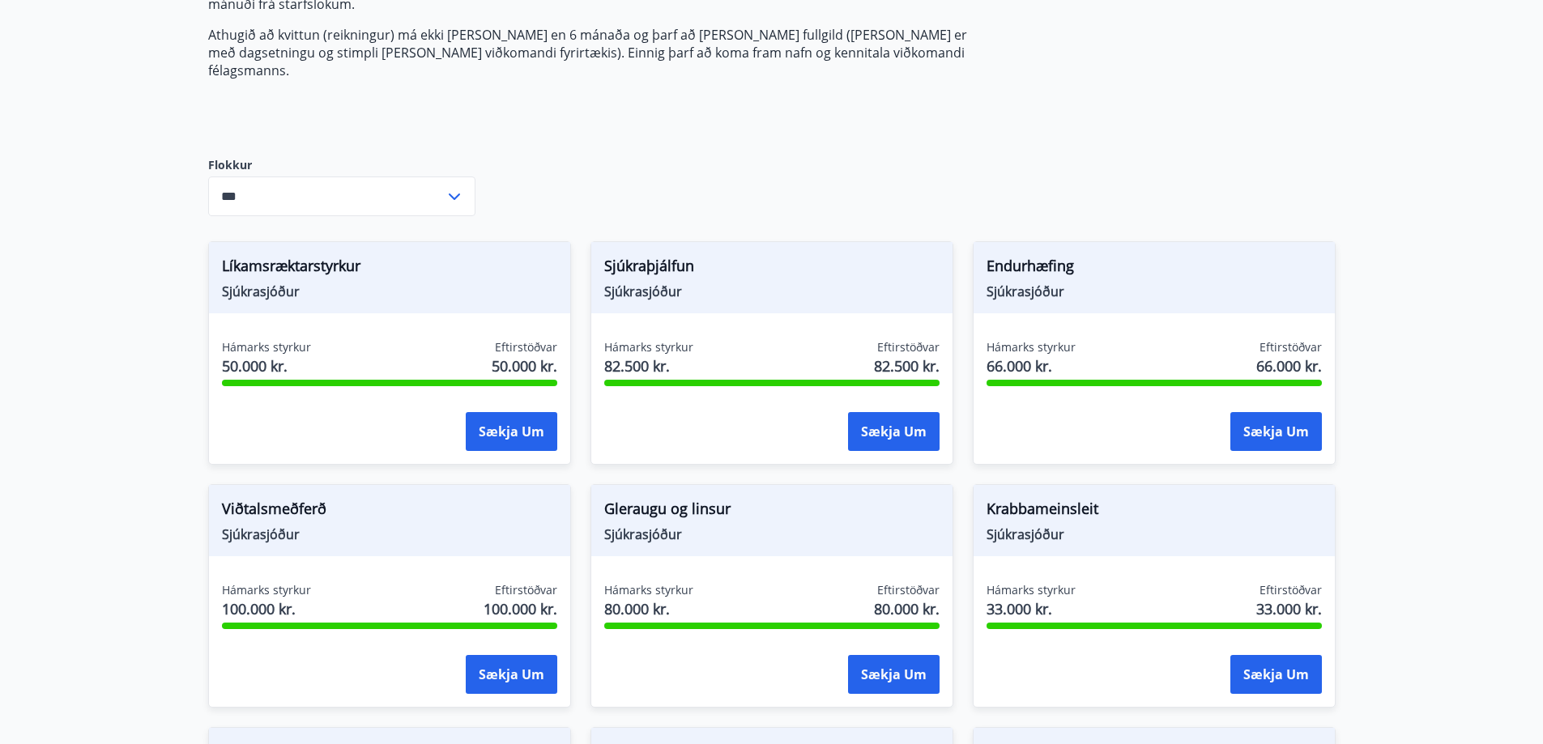
click at [922, 255] on span "Sjúkraþjálfun" at bounding box center [771, 269] width 335 height 28
click at [897, 422] on button "Sækja um" at bounding box center [894, 431] width 92 height 39
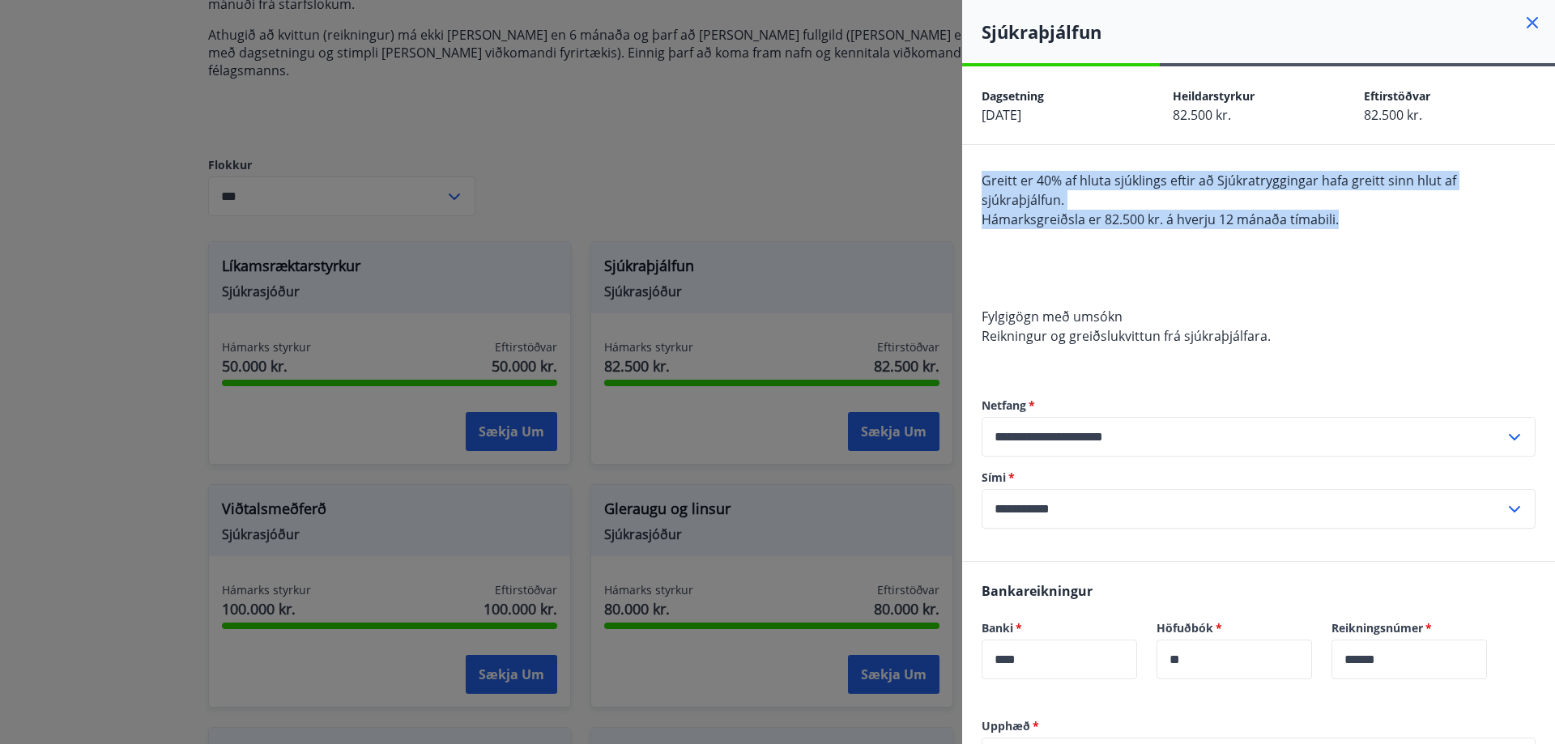
drag, startPoint x: 982, startPoint y: 174, endPoint x: 1361, endPoint y: 218, distance: 381.5
click at [1361, 218] on div "Greitt er 40% af hluta sjúklings eftir að Sjúkratryggingar hafa greitt sinn hlu…" at bounding box center [1259, 268] width 554 height 194
click at [1360, 217] on div "Greitt er 40% af hluta sjúklings eftir að Sjúkratryggingar hafa greitt sinn hlu…" at bounding box center [1259, 268] width 554 height 194
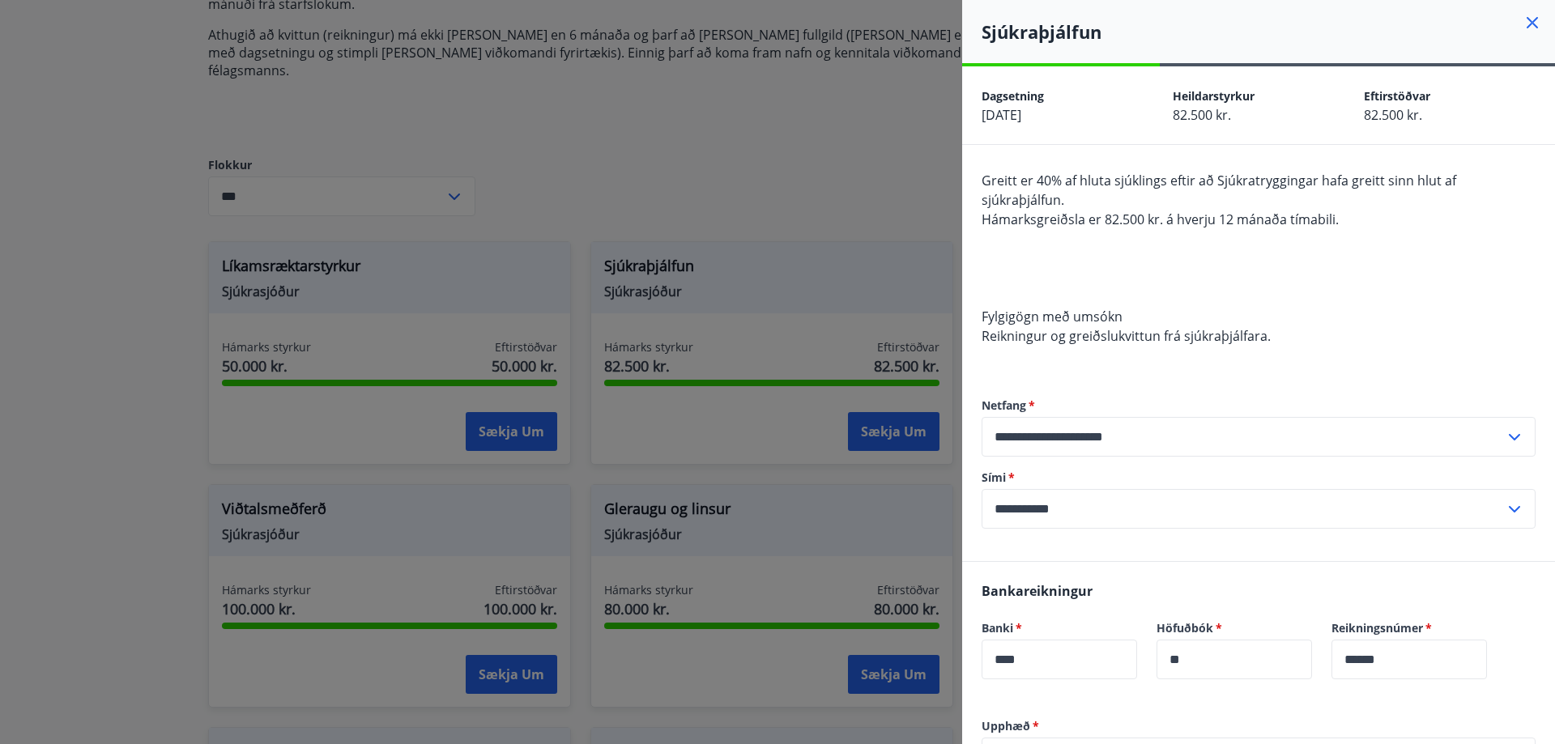
click at [827, 224] on div at bounding box center [777, 372] width 1555 height 744
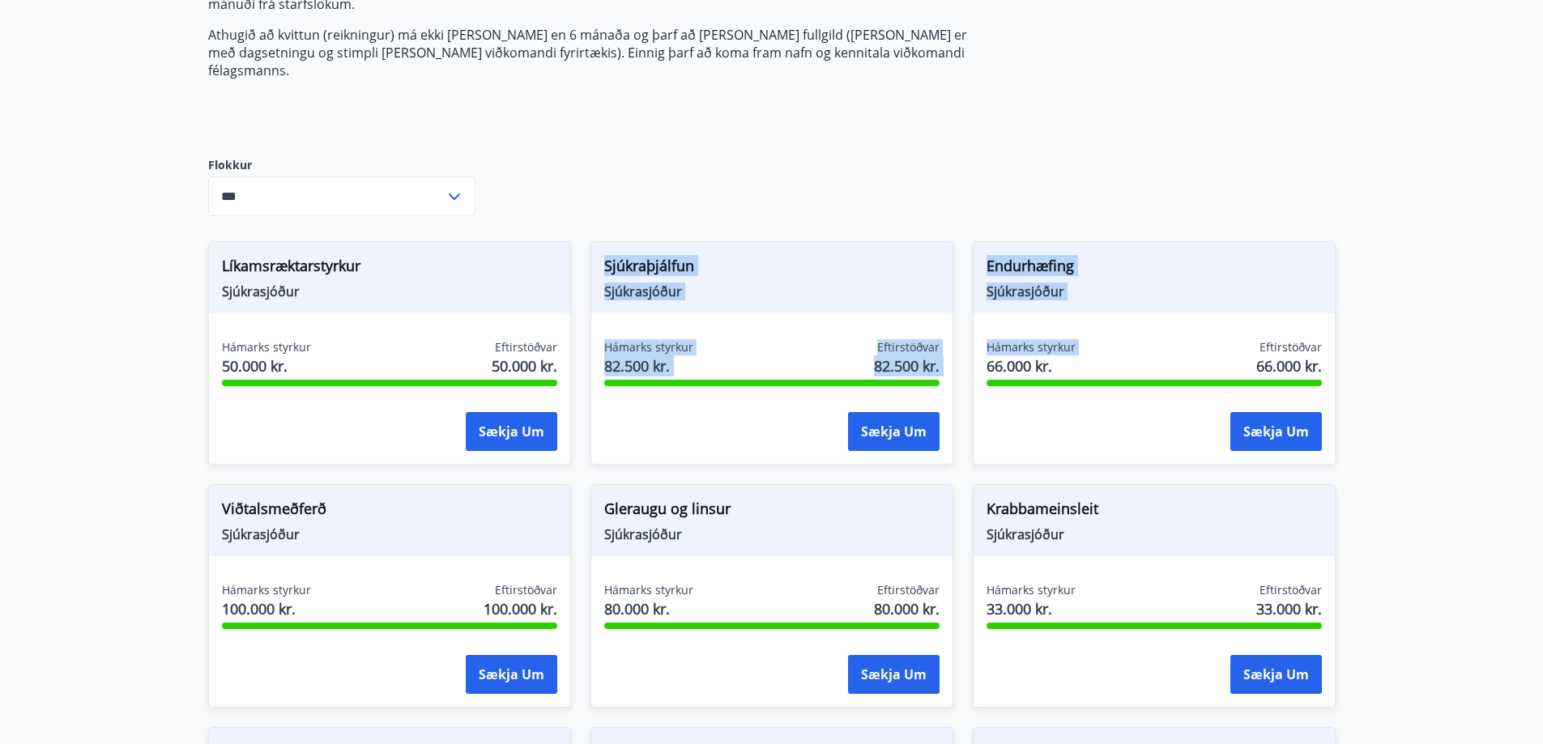
drag, startPoint x: 602, startPoint y: 243, endPoint x: 952, endPoint y: 356, distance: 368.5
click at [955, 358] on div "Endurhæfing Sjúkrasjóður Hámarks styrkur 66.000 kr. Eftirstöðvar 66.000 kr. Sæk…" at bounding box center [1144, 343] width 382 height 243
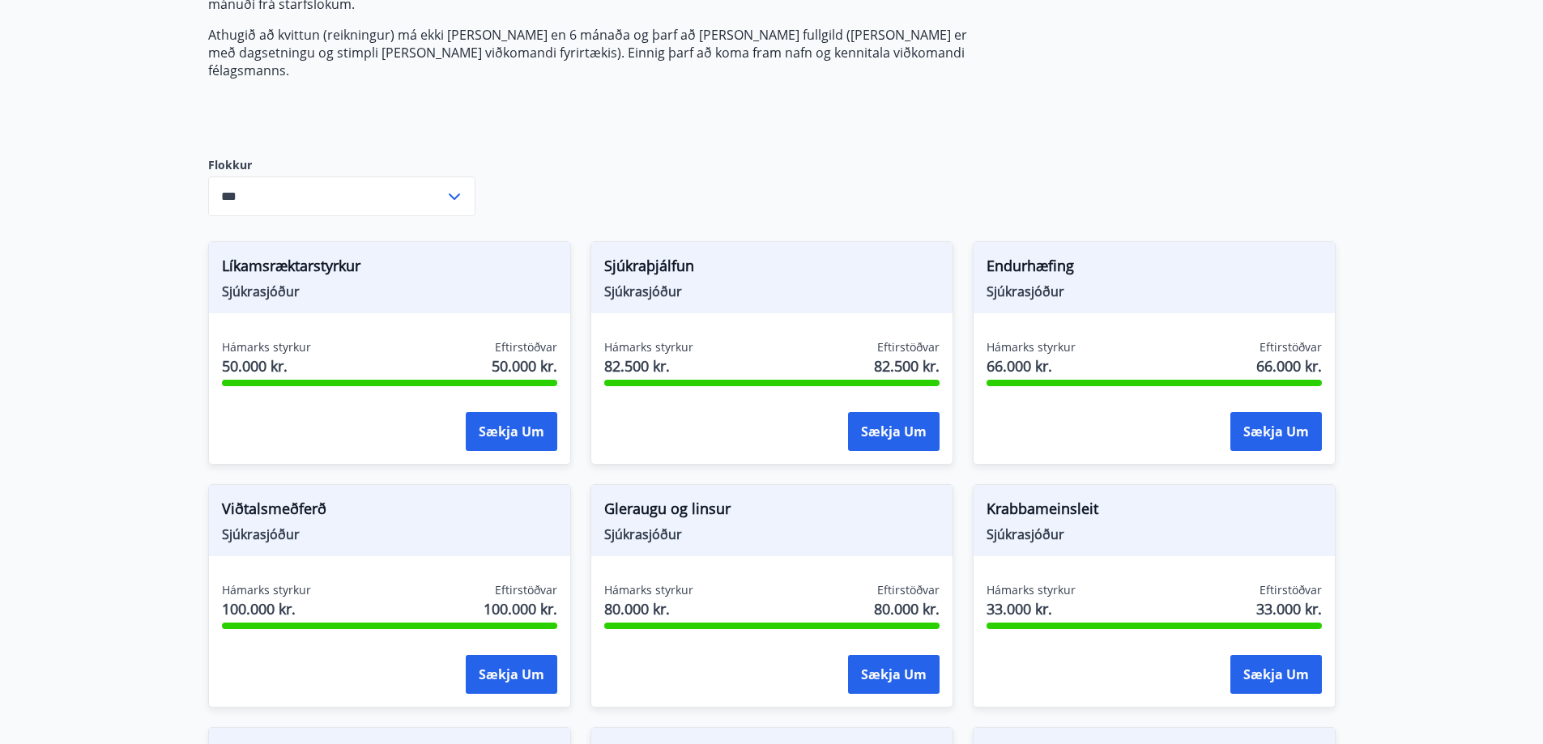
drag, startPoint x: 987, startPoint y: 243, endPoint x: 1007, endPoint y: 241, distance: 19.5
click at [989, 255] on span "Endurhæfing" at bounding box center [1153, 269] width 335 height 28
click at [1007, 255] on span "Endurhæfing" at bounding box center [1153, 269] width 335 height 28
click at [491, 655] on button "Sækja um" at bounding box center [512, 674] width 92 height 39
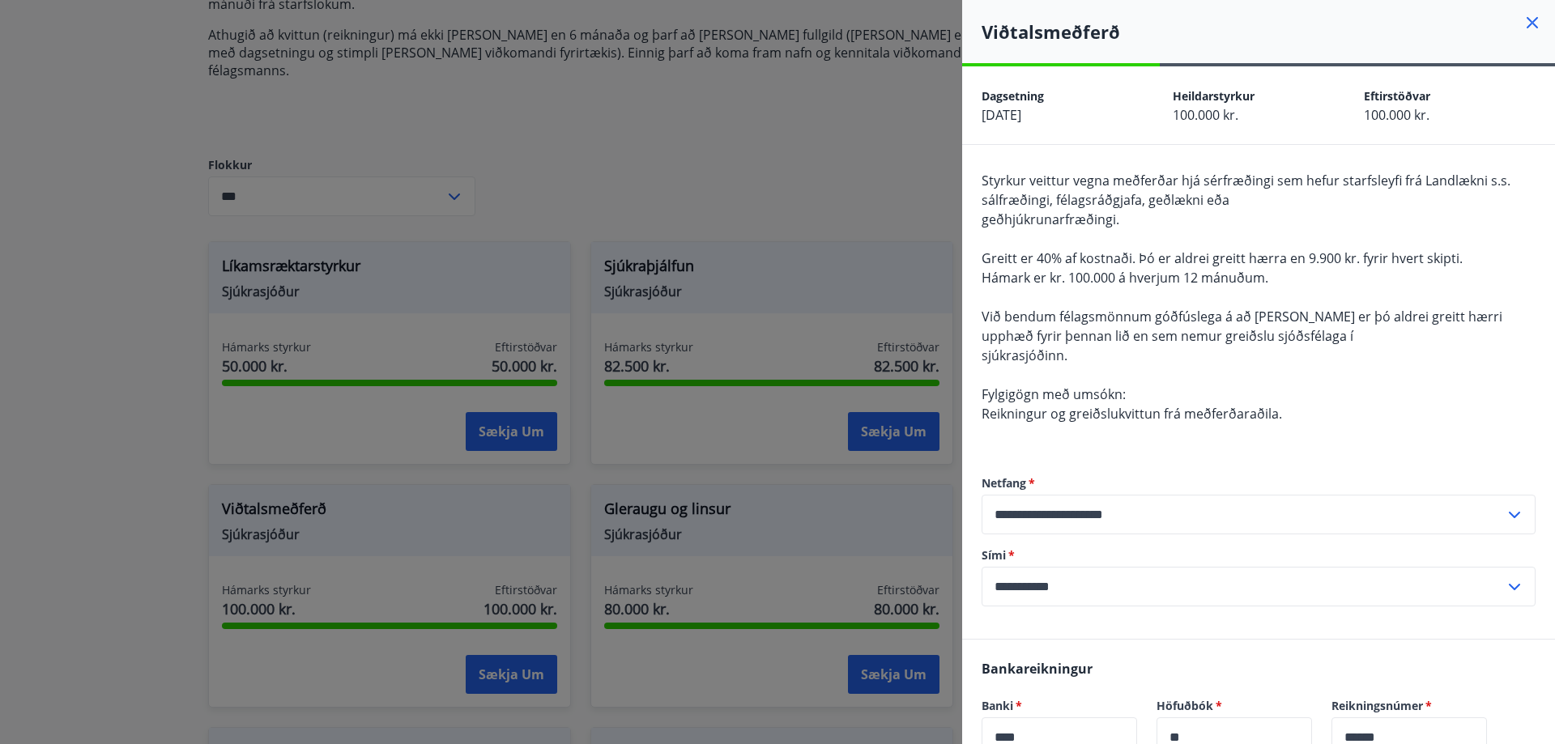
click at [782, 235] on div at bounding box center [777, 372] width 1555 height 744
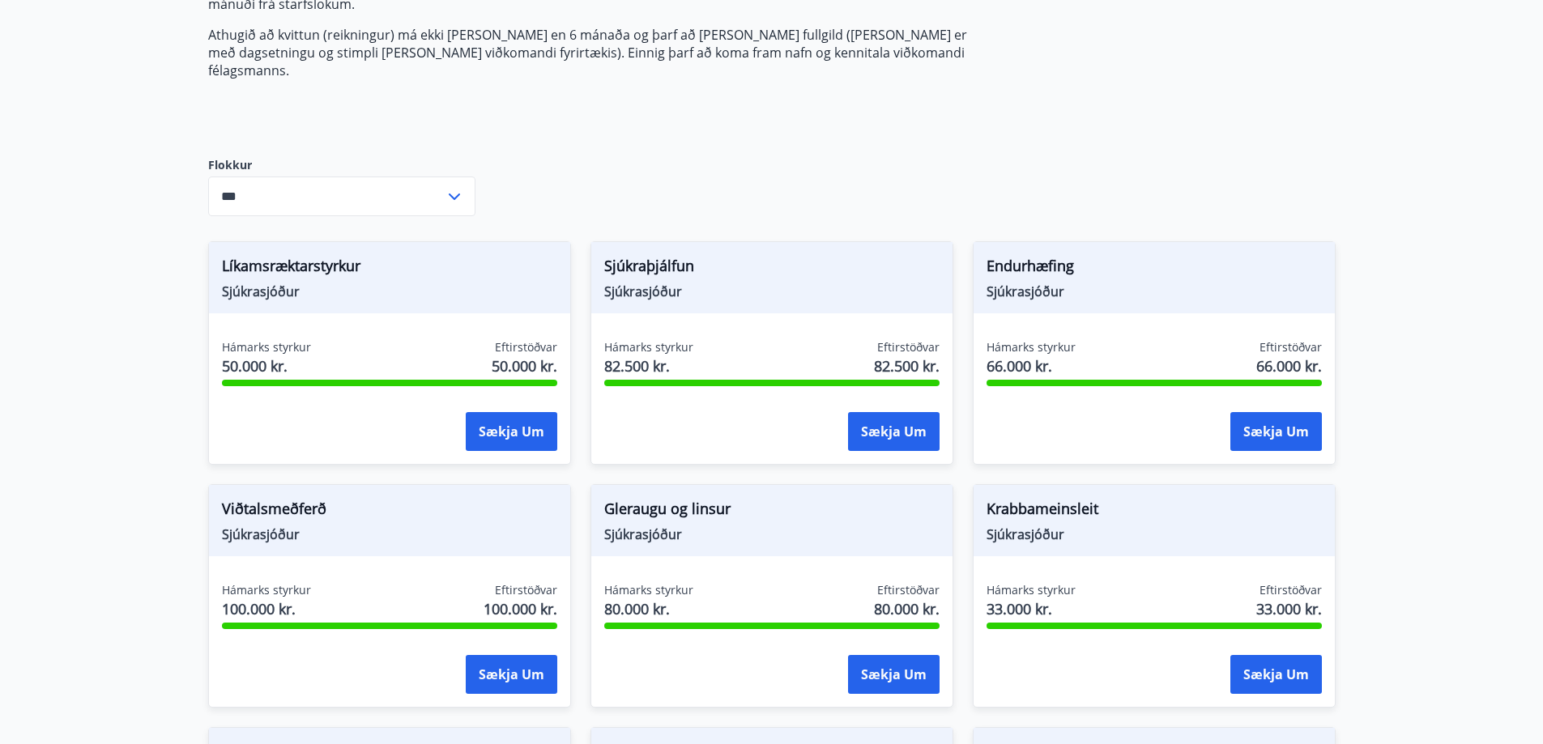
scroll to position [486, 0]
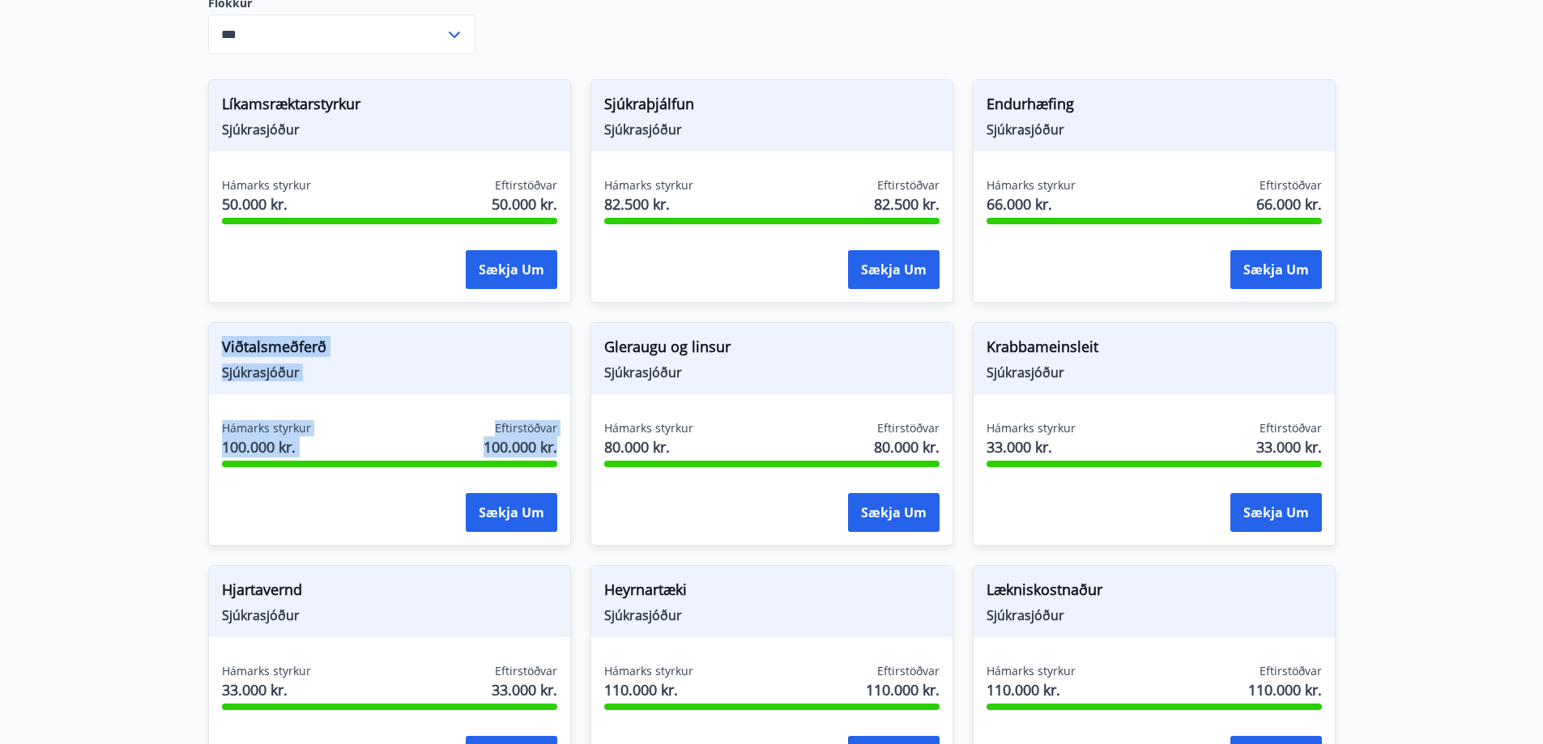
drag, startPoint x: 225, startPoint y: 316, endPoint x: 568, endPoint y: 444, distance: 365.7
click at [568, 444] on div "Viðtalsmeðferð Sjúkrasjóður Hámarks styrkur 100.000 kr. Eftirstöðvar 100.000 kr…" at bounding box center [389, 434] width 363 height 224
click at [706, 440] on div "Hámarks styrkur 80.000 kr. Eftirstöðvar 80.000 kr." at bounding box center [771, 440] width 335 height 40
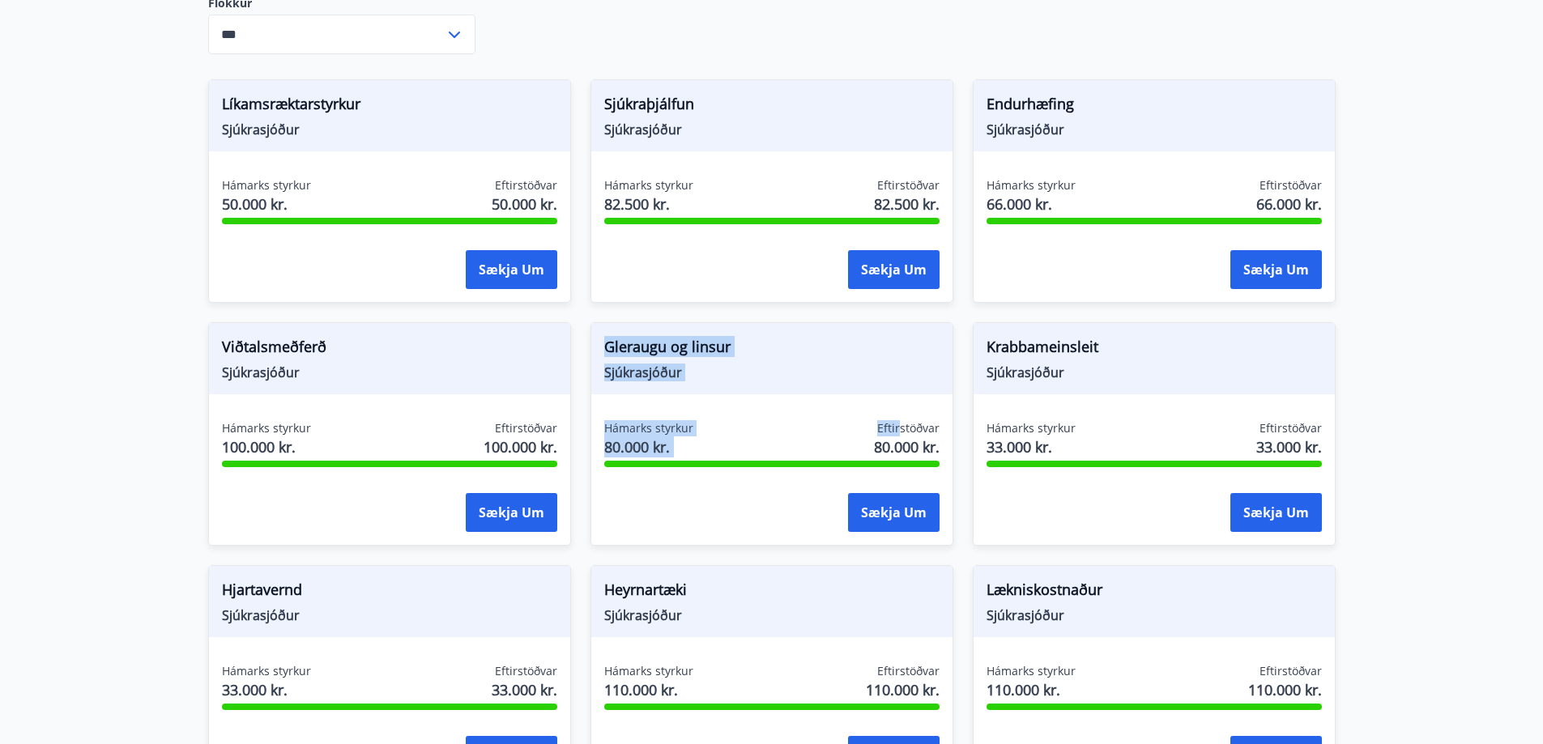
drag, startPoint x: 598, startPoint y: 310, endPoint x: 899, endPoint y: 403, distance: 314.6
click at [899, 403] on div "Gleraugu og linsur Sjúkrasjóður Hámarks styrkur 80.000 kr. Eftirstöðvar 80.000 …" at bounding box center [771, 434] width 363 height 224
click at [804, 390] on div "Gleraugu og linsur Sjúkrasjóður Hámarks styrkur 80.000 kr. Eftirstöðvar 80.000 …" at bounding box center [771, 434] width 363 height 224
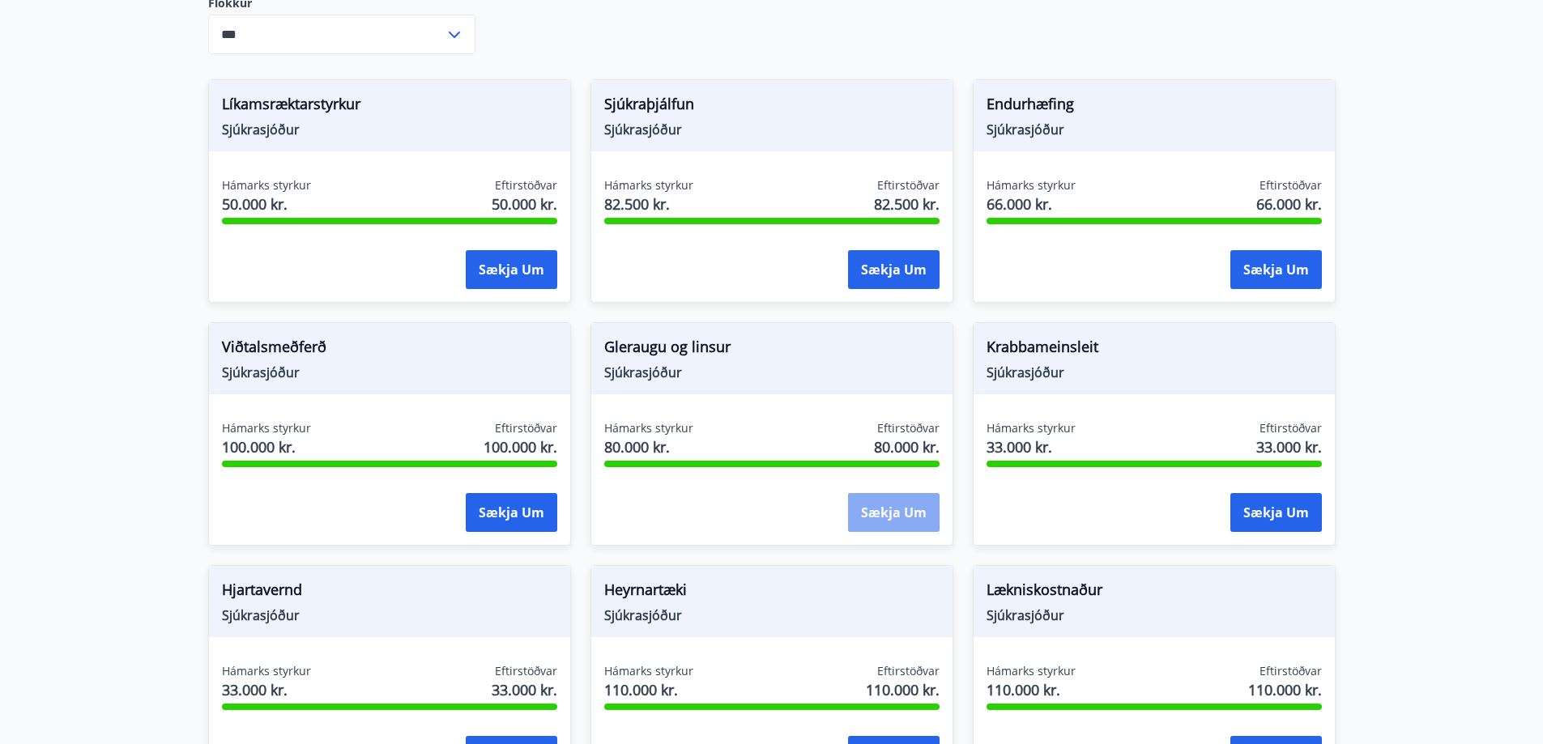
click at [915, 496] on button "Sækja um" at bounding box center [894, 512] width 92 height 39
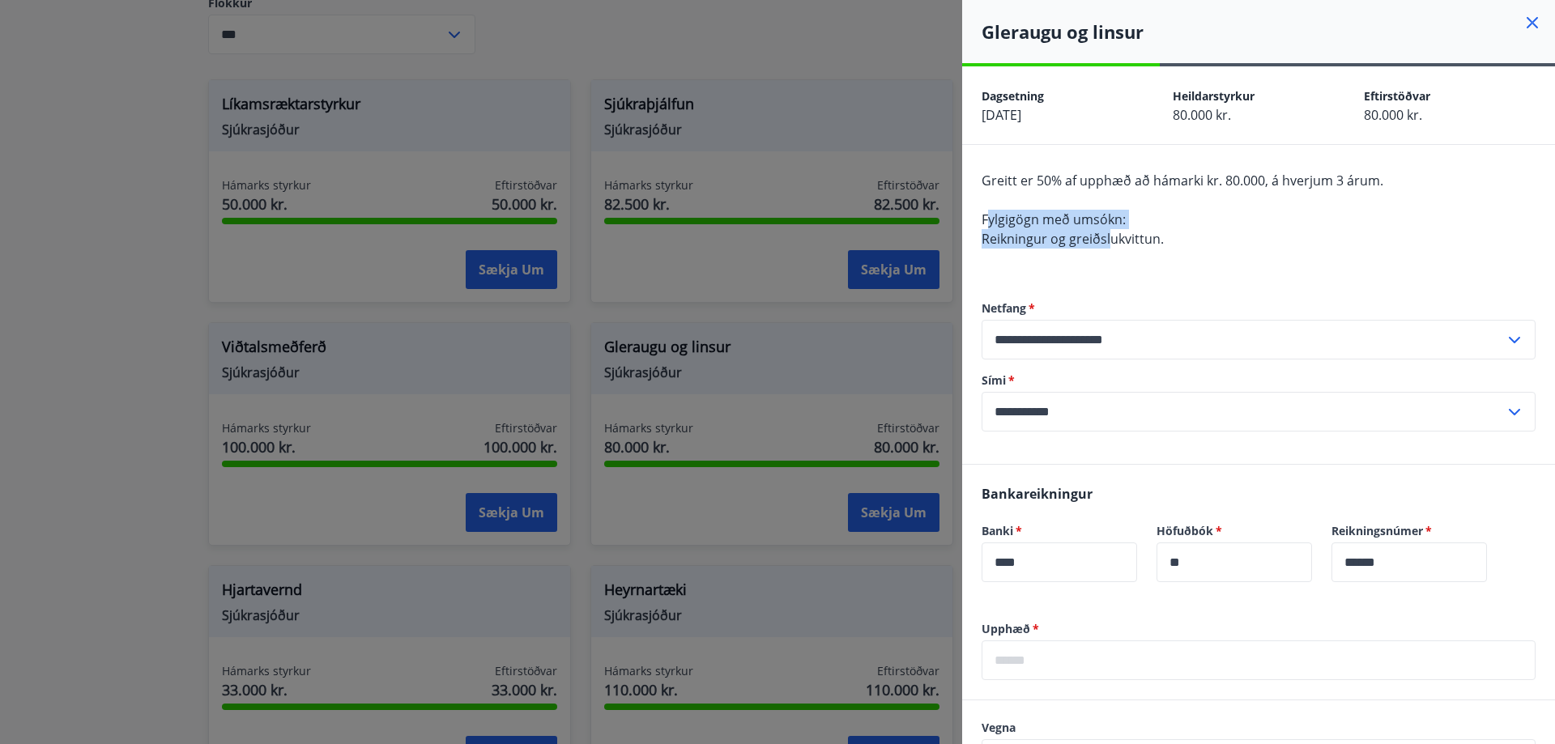
drag, startPoint x: 986, startPoint y: 220, endPoint x: 1139, endPoint y: 230, distance: 153.4
click at [1110, 232] on span "Greitt er 50% af upphæð að hámarki kr. 80.000, á hverjum 3 árum. Fylgigögn með …" at bounding box center [1183, 210] width 402 height 76
click at [1139, 230] on span "Reikningur og greiðslukvittun." at bounding box center [1073, 239] width 182 height 18
click at [792, 348] on div at bounding box center [777, 372] width 1555 height 744
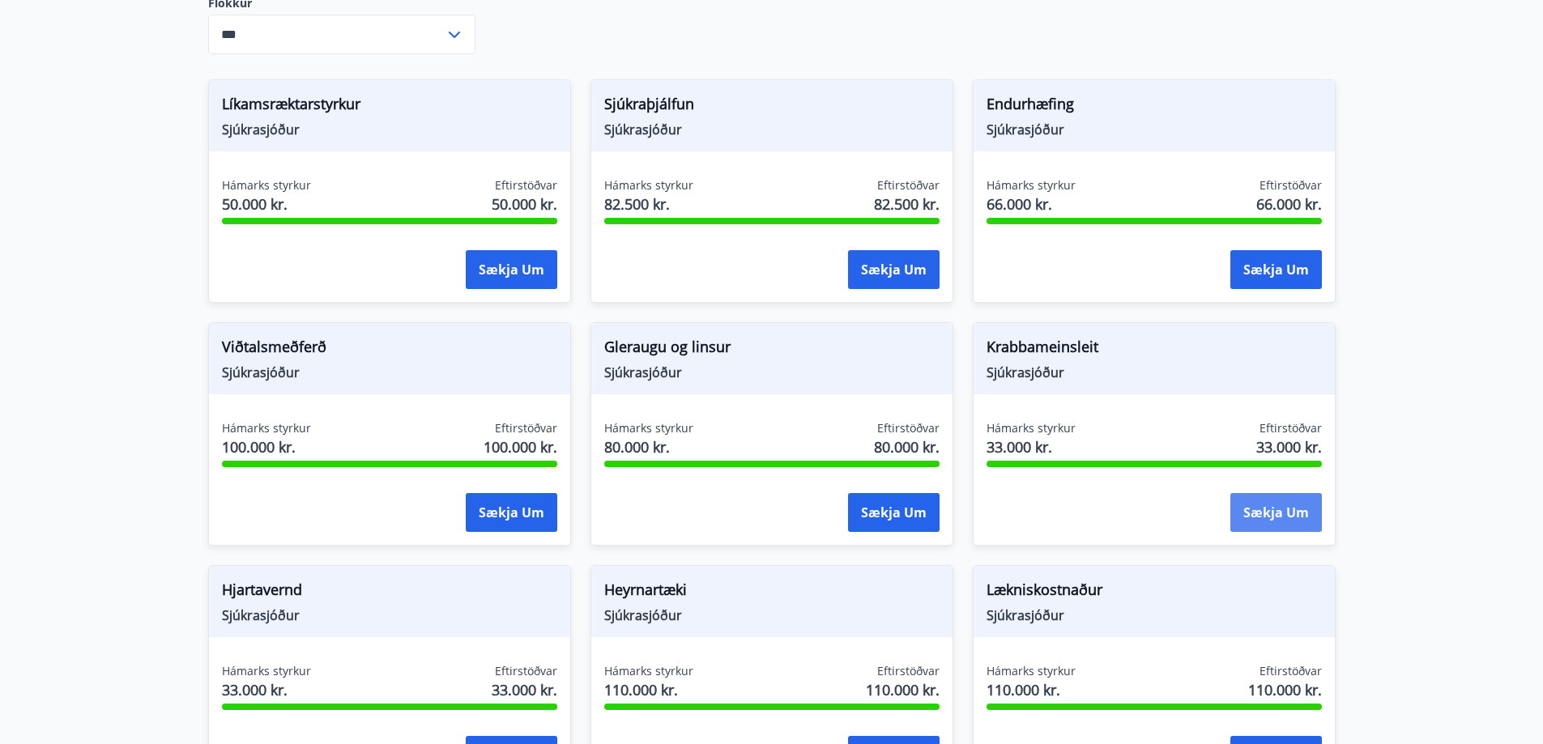
click at [1284, 493] on button "Sækja um" at bounding box center [1276, 512] width 92 height 39
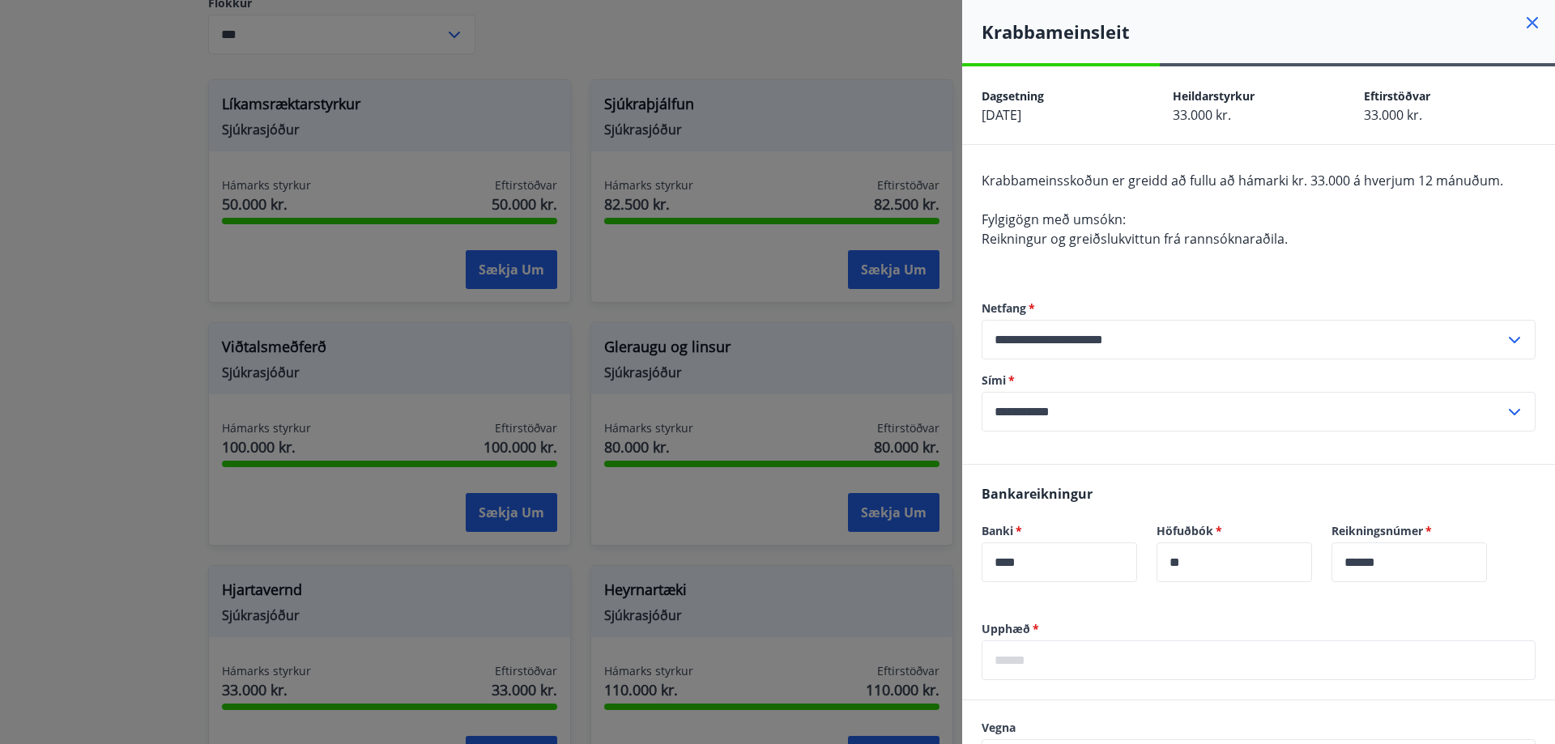
click at [786, 405] on div at bounding box center [777, 372] width 1555 height 744
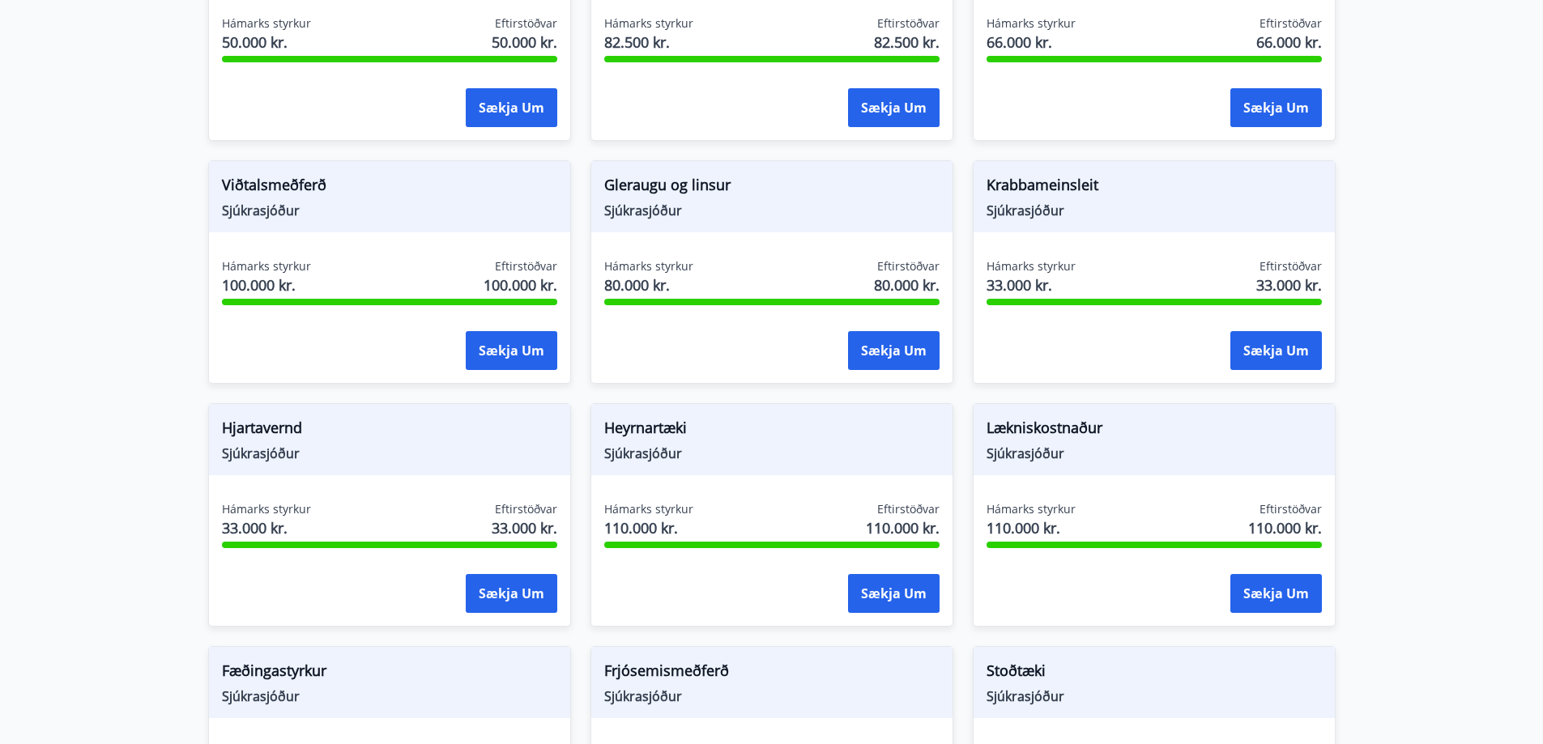
scroll to position [891, 0]
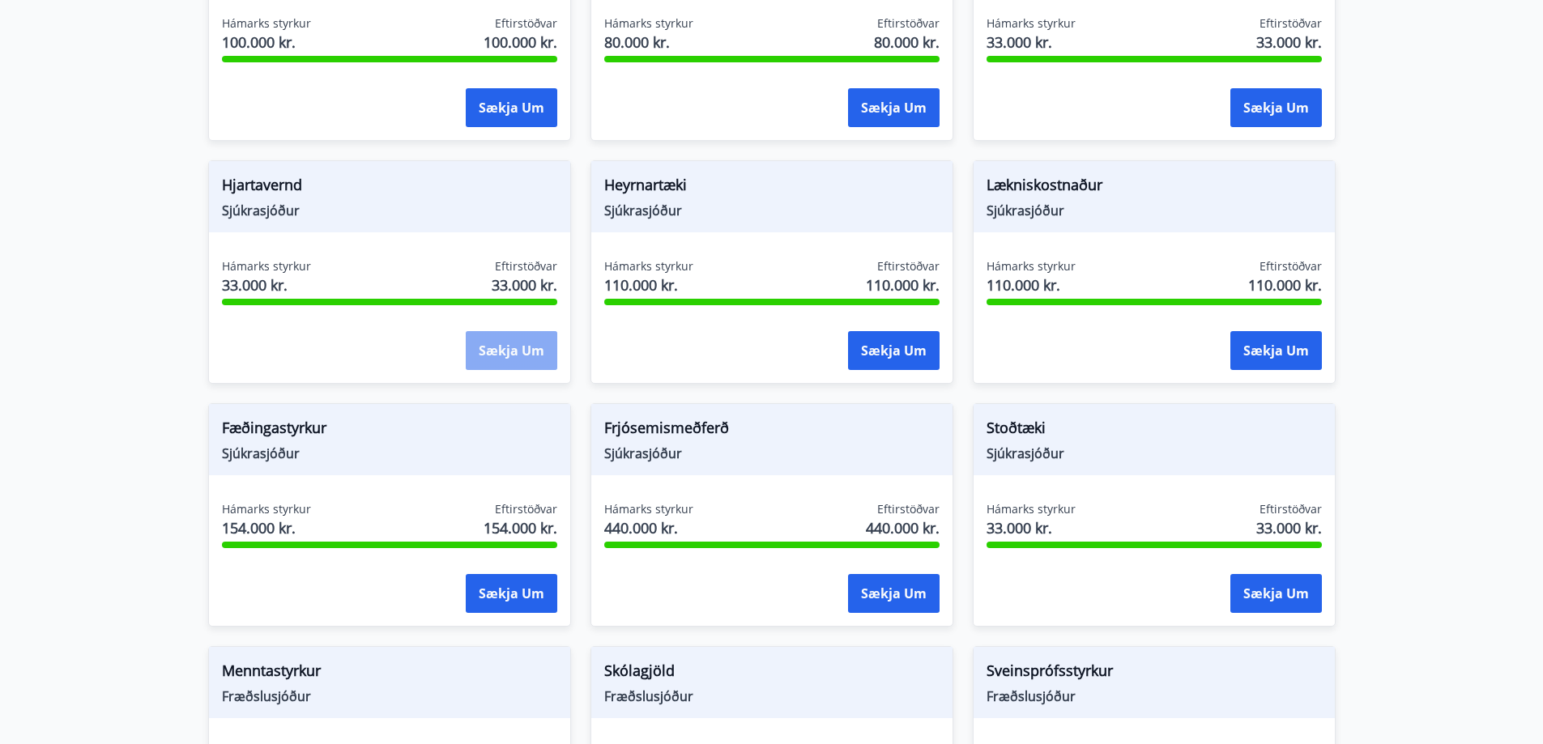
click at [526, 331] on button "Sækja um" at bounding box center [512, 350] width 92 height 39
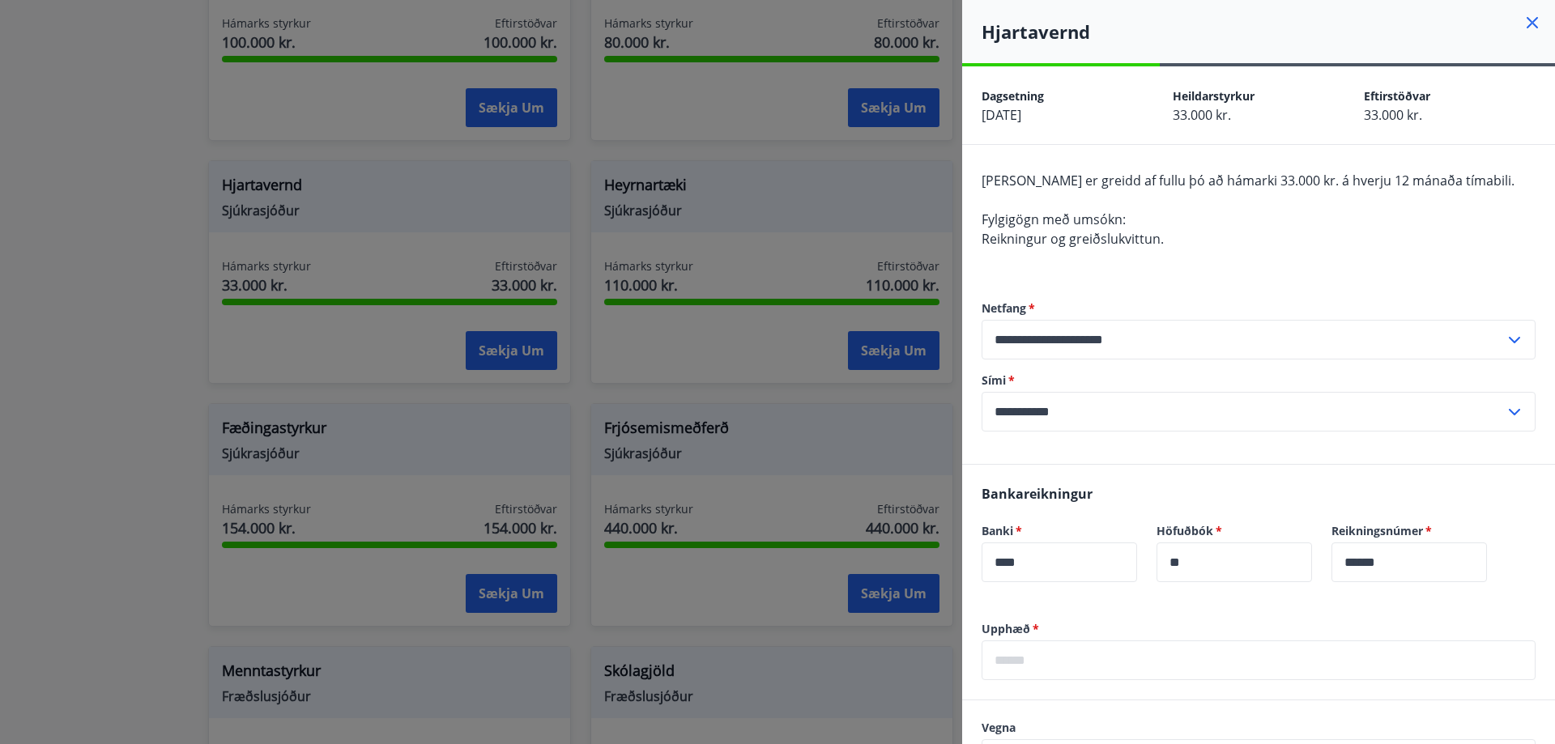
click at [593, 270] on div at bounding box center [777, 372] width 1555 height 744
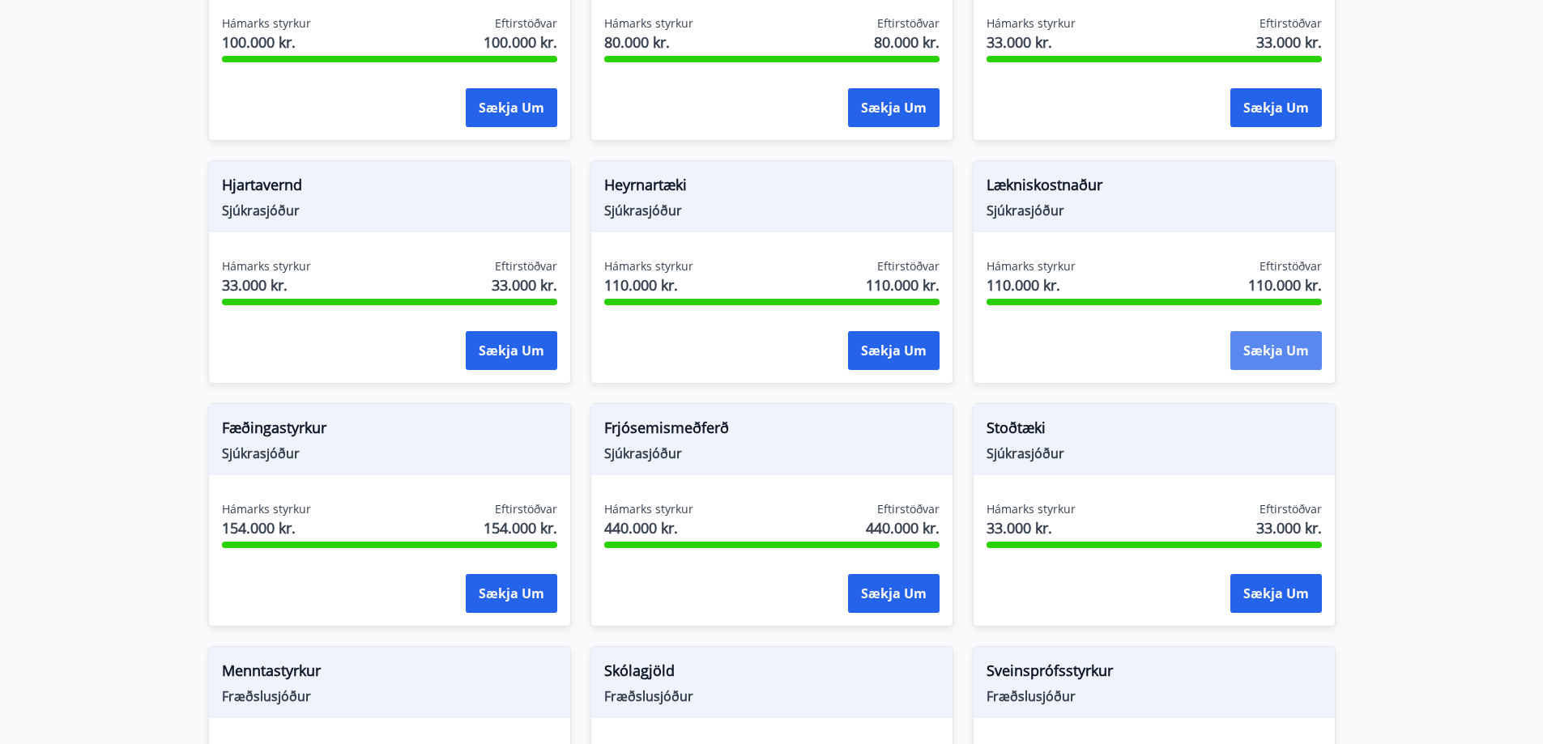
click at [1280, 331] on button "Sækja um" at bounding box center [1276, 350] width 92 height 39
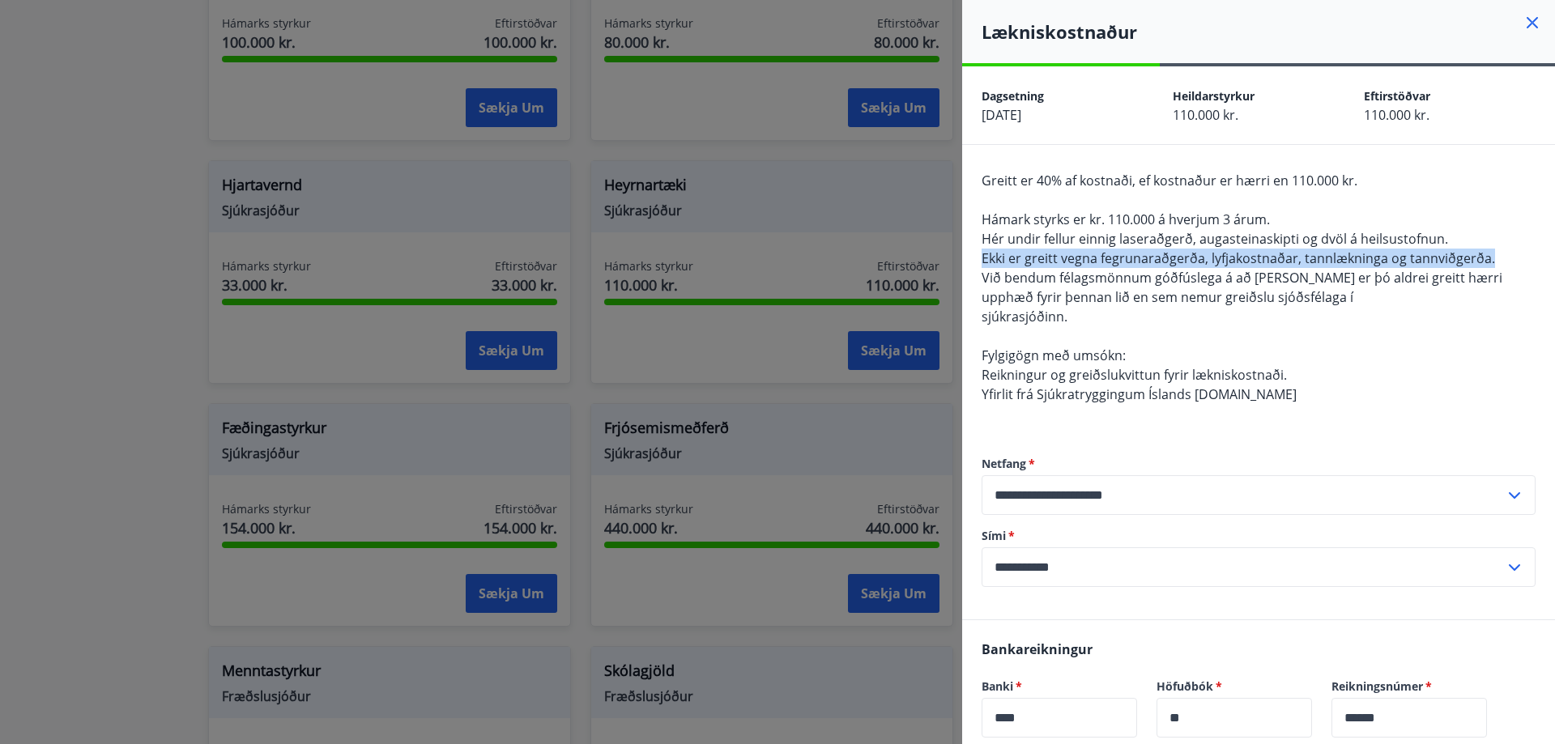
drag, startPoint x: 1503, startPoint y: 256, endPoint x: 963, endPoint y: 249, distance: 540.2
click at [963, 249] on div "**********" at bounding box center [1258, 382] width 593 height 475
click at [772, 291] on div at bounding box center [777, 372] width 1555 height 744
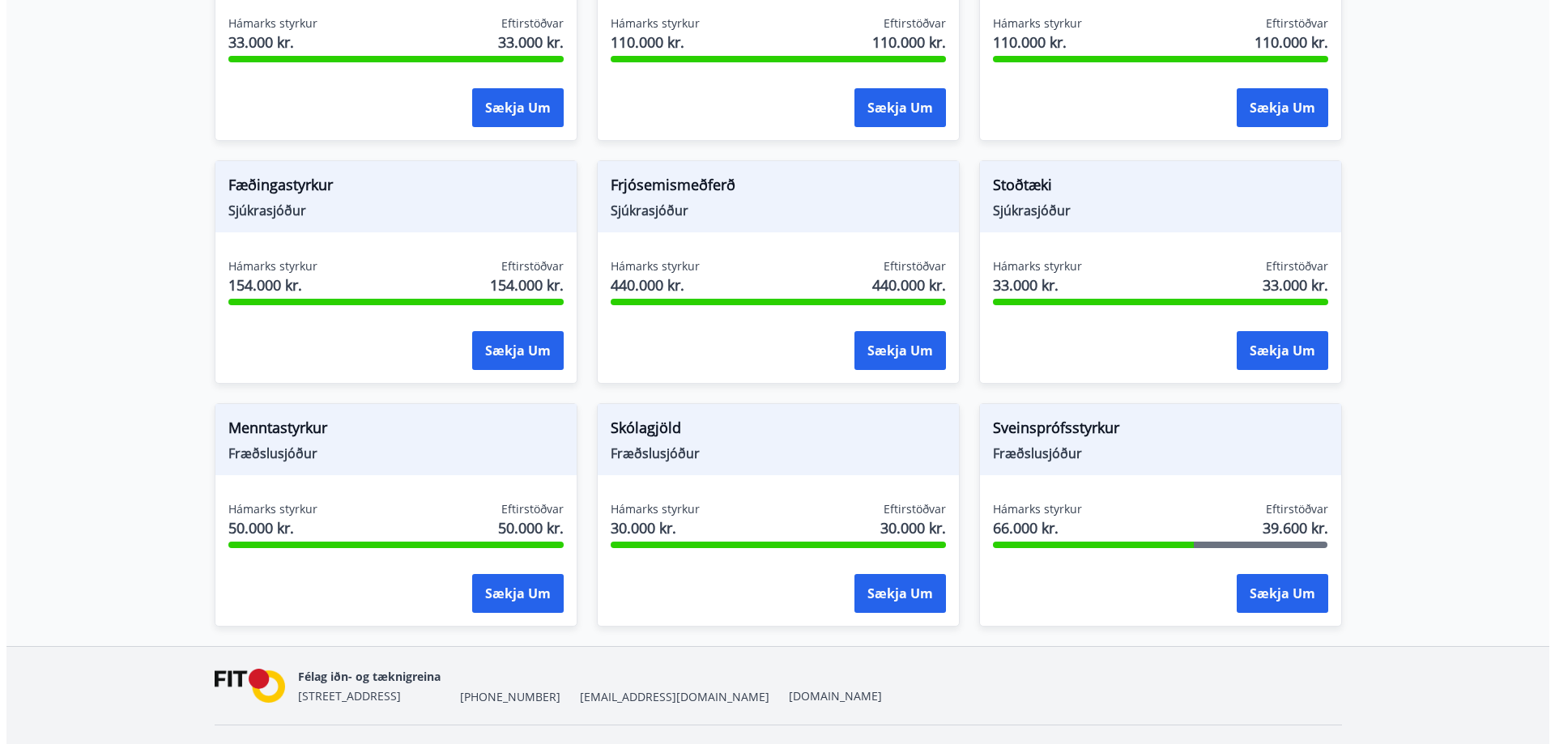
scroll to position [1154, 0]
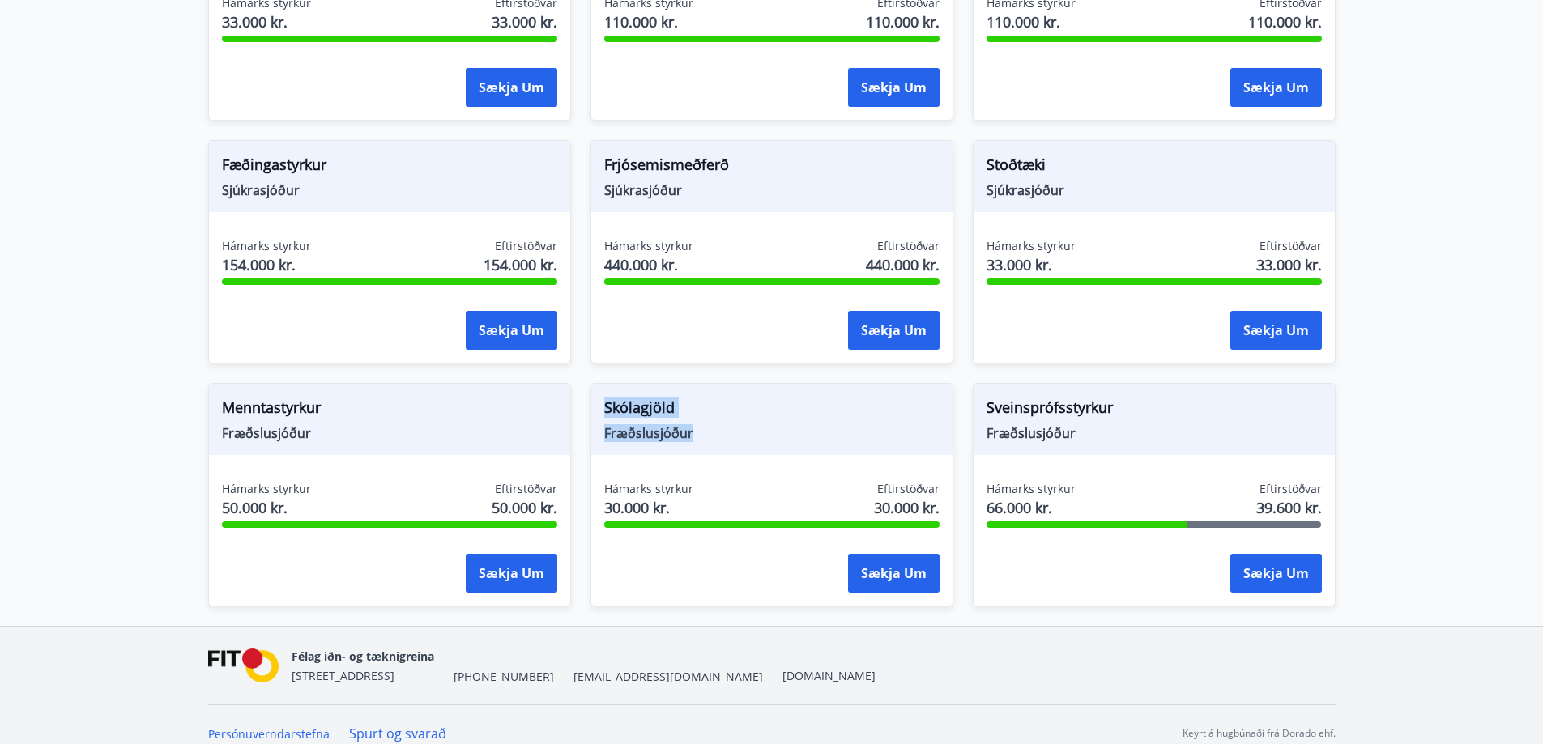
drag, startPoint x: 708, startPoint y: 419, endPoint x: 589, endPoint y: 385, distance: 123.6
click at [589, 385] on div "Skólagjöld Fræðslusjóður Hámarks styrkur 30.000 kr. Eftirstöðvar 30.000 kr. Sæk…" at bounding box center [762, 485] width 382 height 243
click at [794, 424] on div "Skólagjöld Fræðslusjóður" at bounding box center [771, 419] width 361 height 71
click at [914, 555] on button "Sækja um" at bounding box center [894, 573] width 92 height 39
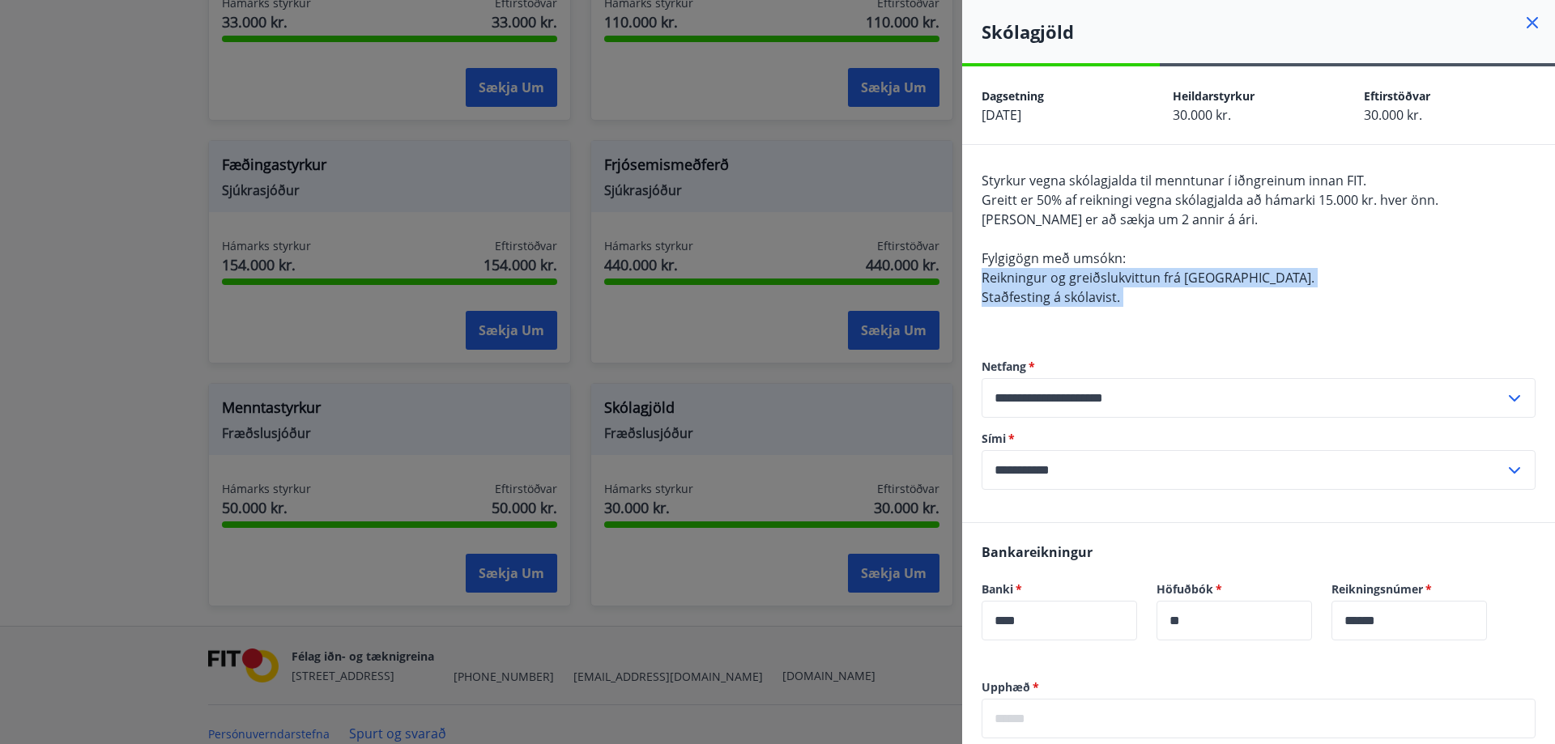
drag, startPoint x: 1180, startPoint y: 308, endPoint x: 964, endPoint y: 279, distance: 218.1
click at [964, 279] on div "**********" at bounding box center [1258, 333] width 593 height 377
click at [1175, 306] on div "Styrkur vegna skólagjalda til menntunar í iðngreinum innan FIT. Greitt er 50% a…" at bounding box center [1259, 248] width 554 height 155
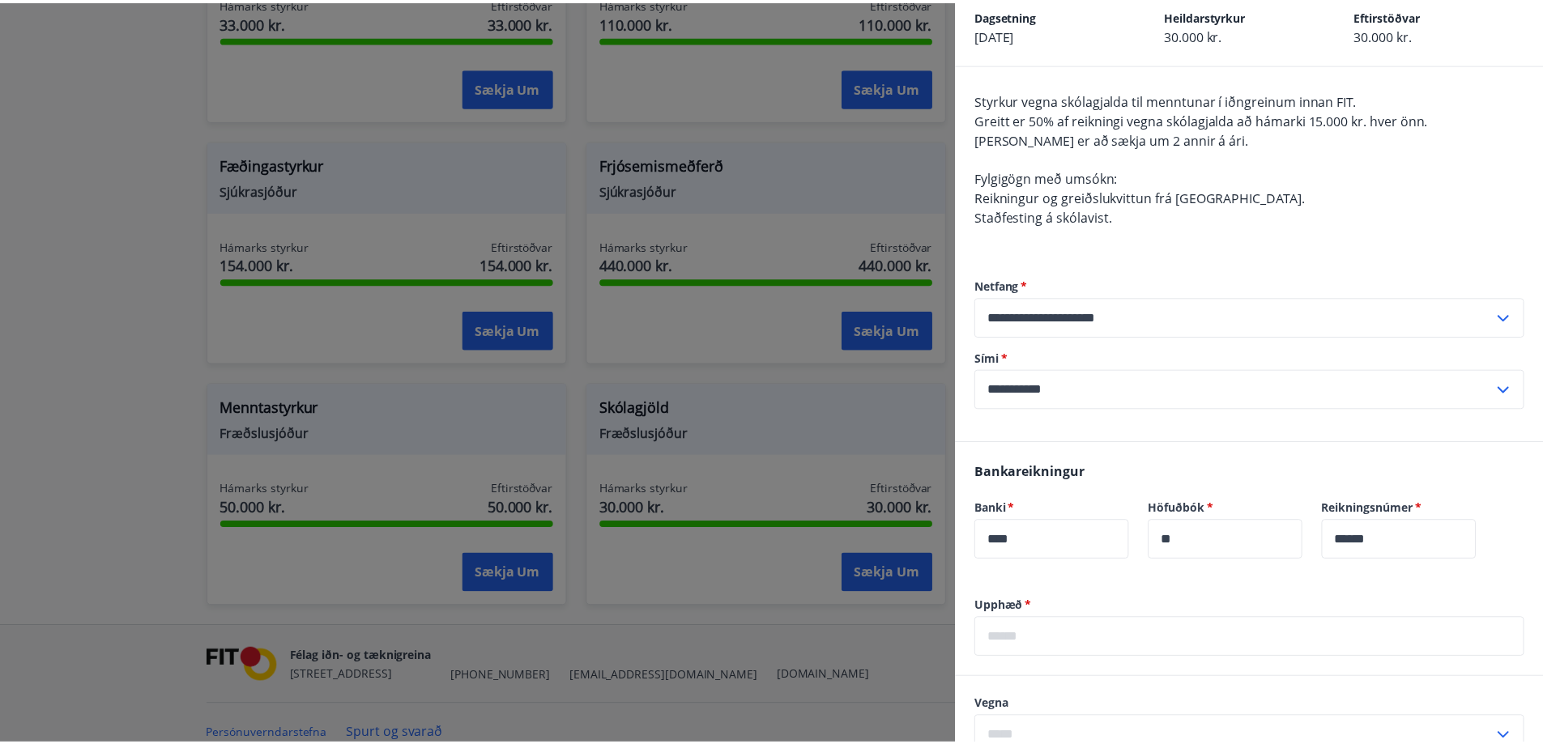
scroll to position [0, 0]
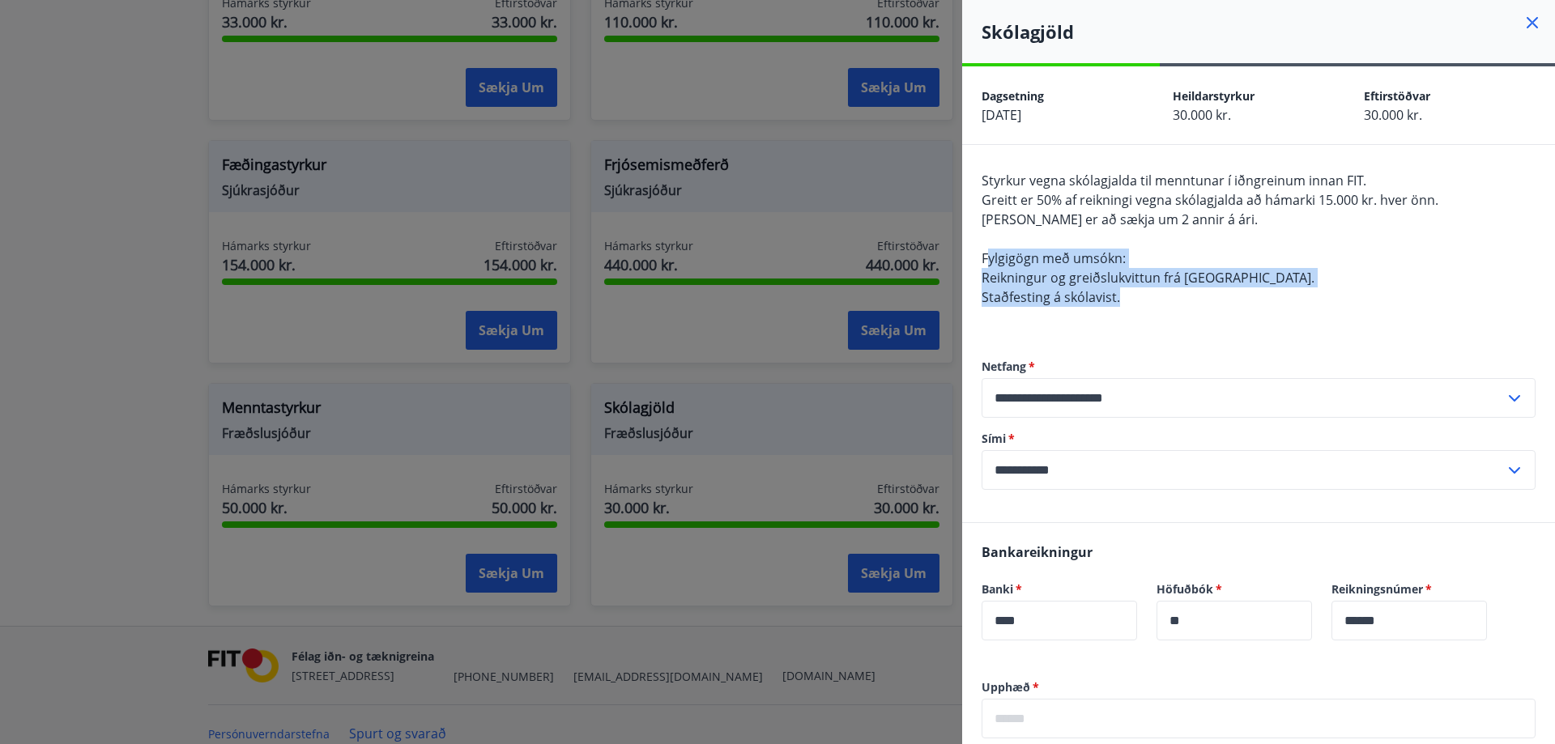
drag, startPoint x: 1114, startPoint y: 290, endPoint x: 983, endPoint y: 250, distance: 136.3
click at [984, 254] on div "Styrkur vegna skólagjalda til menntunar í iðngreinum innan FIT. Greitt er 50% a…" at bounding box center [1259, 248] width 554 height 155
click at [1195, 326] on div "Styrkur vegna skólagjalda til menntunar í iðngreinum innan FIT. Greitt er 50% a…" at bounding box center [1259, 248] width 554 height 155
drag, startPoint x: 1115, startPoint y: 303, endPoint x: 980, endPoint y: 272, distance: 138.7
click at [984, 275] on div "Styrkur vegna skólagjalda til menntunar í iðngreinum innan FIT. Greitt er 50% a…" at bounding box center [1259, 248] width 554 height 155
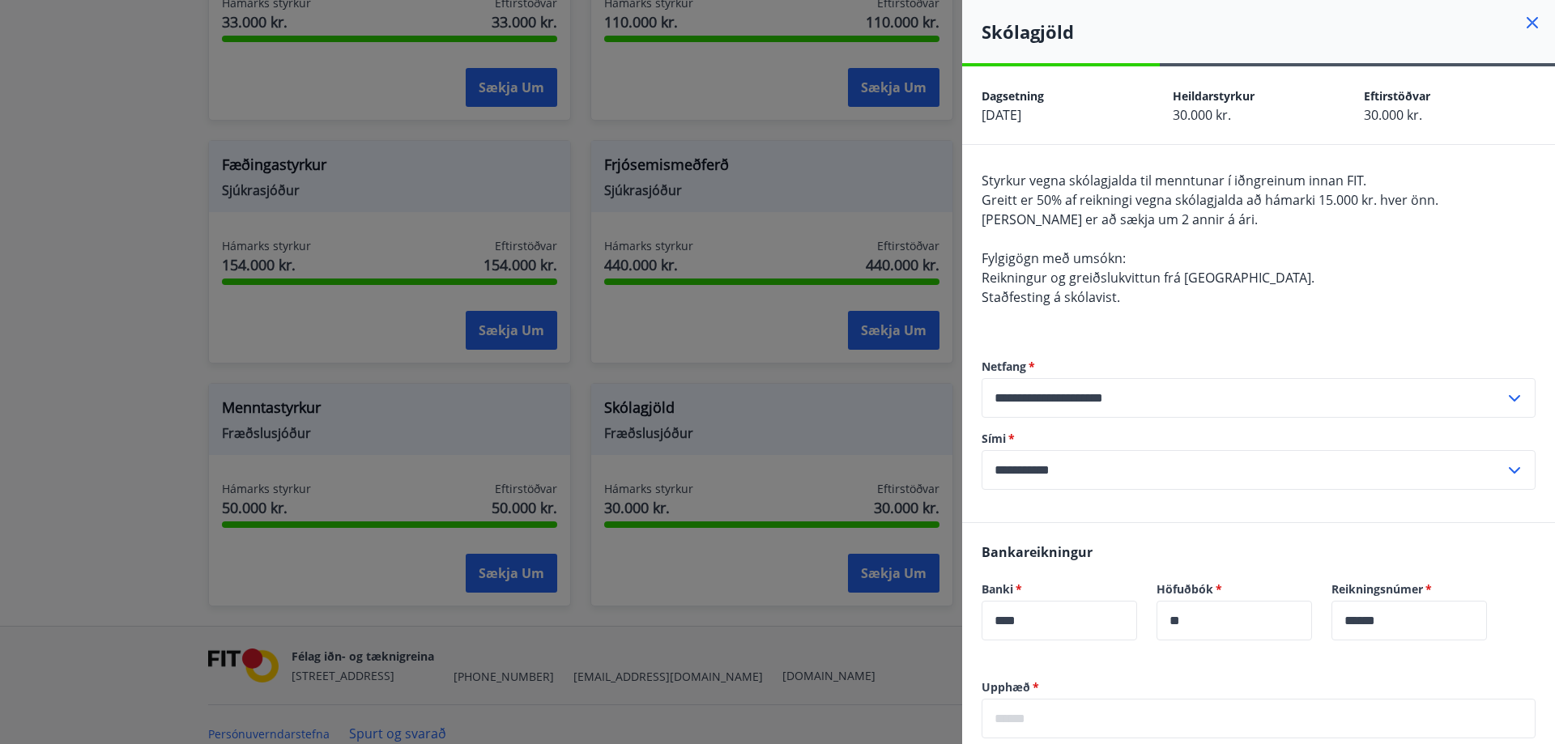
click at [1161, 334] on div "**********" at bounding box center [1259, 424] width 554 height 196
drag, startPoint x: 1129, startPoint y: 304, endPoint x: 975, endPoint y: 258, distance: 160.4
click at [975, 258] on div "**********" at bounding box center [1258, 333] width 593 height 377
click at [1125, 292] on div "Styrkur vegna skólagjalda til menntunar í iðngreinum innan FIT. Greitt er 50% a…" at bounding box center [1259, 248] width 554 height 155
drag, startPoint x: 1152, startPoint y: 308, endPoint x: 969, endPoint y: 256, distance: 190.2
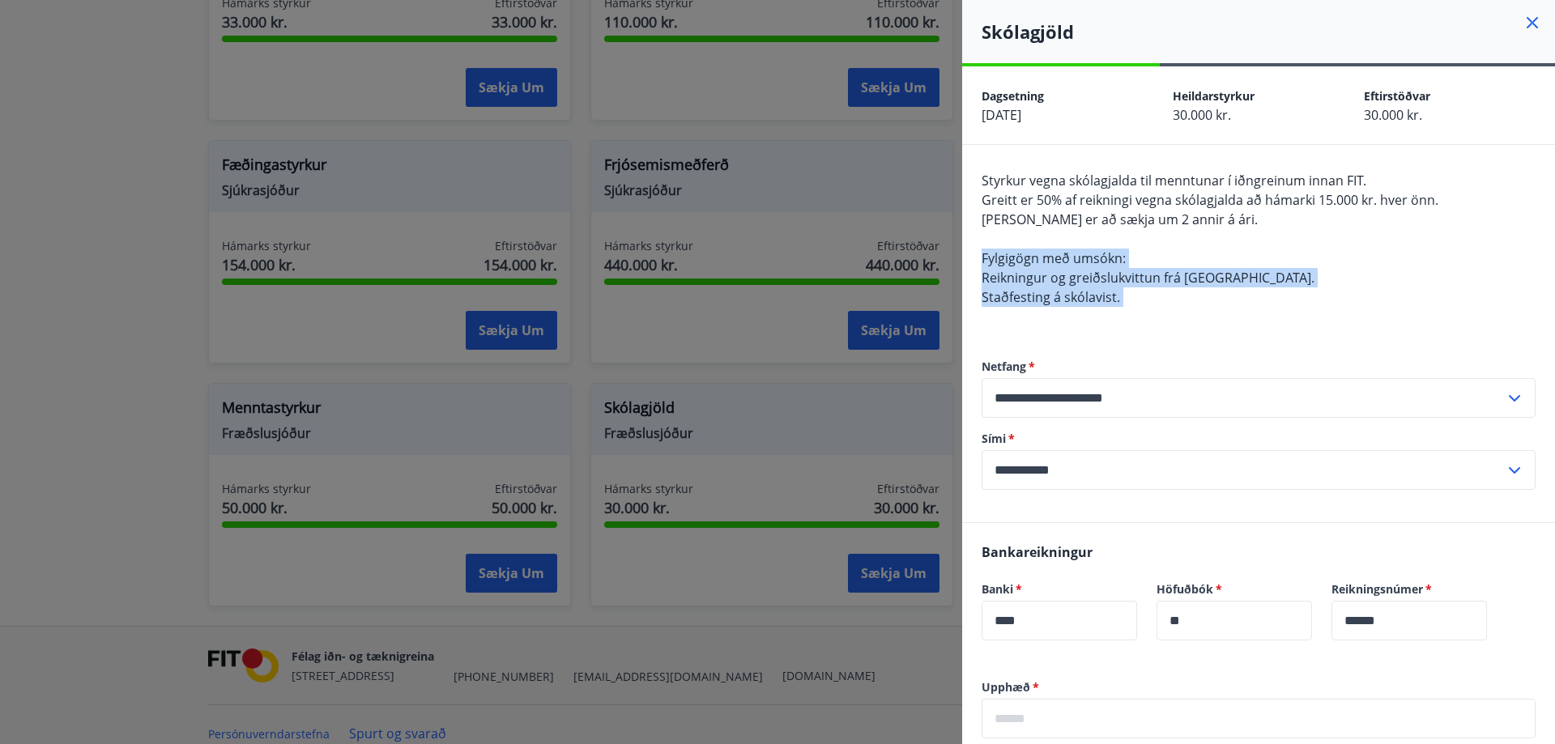
click at [969, 256] on div "**********" at bounding box center [1258, 333] width 593 height 377
click at [1170, 324] on div "Styrkur vegna skólagjalda til menntunar í iðngreinum innan FIT. Greitt er 50% a…" at bounding box center [1259, 248] width 554 height 155
drag, startPoint x: 1149, startPoint y: 301, endPoint x: 968, endPoint y: 250, distance: 188.4
click at [968, 250] on div "**********" at bounding box center [1258, 333] width 593 height 377
click at [792, 391] on div at bounding box center [777, 372] width 1555 height 744
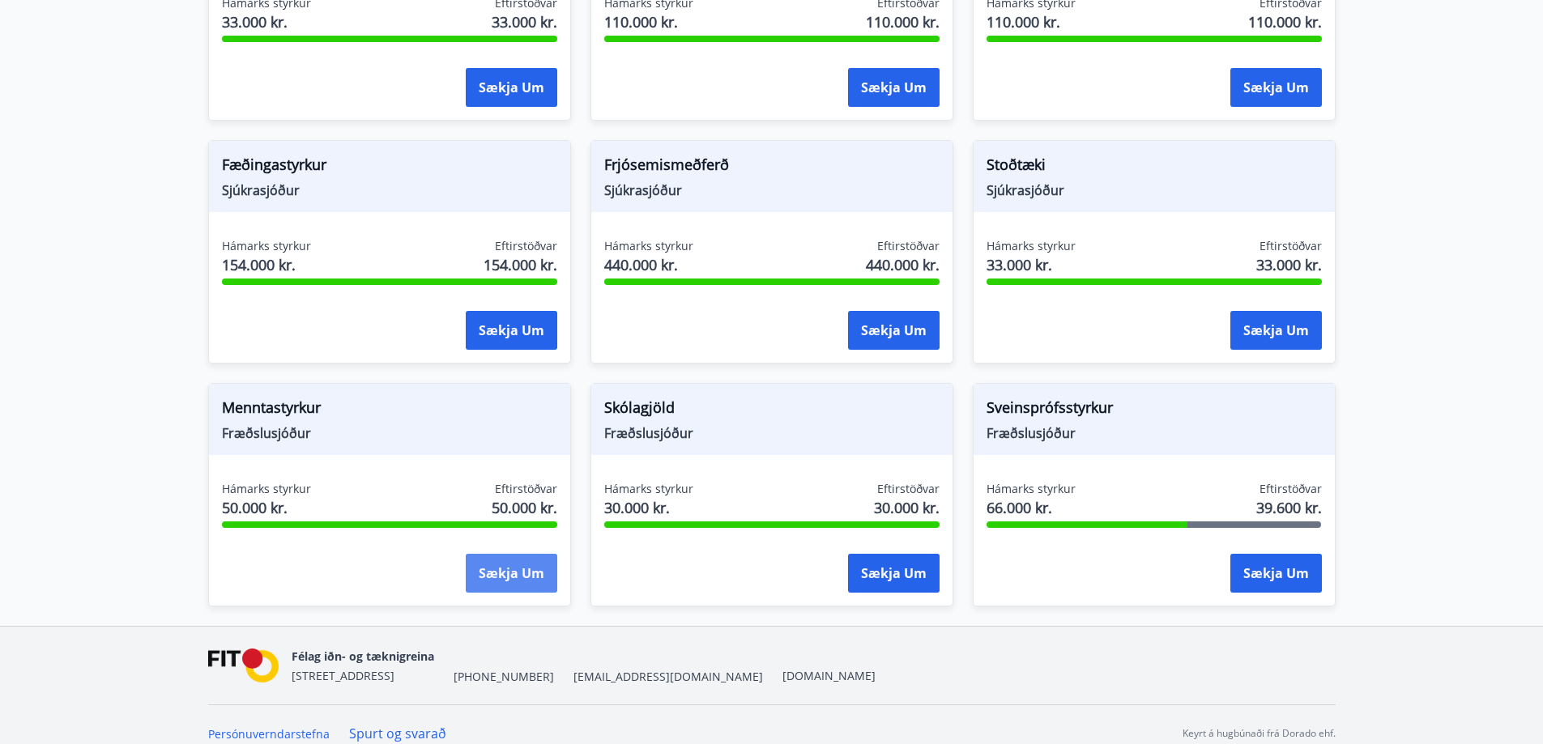
click at [511, 554] on button "Sækja um" at bounding box center [512, 573] width 92 height 39
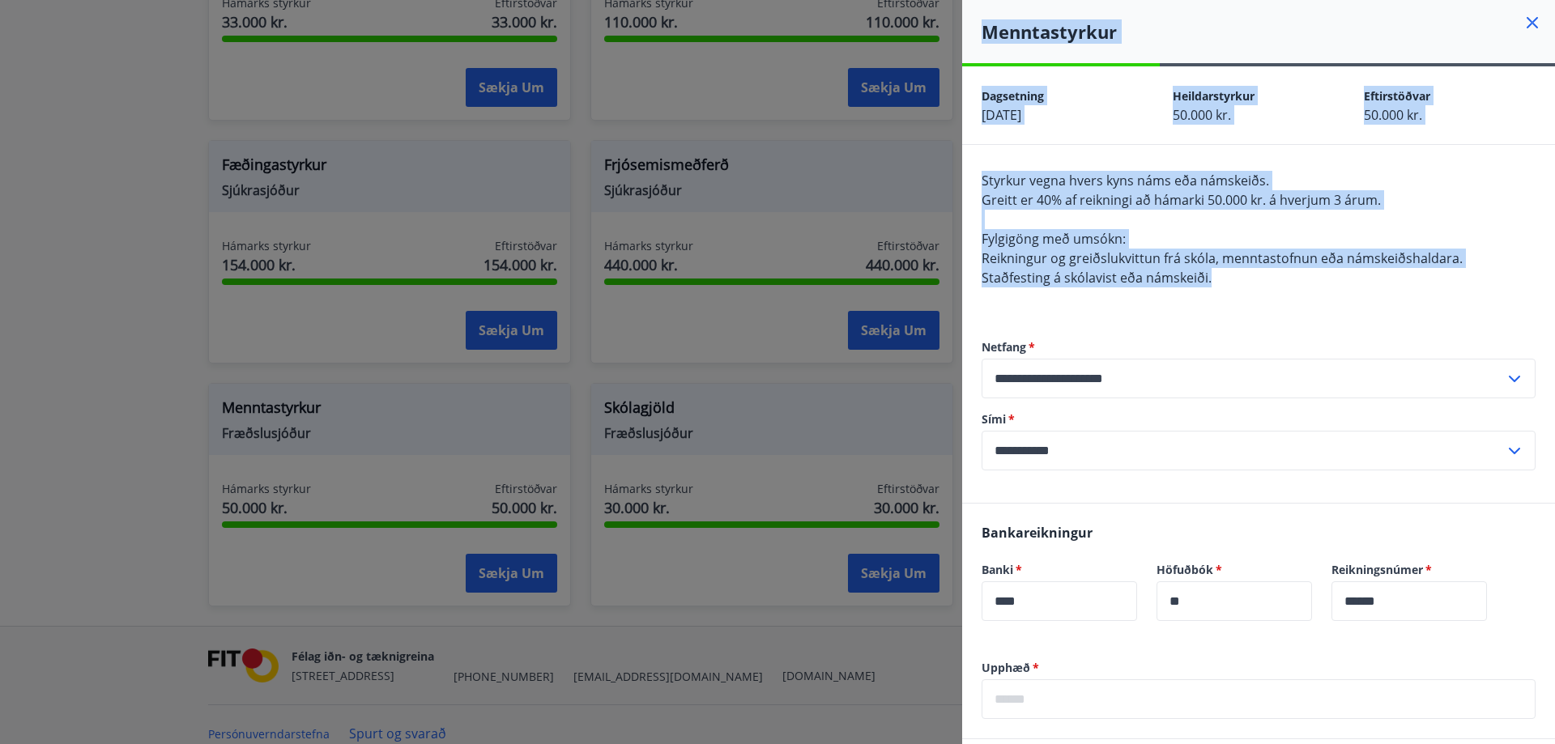
drag, startPoint x: 1233, startPoint y: 274, endPoint x: 961, endPoint y: 239, distance: 273.5
click at [961, 239] on div "**********" at bounding box center [777, 372] width 1555 height 744
click at [1139, 268] on div "Styrkur vegna hvers kyns náms eða námskeiðs. Greitt er 40% af reikningi að háma…" at bounding box center [1259, 239] width 554 height 136
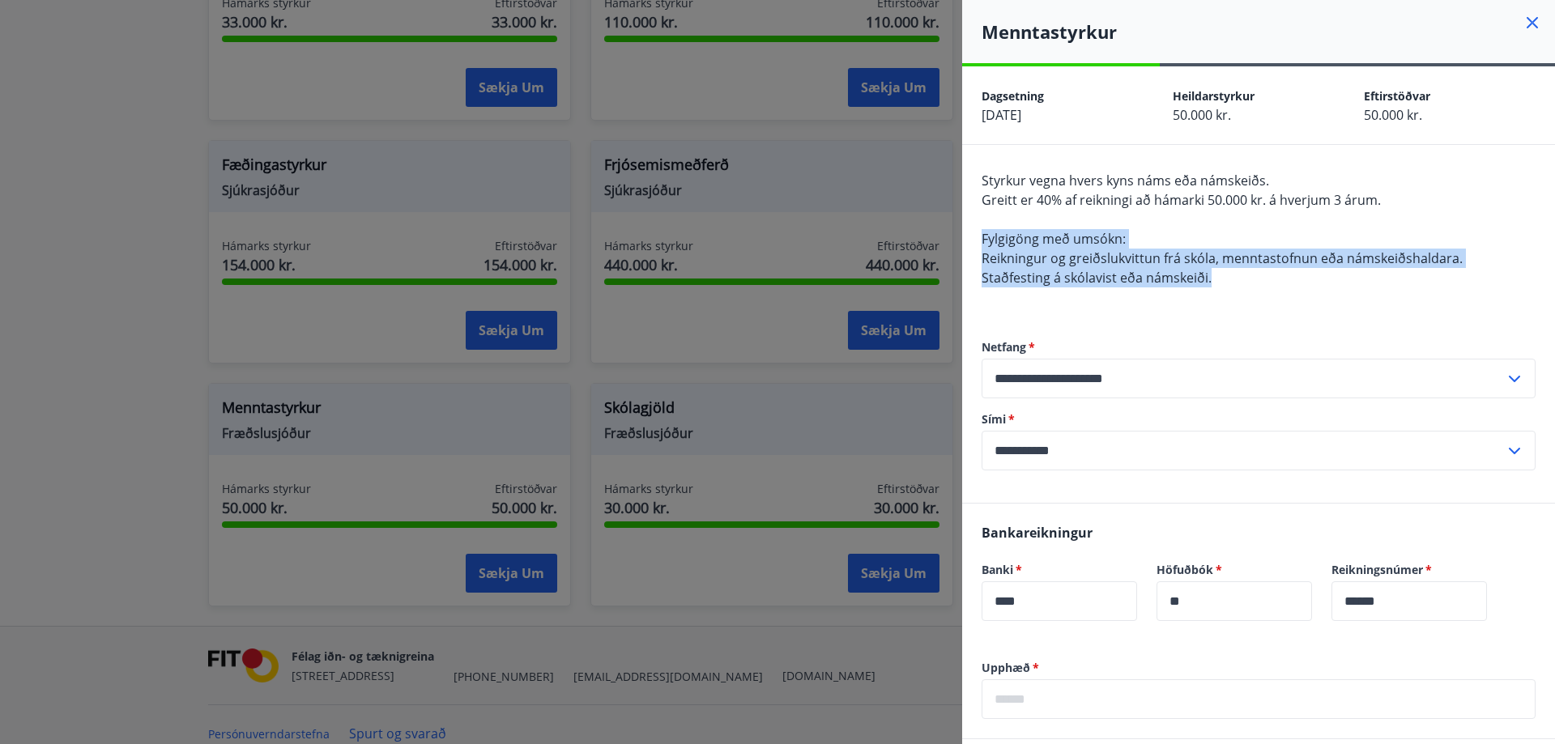
drag, startPoint x: 1216, startPoint y: 275, endPoint x: 985, endPoint y: 241, distance: 234.1
click at [985, 241] on div "Styrkur vegna hvers kyns náms eða námskeiðs. Greitt er 40% af reikningi að háma…" at bounding box center [1259, 239] width 554 height 136
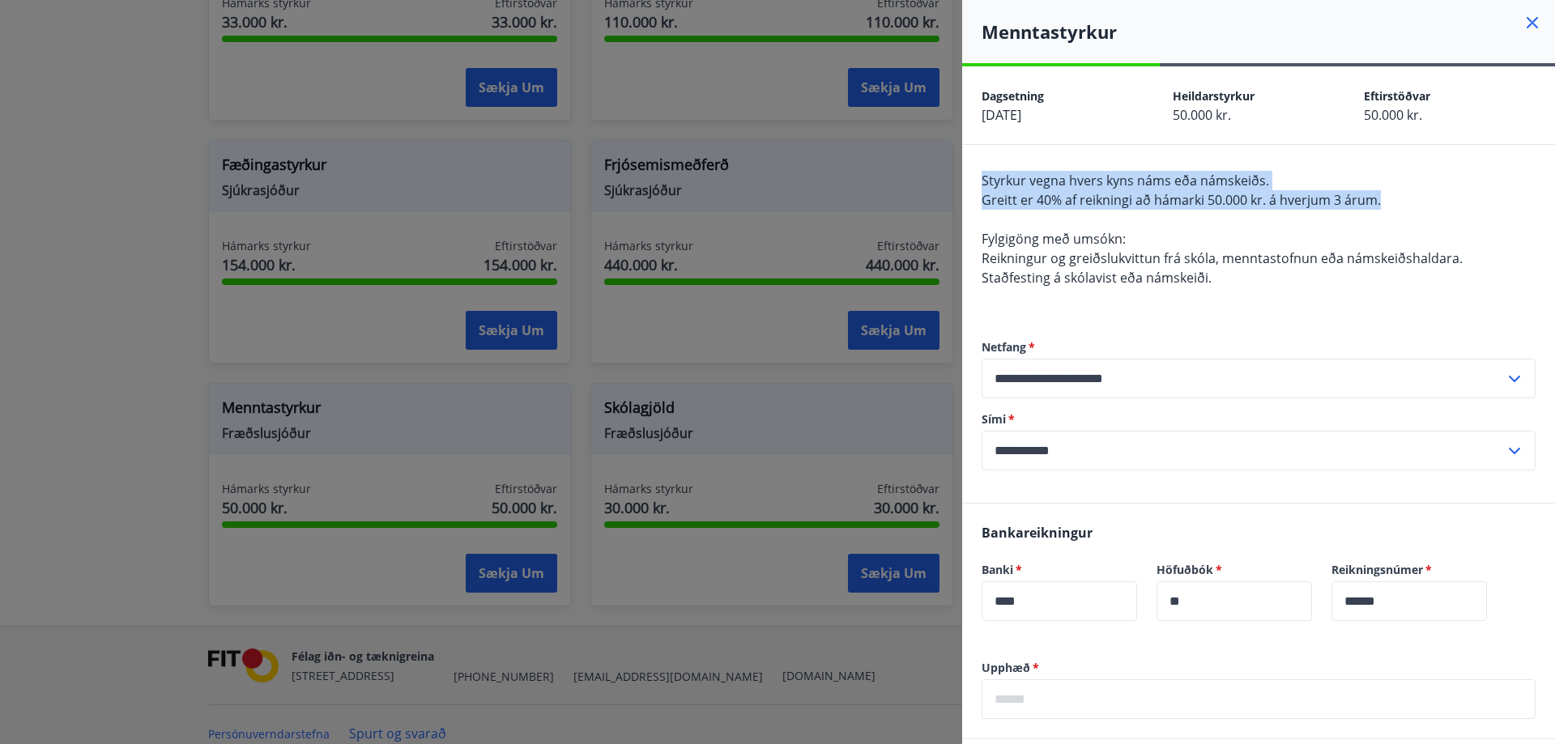
drag, startPoint x: 1393, startPoint y: 196, endPoint x: 981, endPoint y: 185, distance: 412.4
click at [981, 185] on div "**********" at bounding box center [1258, 324] width 593 height 358
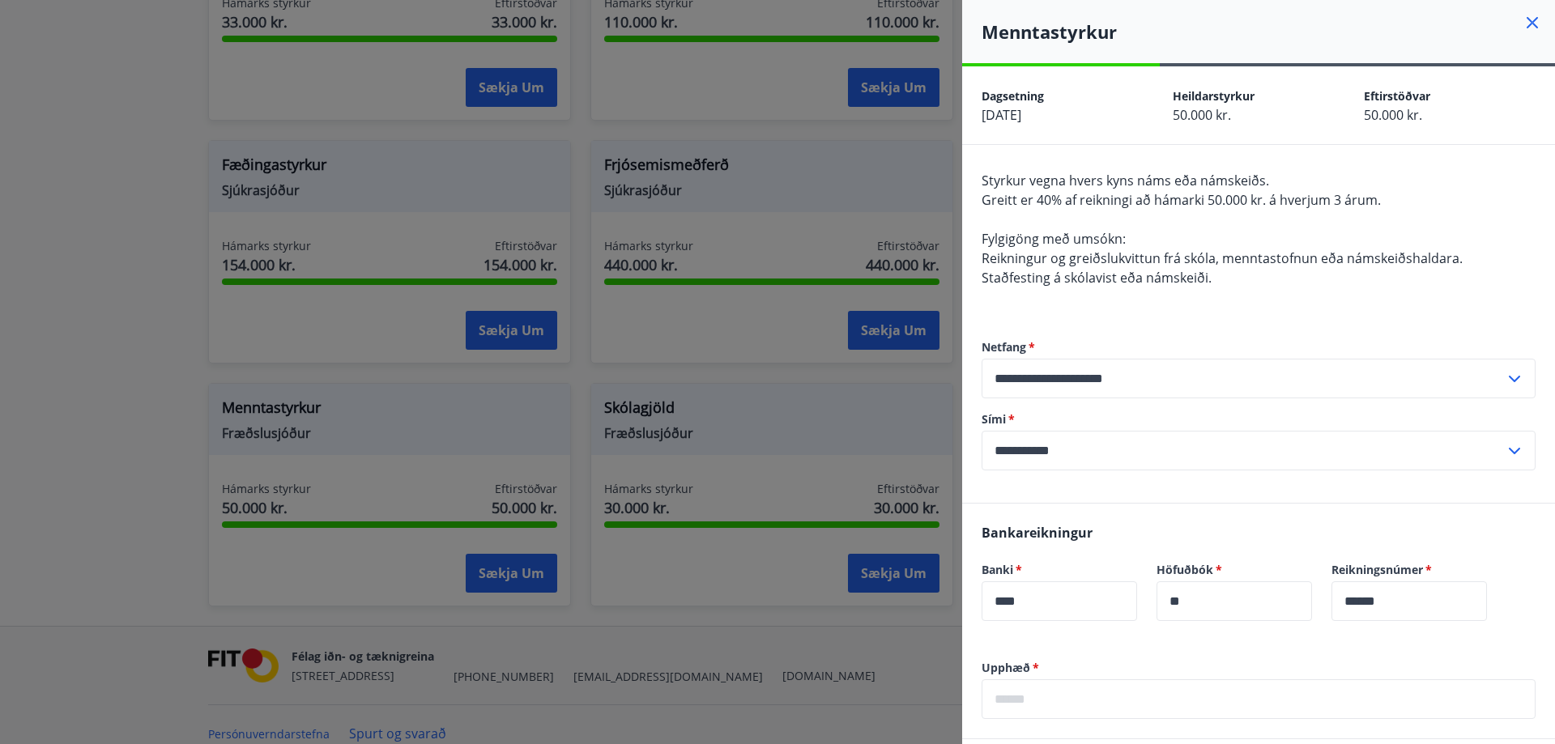
click at [755, 405] on div at bounding box center [777, 372] width 1555 height 744
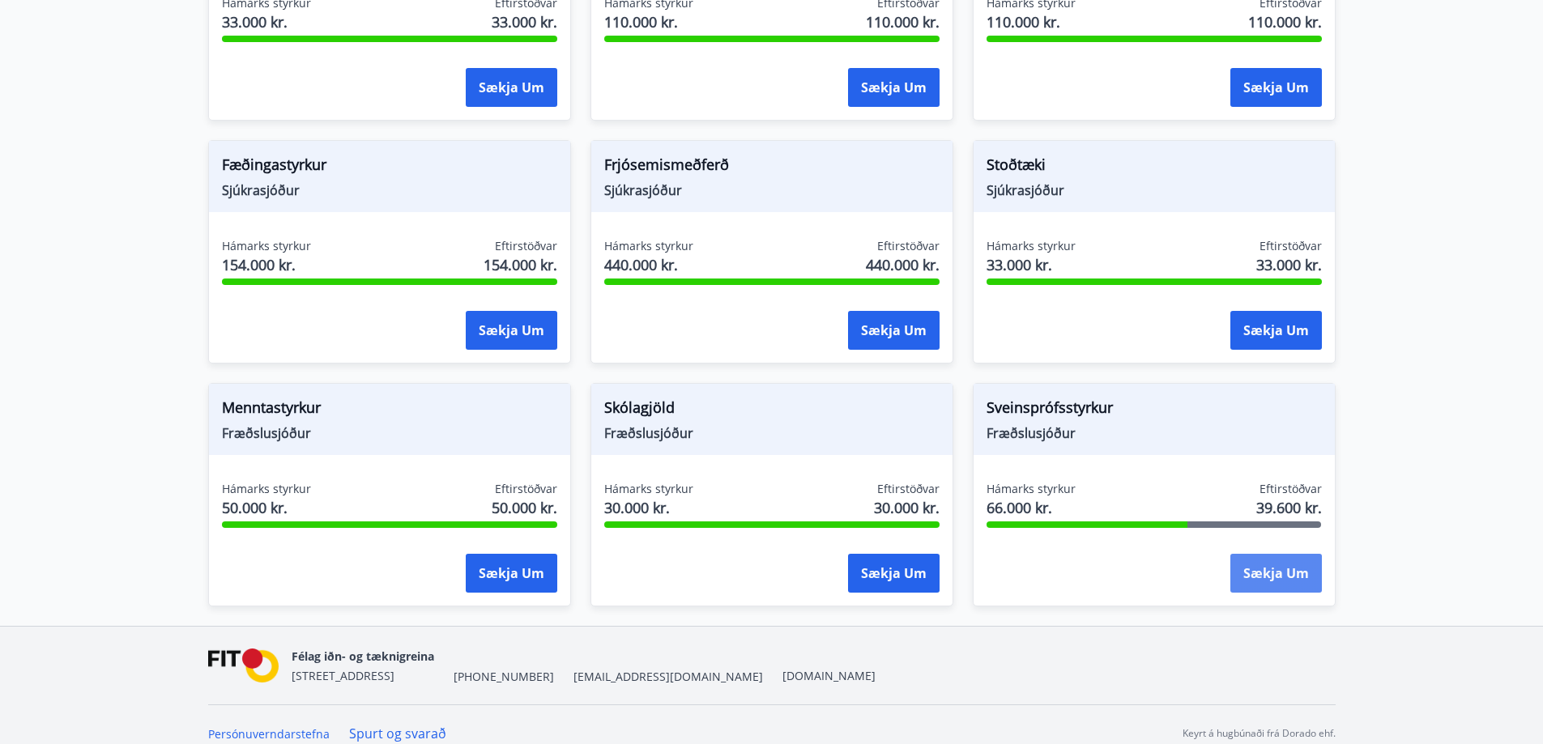
click at [1299, 561] on button "Sækja um" at bounding box center [1276, 573] width 92 height 39
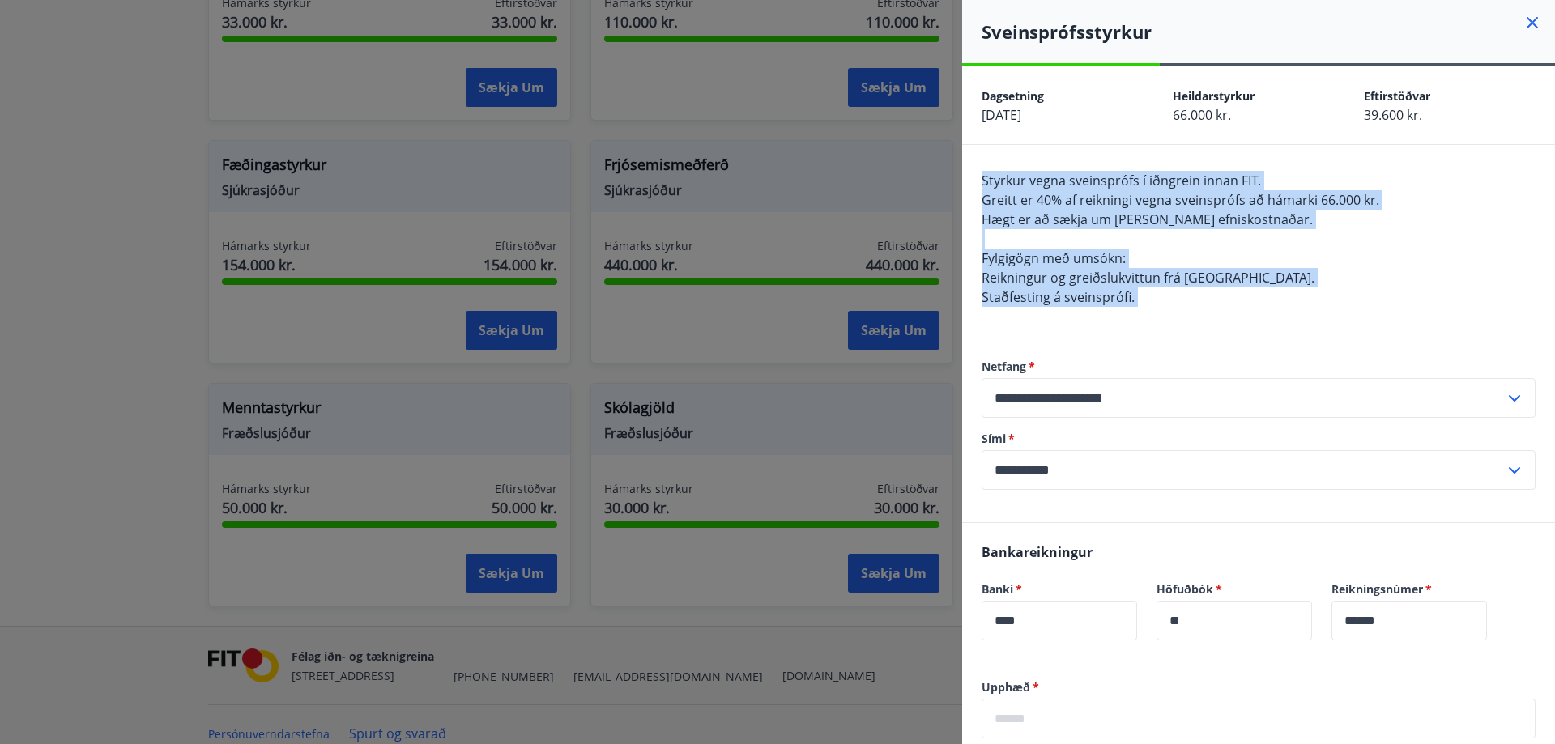
drag, startPoint x: 1173, startPoint y: 307, endPoint x: 962, endPoint y: 184, distance: 243.9
click at [962, 184] on div "**********" at bounding box center [1258, 333] width 593 height 377
click at [1119, 230] on div "Styrkur vegna sveinsprófs í iðngrein innan FIT. Greitt er 40% af reikningi vegn…" at bounding box center [1259, 248] width 554 height 155
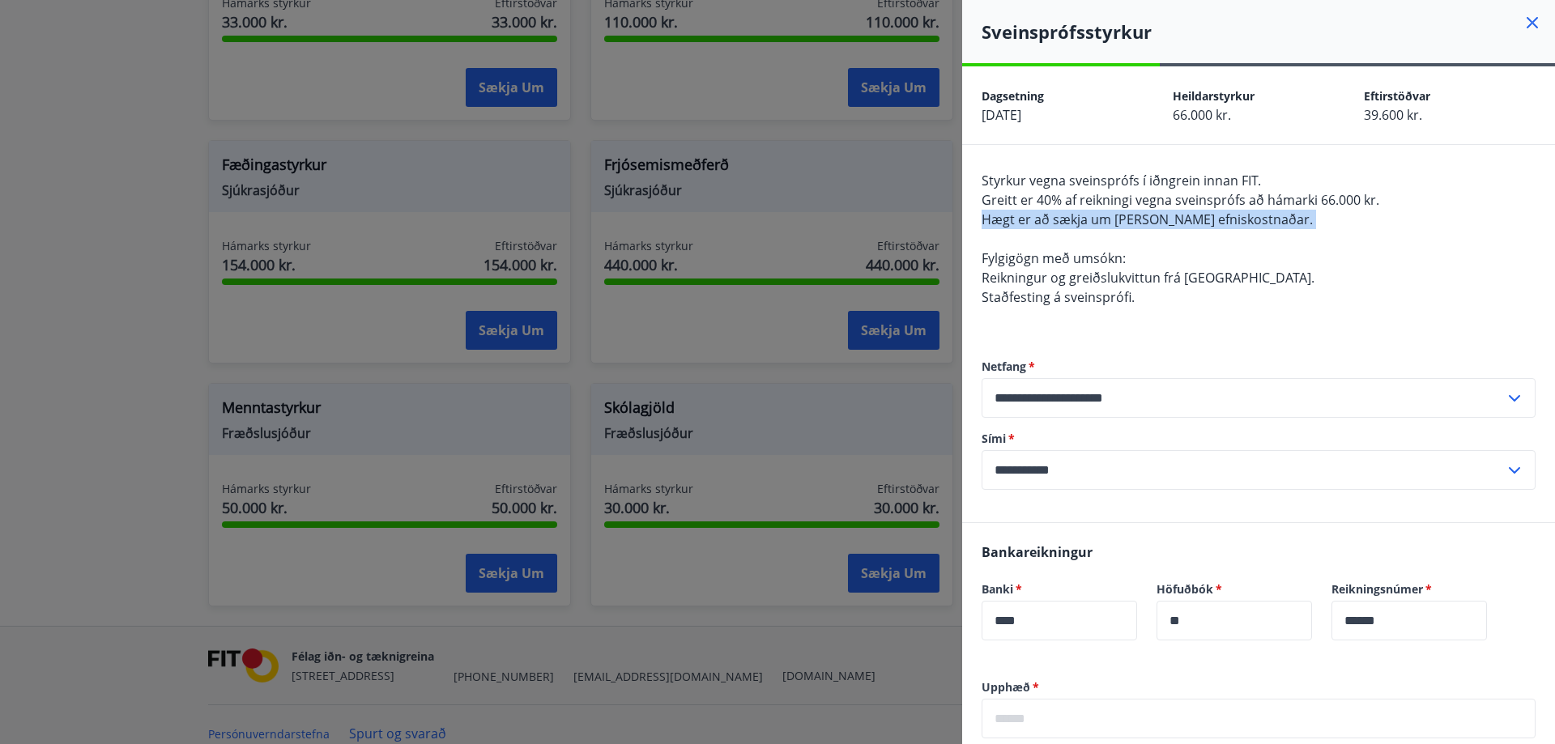
drag, startPoint x: 1092, startPoint y: 226, endPoint x: 969, endPoint y: 226, distance: 123.9
click at [969, 226] on div "**********" at bounding box center [1258, 333] width 593 height 377
click at [1033, 219] on span "Hægt er að sækja um styrk vegna efniskostnaðar." at bounding box center [1147, 220] width 331 height 18
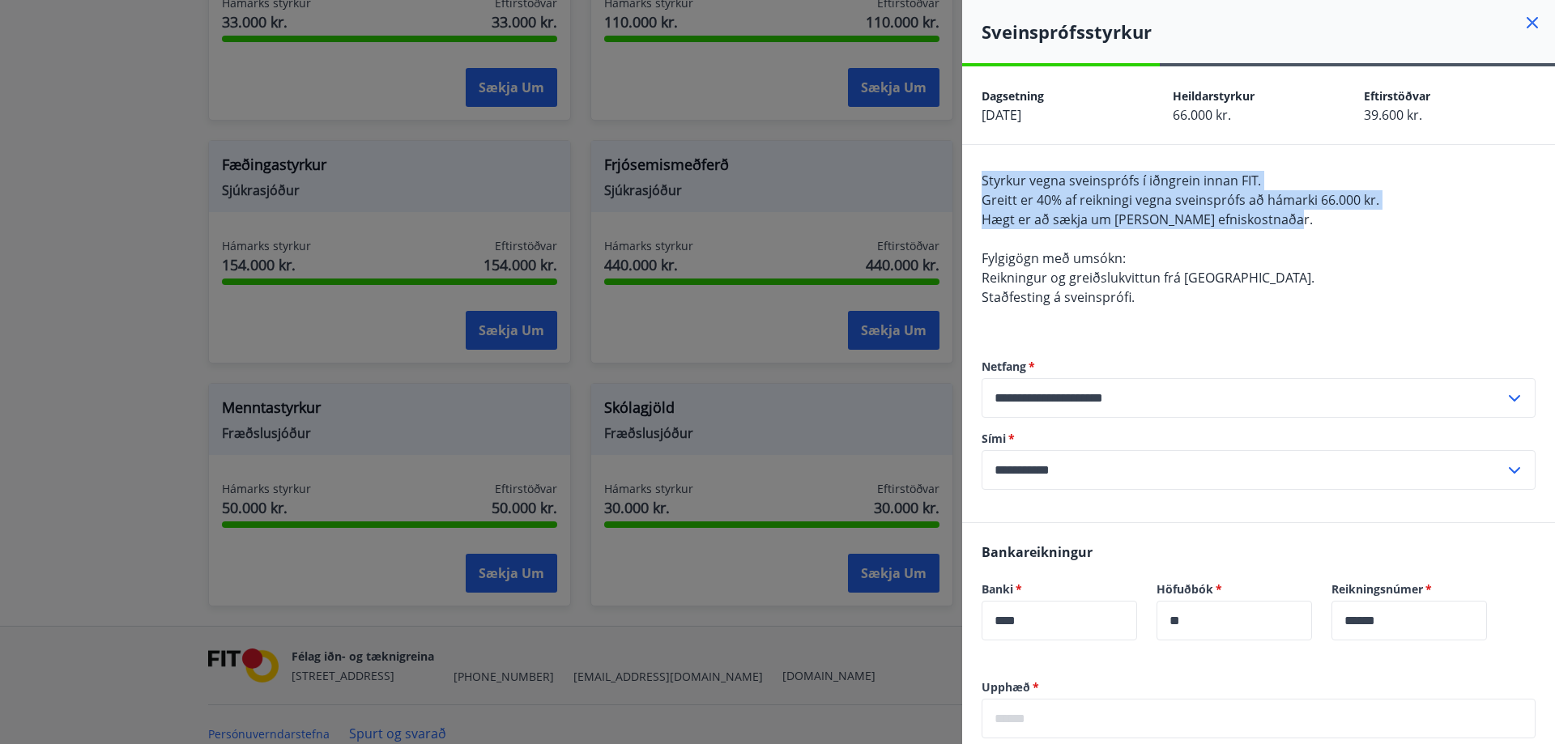
drag, startPoint x: 1276, startPoint y: 224, endPoint x: 981, endPoint y: 183, distance: 297.6
click at [981, 183] on div "**********" at bounding box center [1258, 333] width 593 height 377
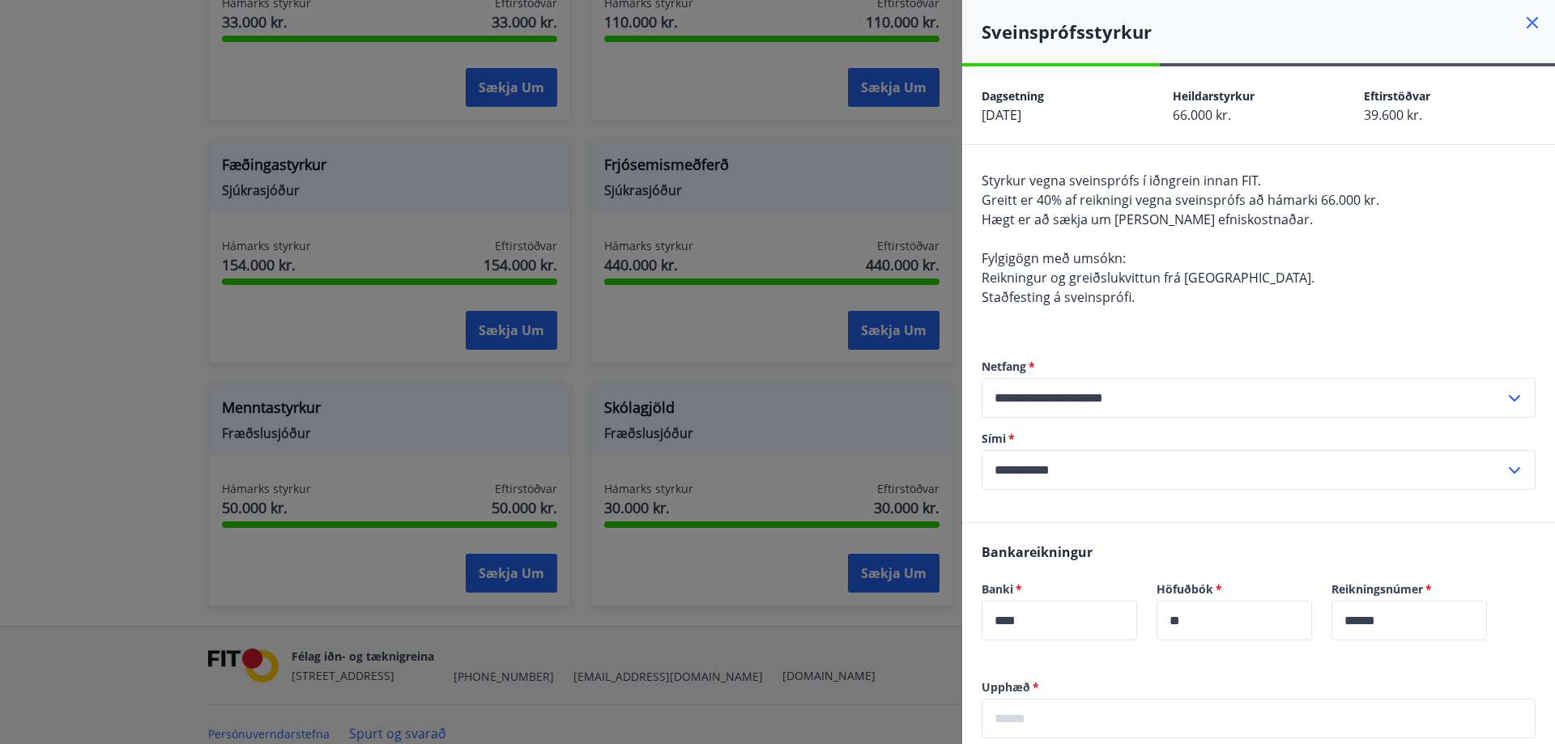
click at [756, 350] on div at bounding box center [777, 372] width 1555 height 744
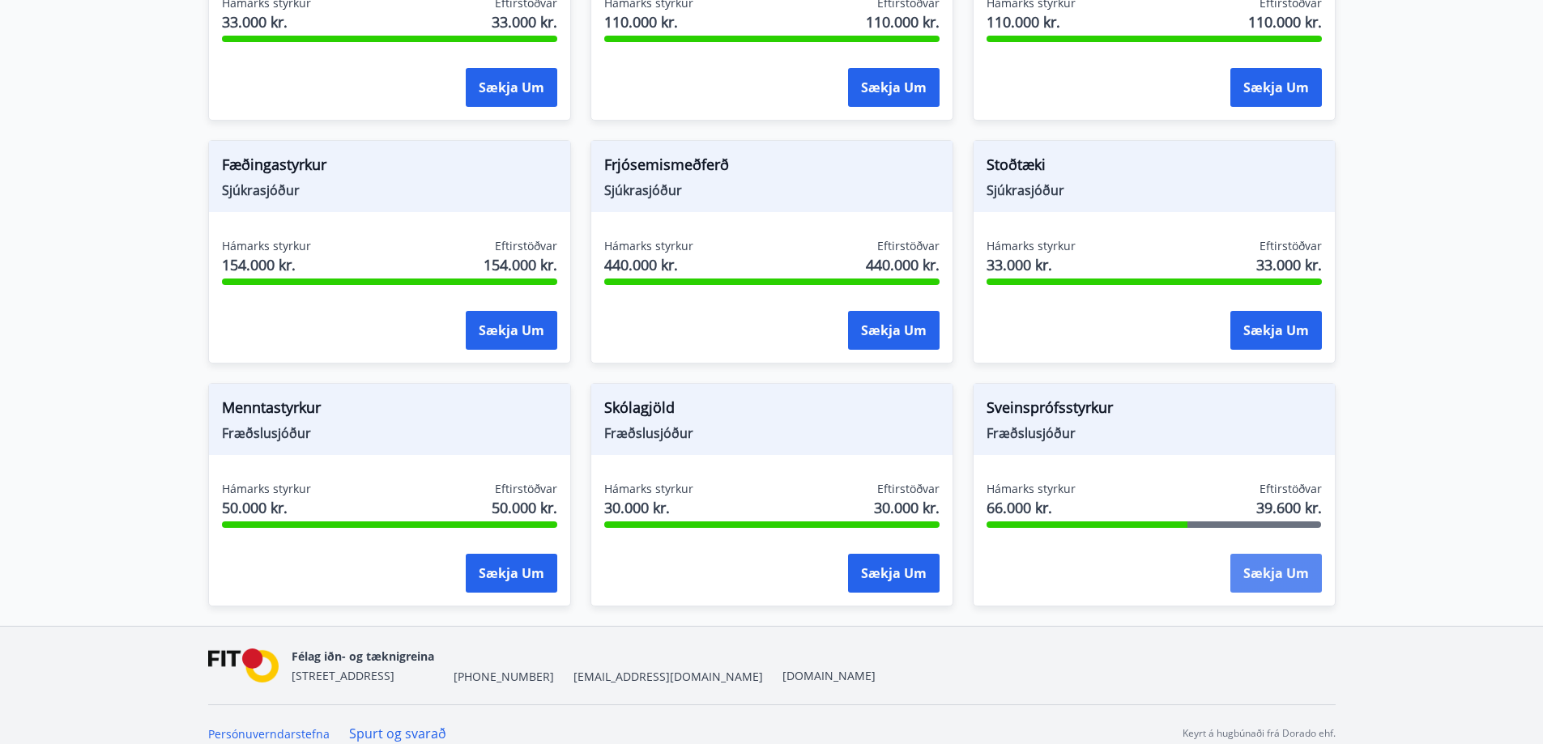
click at [1289, 554] on button "Sækja um" at bounding box center [1276, 573] width 92 height 39
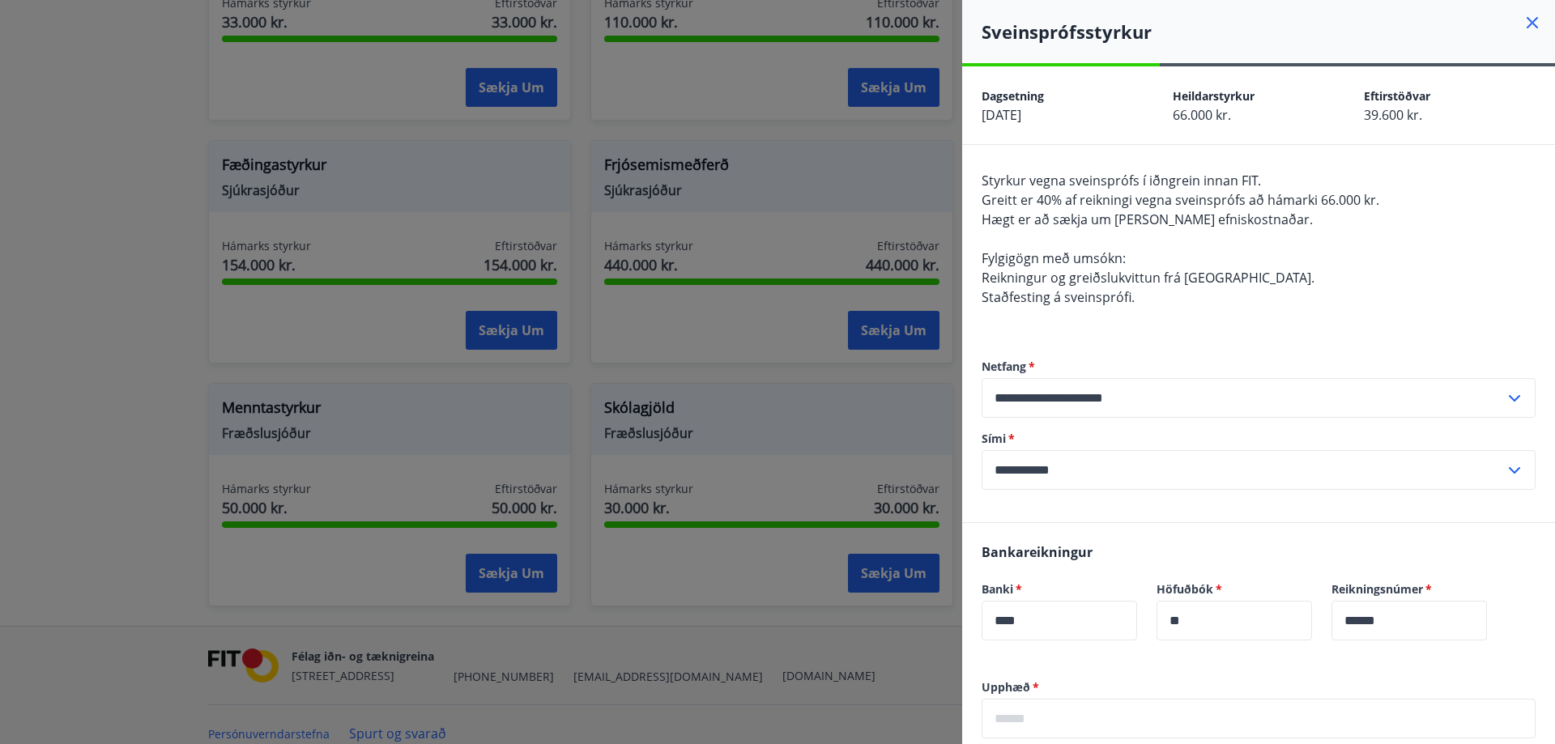
click at [1523, 29] on icon at bounding box center [1532, 22] width 19 height 19
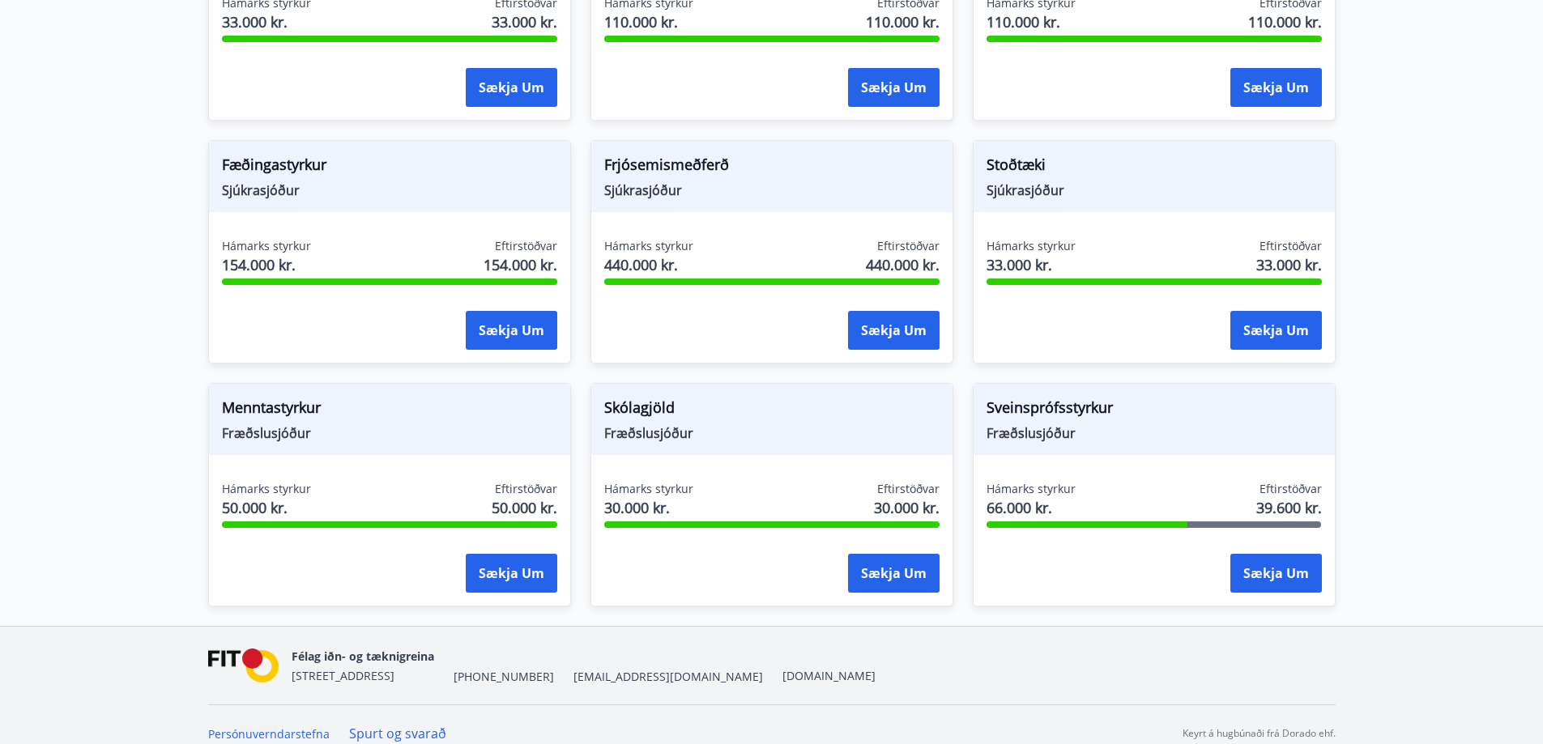
click at [1113, 424] on span "Fræðslusjóður" at bounding box center [1153, 433] width 335 height 18
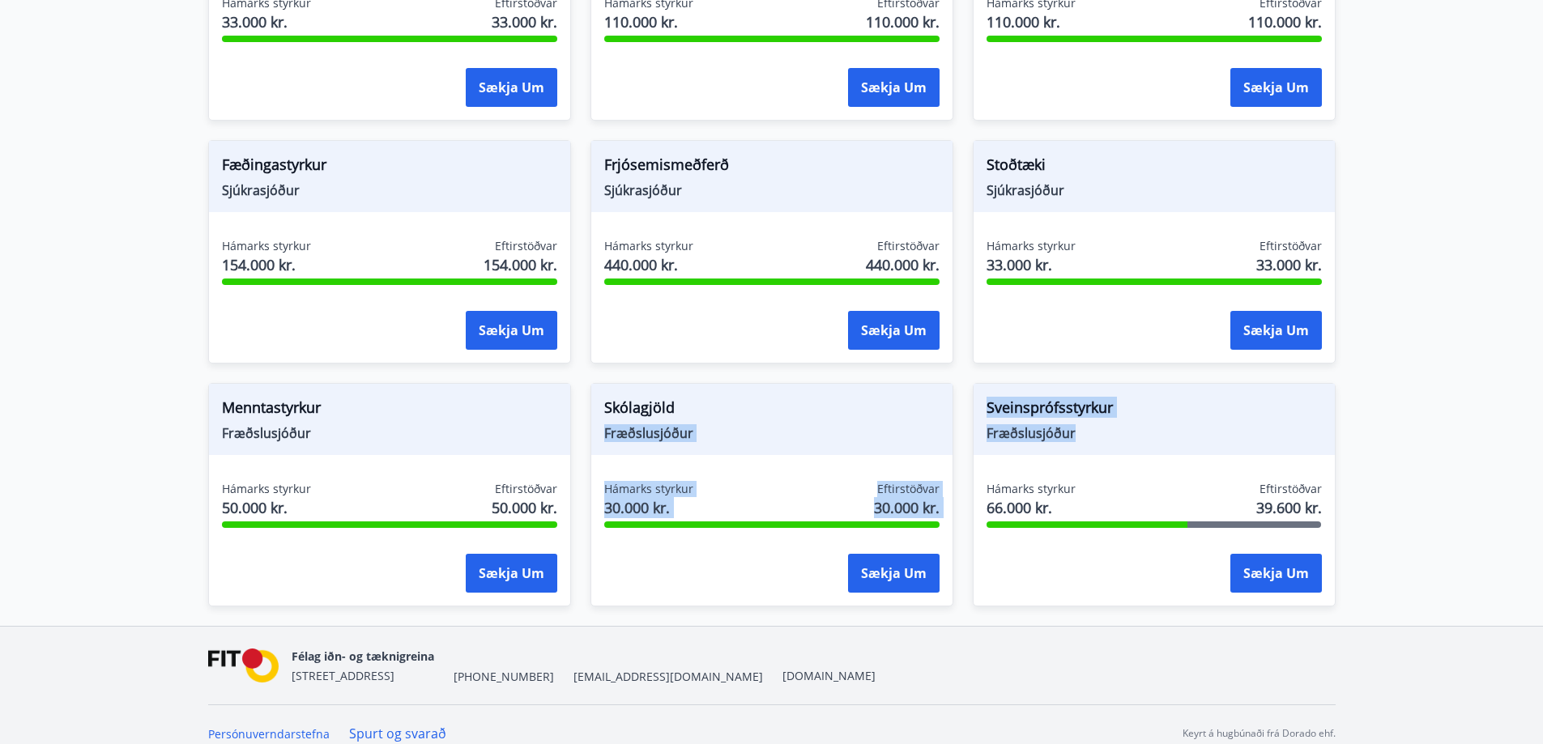
drag, startPoint x: 1123, startPoint y: 422, endPoint x: 939, endPoint y: 390, distance: 186.7
click at [939, 390] on div "Skólagjöld Fræðslusjóður" at bounding box center [771, 419] width 361 height 71
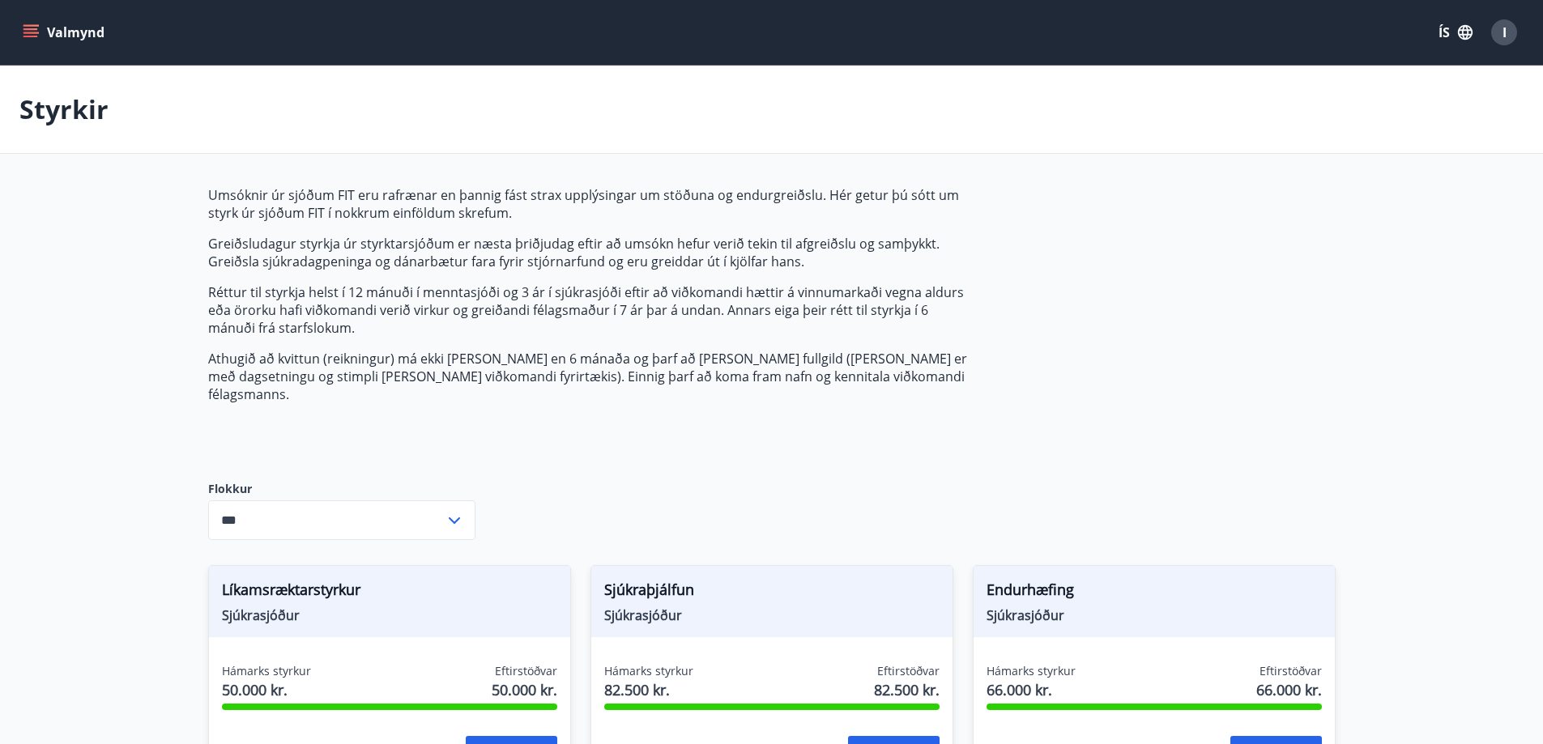
drag, startPoint x: 73, startPoint y: 116, endPoint x: 75, endPoint y: 85, distance: 30.9
click at [73, 116] on p "Styrkir" at bounding box center [63, 110] width 89 height 36
click at [69, 40] on button "Valmynd" at bounding box center [65, 32] width 92 height 29
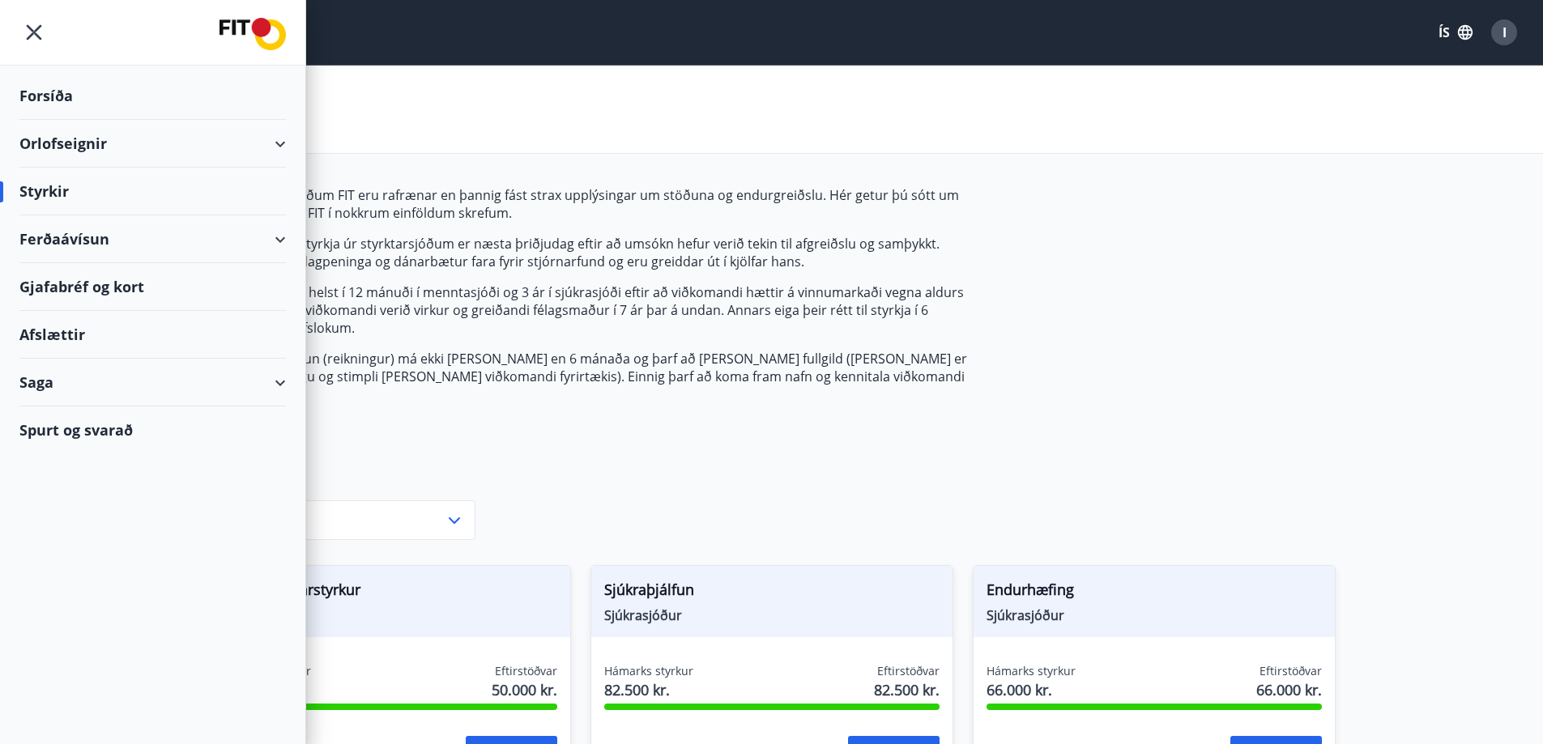
click at [723, 298] on p "Réttur til styrkja helst í 12 mánuði í menntasjóði og 3 ár í sjúkrasjóði eftir …" at bounding box center [590, 309] width 765 height 53
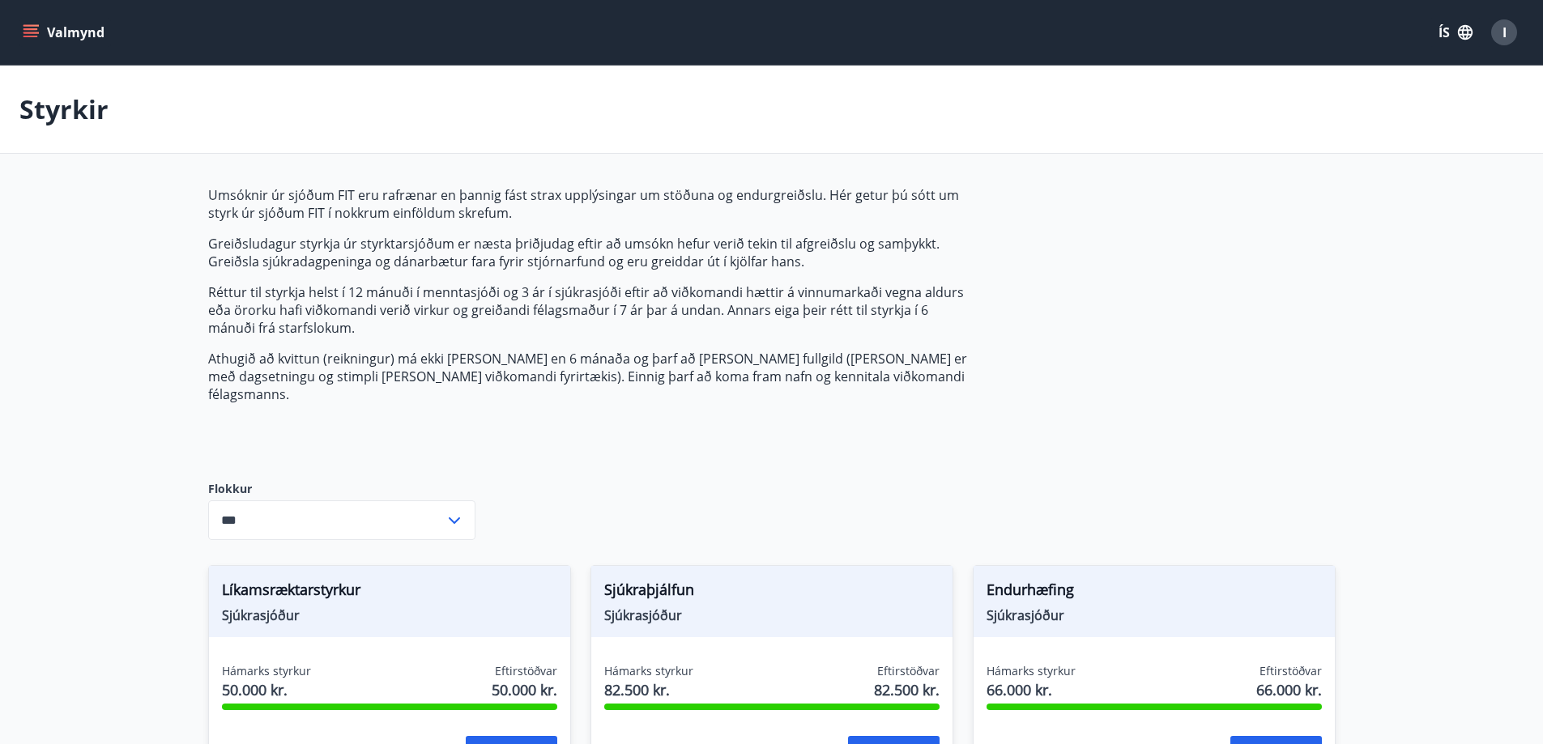
click at [21, 31] on button "Valmynd" at bounding box center [65, 32] width 92 height 29
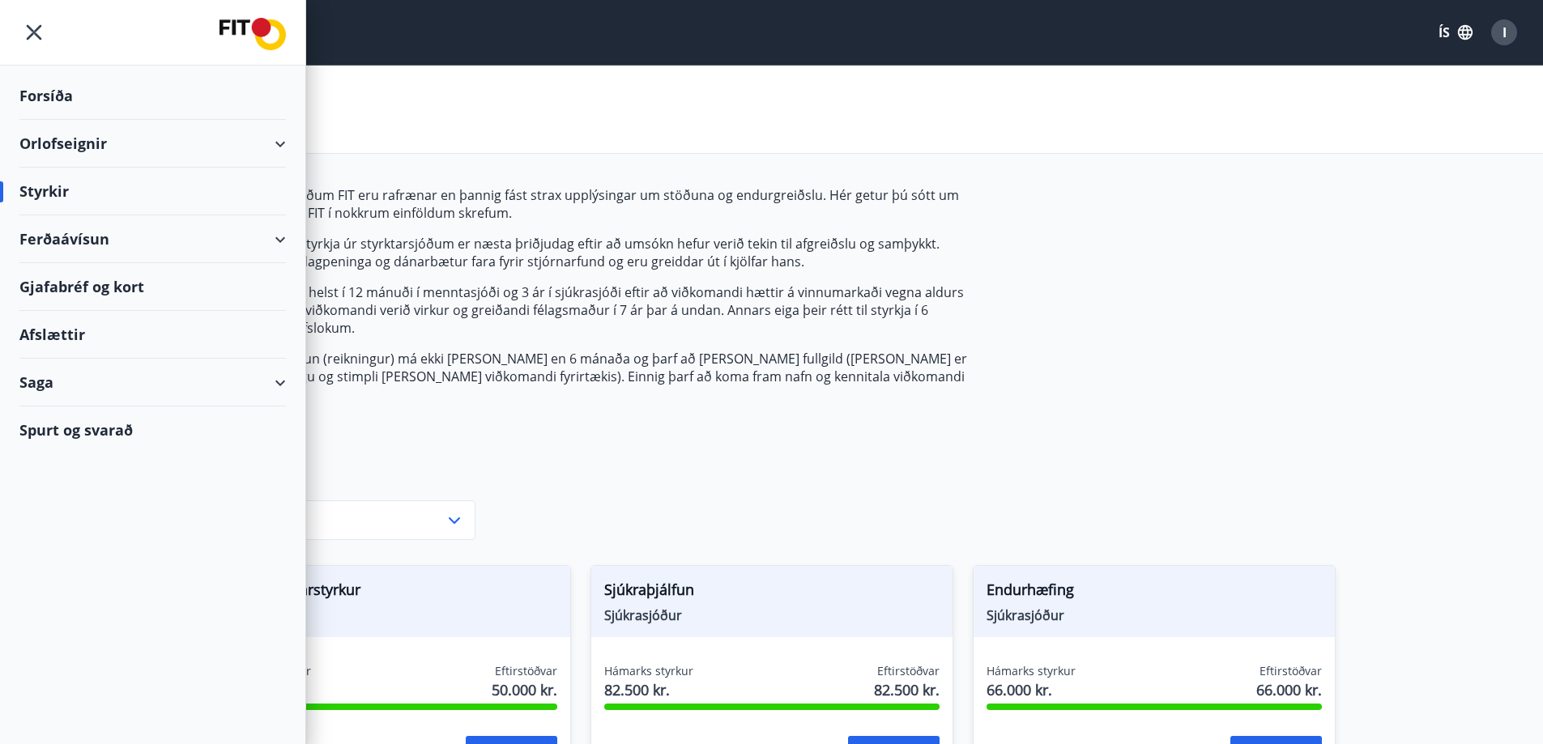
click at [122, 289] on div "Gjafabréf og kort" at bounding box center [152, 287] width 266 height 48
click at [278, 238] on div "Ferðaávísun" at bounding box center [152, 239] width 266 height 48
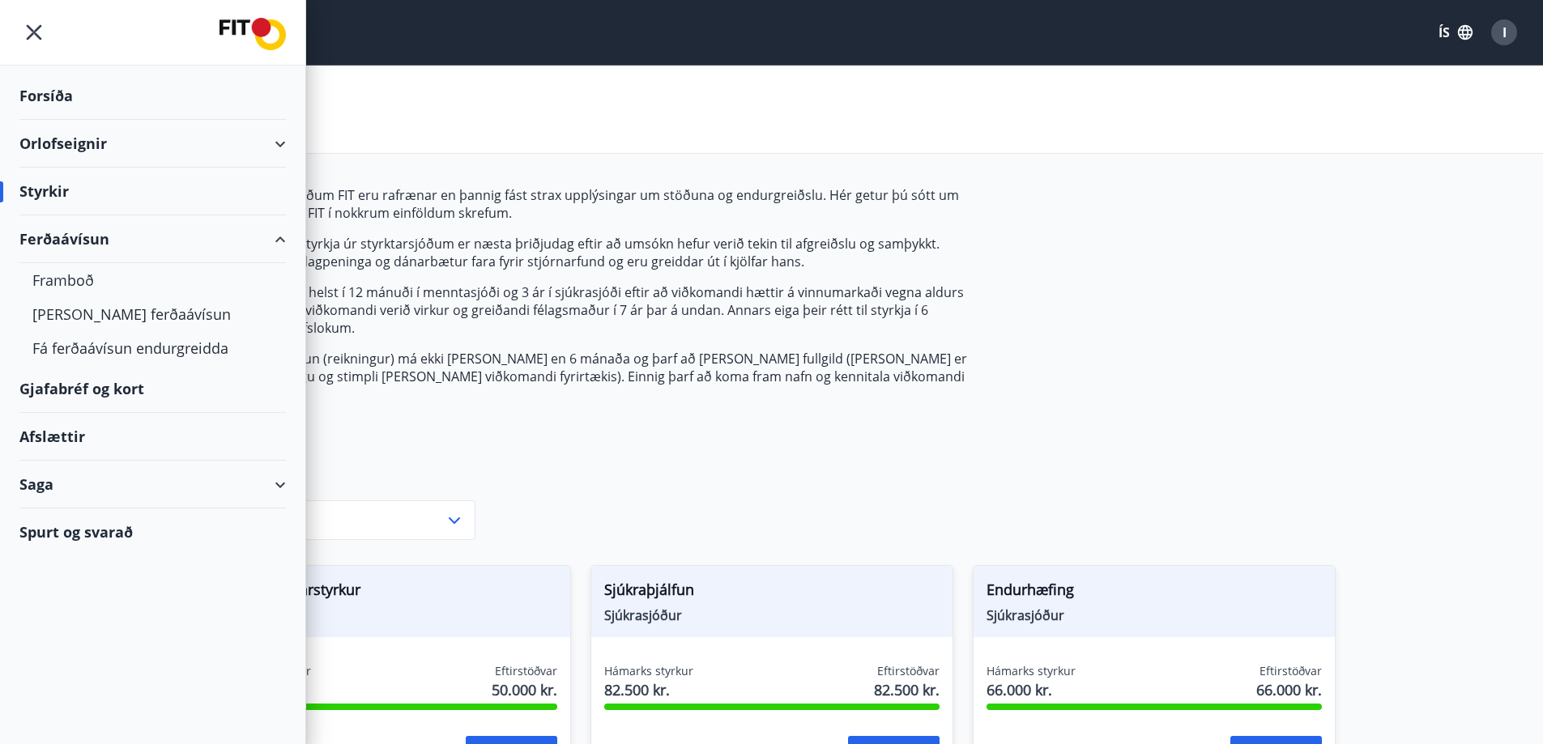
click at [279, 238] on div "Ferðaávísun" at bounding box center [152, 239] width 266 height 48
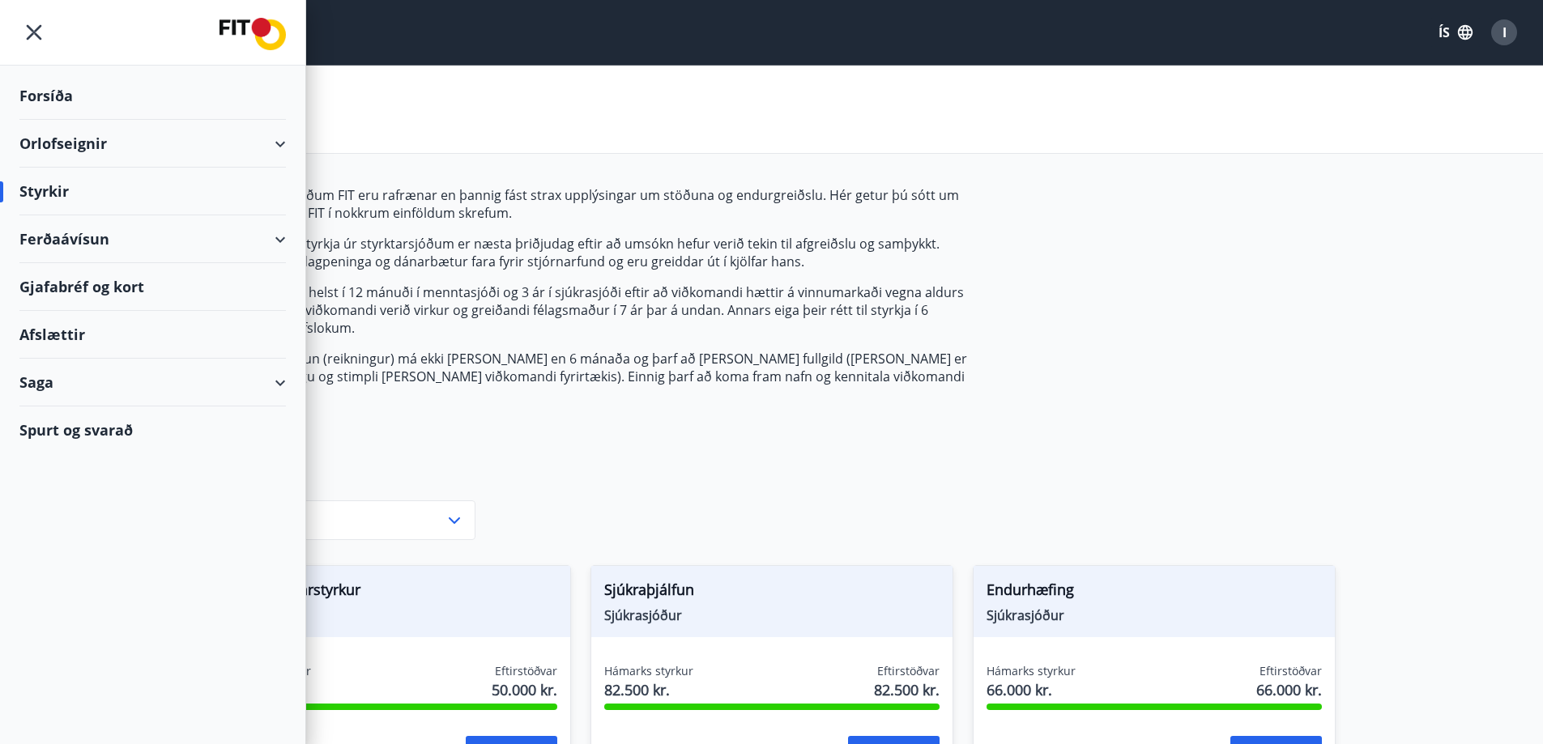
click at [74, 339] on div "Afslættir" at bounding box center [152, 335] width 266 height 48
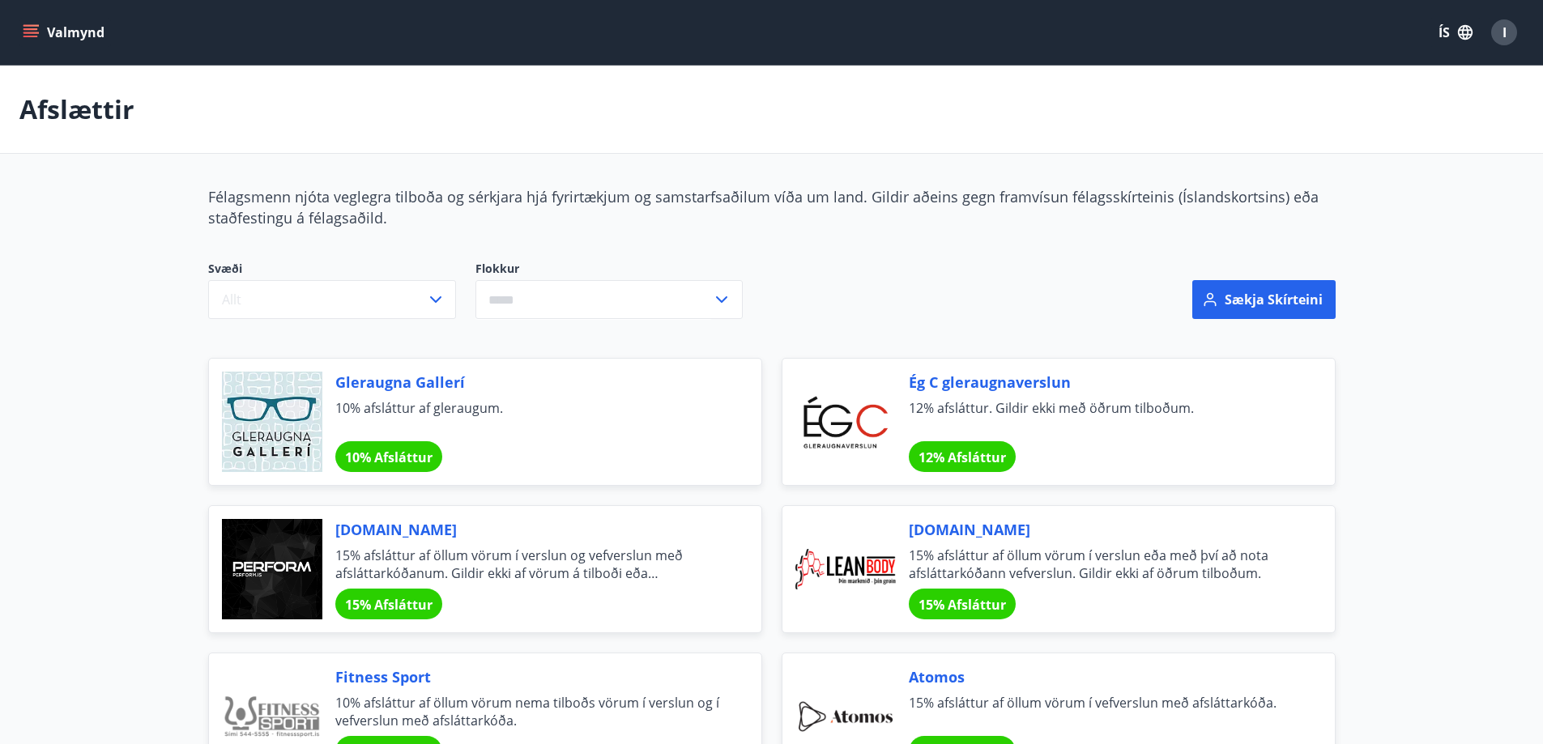
drag, startPoint x: 1399, startPoint y: 462, endPoint x: 1349, endPoint y: 126, distance: 339.7
click at [72, 38] on button "Valmynd" at bounding box center [65, 32] width 92 height 29
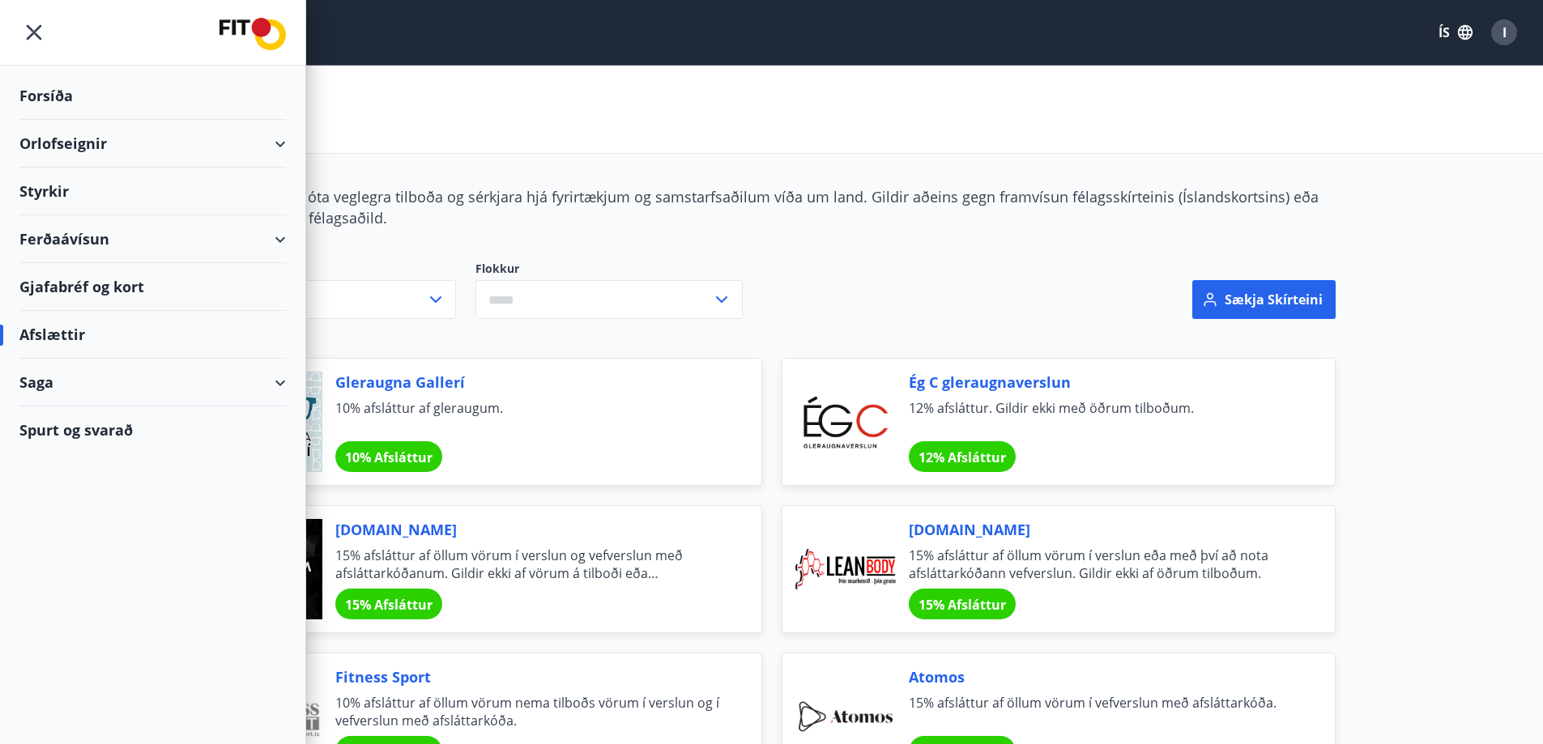
click at [251, 23] on img at bounding box center [252, 34] width 66 height 32
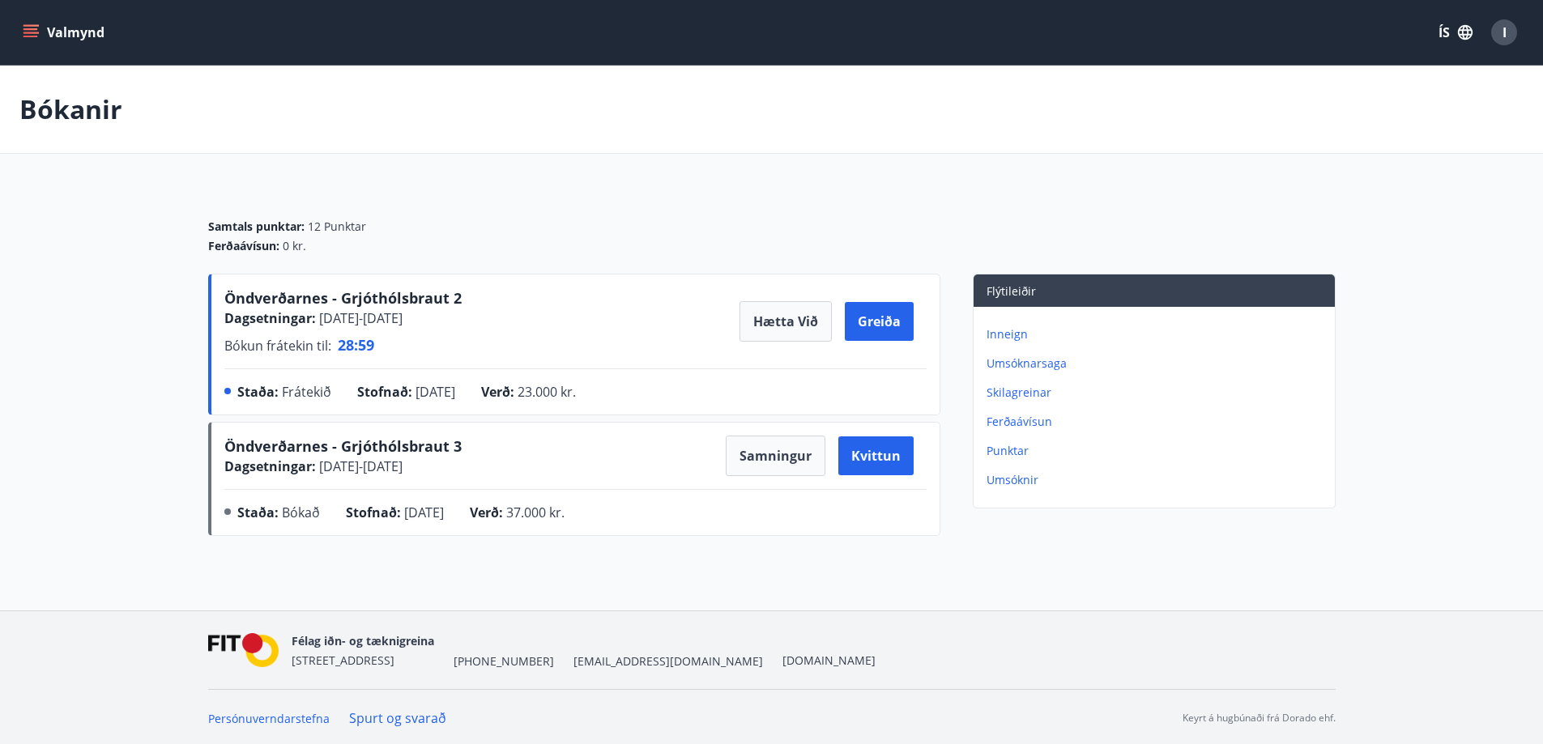
click at [28, 27] on icon "menu" at bounding box center [31, 32] width 16 height 16
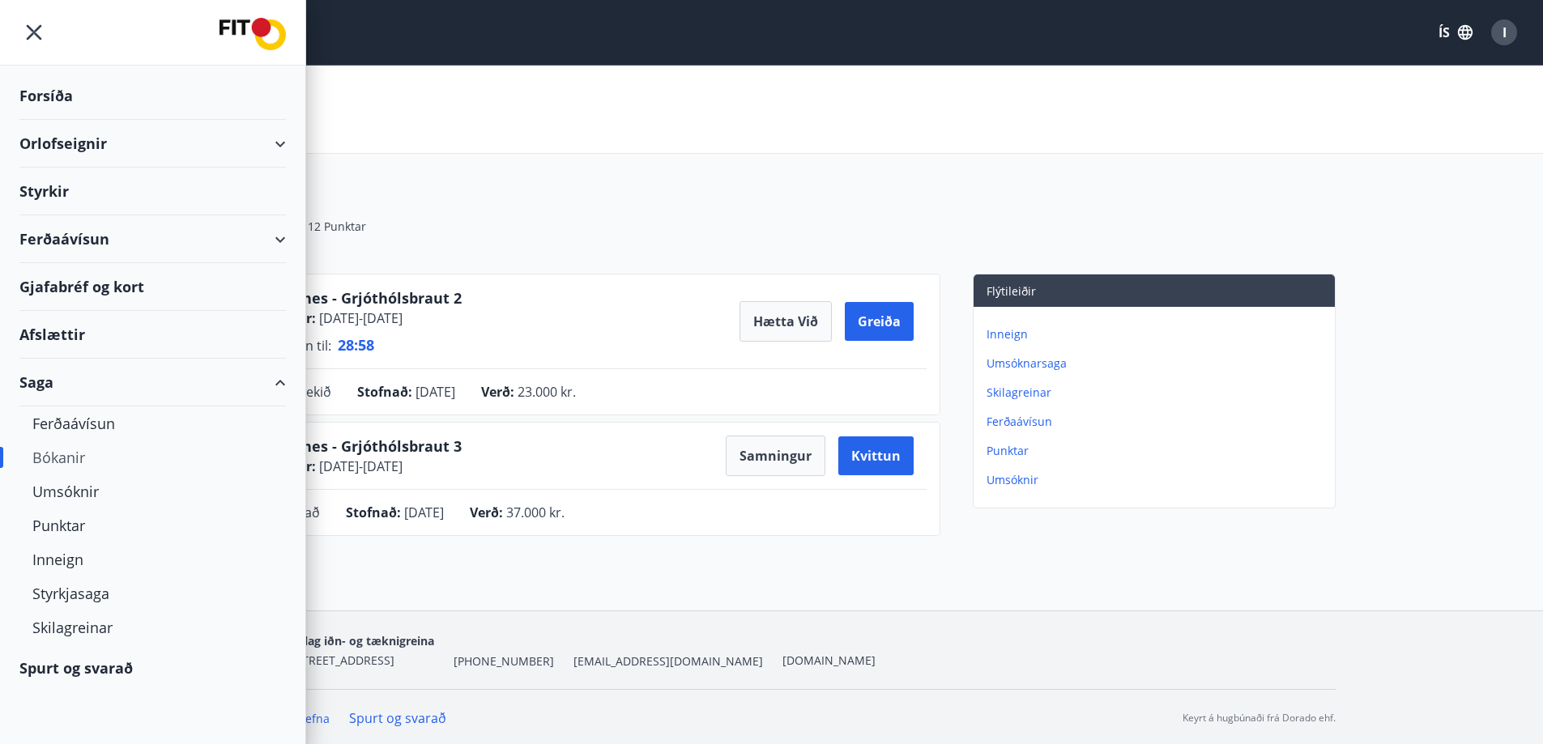
click at [281, 147] on div "Orlofseignir" at bounding box center [152, 144] width 266 height 48
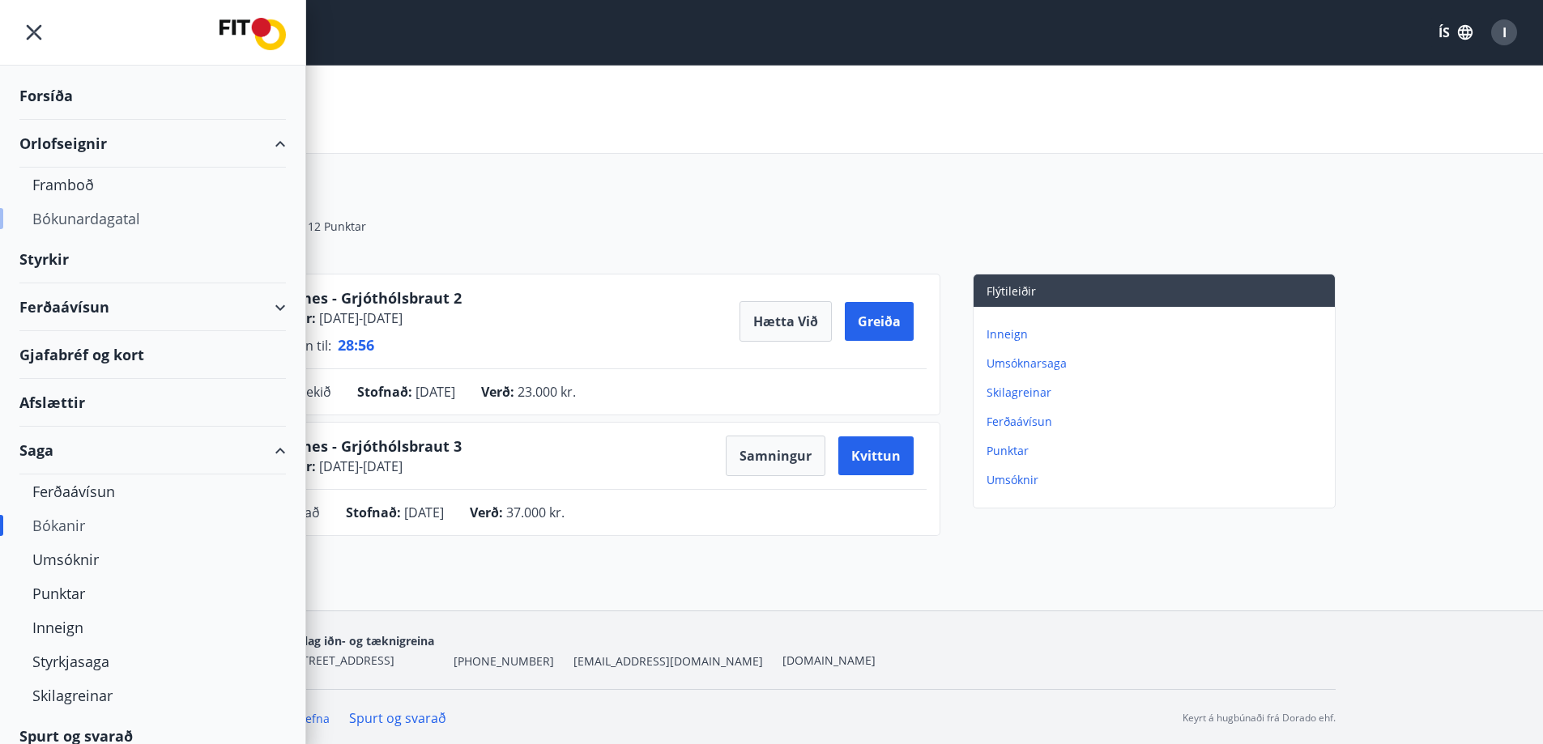
click at [82, 224] on div "Bókunardagatal" at bounding box center [152, 219] width 241 height 34
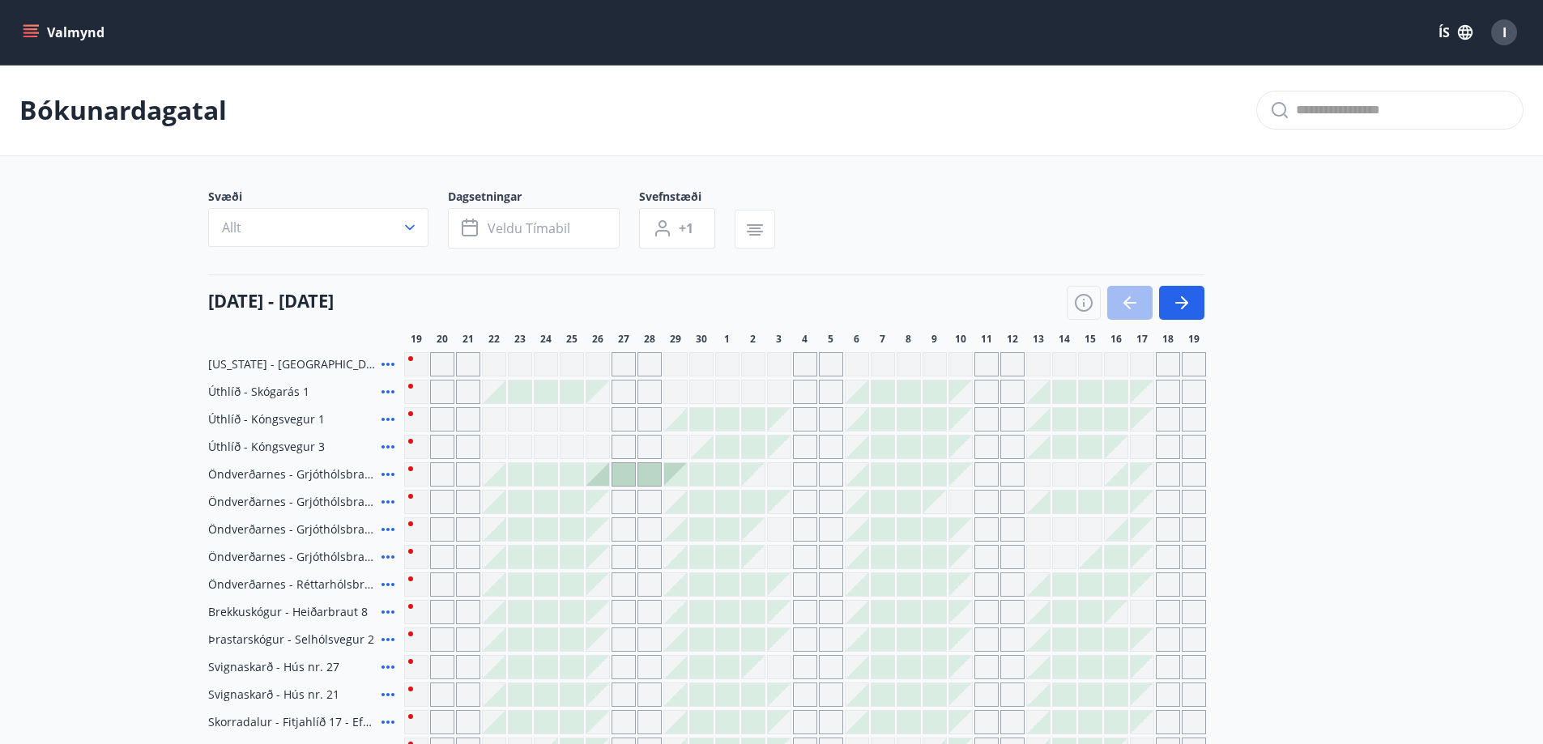
click at [1185, 301] on icon "button" at bounding box center [1184, 302] width 7 height 13
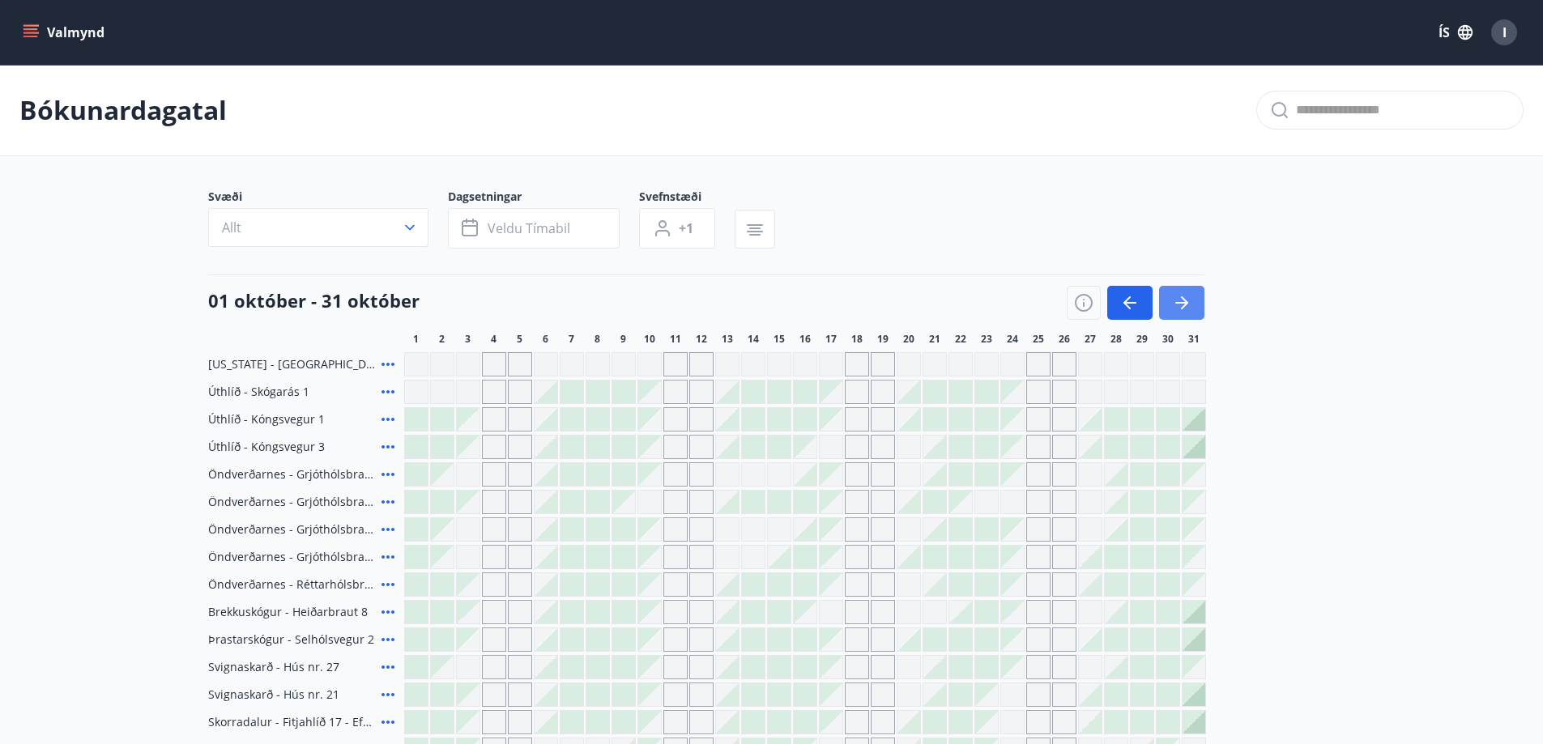
click at [1177, 298] on icon "button" at bounding box center [1181, 302] width 19 height 19
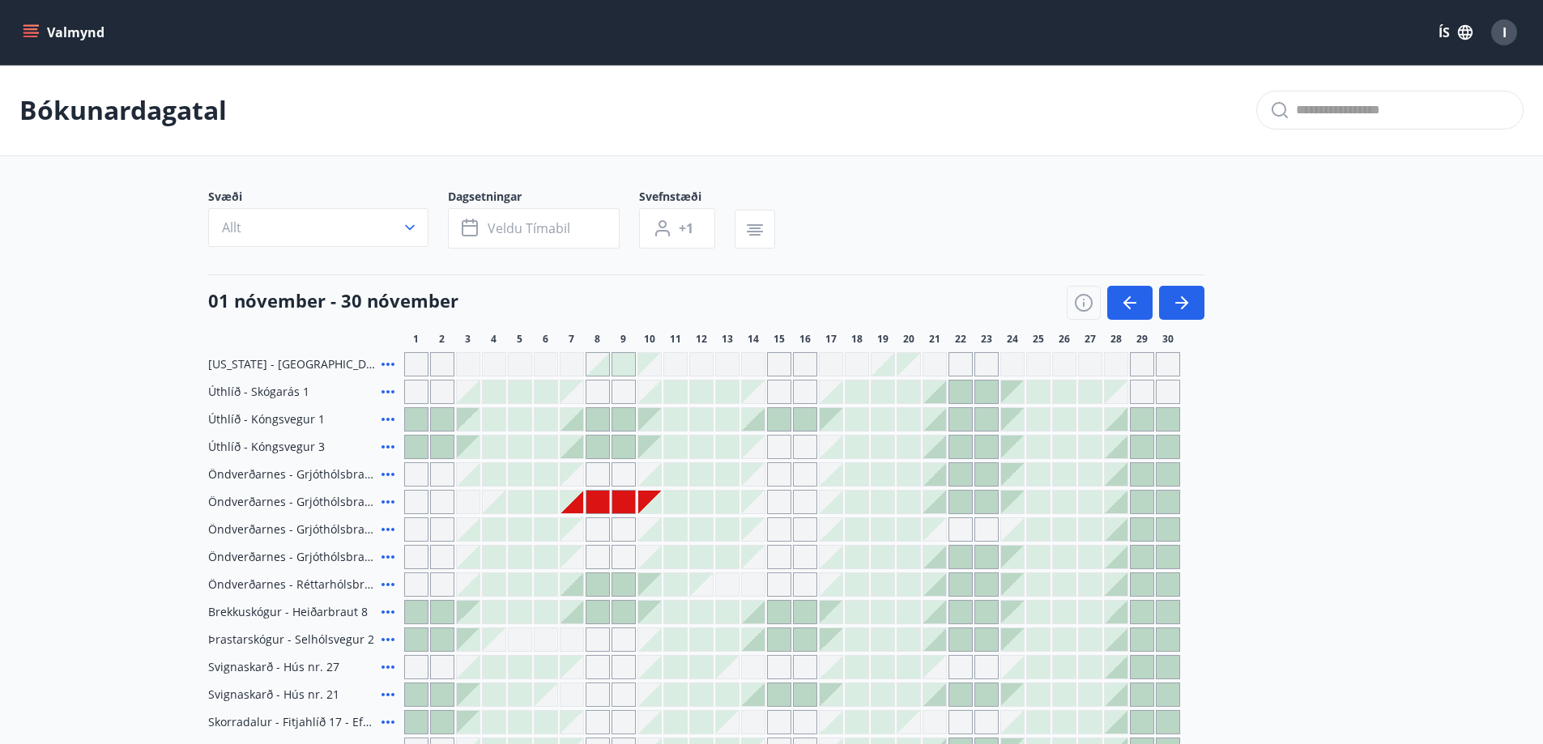
click at [387, 526] on icon at bounding box center [387, 529] width 19 height 19
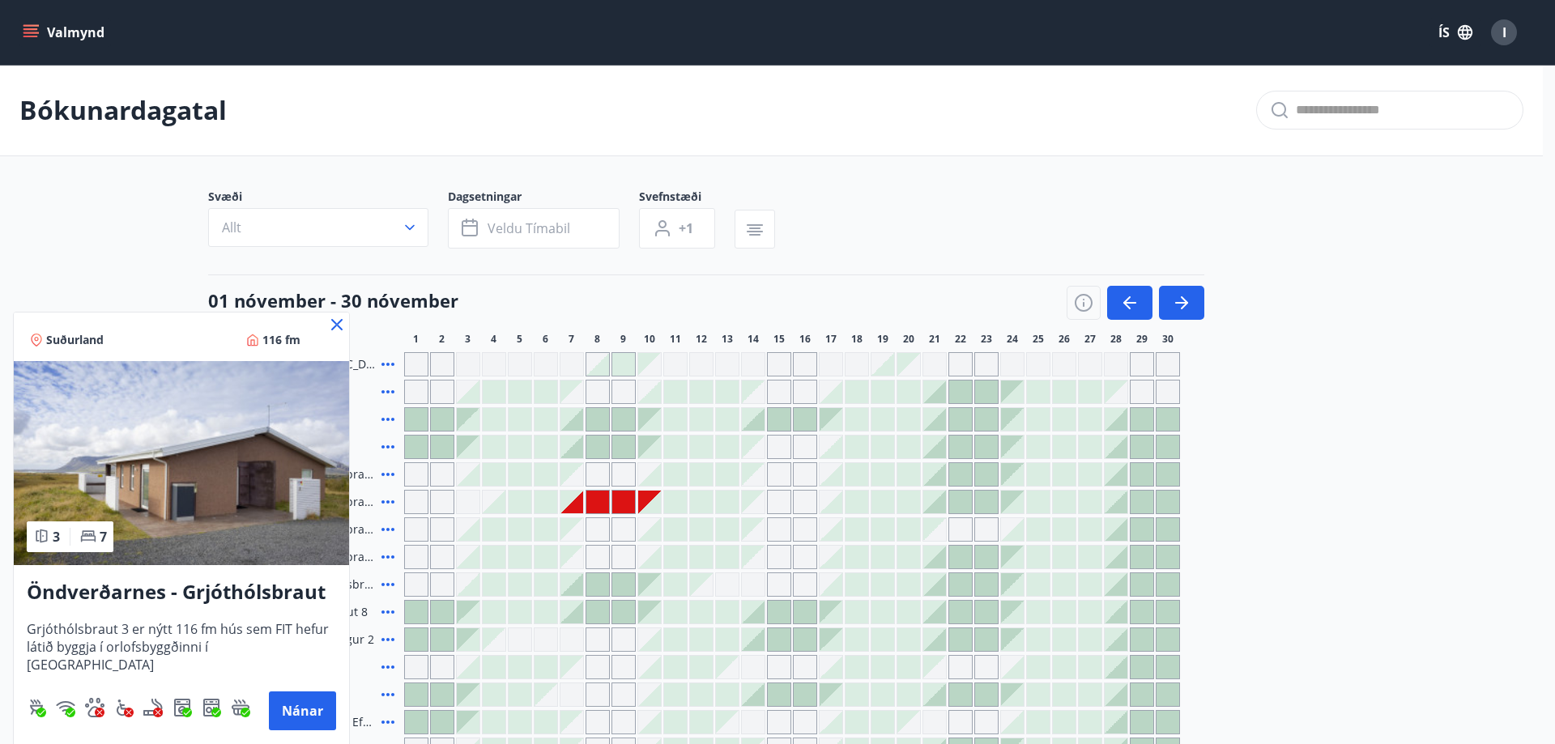
click at [338, 327] on icon at bounding box center [336, 324] width 19 height 19
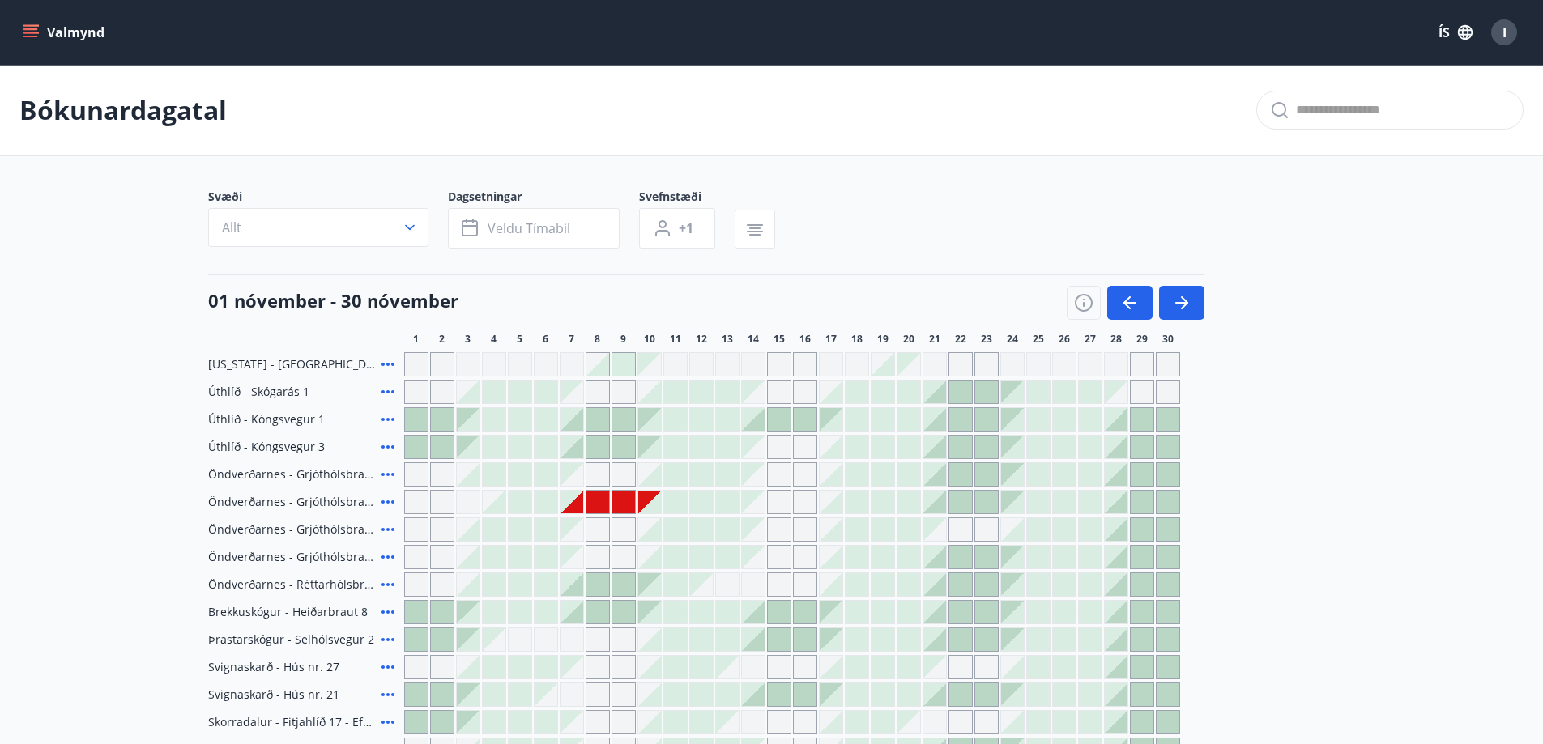
click at [1505, 41] on div "I" at bounding box center [1504, 32] width 26 height 26
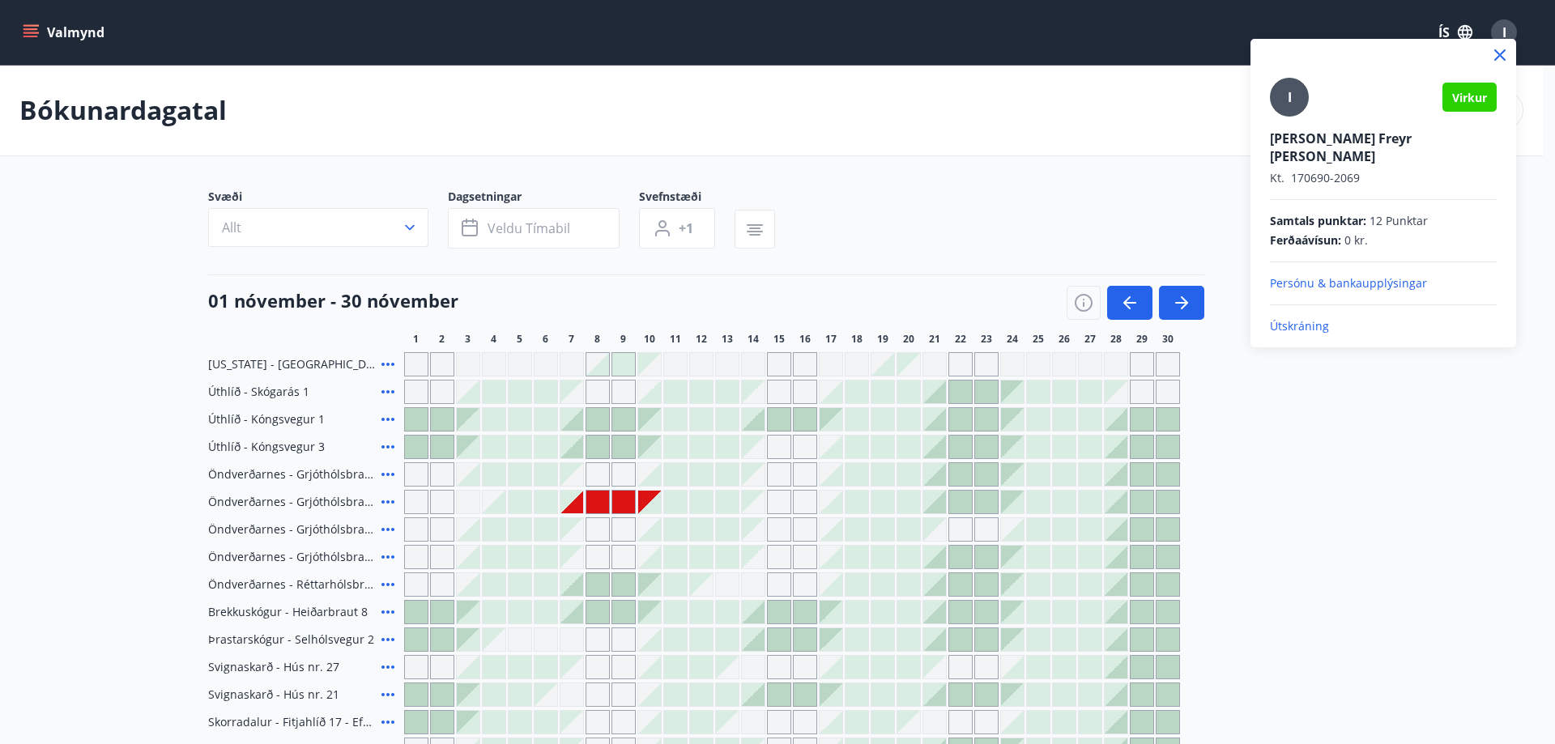
click at [629, 507] on div at bounding box center [777, 372] width 1555 height 744
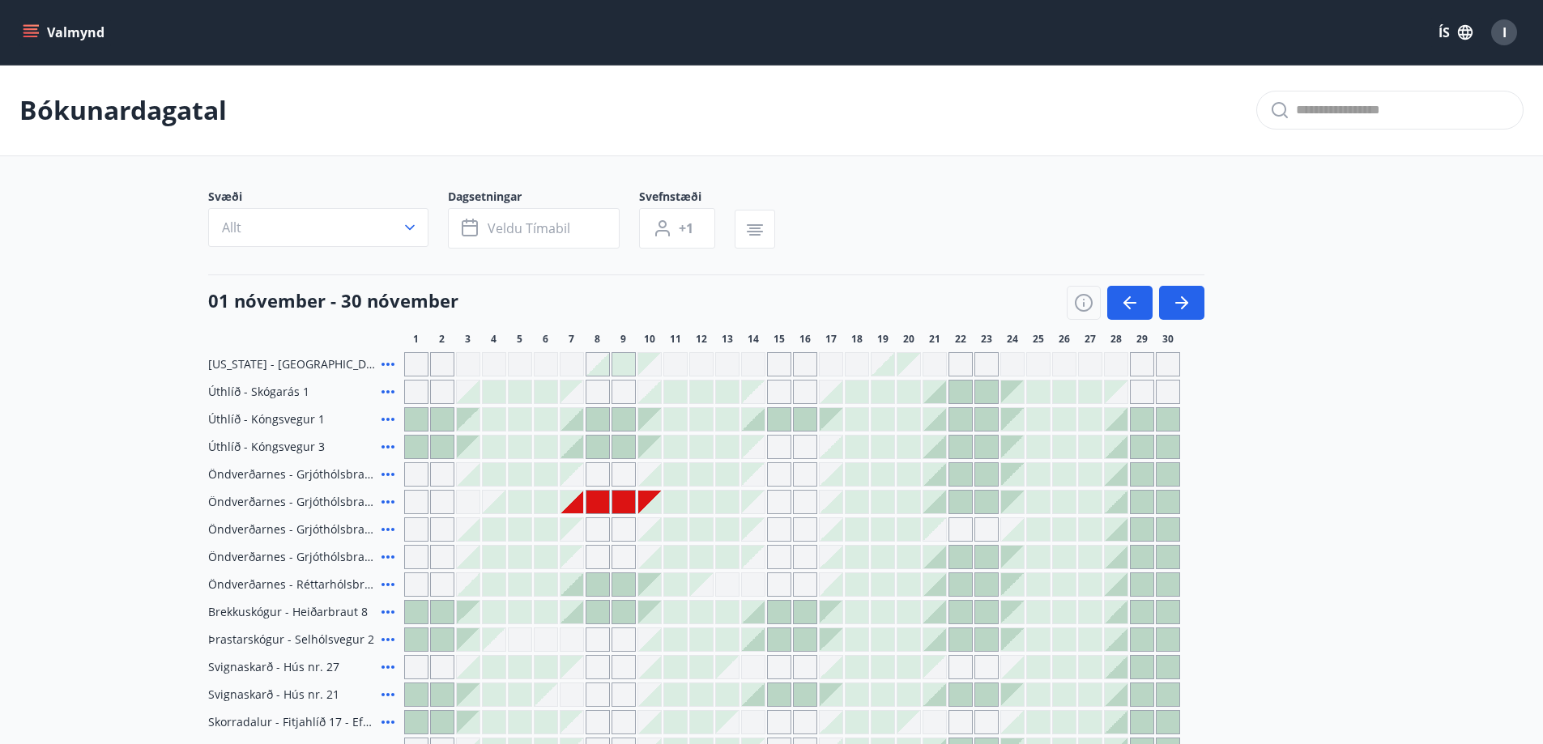
click at [619, 506] on div at bounding box center [623, 502] width 23 height 23
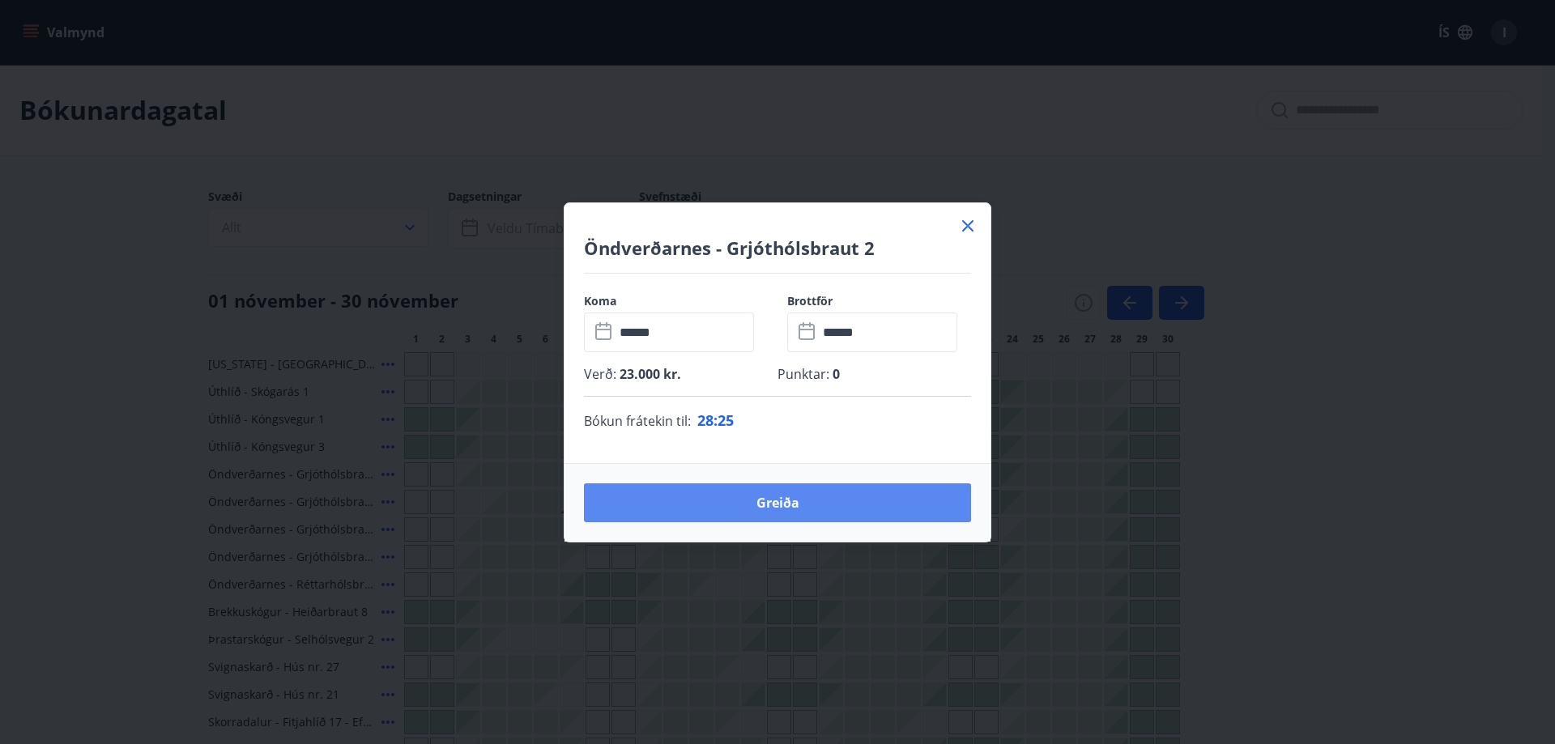
click at [716, 509] on button "Greiða" at bounding box center [777, 502] width 387 height 39
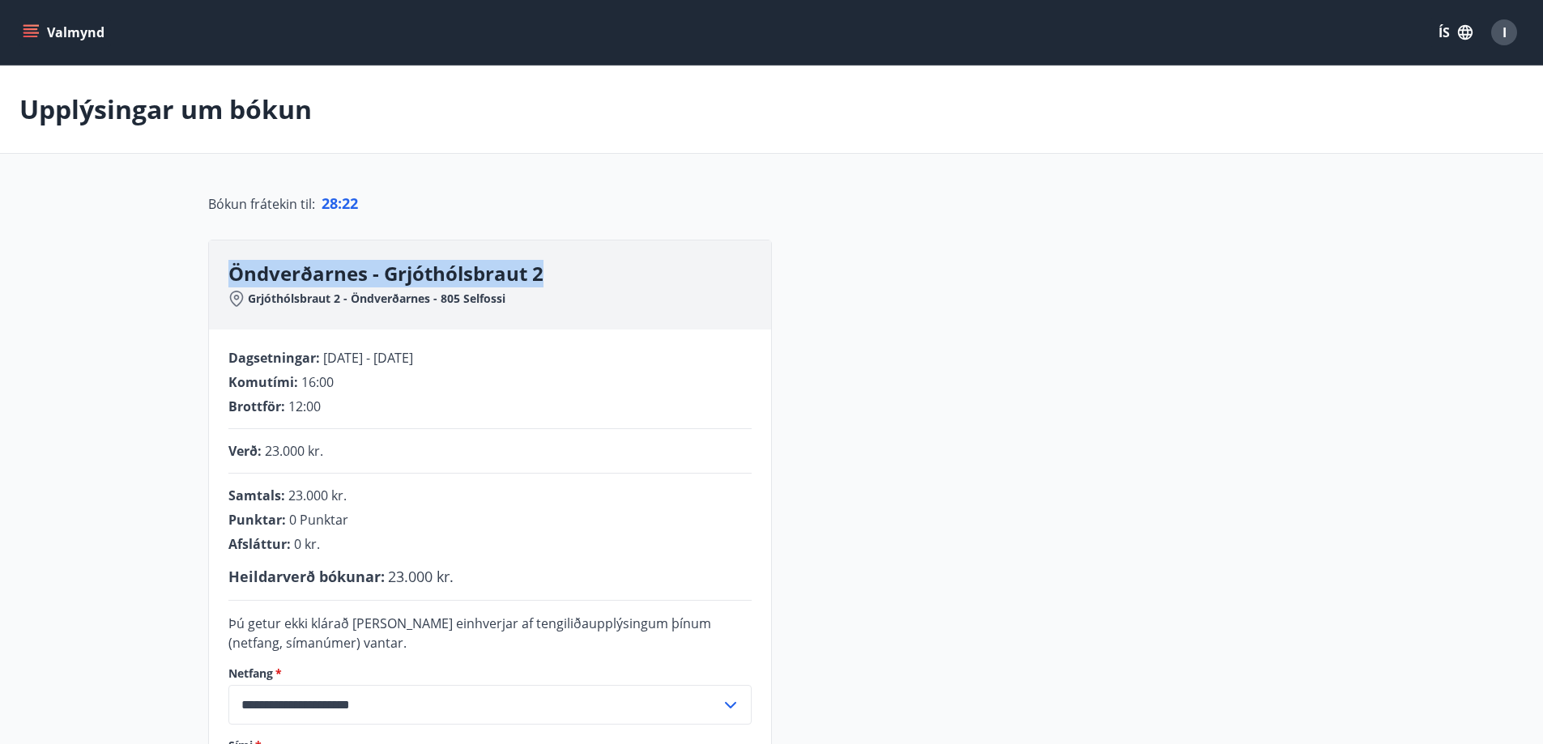
drag, startPoint x: 570, startPoint y: 284, endPoint x: 148, endPoint y: 259, distance: 422.7
click at [184, 262] on main "**********" at bounding box center [771, 468] width 1543 height 805
click at [700, 355] on div "Dagsetningar : 07.11.2025 - 10.11.2025" at bounding box center [489, 358] width 523 height 18
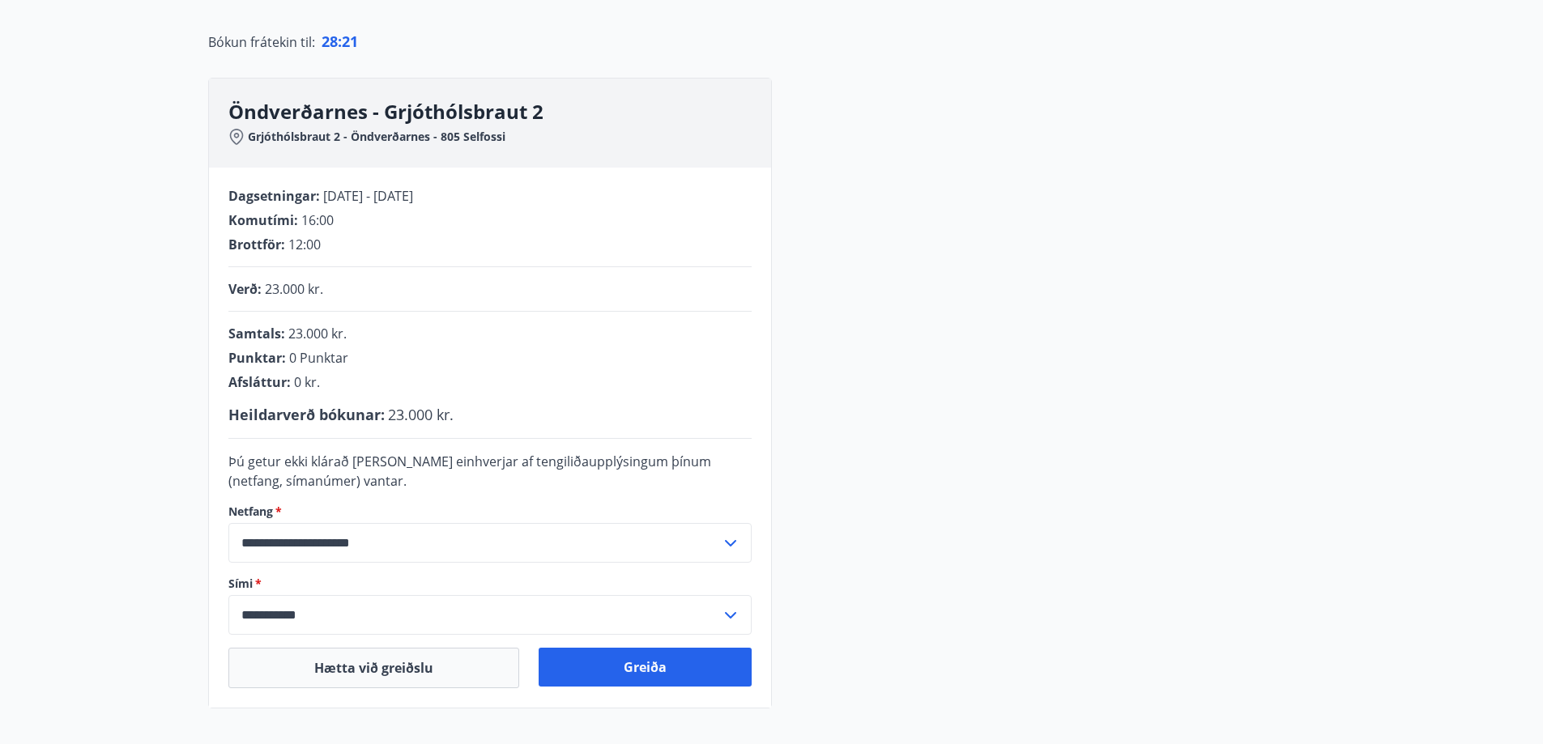
scroll to position [243, 0]
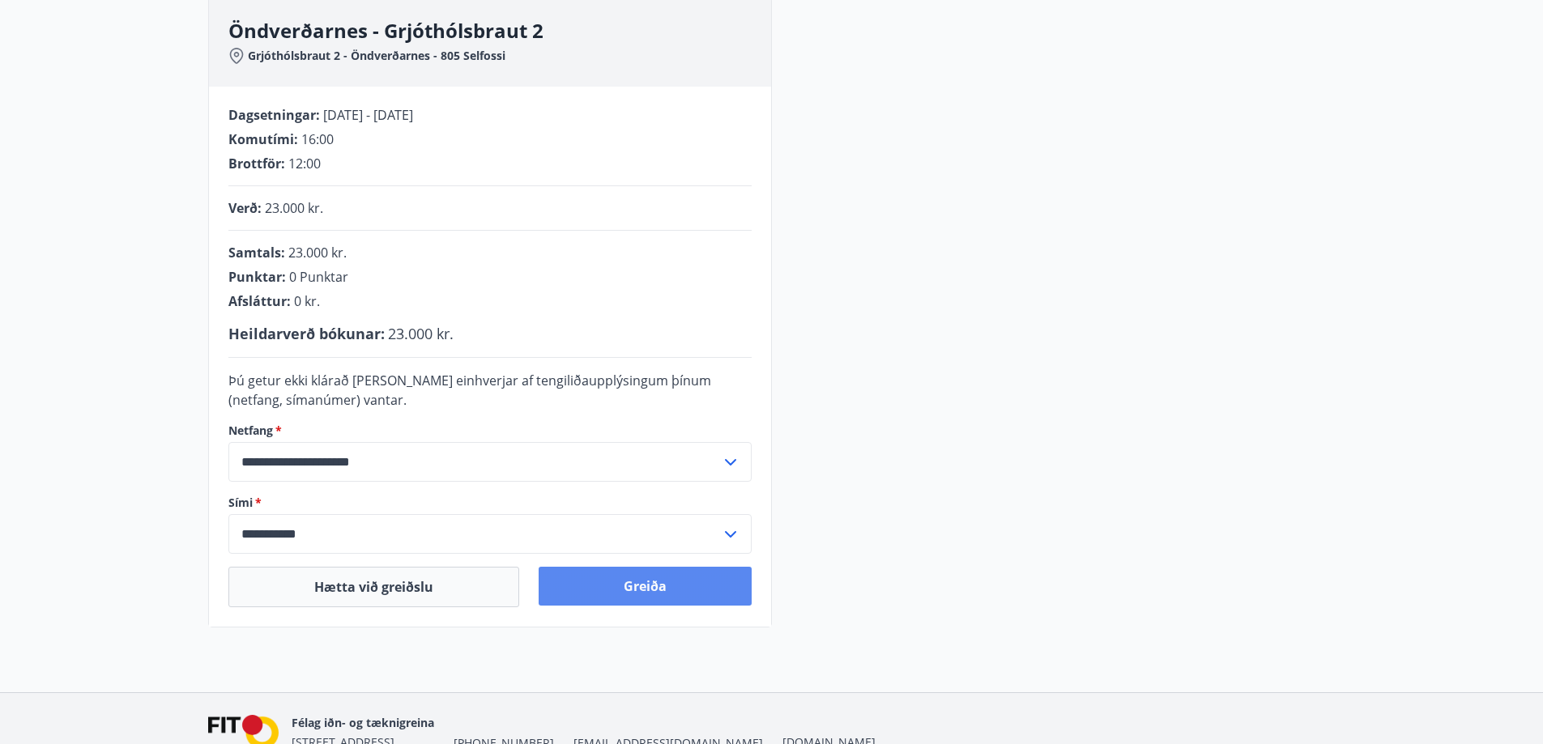
click at [671, 590] on button "Greiða" at bounding box center [645, 586] width 213 height 39
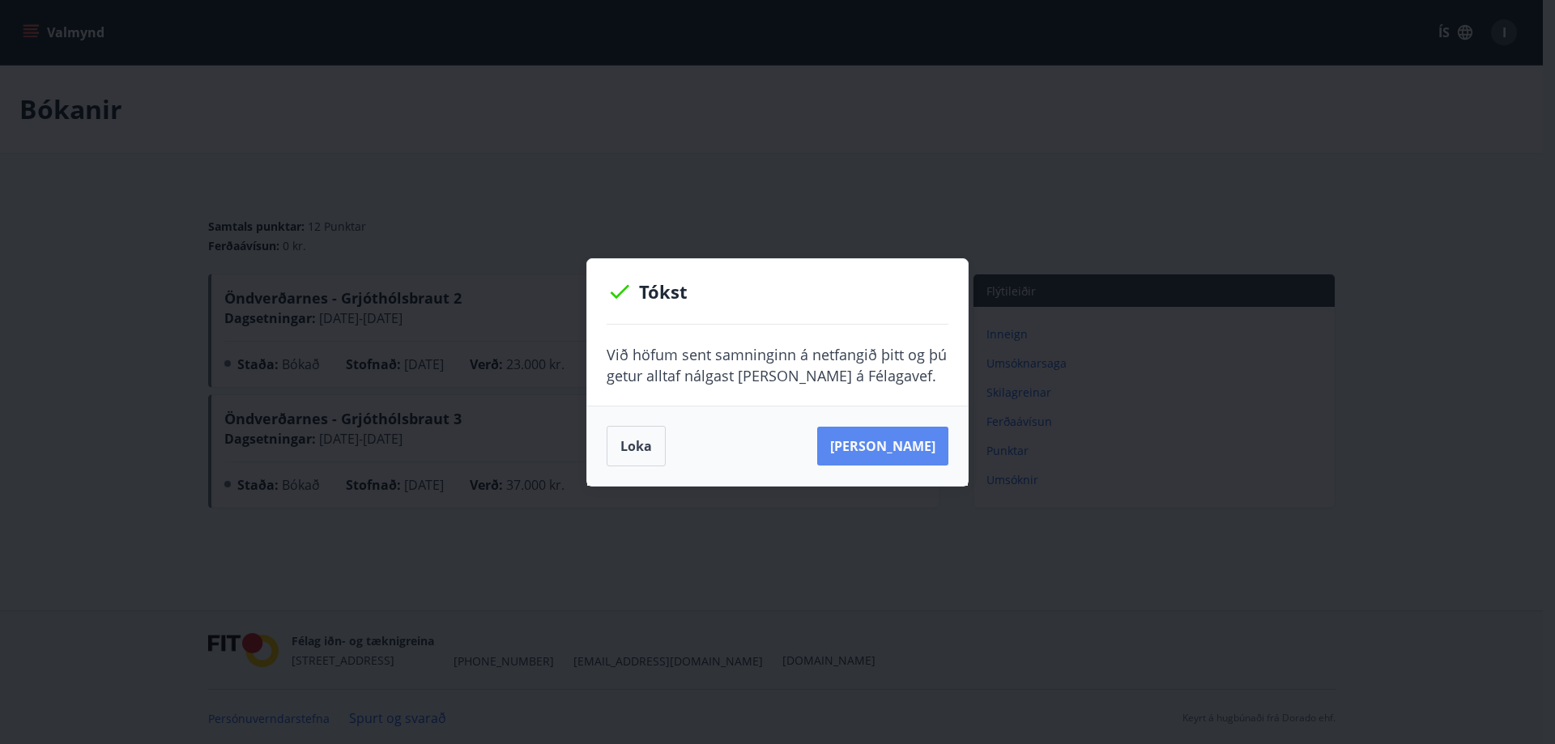
click at [907, 449] on button "[PERSON_NAME]" at bounding box center [882, 446] width 131 height 39
click at [611, 444] on button "Loka" at bounding box center [636, 446] width 59 height 40
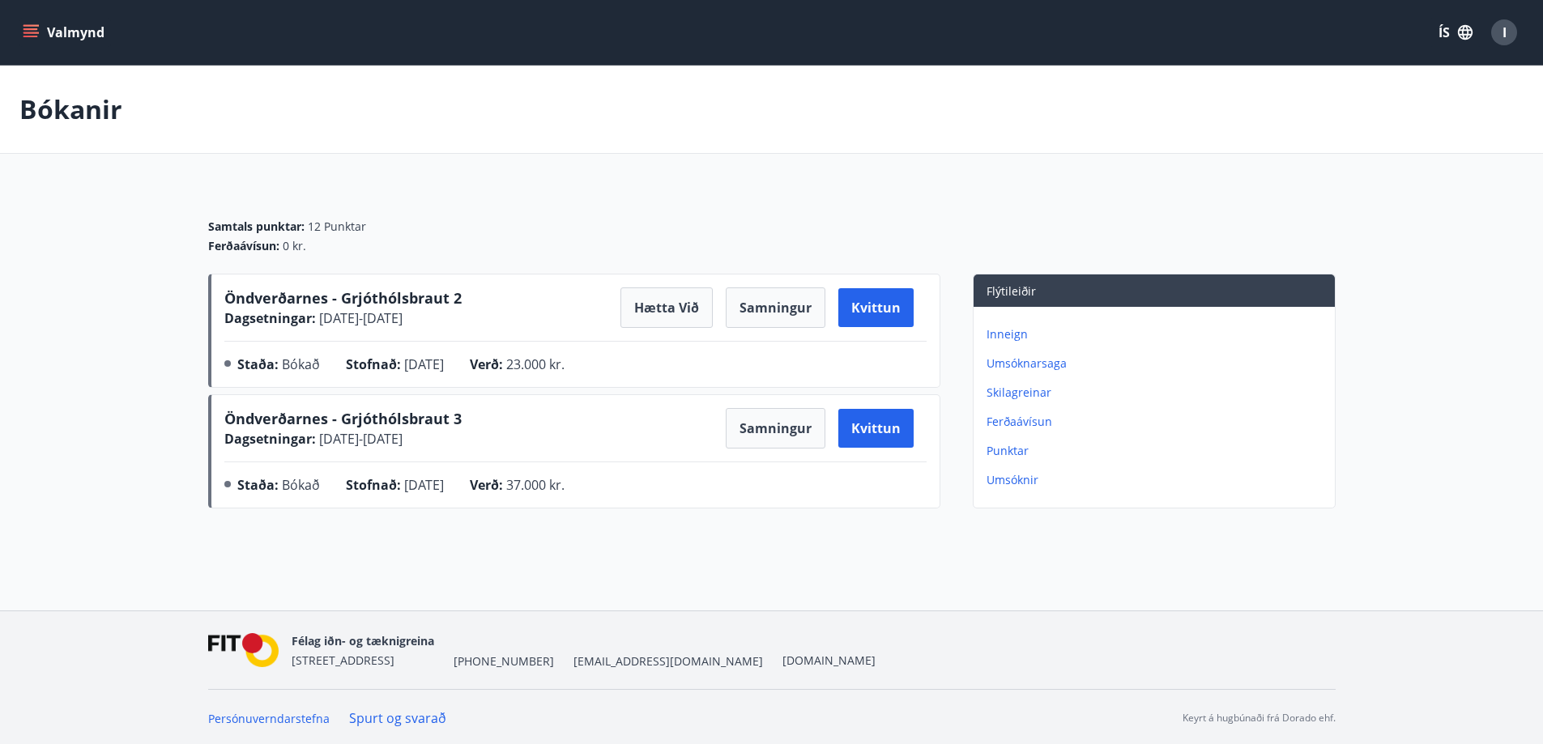
click at [70, 39] on button "Valmynd" at bounding box center [65, 32] width 92 height 29
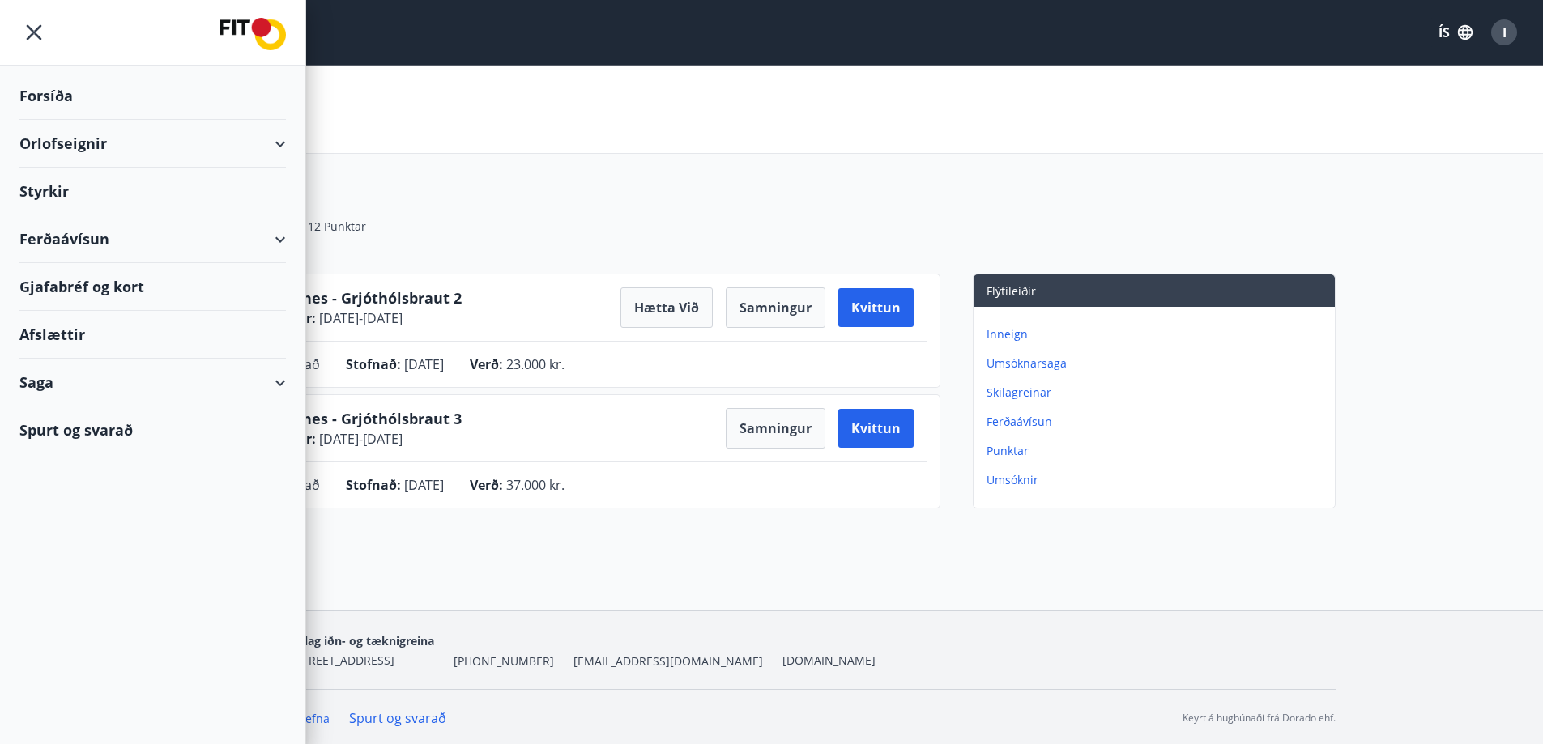
click at [64, 90] on div "Forsíða" at bounding box center [152, 96] width 266 height 48
